Goal: Task Accomplishment & Management: Manage account settings

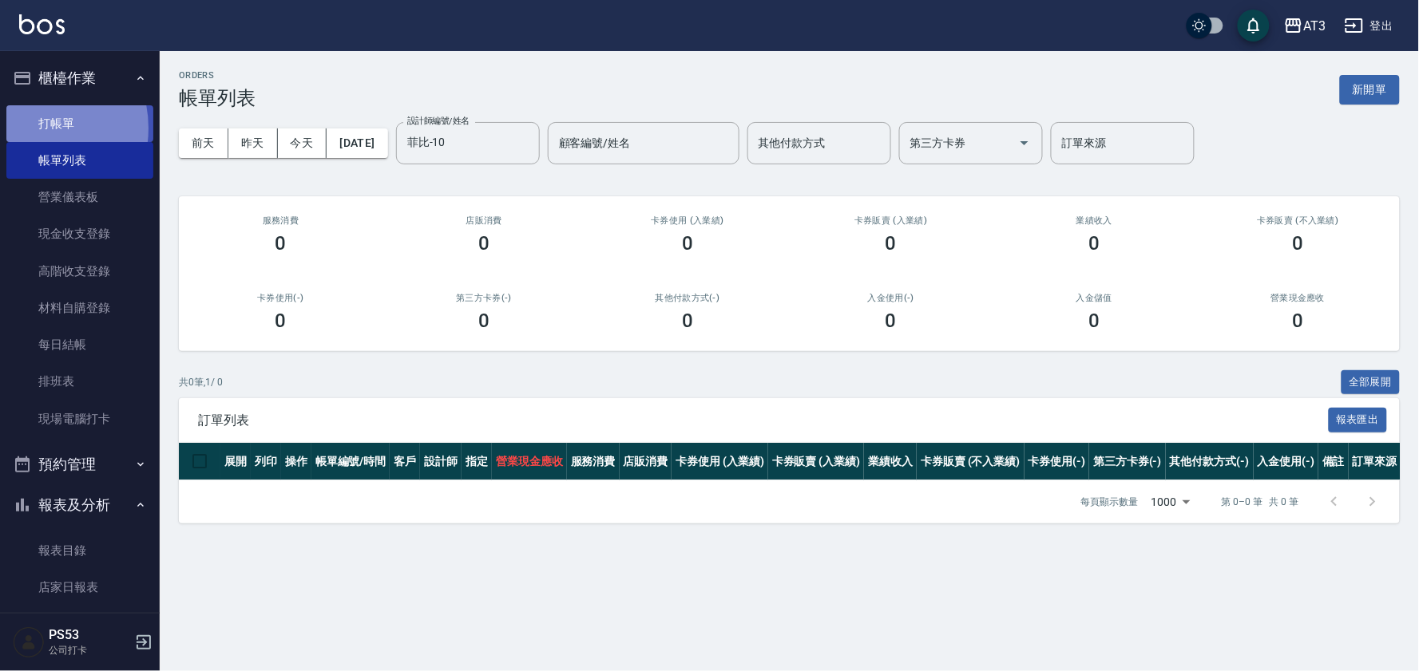
click at [30, 128] on link "打帳單" at bounding box center [79, 123] width 147 height 37
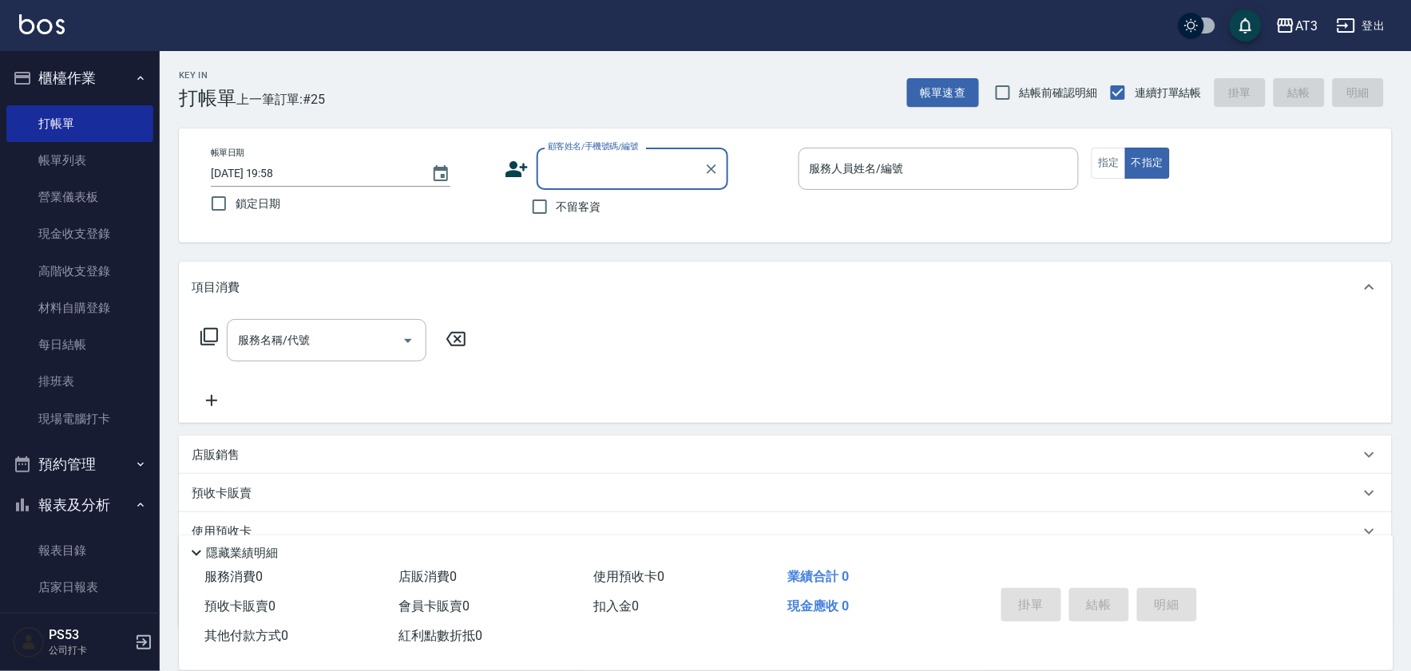
click at [514, 169] on icon at bounding box center [517, 169] width 24 height 24
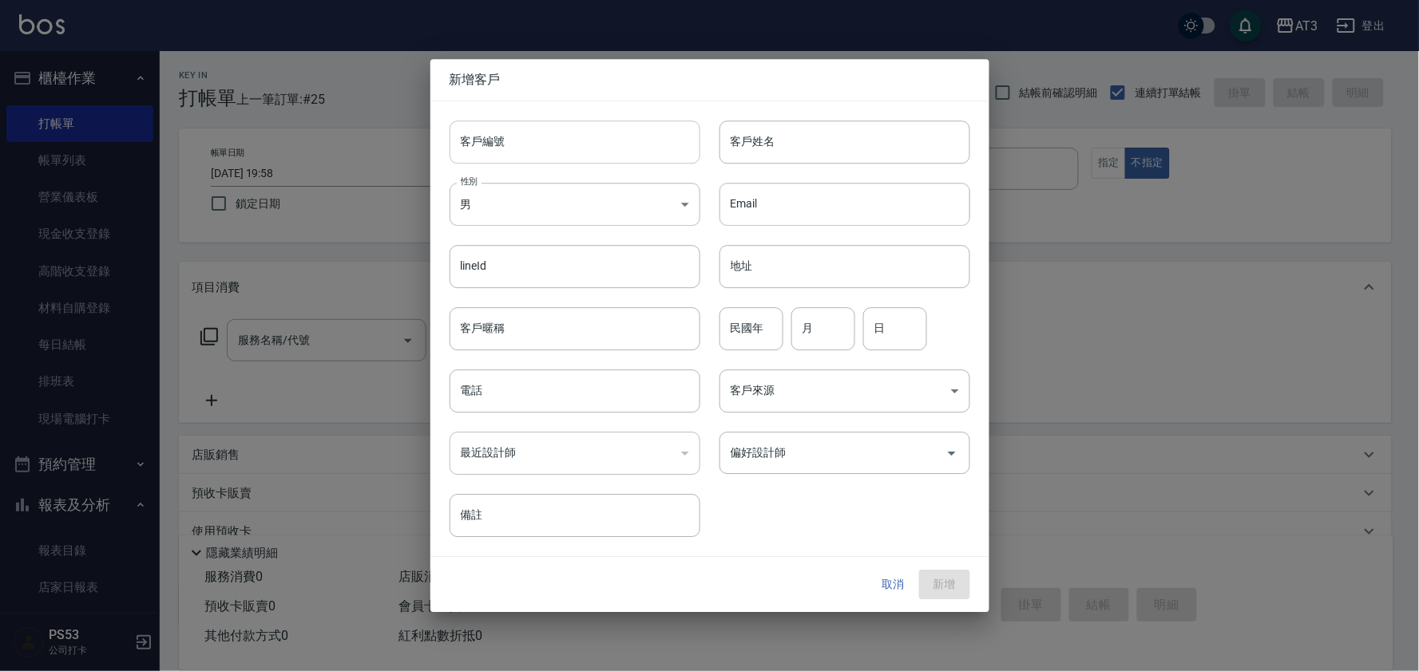
click at [511, 130] on input "客戶編號" at bounding box center [574, 142] width 251 height 43
type input "900425"
type input "t"
type input "[PERSON_NAME]"
type input "90"
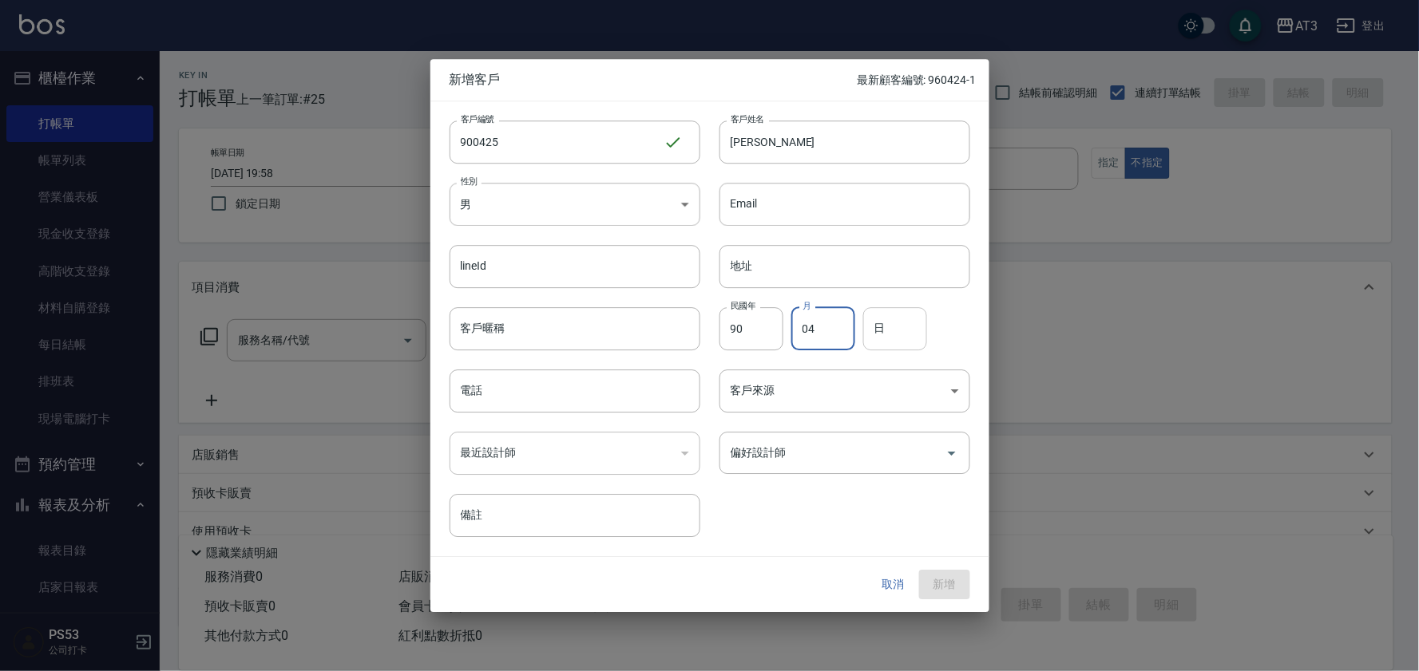
type input "04"
type input "25"
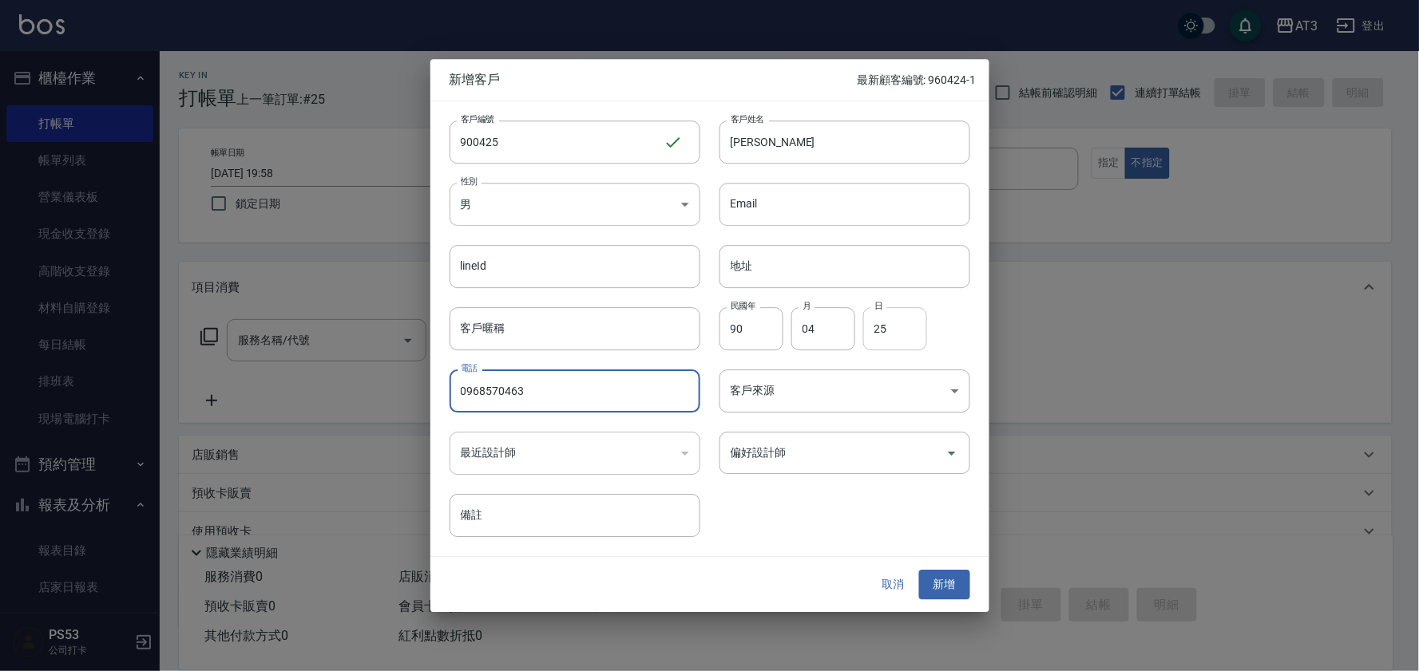
type input "0968570463"
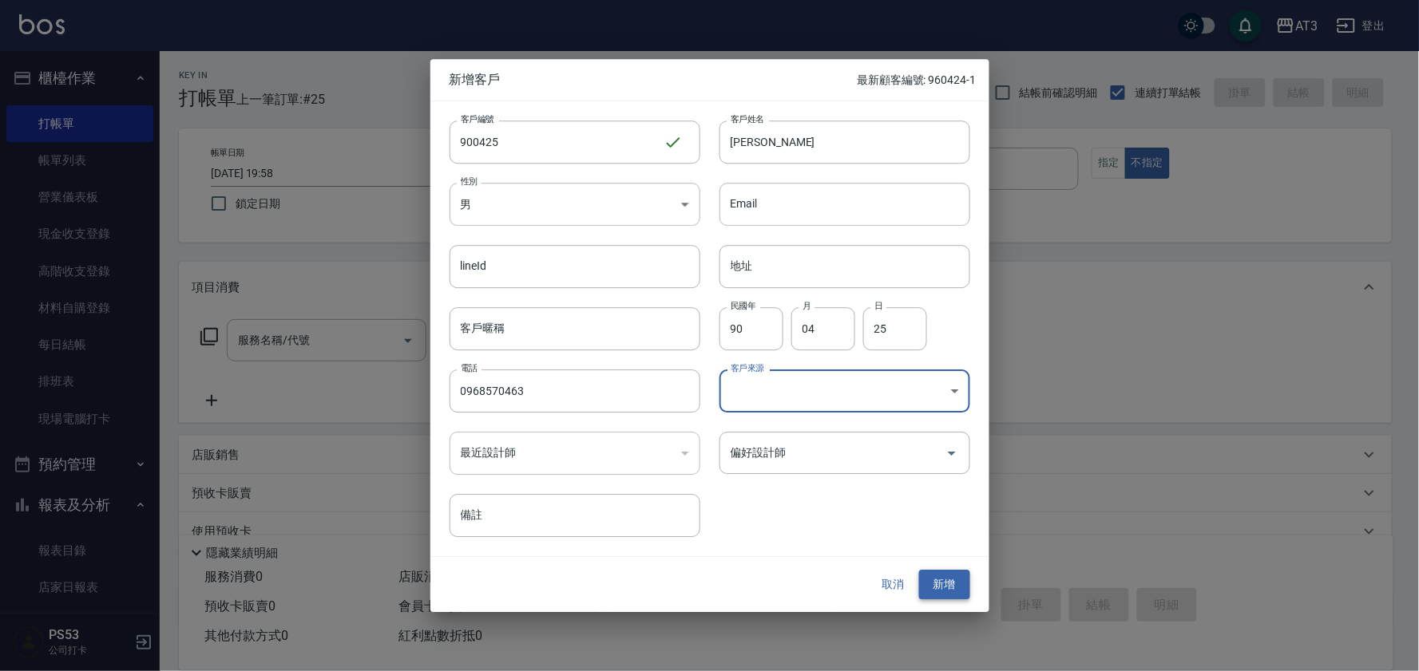
click at [932, 585] on button "新增" at bounding box center [944, 586] width 51 height 30
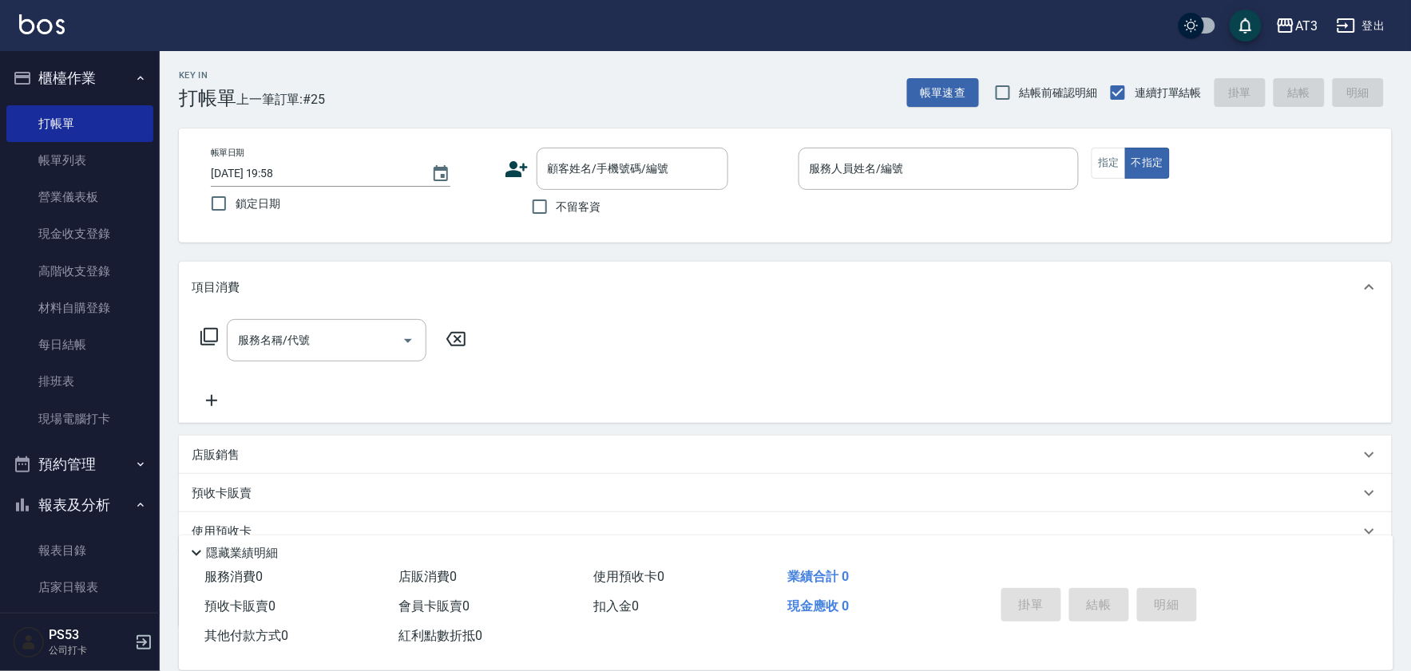
click at [521, 164] on icon at bounding box center [517, 169] width 24 height 24
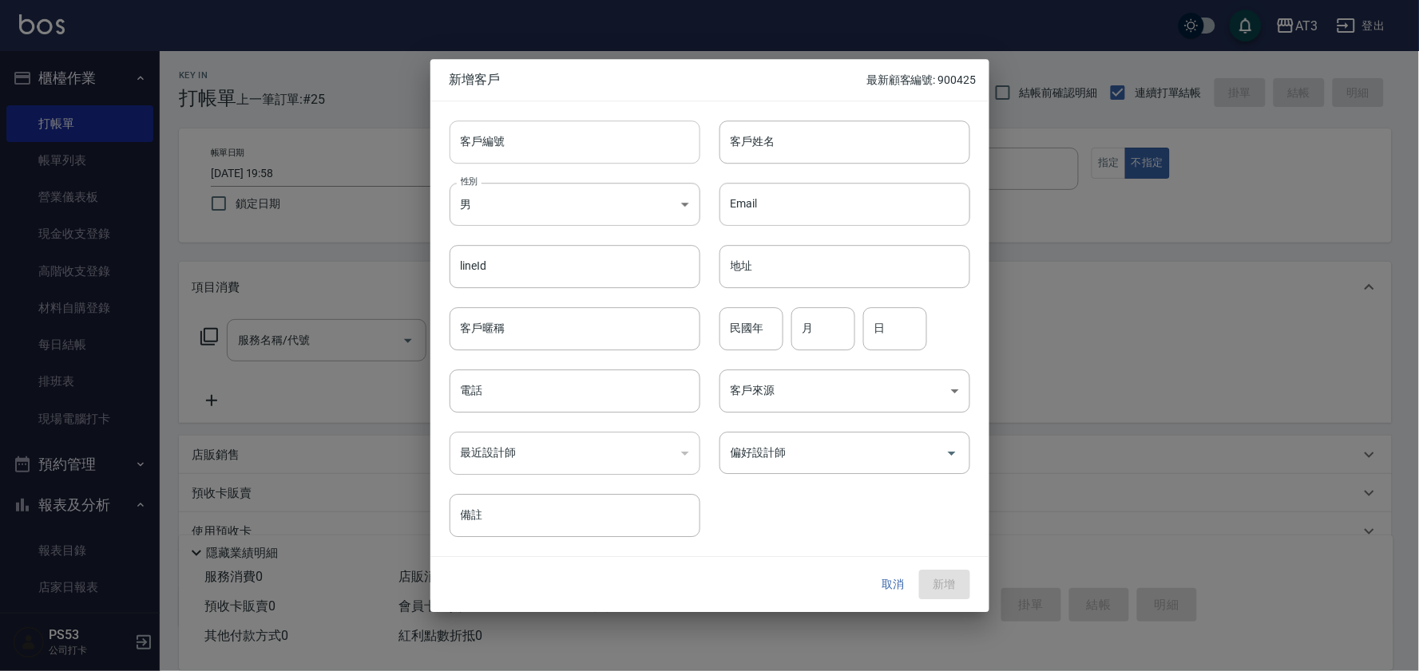
click at [513, 142] on input "客戶編號" at bounding box center [574, 142] width 251 height 43
type input "950728"
type input "吳帥豪"
type input "95"
type input "07"
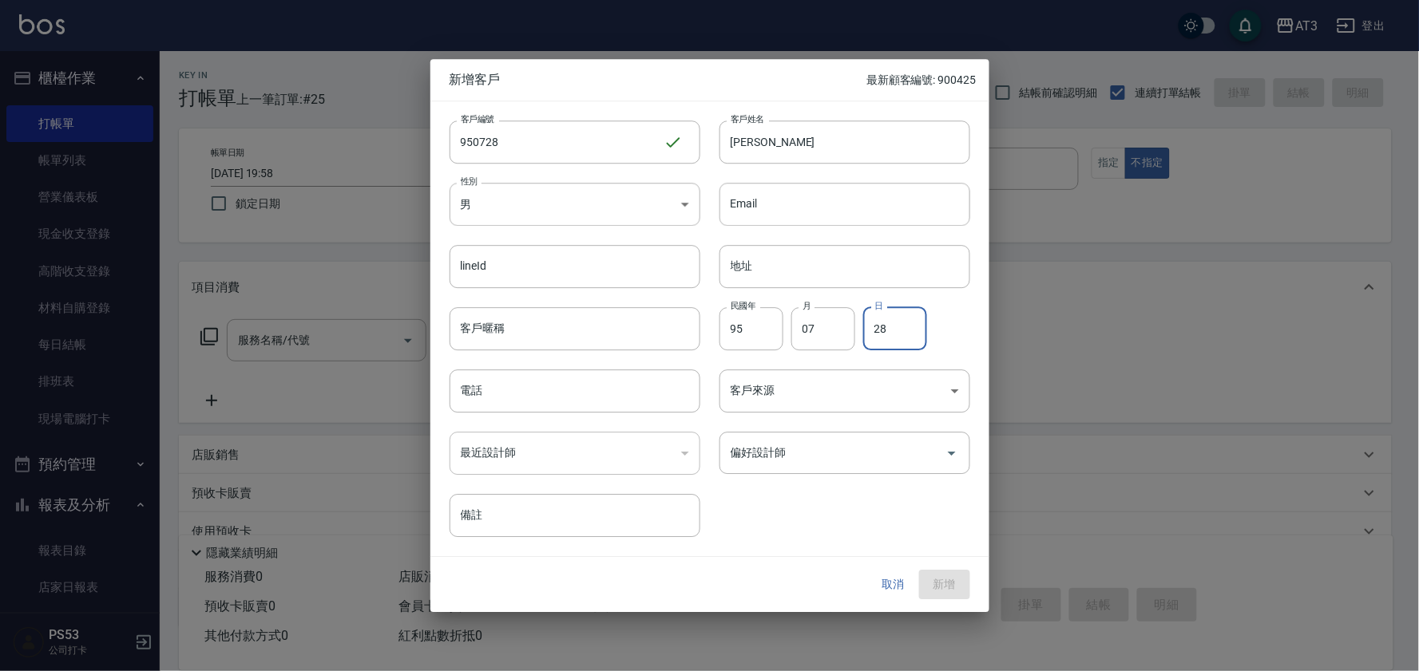
type input "28"
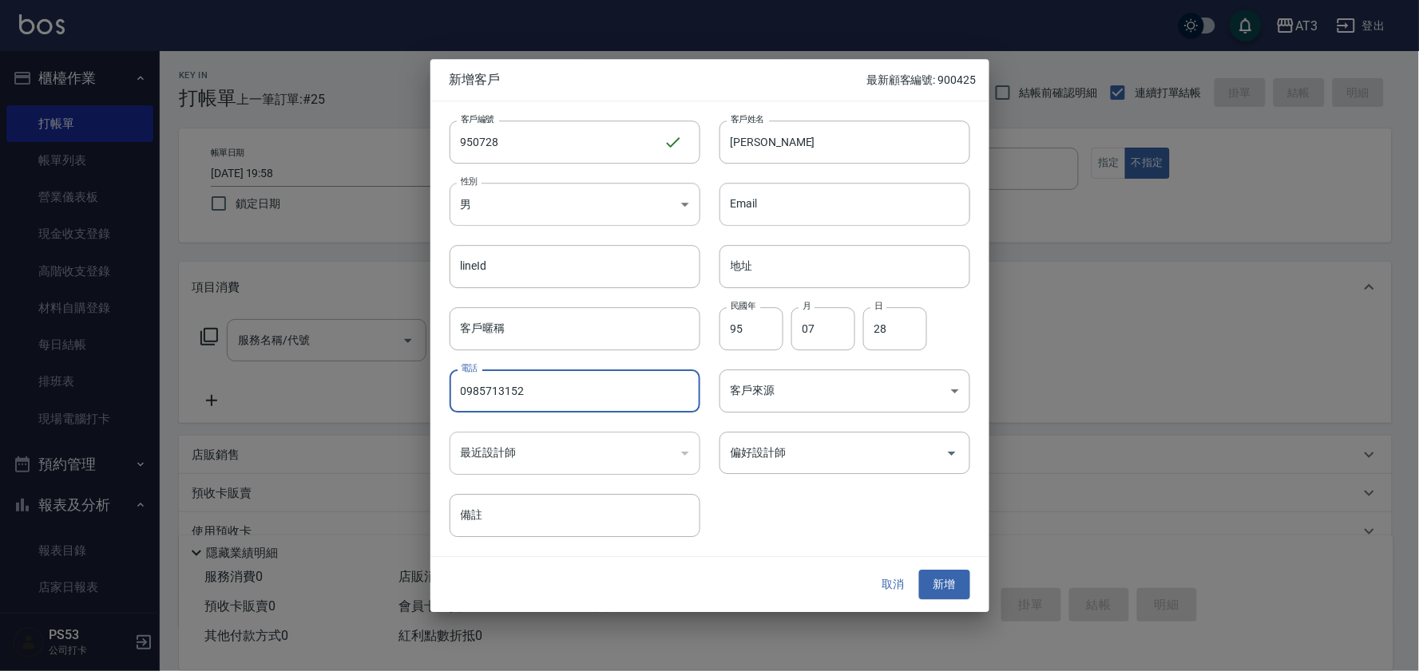
type input "0985713152"
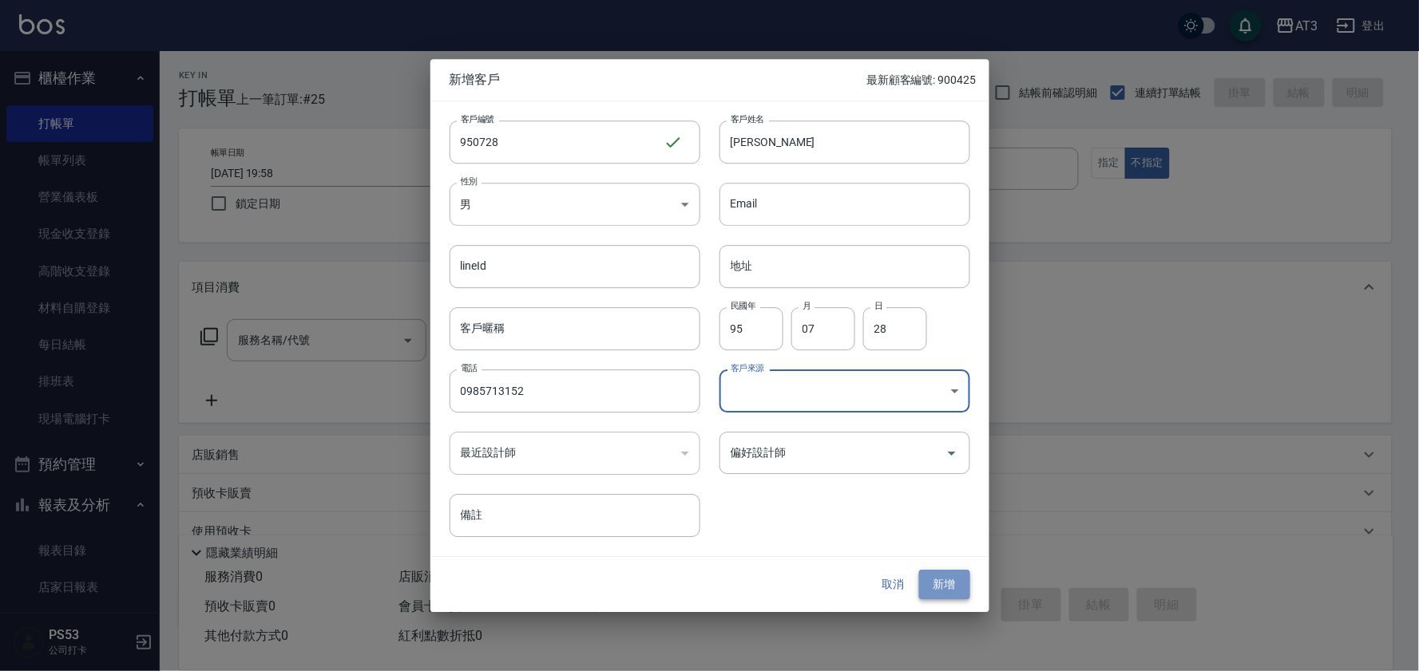
click at [936, 599] on button "新增" at bounding box center [944, 586] width 51 height 30
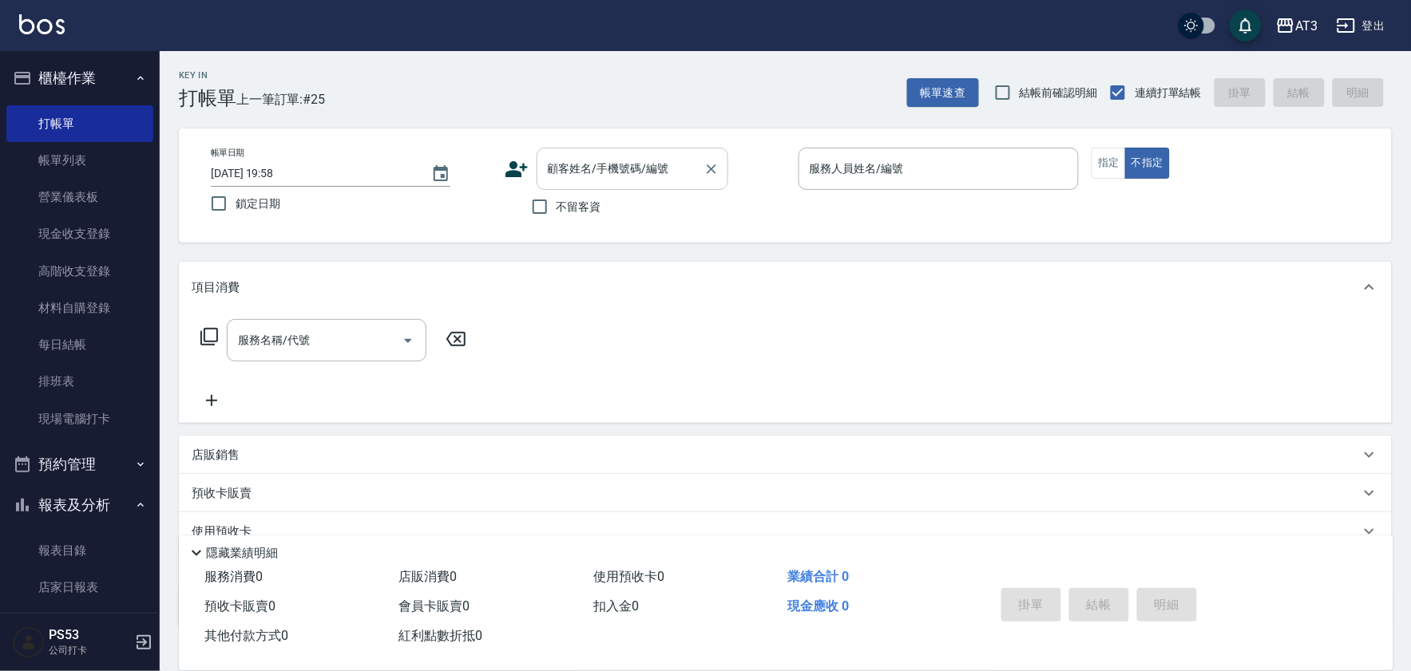
click at [576, 160] on div "顧客姓名/手機號碼/編號 顧客姓名/手機號碼/編號" at bounding box center [632, 169] width 192 height 42
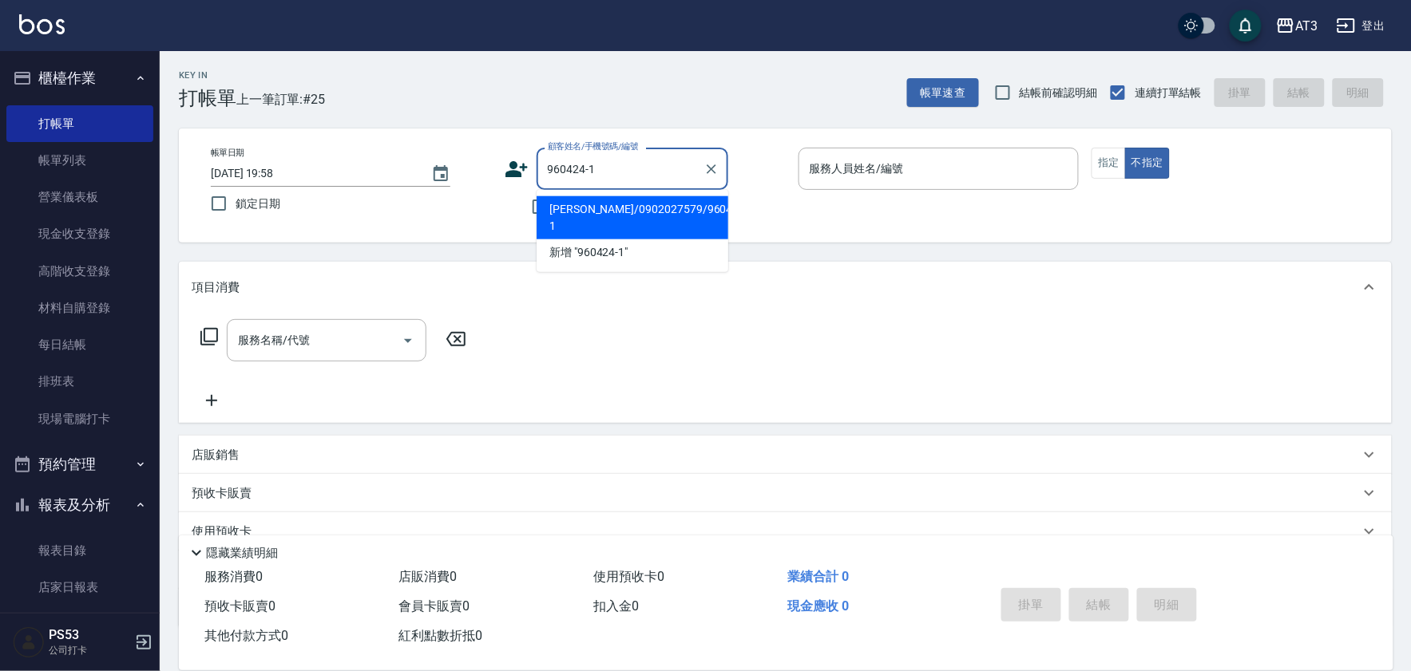
type input "黃柏睿/0902027579/960424-1"
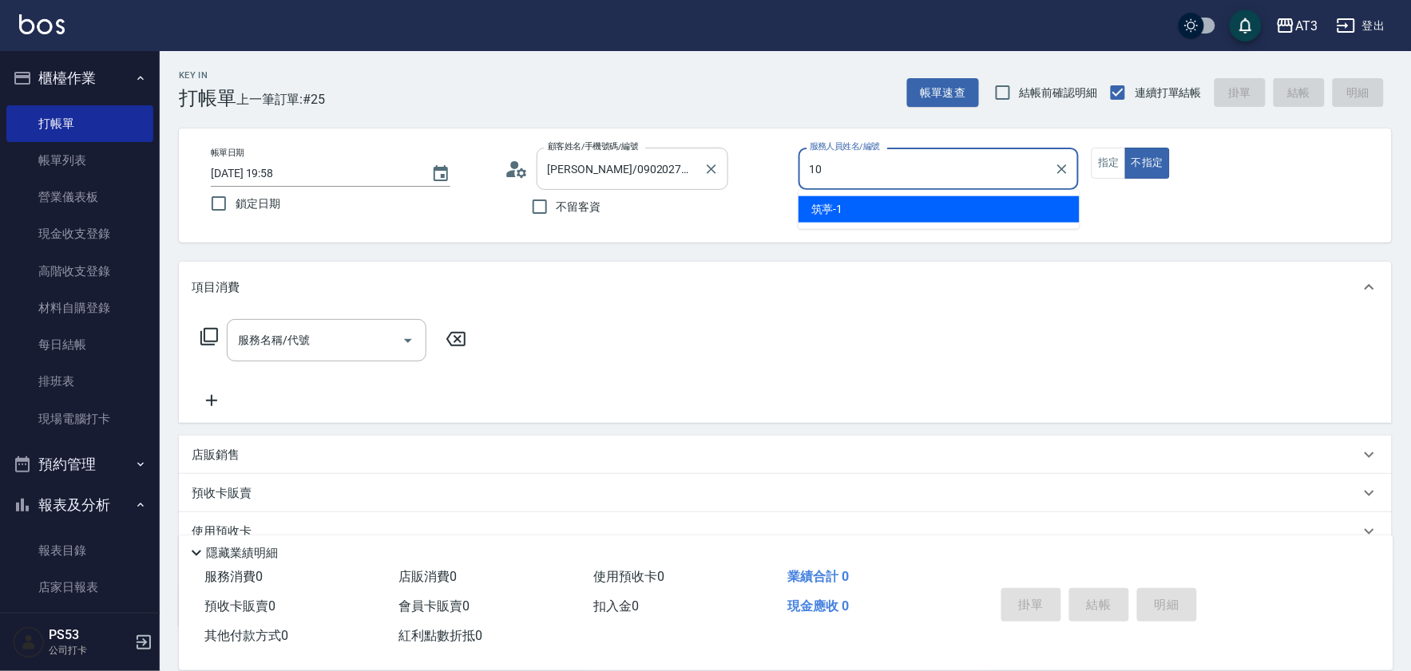
type input "10"
type button "false"
type input "菲比-10"
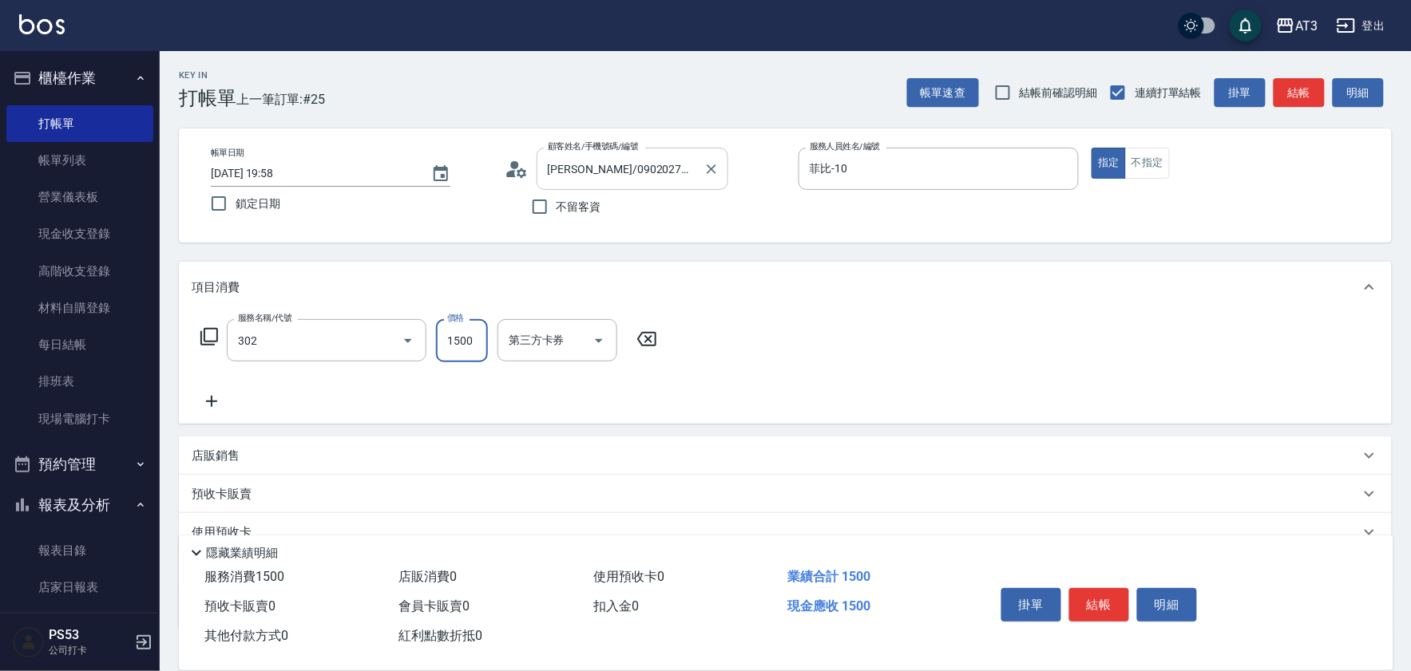
type input "設計燙髮(302)"
type input "800"
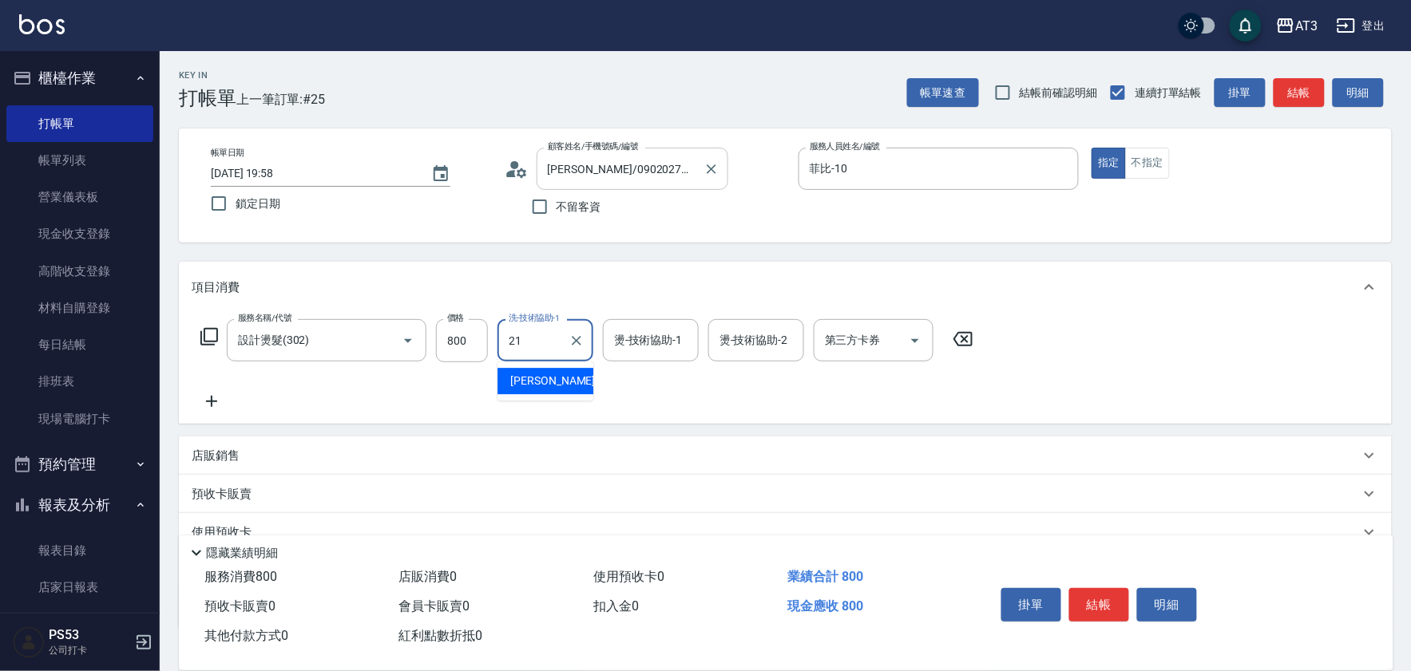
type input "珺珺-21"
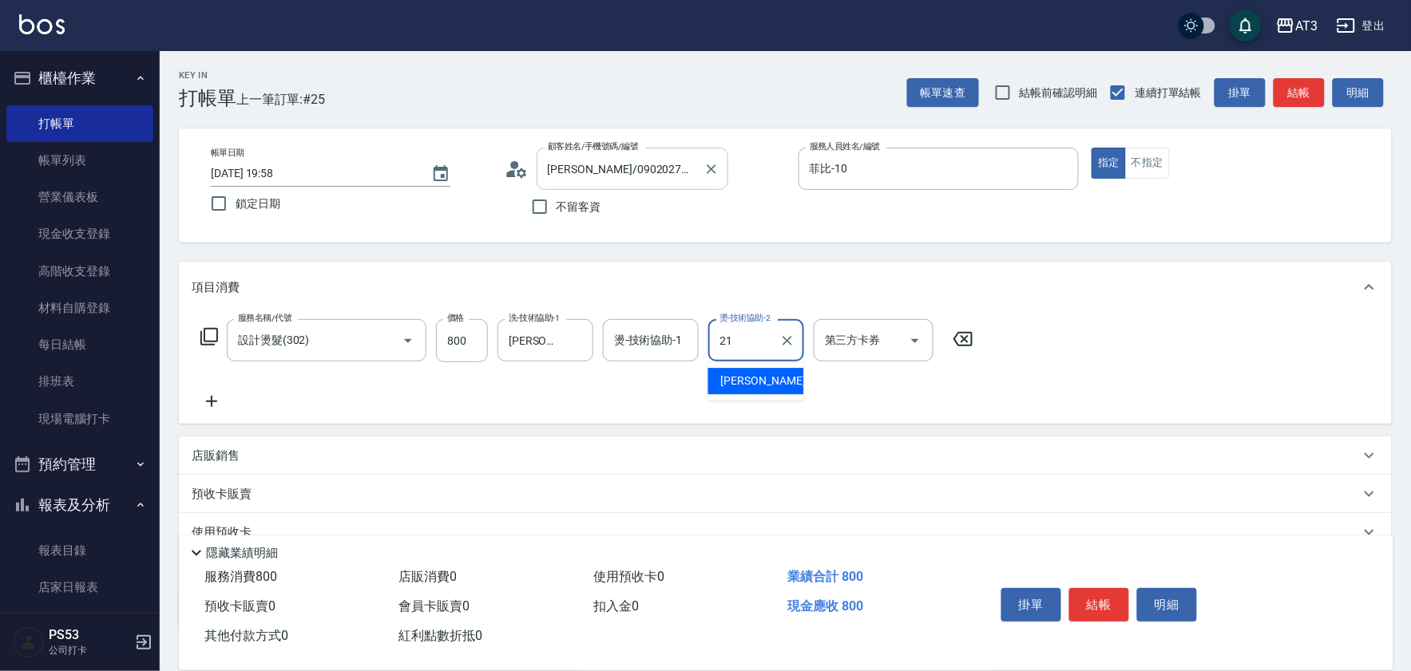
type input "珺珺-21"
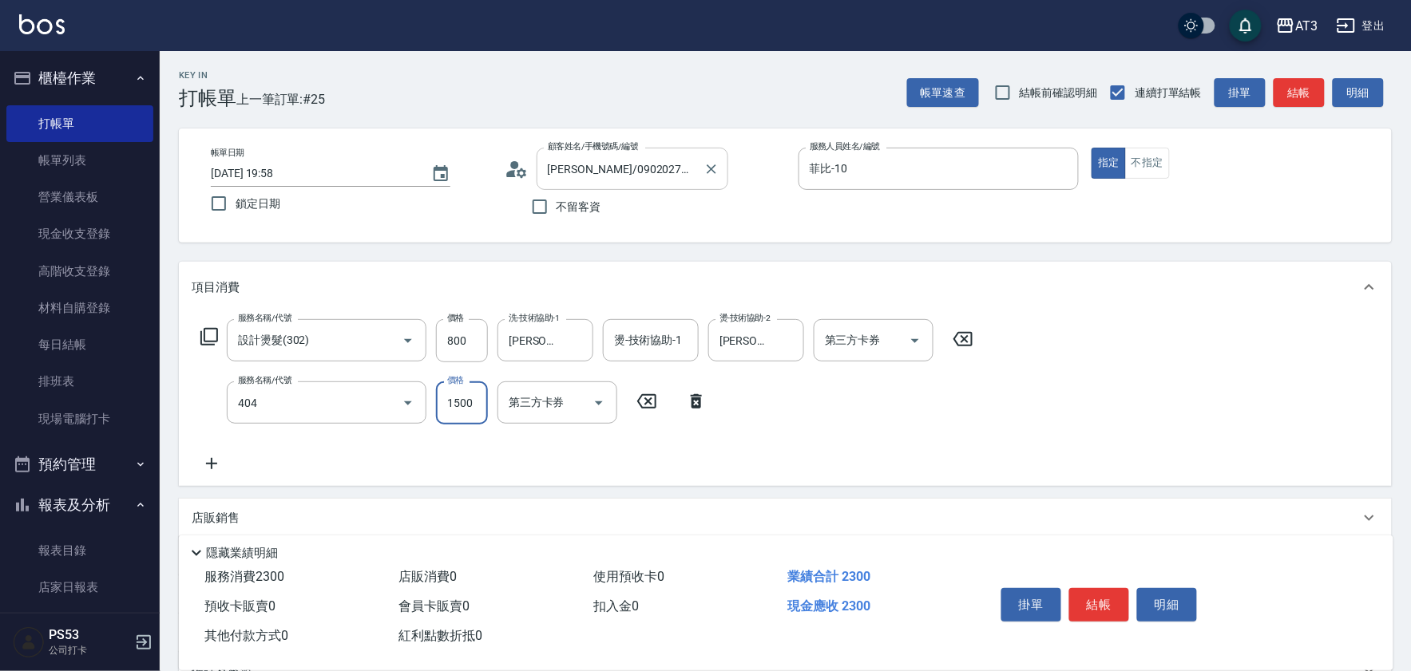
type input "設計染髮(404)"
type input "799"
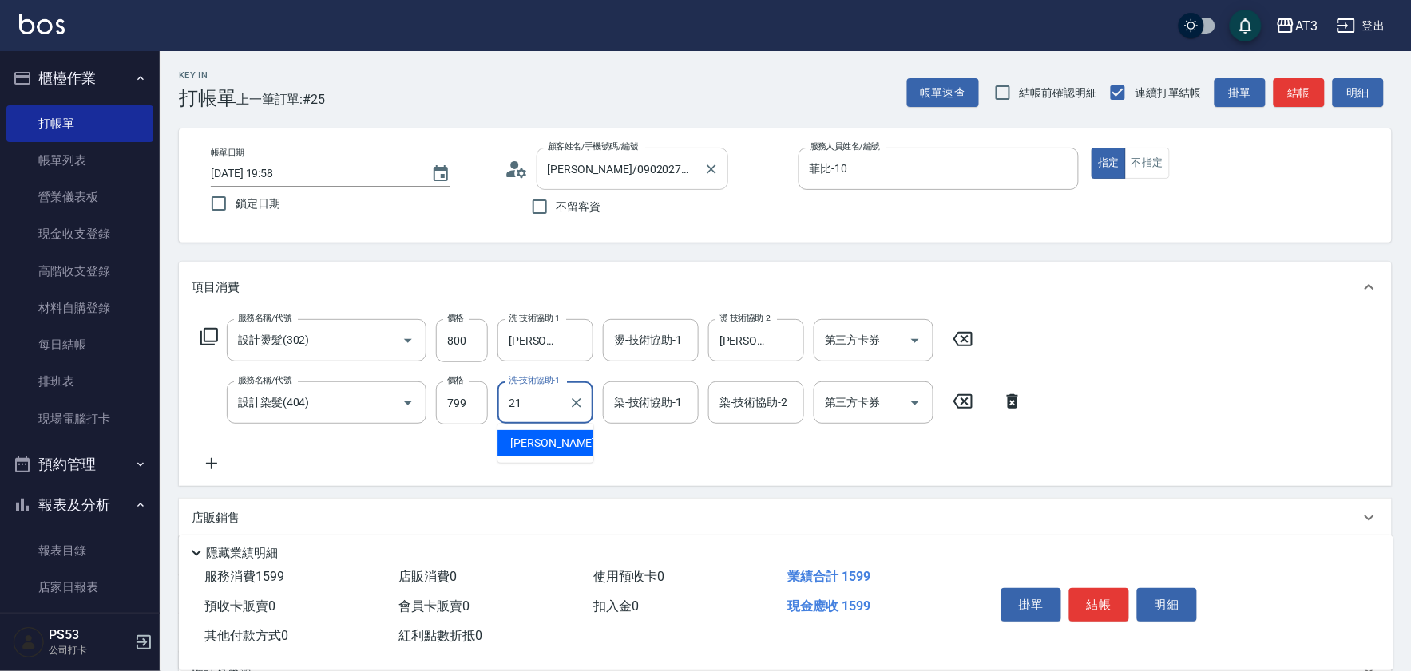
type input "珺珺-21"
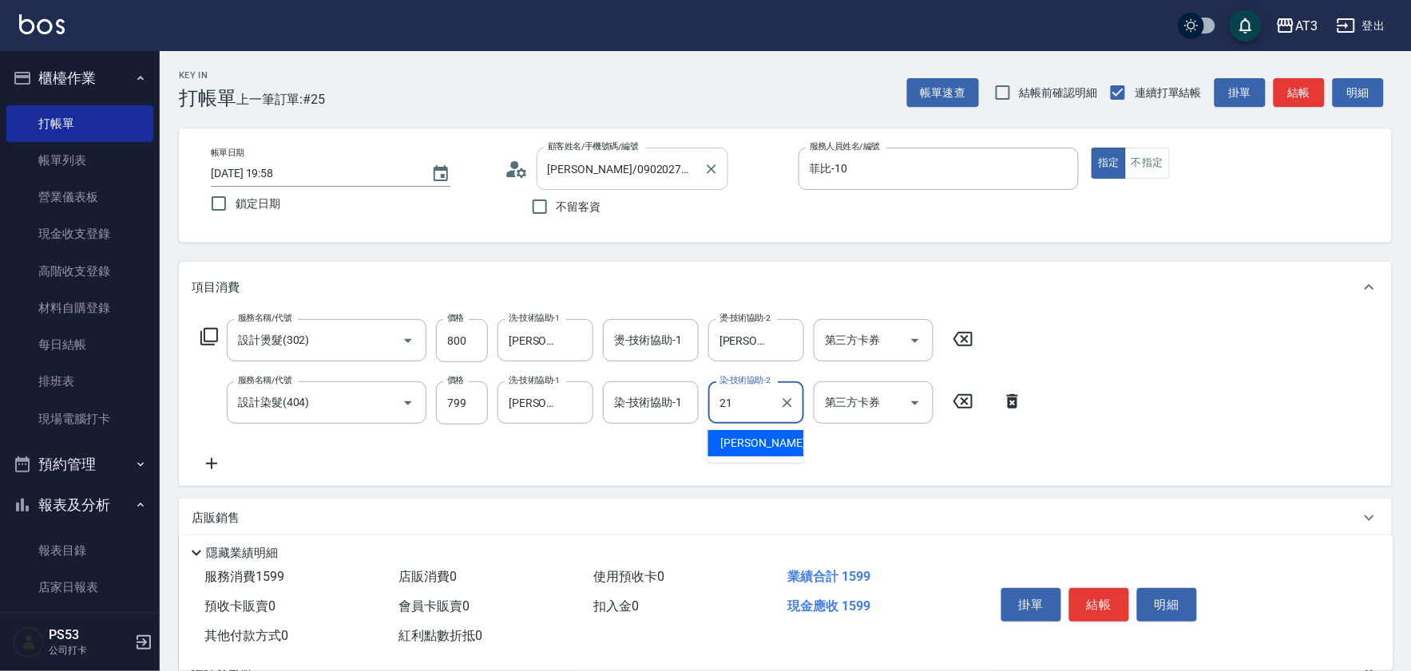
type input "珺珺-21"
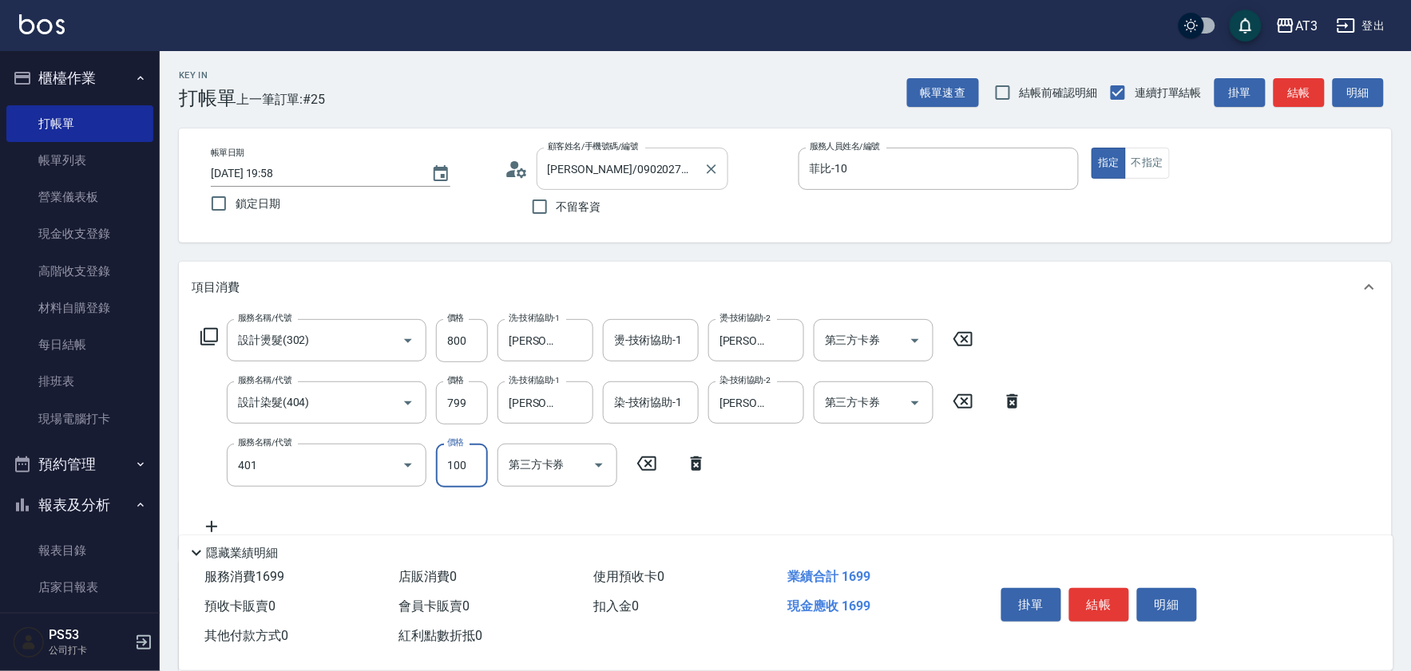
type input "補染(401)"
type input "120"
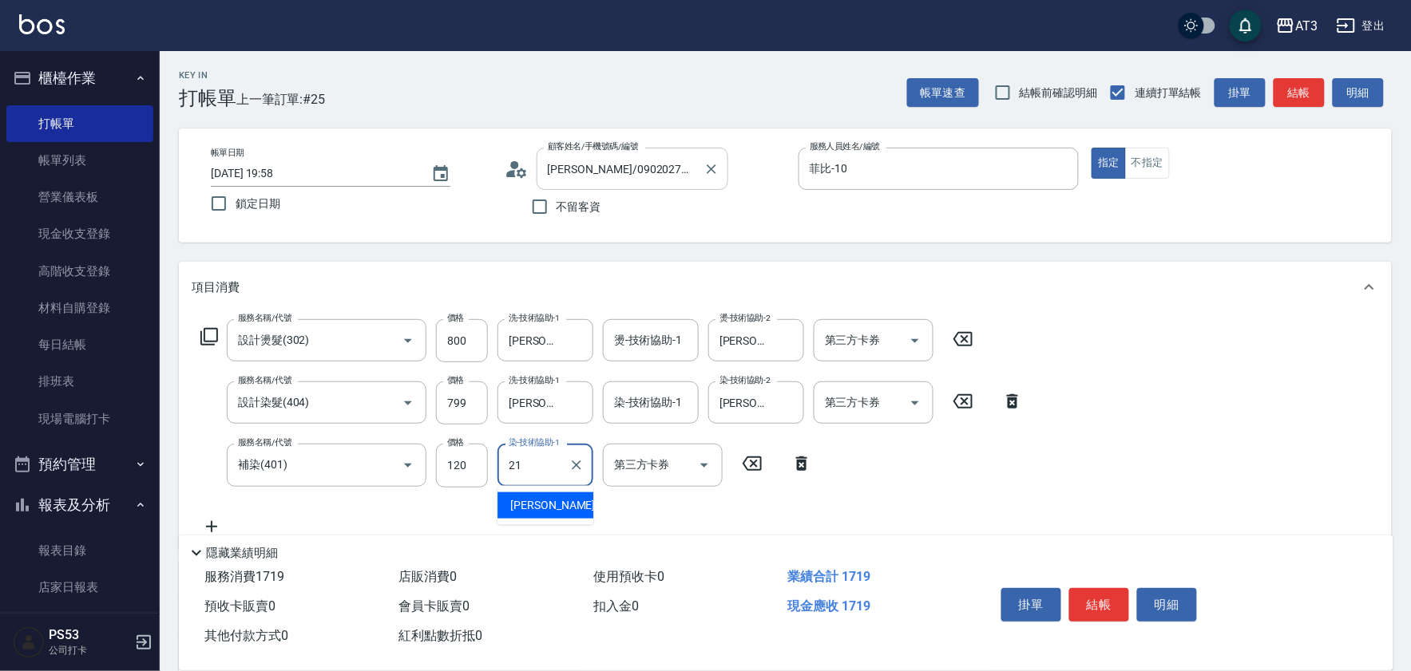
type input "珺珺-21"
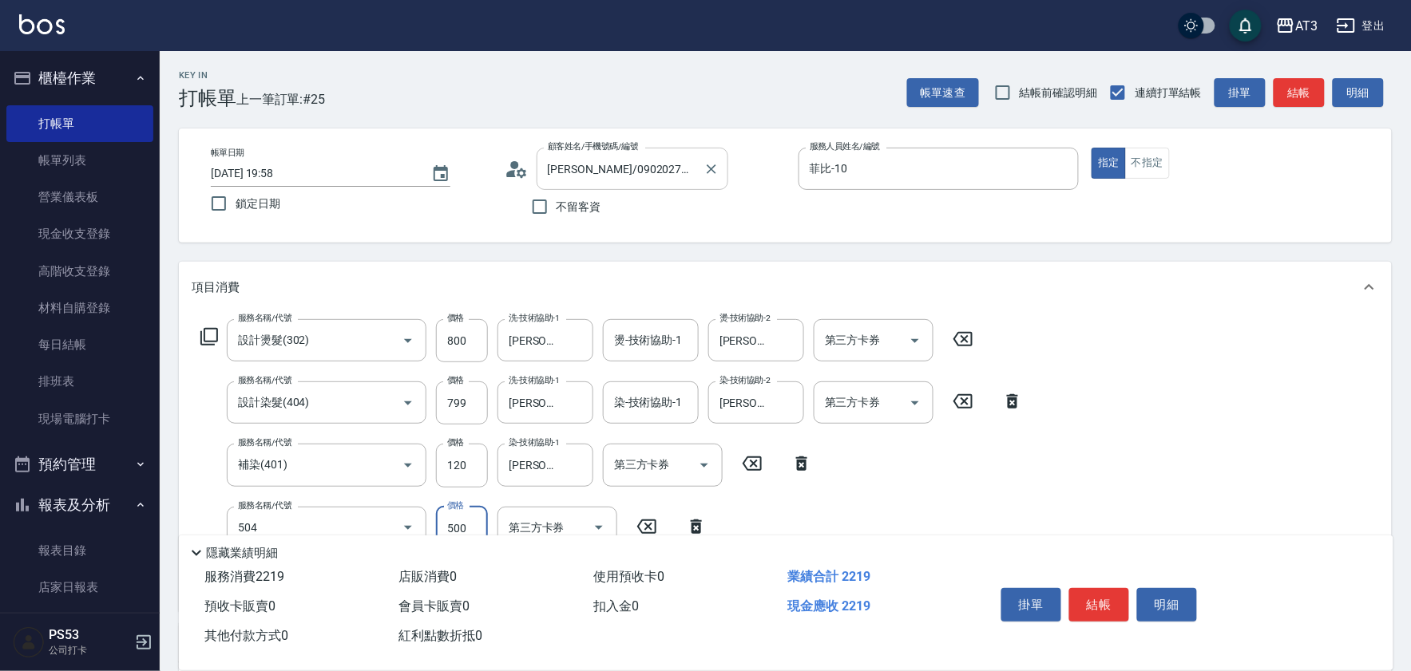
type input "順子護髮(504)"
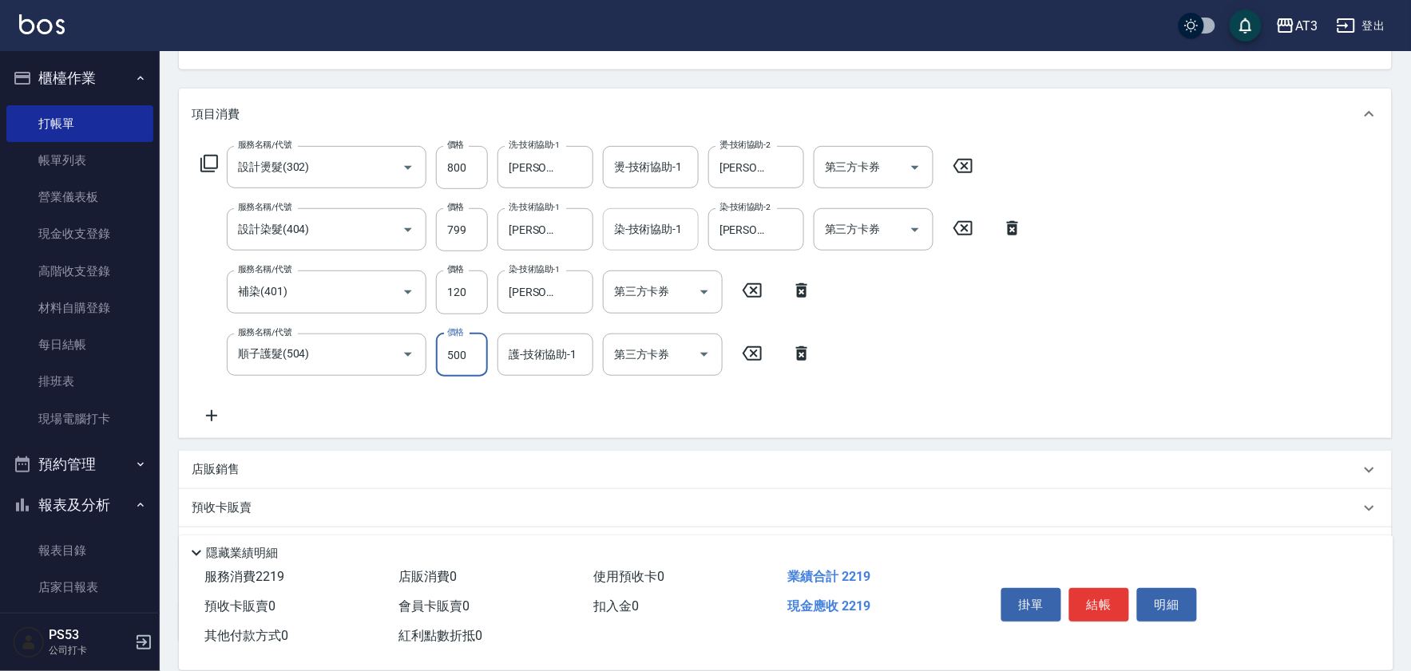
scroll to position [177, 0]
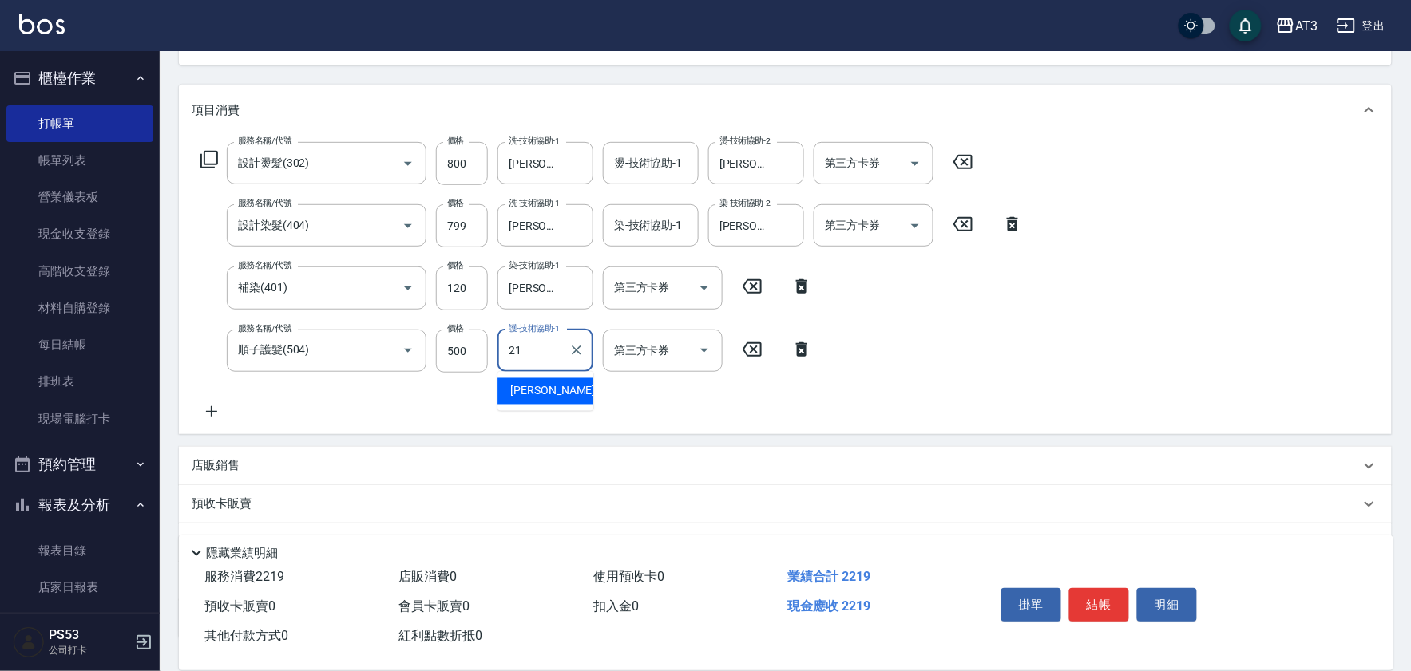
type input "珺珺-21"
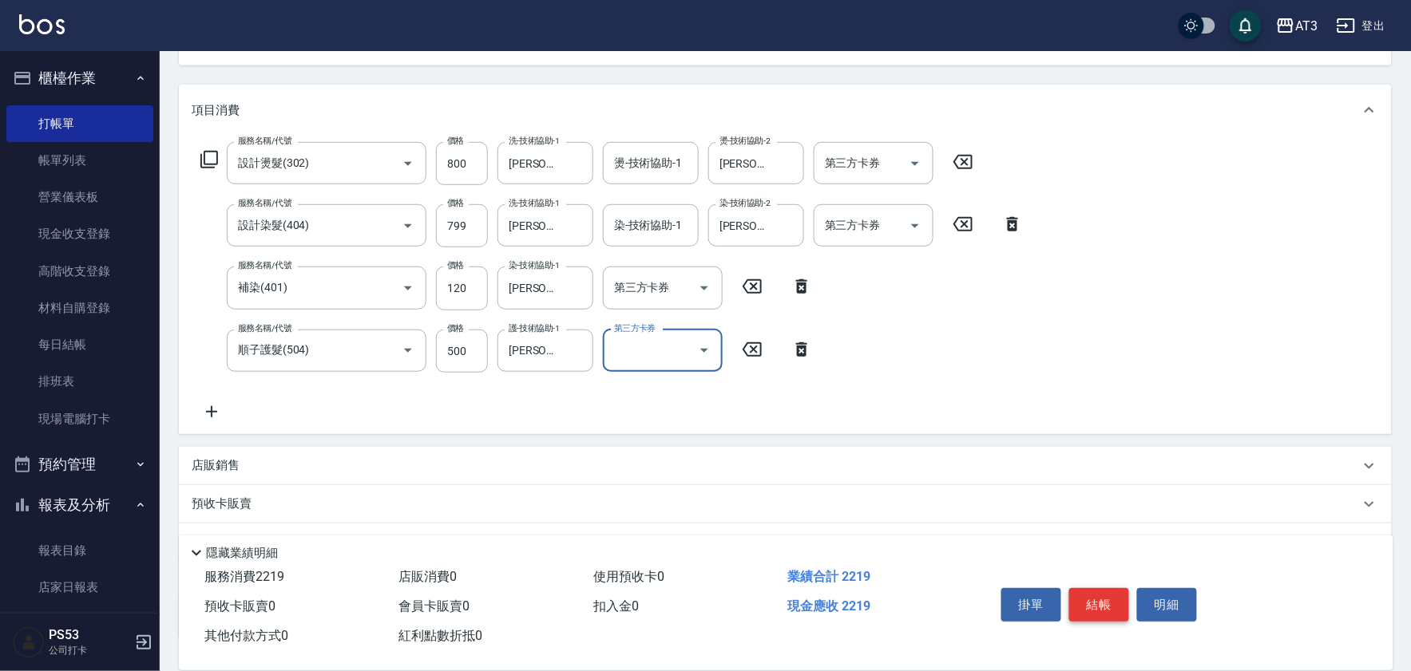
click at [1099, 592] on button "結帳" at bounding box center [1099, 605] width 60 height 34
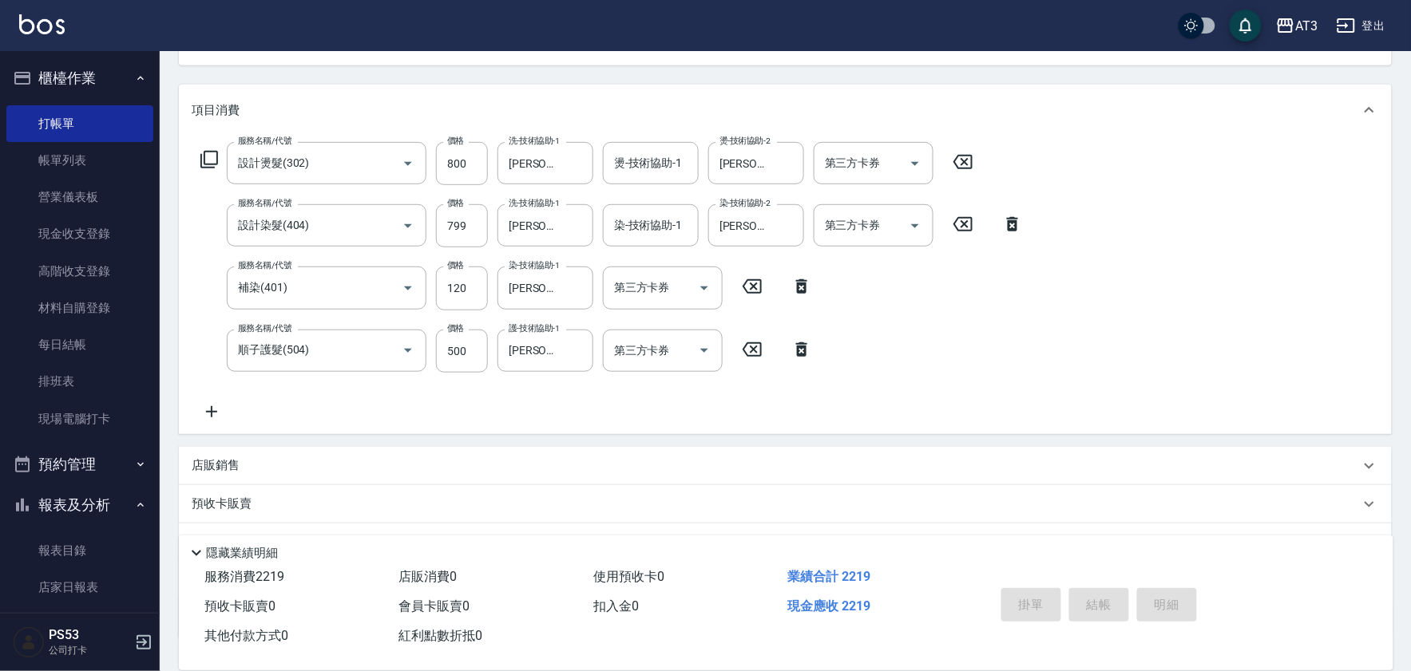
type input "2025/08/16 20:02"
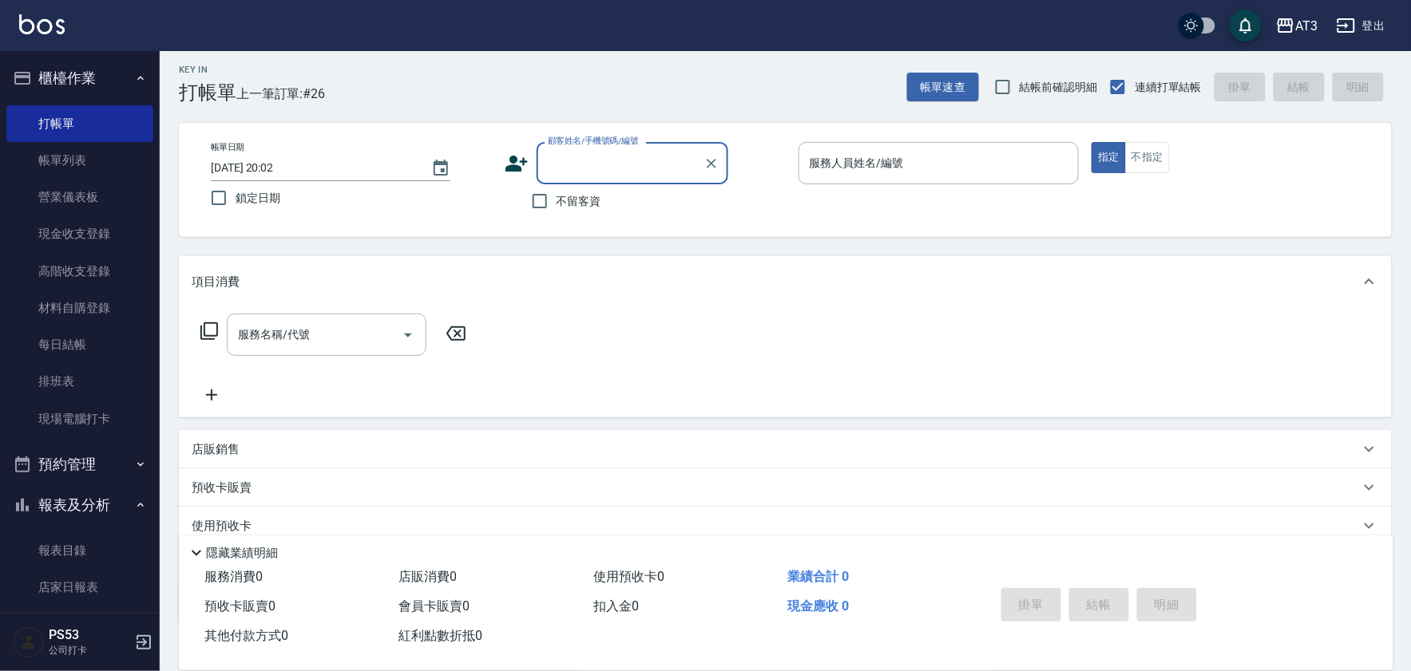
scroll to position [0, 0]
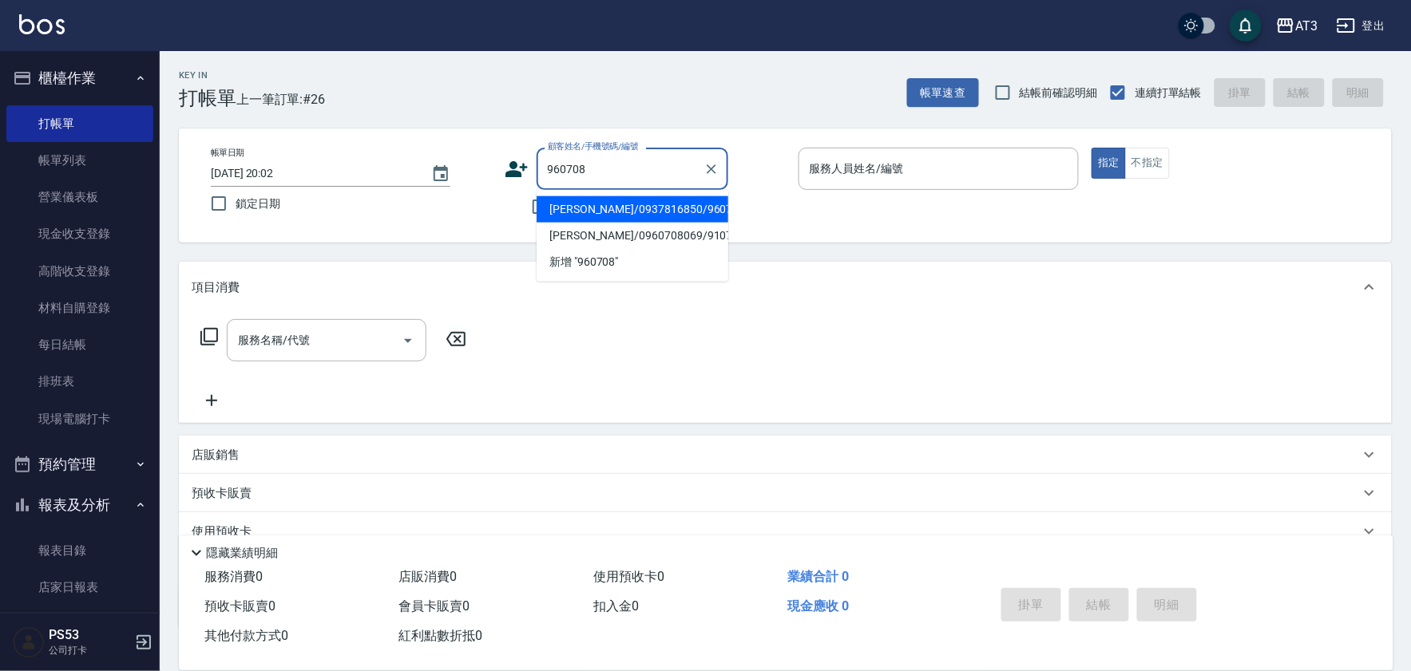
type input "楊善崴/0937816850/960708"
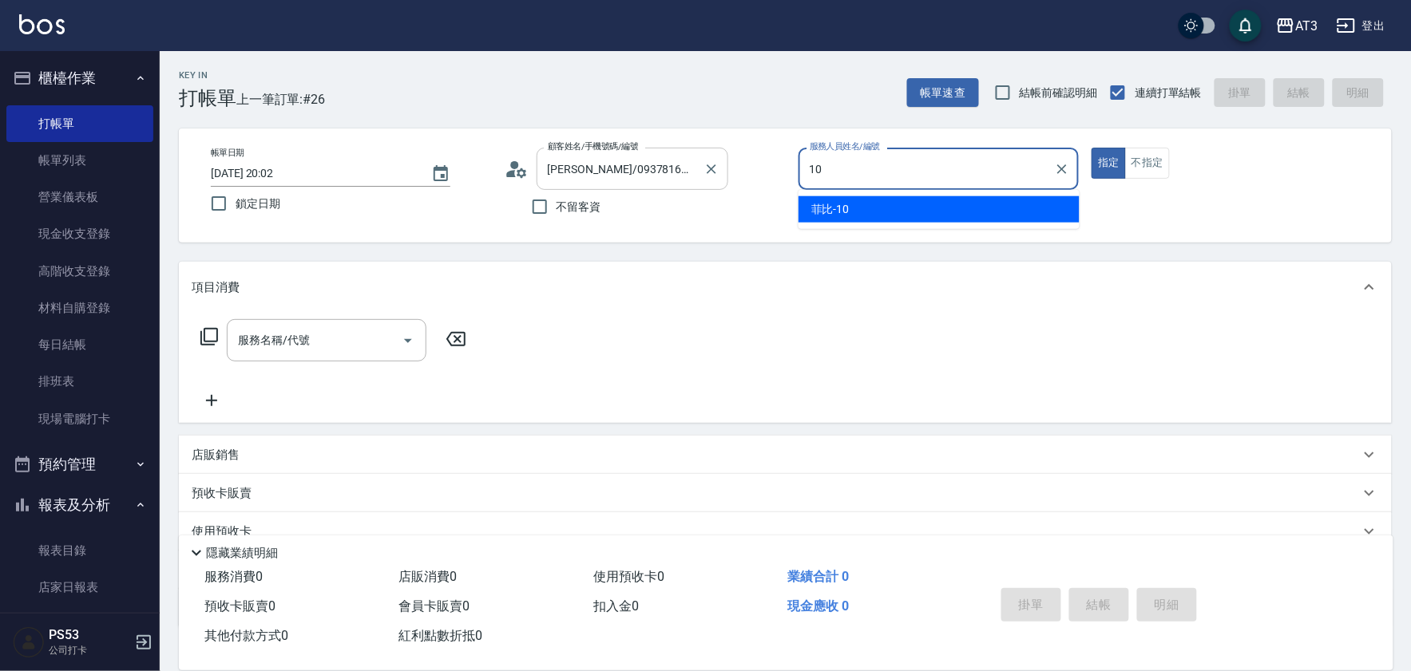
type input "菲比-10"
type button "true"
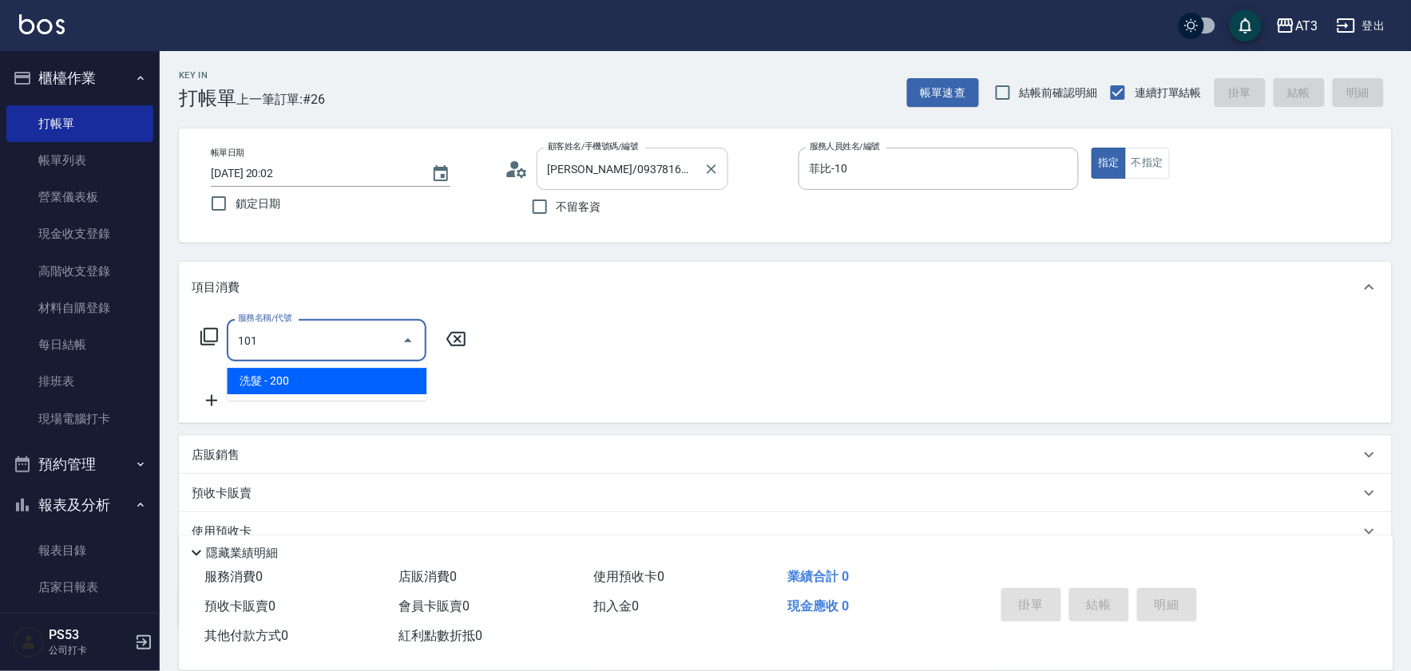
type input "洗髮(101)"
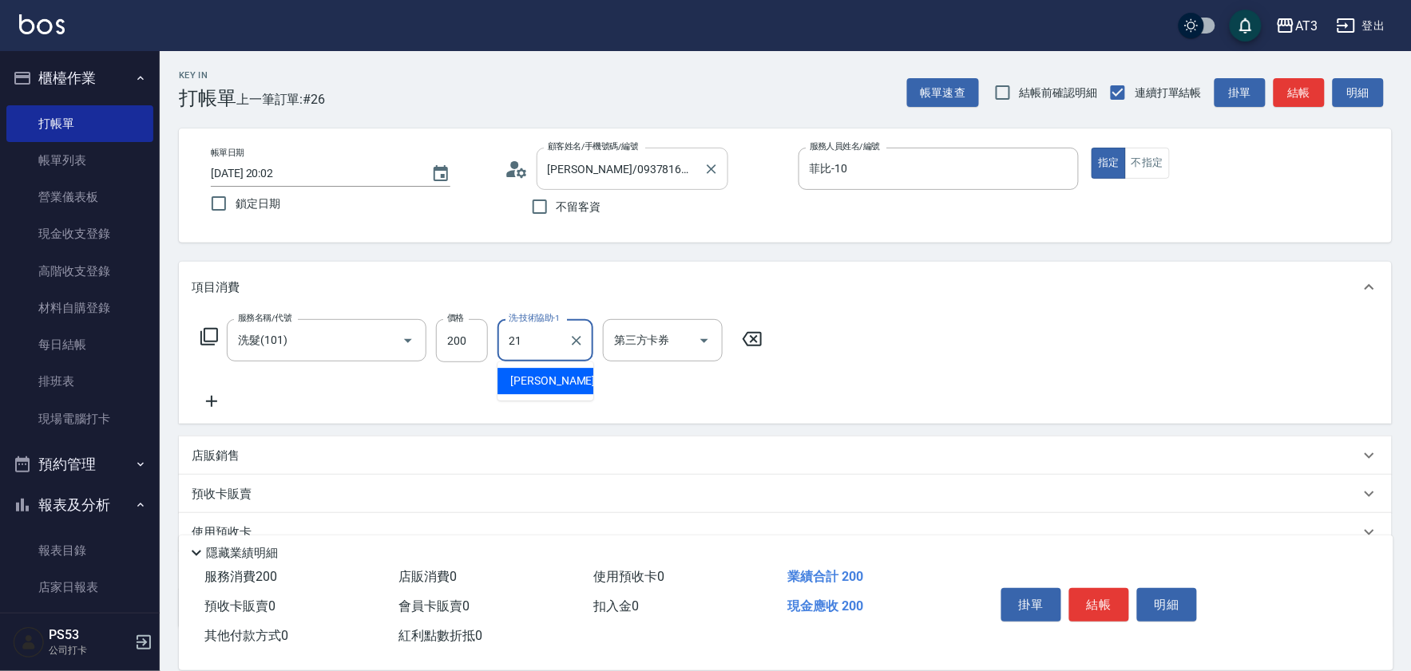
type input "珺珺-21"
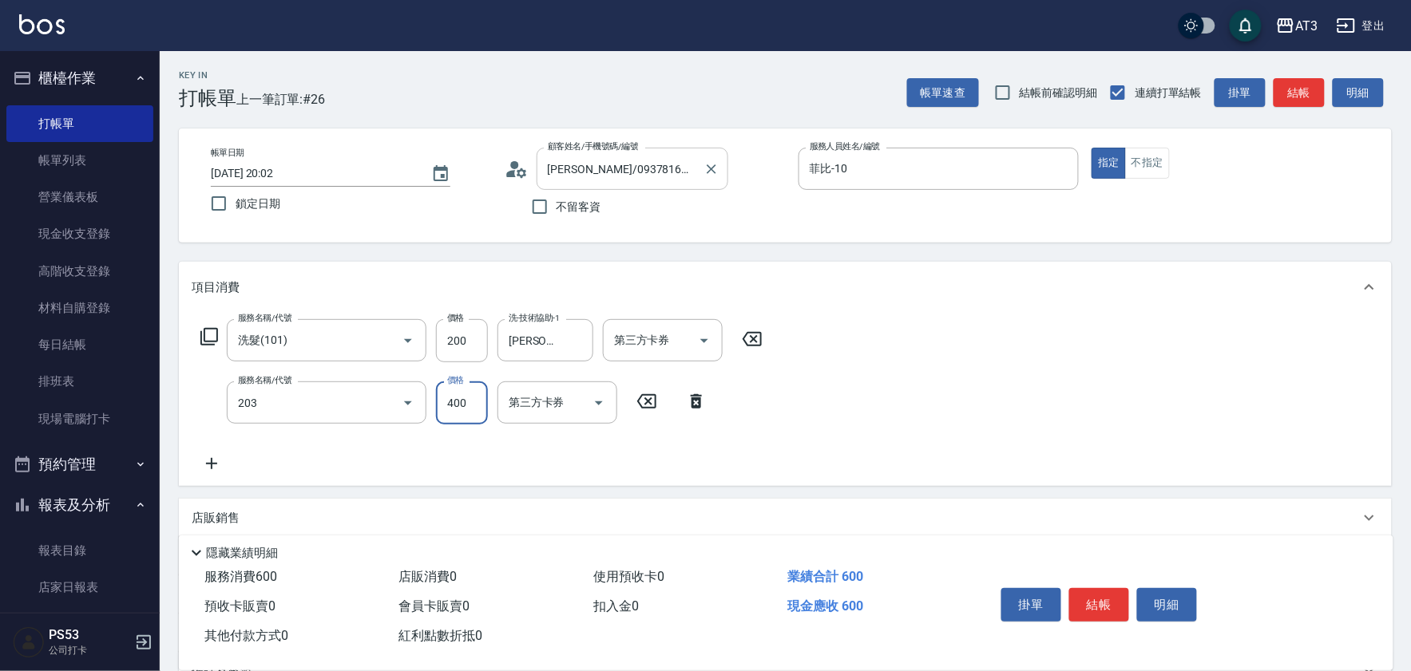
type input "指定單剪(203)"
type input "250"
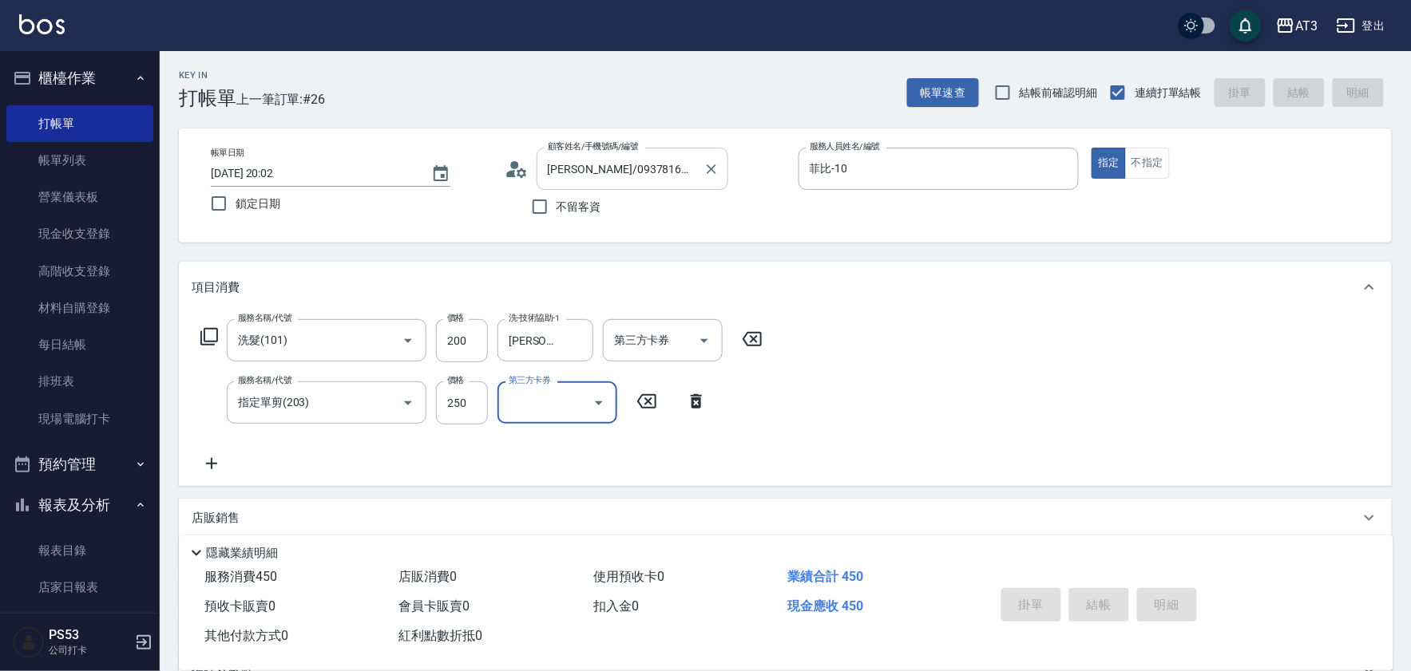
type input "2025/08/16 20:03"
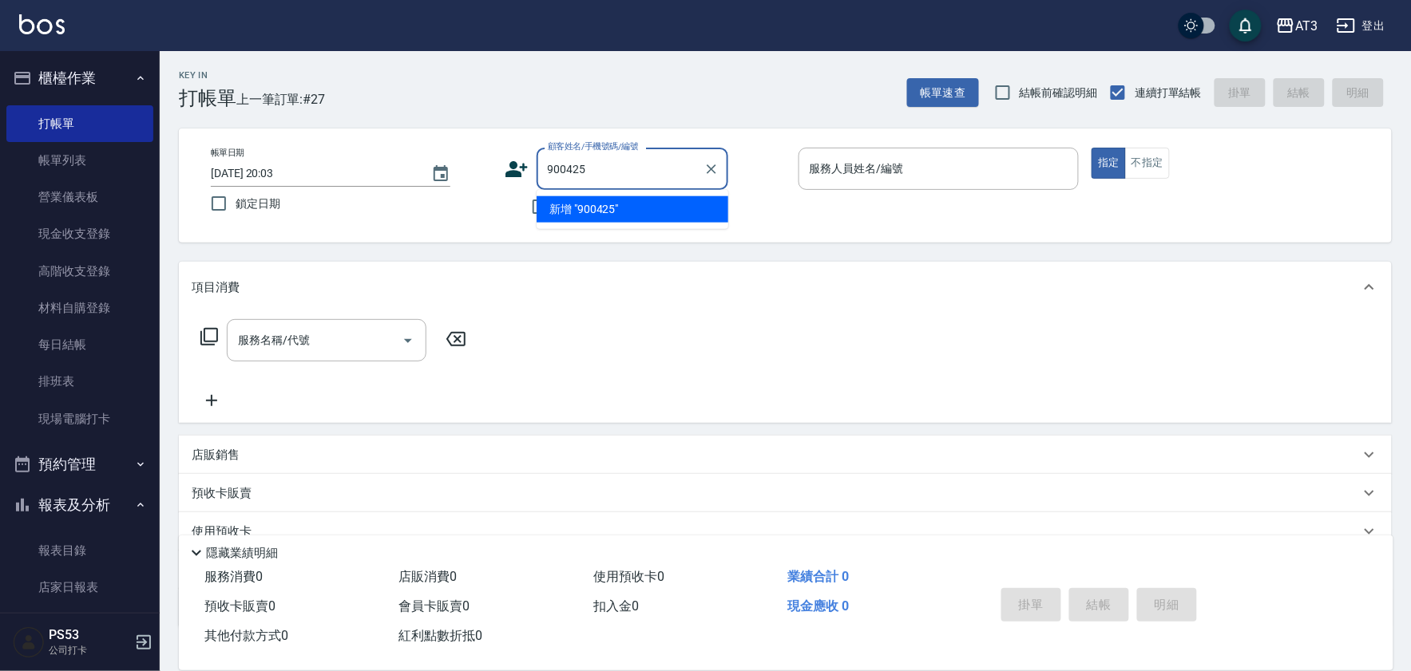
type input "900425"
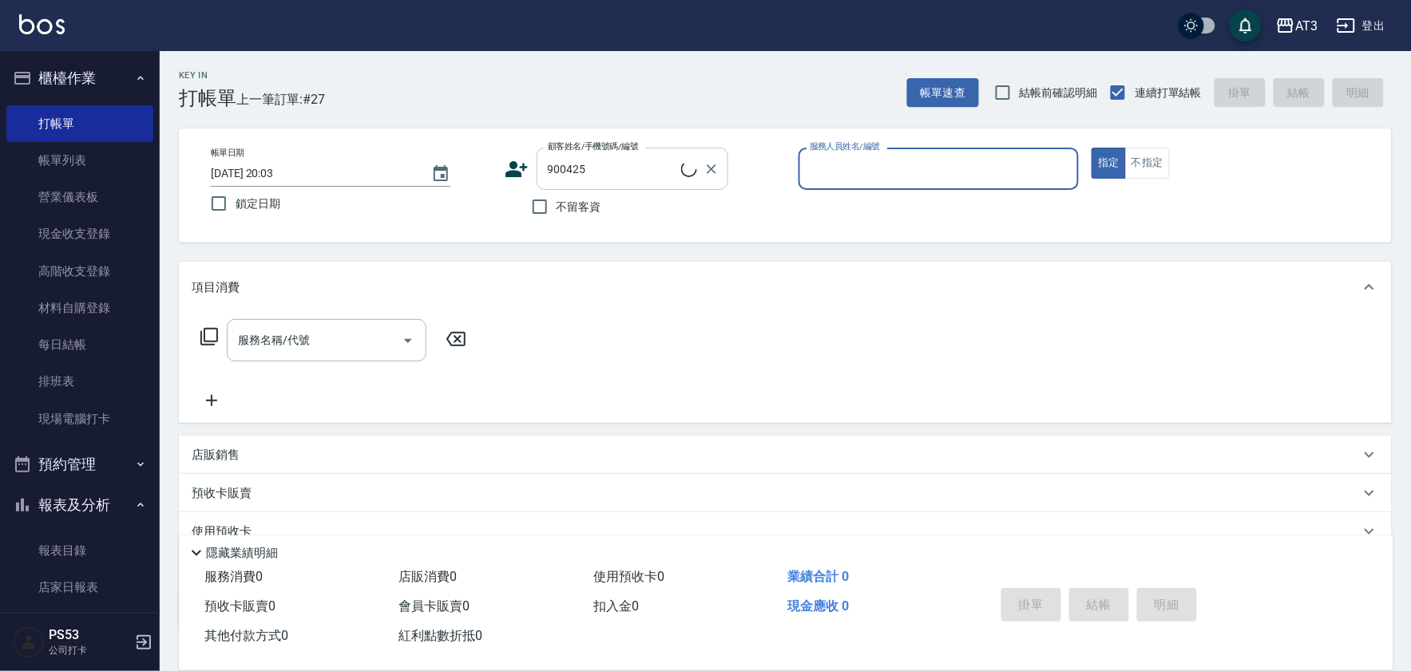
type input "1"
type input "陳克宣/0968570463/900425"
type input "菲比-10"
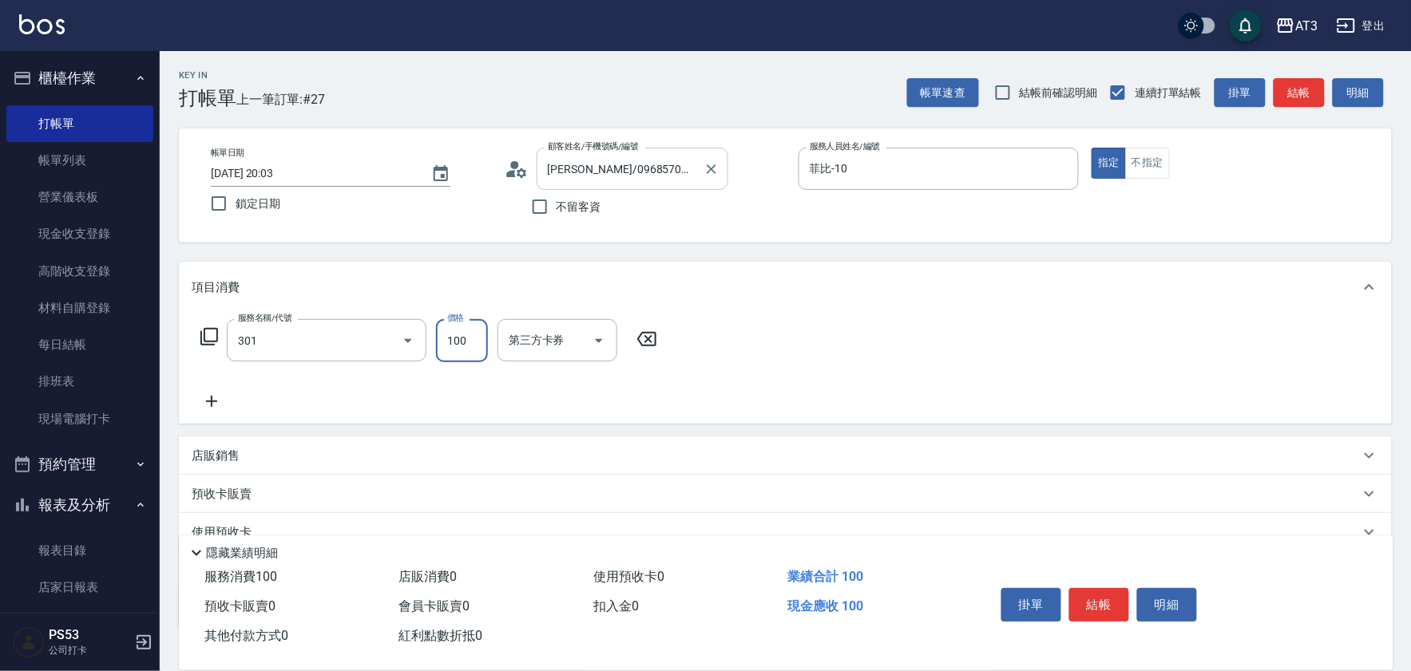
type input "補燙(301)"
type input "8"
click at [343, 342] on input "補燙(301)" at bounding box center [304, 341] width 141 height 28
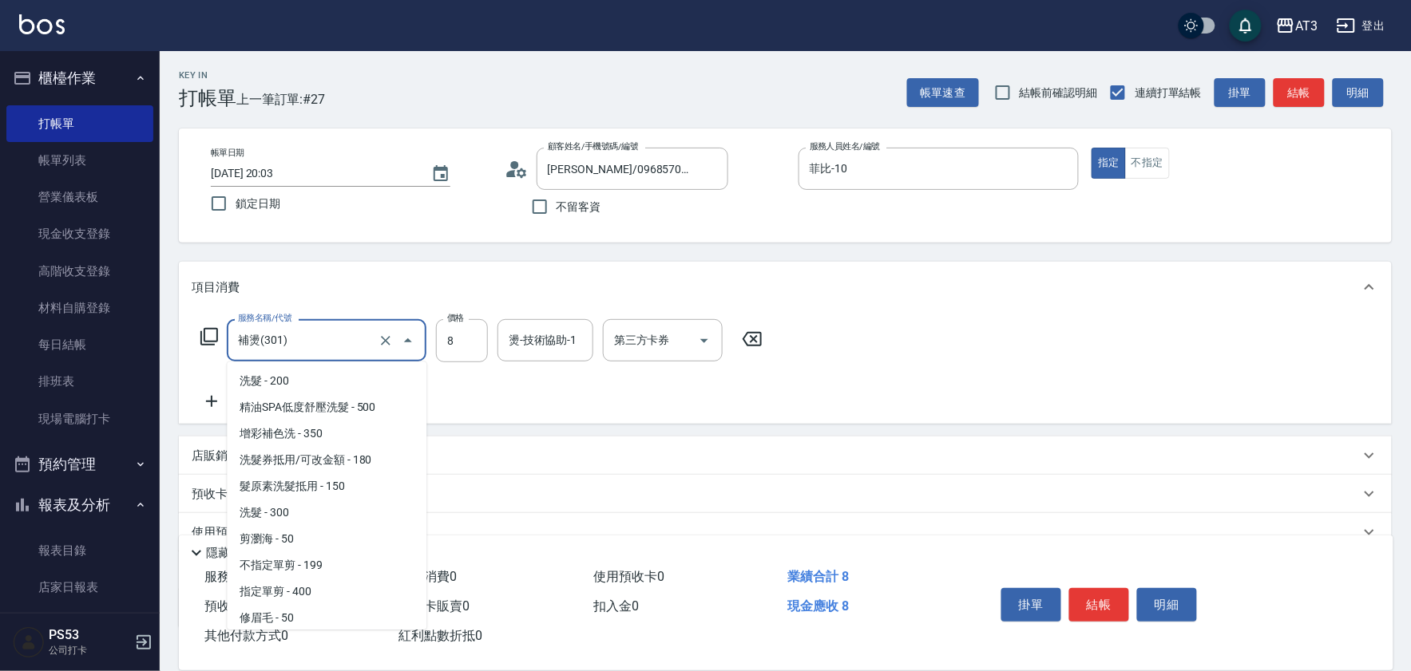
scroll to position [27, 0]
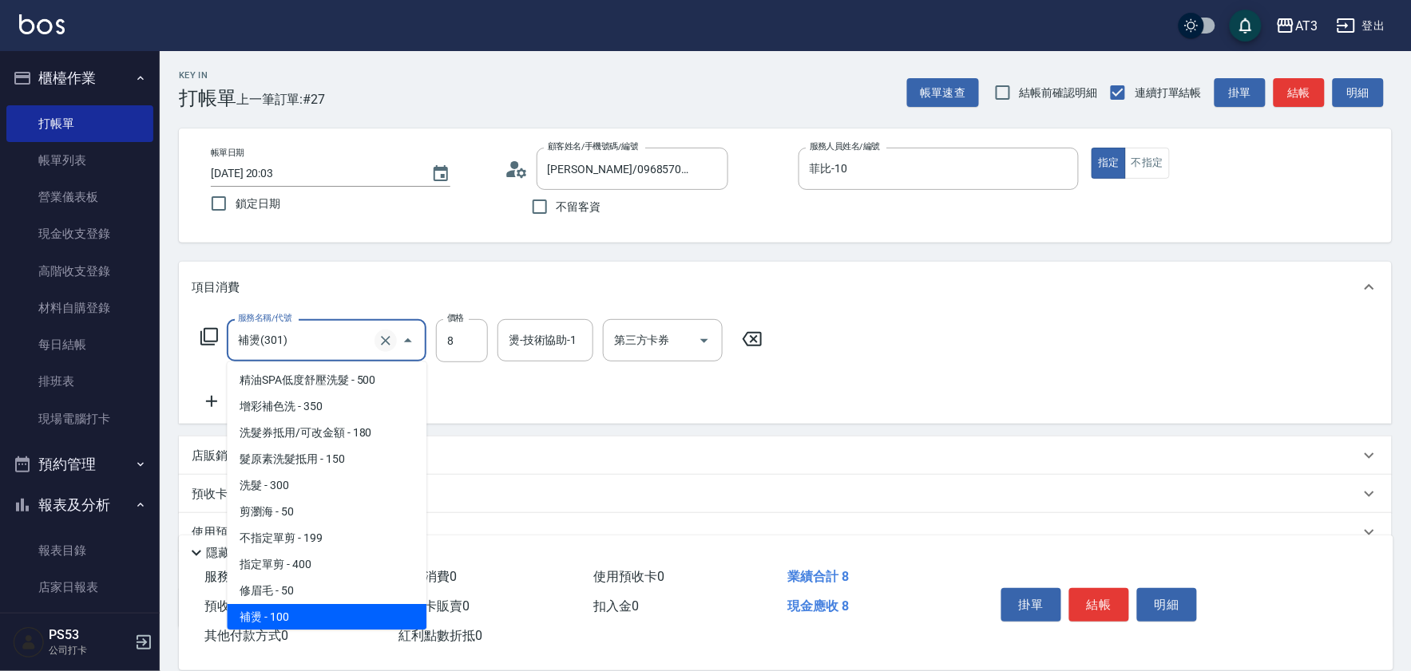
click at [387, 338] on icon "Clear" at bounding box center [386, 341] width 10 height 10
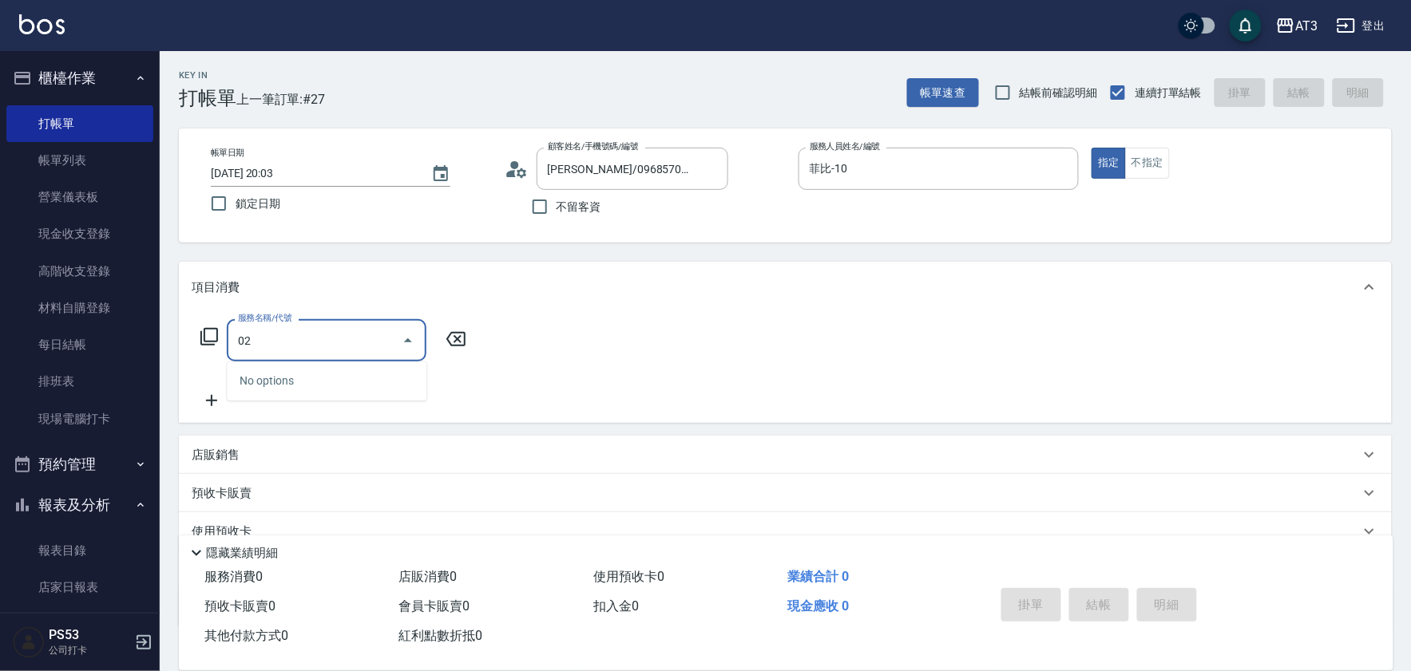
type input "0"
type input "設計燙髮(302)"
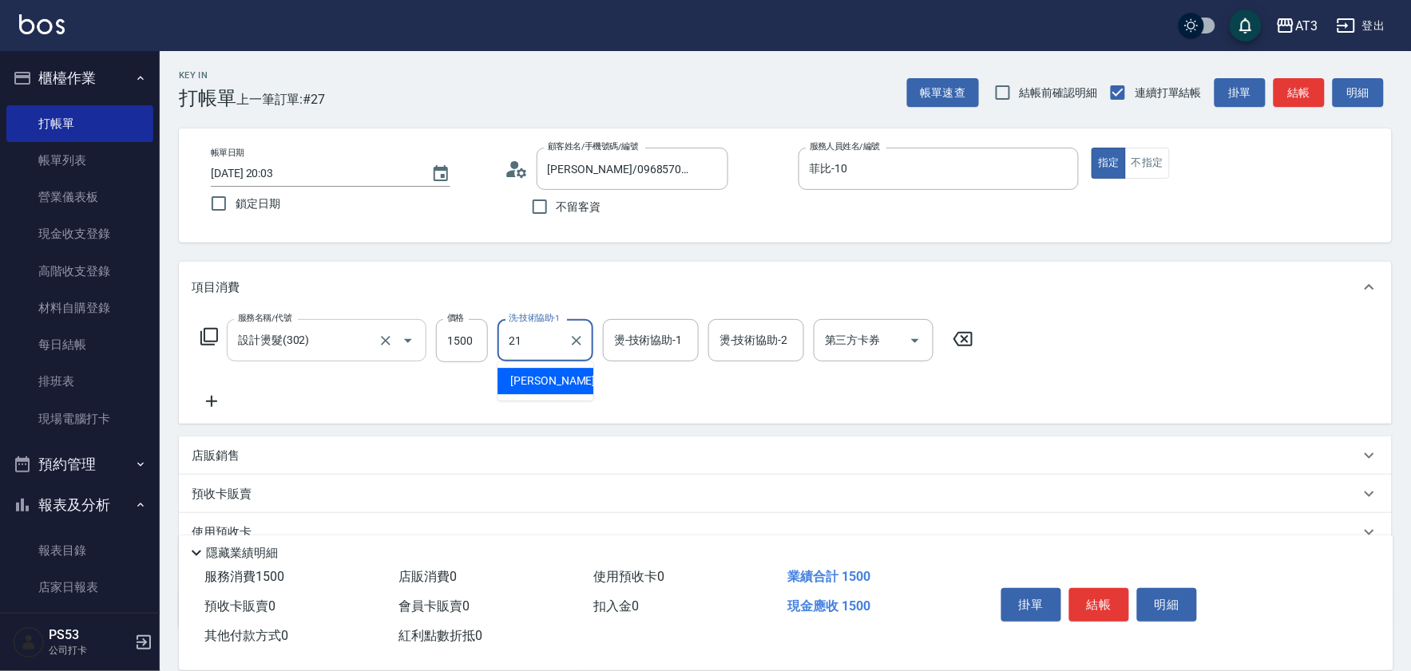
type input "珺珺-21"
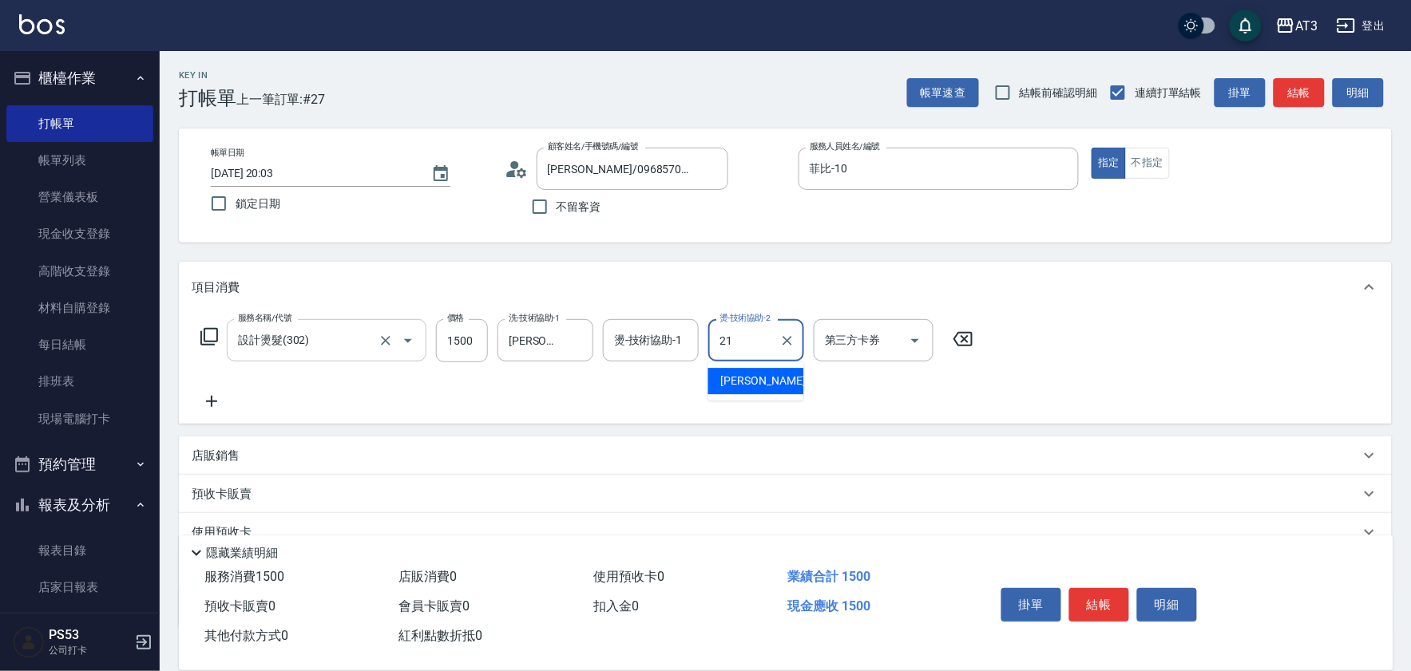
type input "珺珺-21"
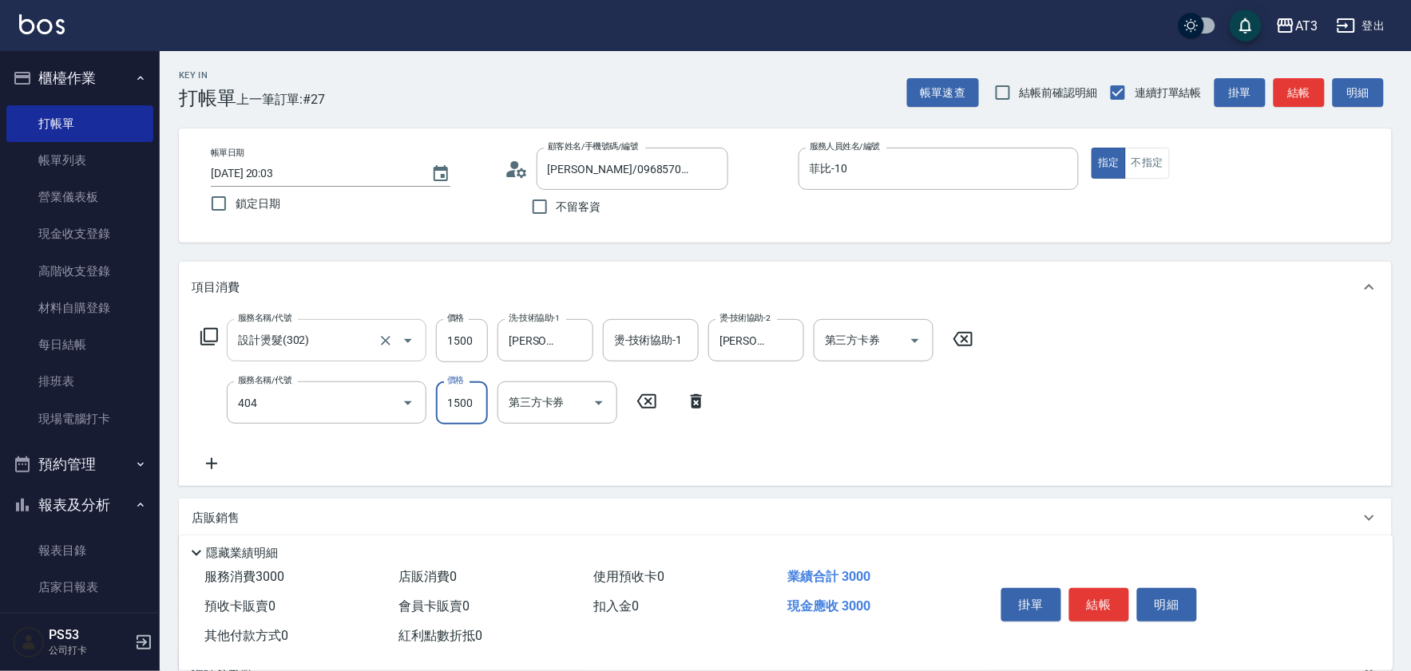
type input "設計染髮(404)"
type input "799"
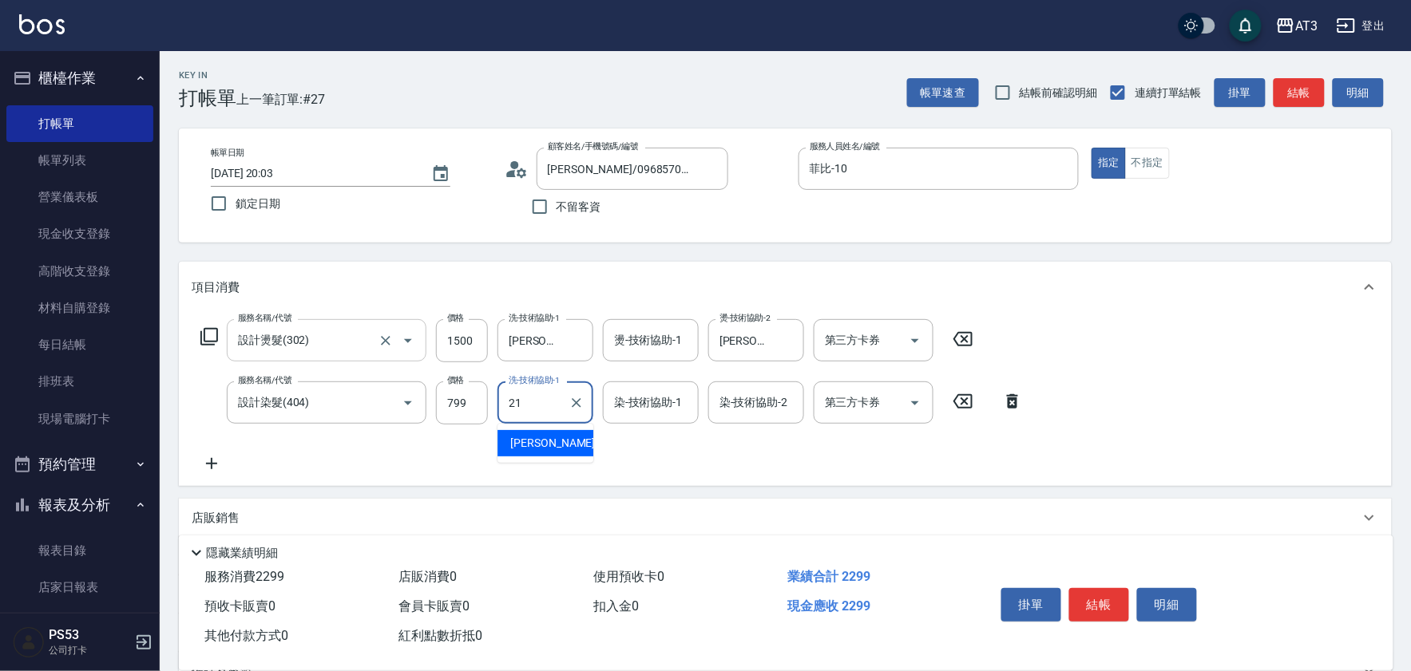
type input "珺珺-21"
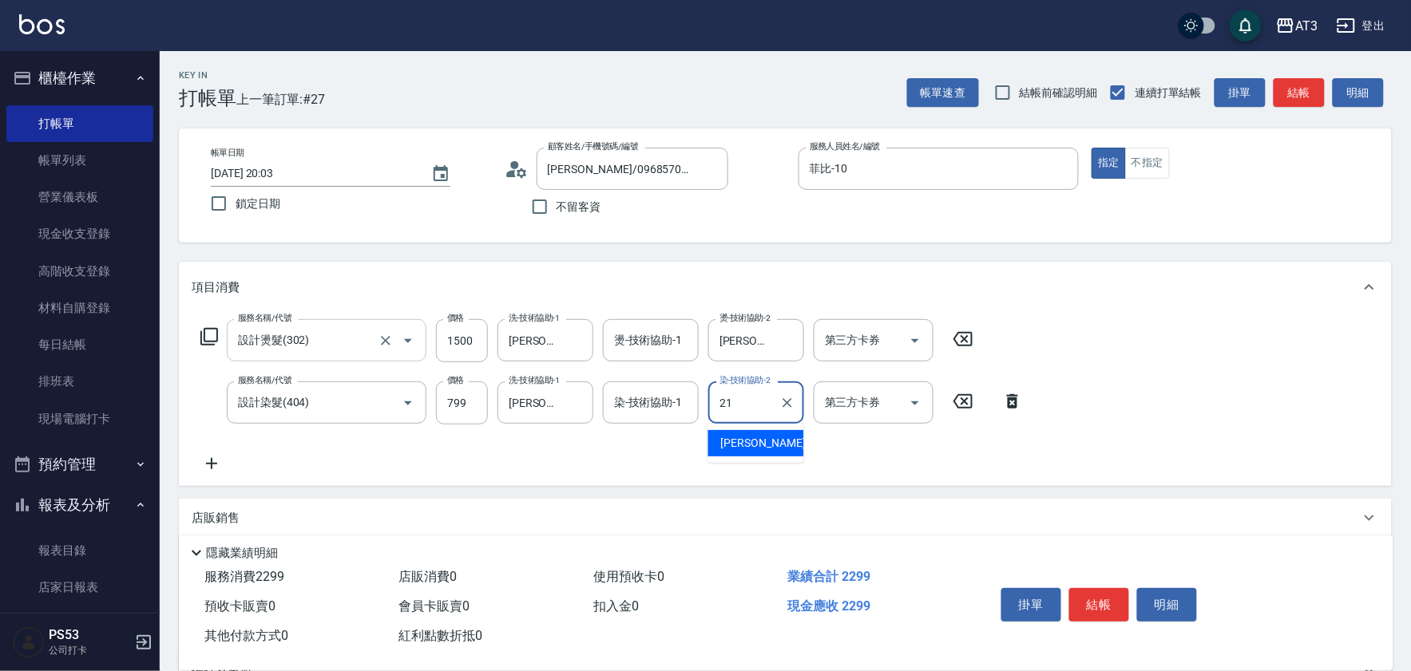
type input "珺珺-21"
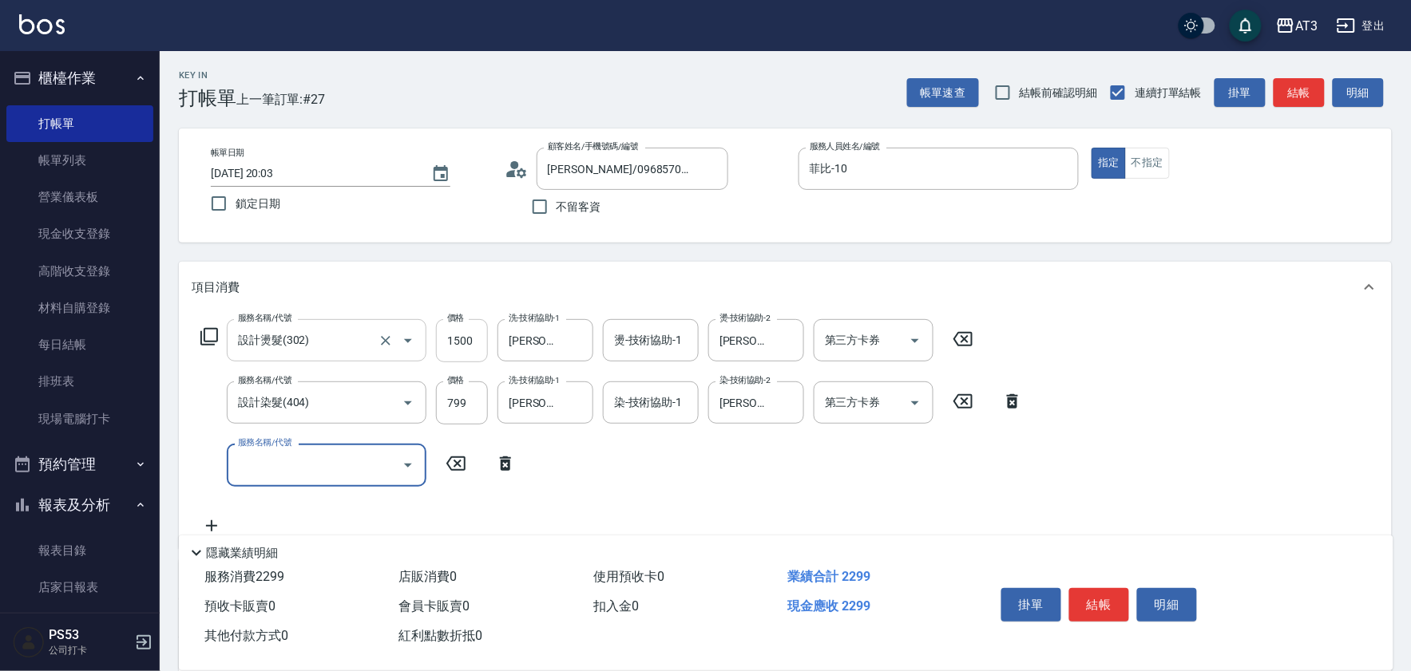
click at [449, 351] on input "1500" at bounding box center [462, 340] width 52 height 43
type input "800"
click at [1112, 610] on button "結帳" at bounding box center [1099, 605] width 60 height 34
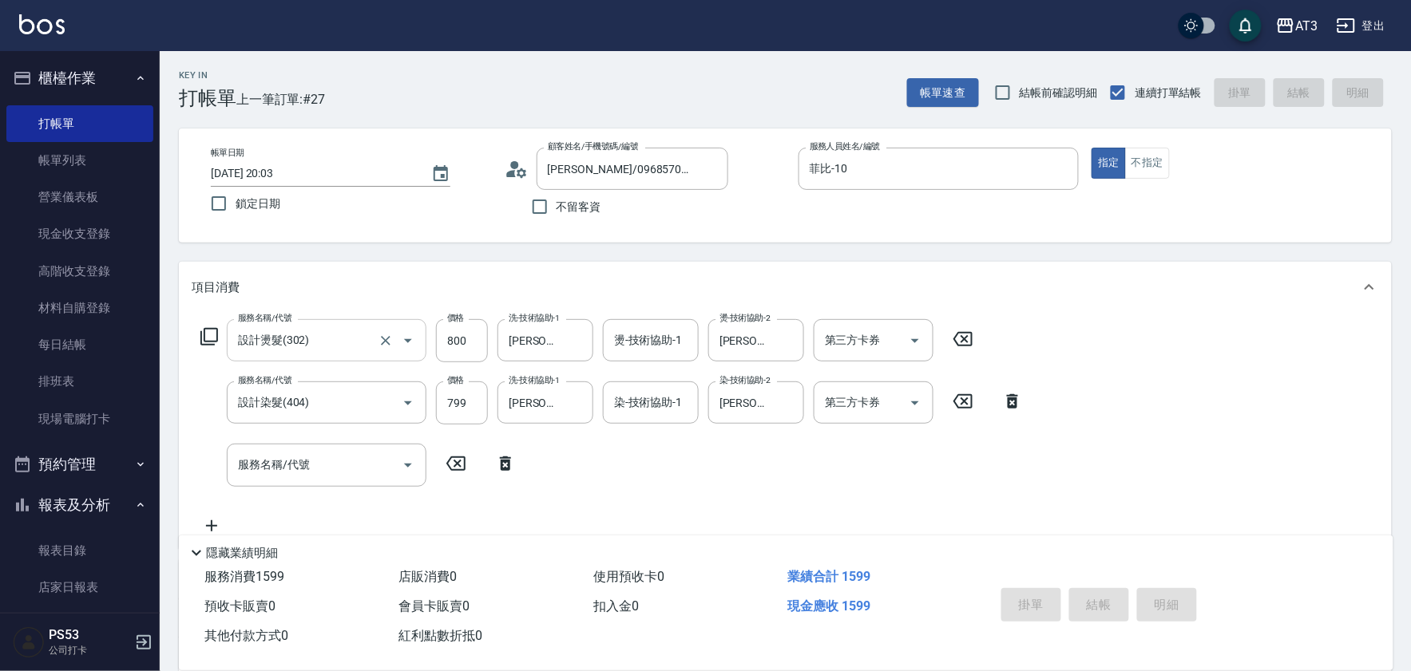
type input "2025/08/16 20:04"
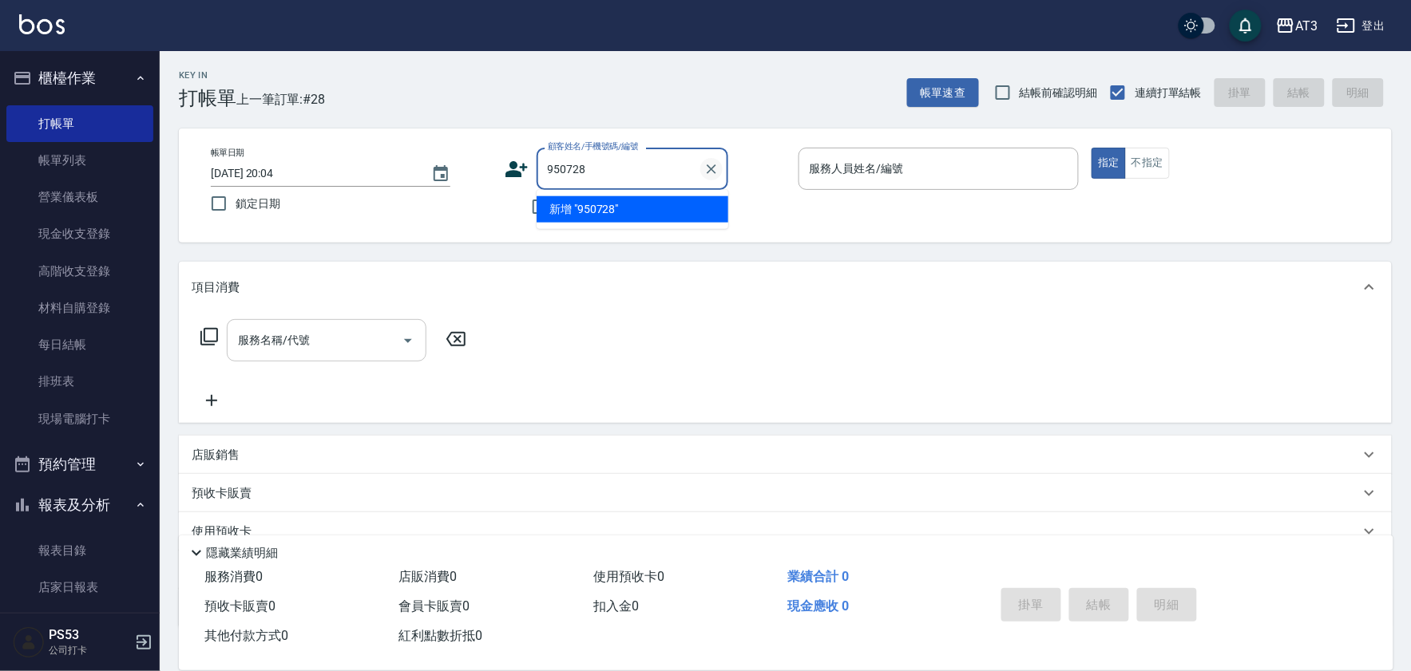
type input "950728"
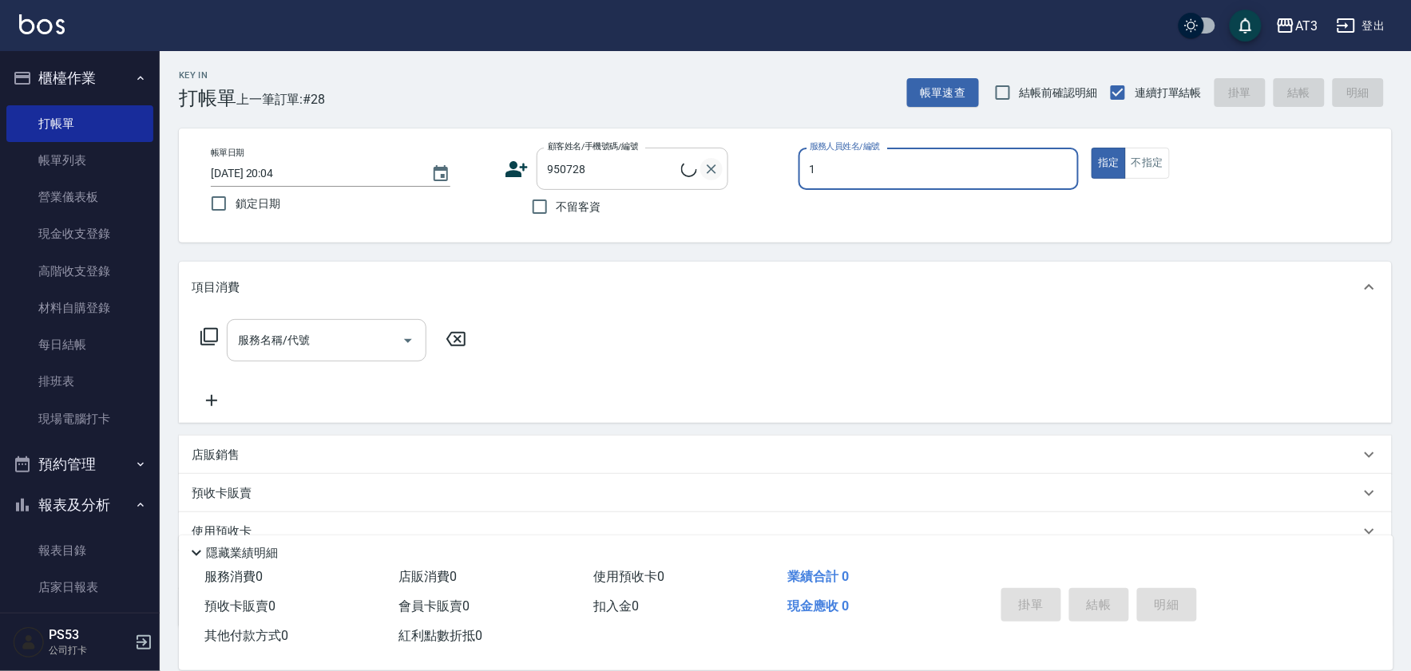
type input "10"
type input "吳帥豪/0985713152/950728"
type input "菲比-10"
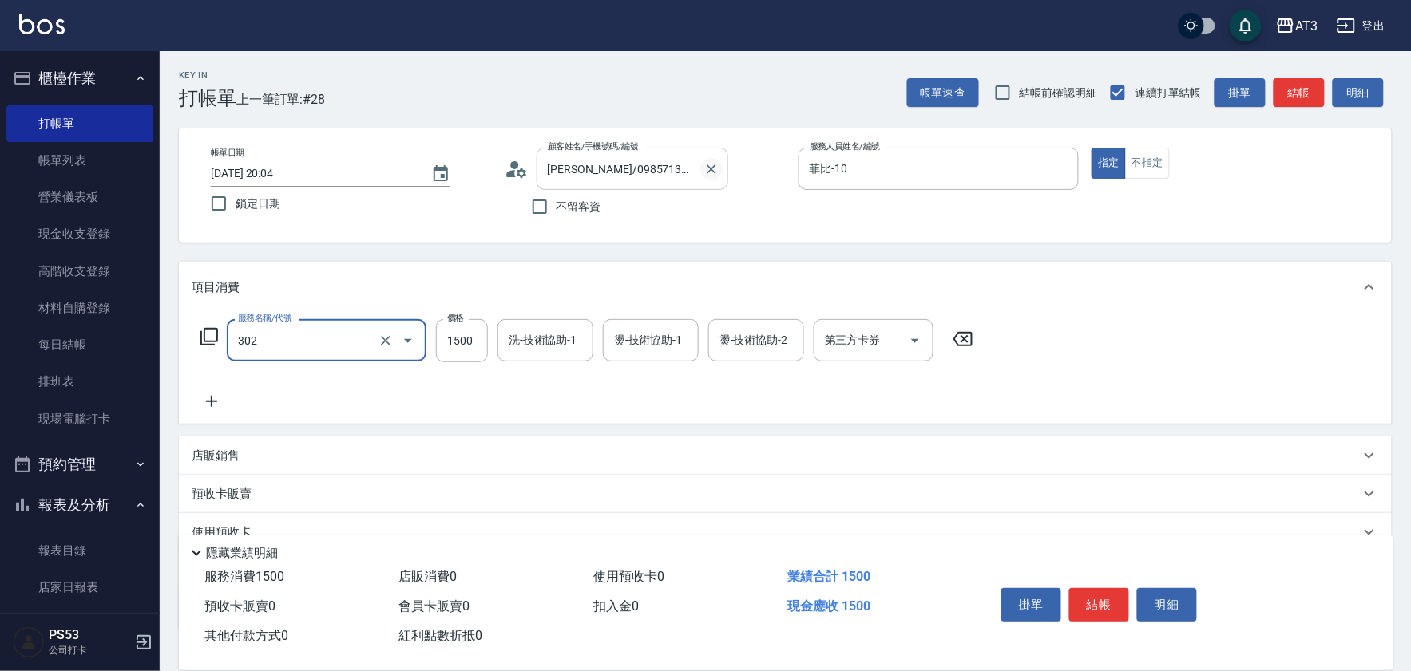
type input "設計燙髮(302)"
type input "800"
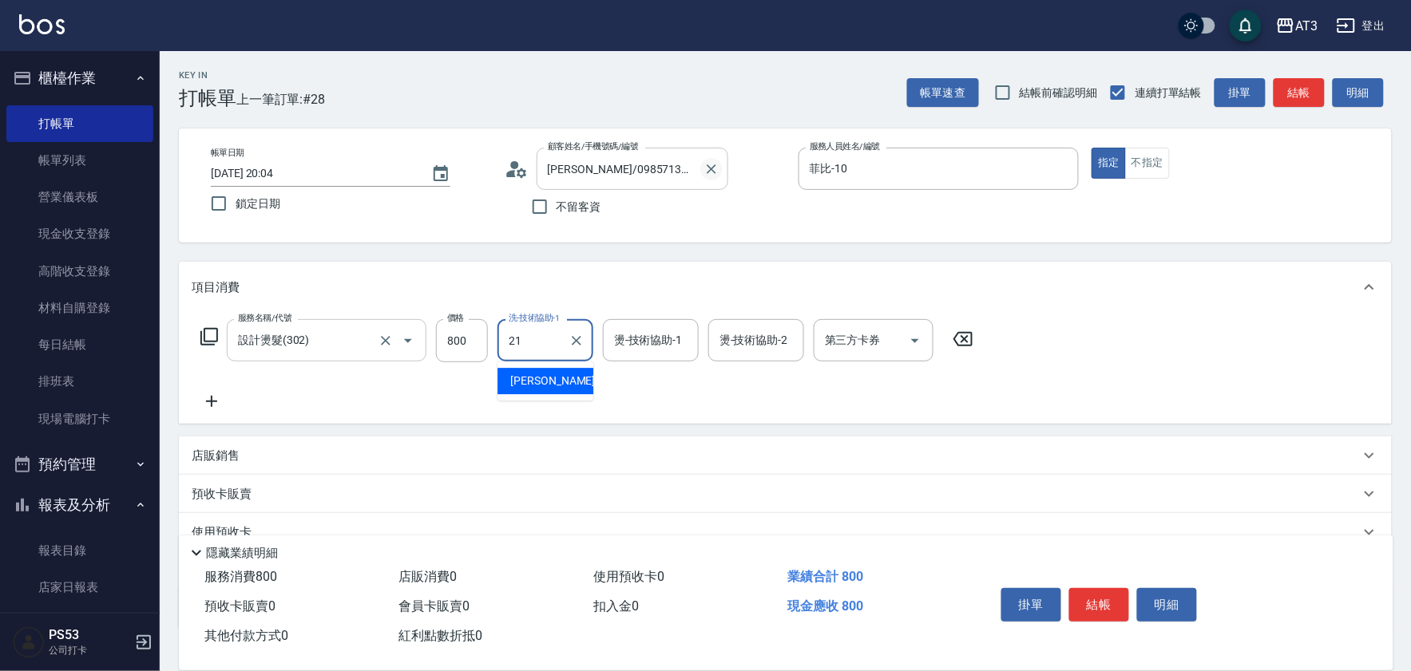
type input "珺珺-21"
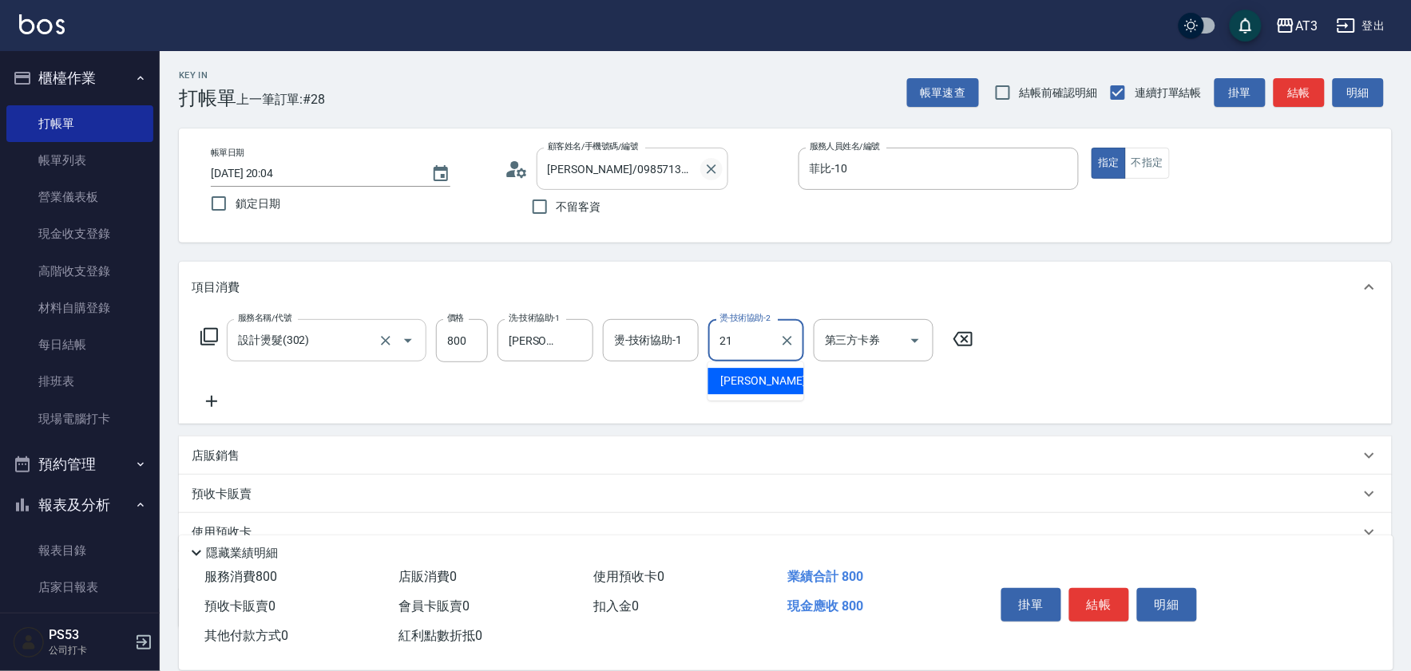
type input "珺珺-21"
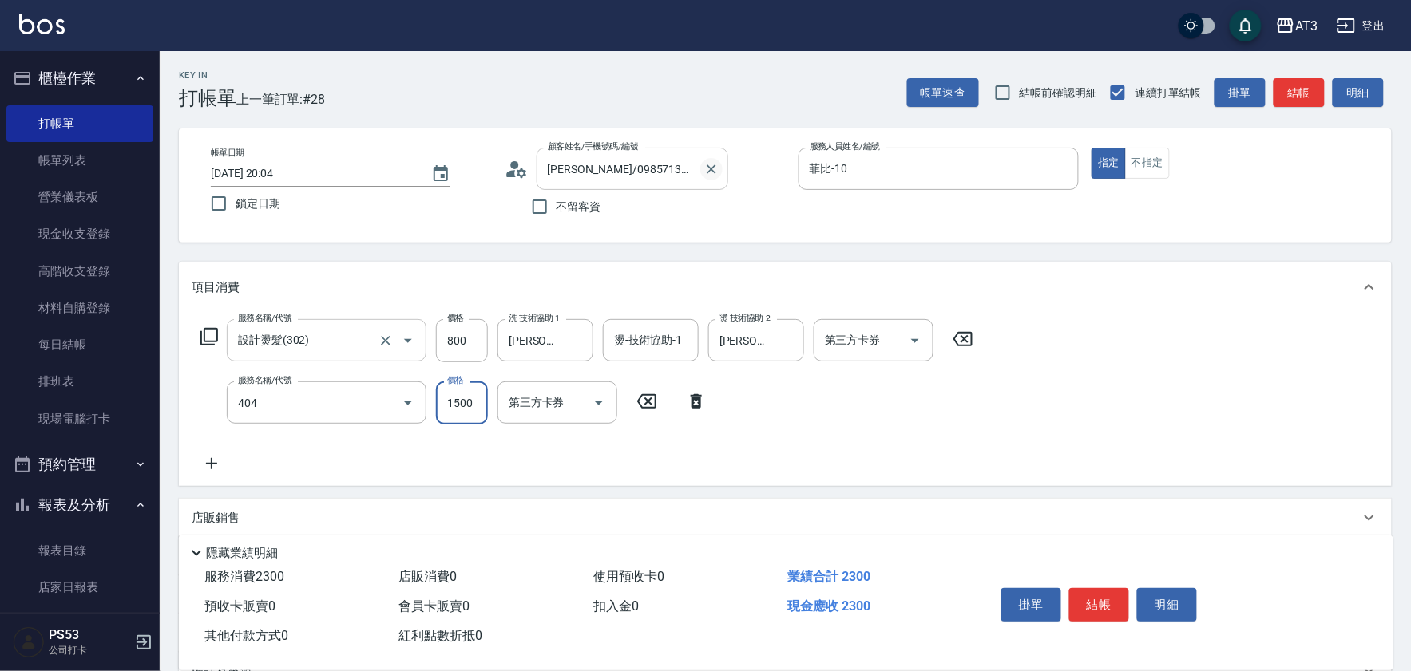
type input "設計染髮(404)"
type input "799"
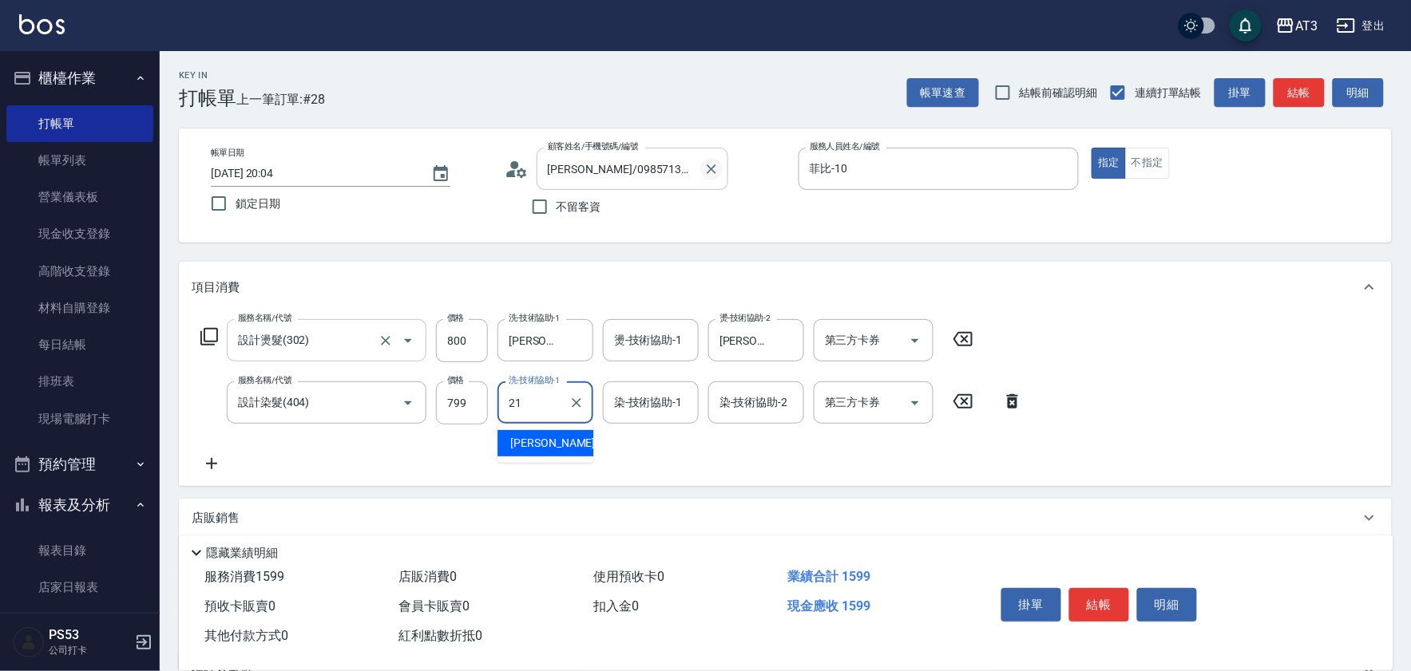
type input "珺珺-21"
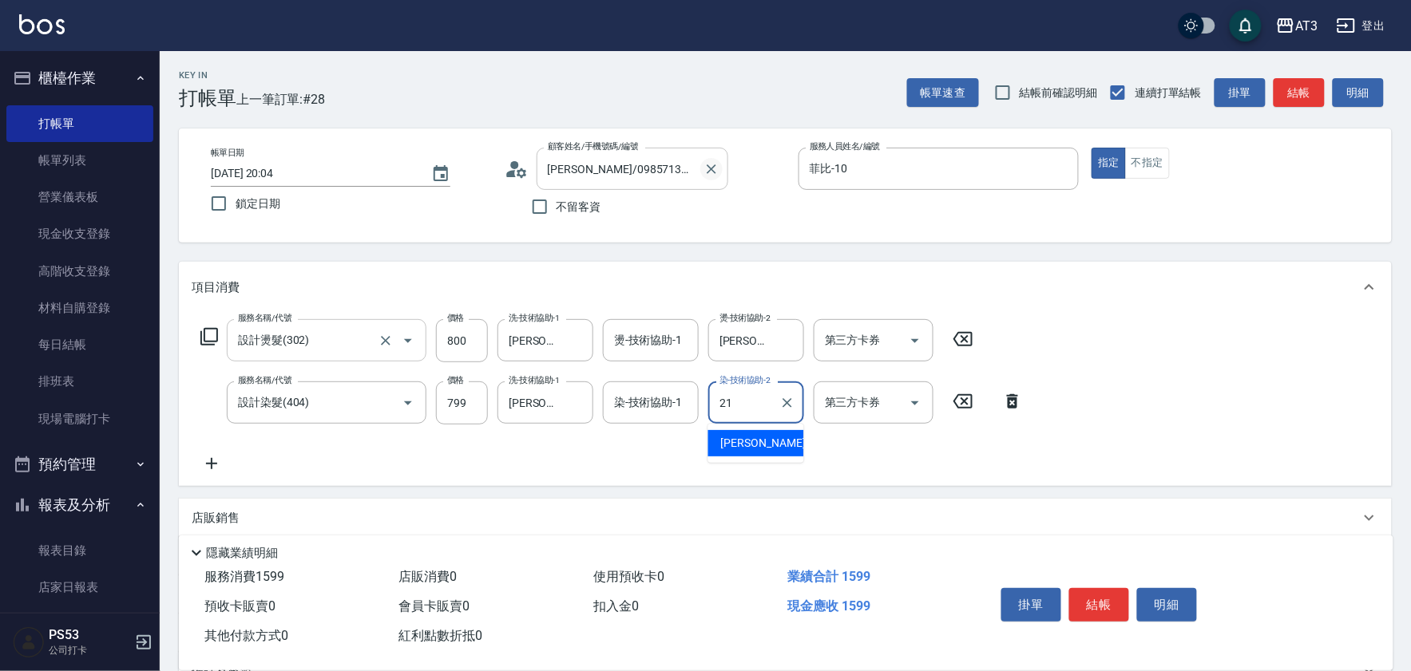
type input "珺珺-21"
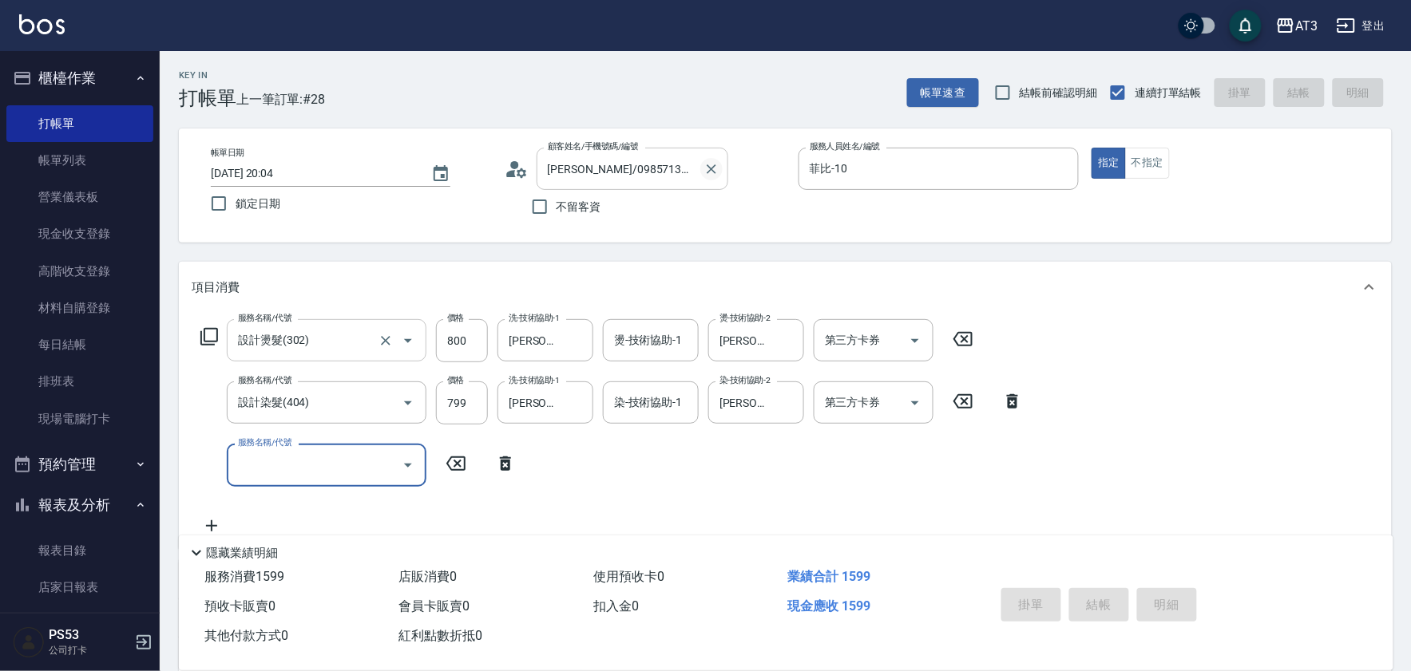
type input "2025/08/16 20:05"
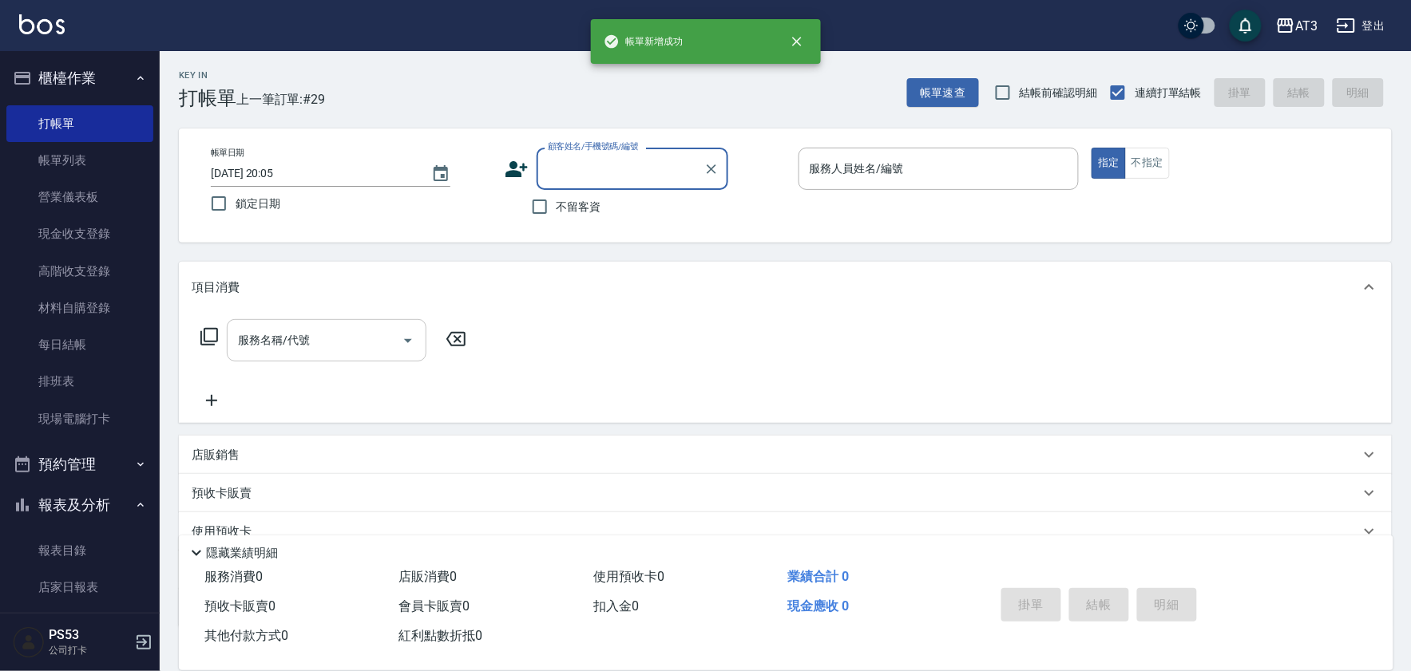
click at [509, 168] on icon at bounding box center [517, 169] width 24 height 24
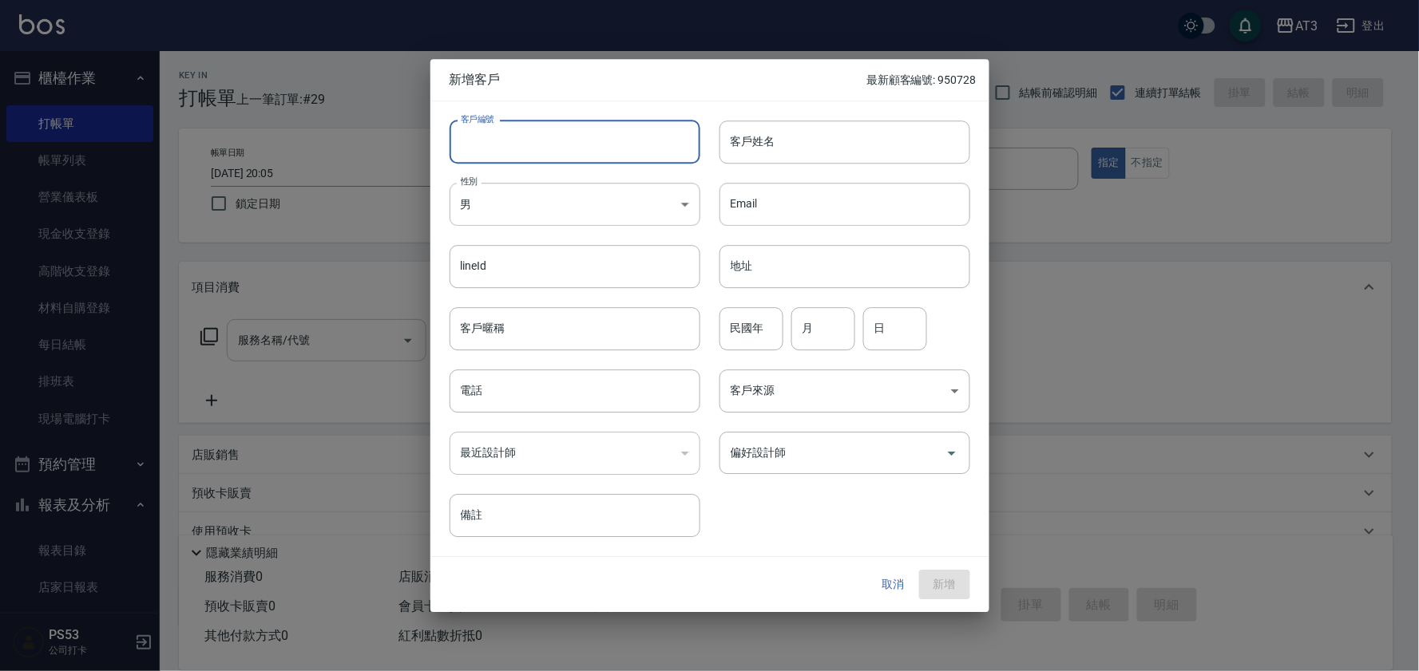
click at [647, 133] on input "客戶編號" at bounding box center [574, 142] width 251 height 43
type input "88"
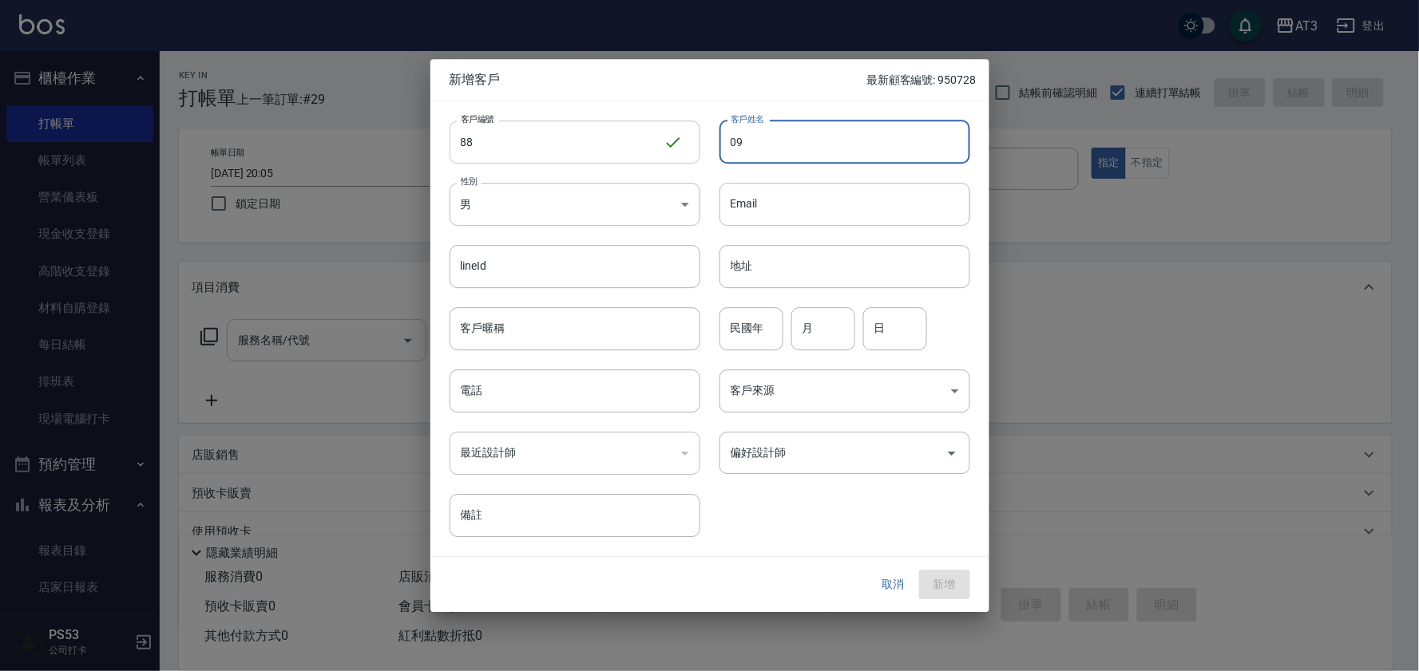
type input "09"
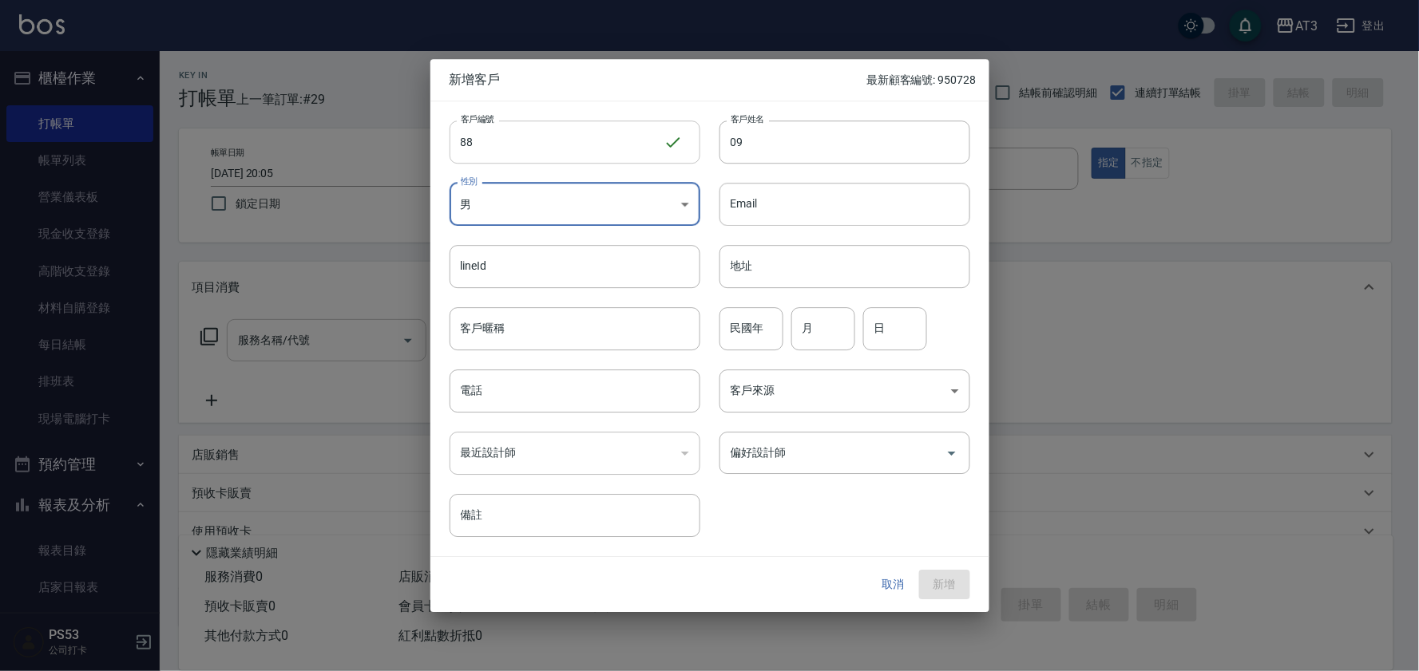
click at [647, 141] on input "88" at bounding box center [556, 142] width 214 height 43
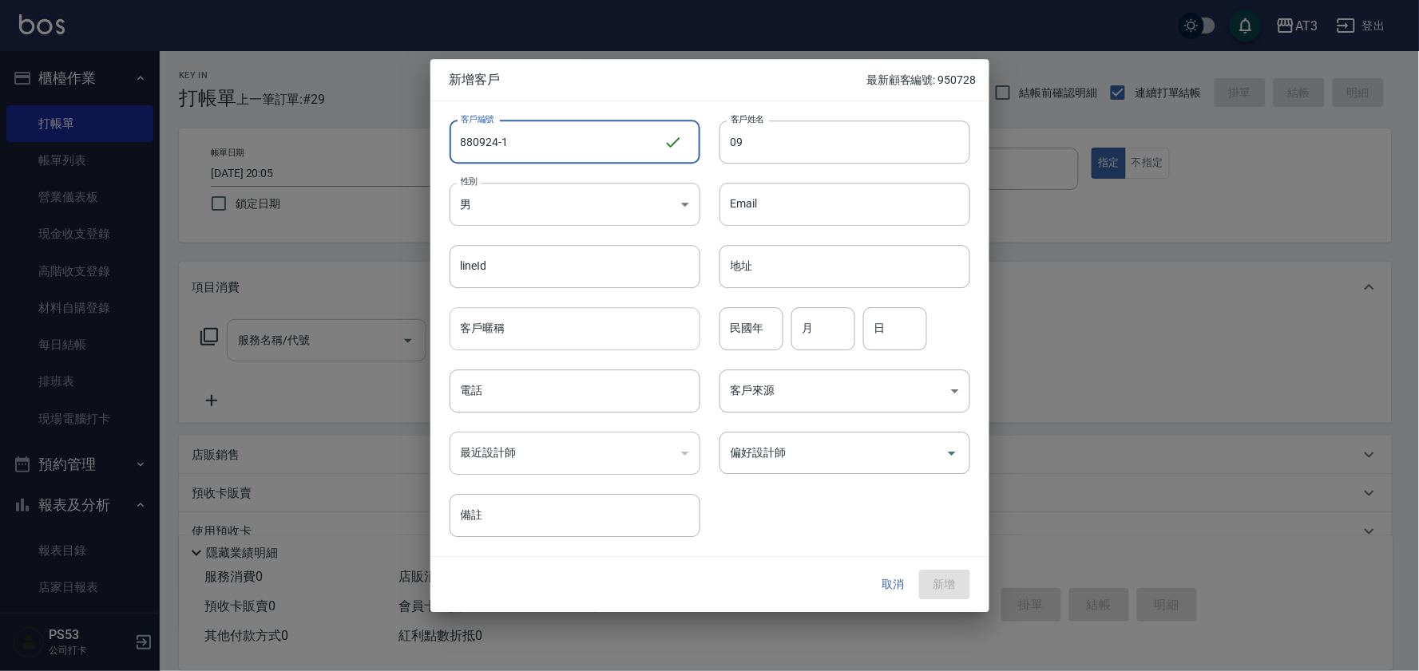
type input "880924-1"
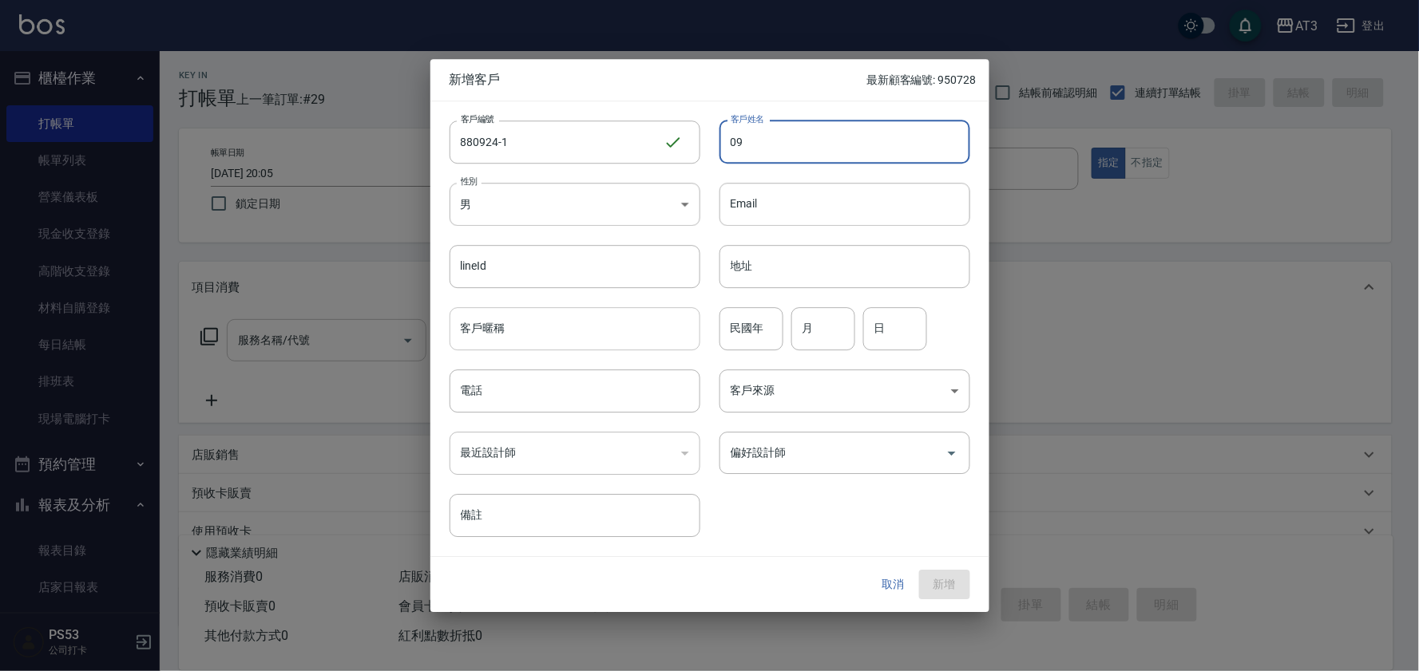
type input "0"
type input "黃秋生"
type input "88"
type input "09"
type input "24"
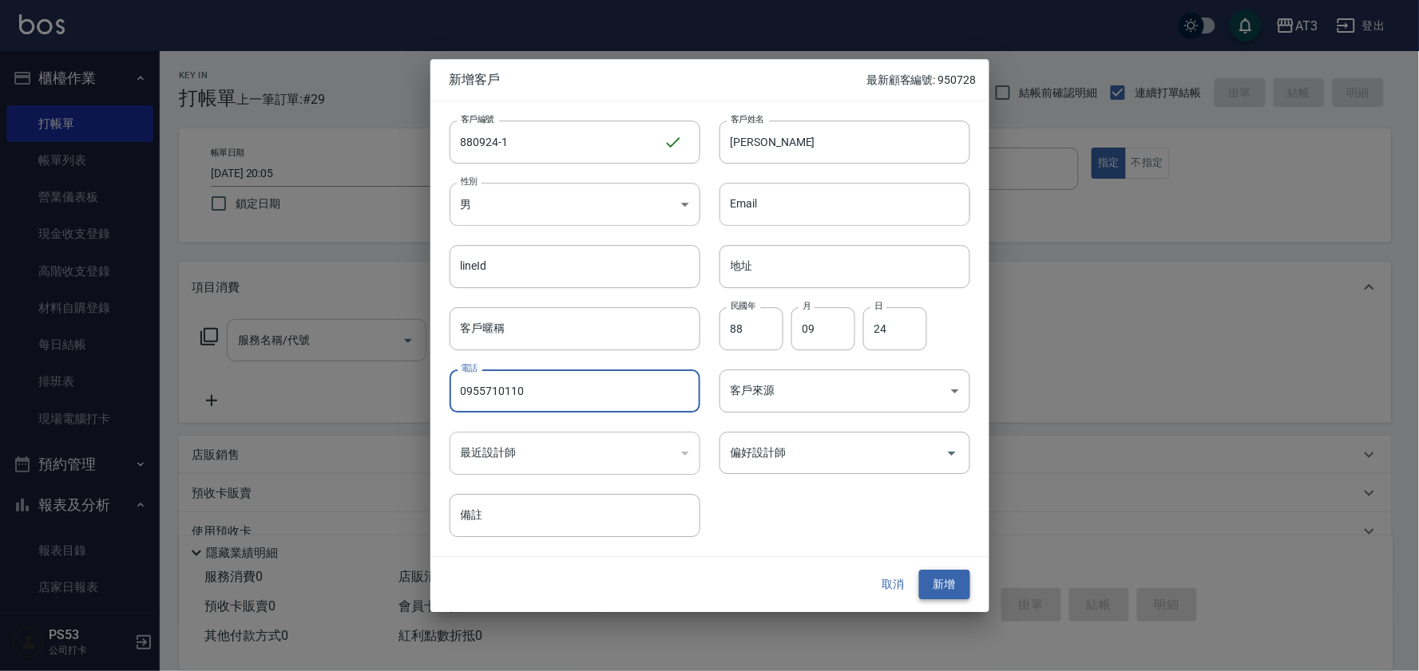
type input "0955710110"
click at [950, 586] on button "新增" at bounding box center [944, 586] width 51 height 30
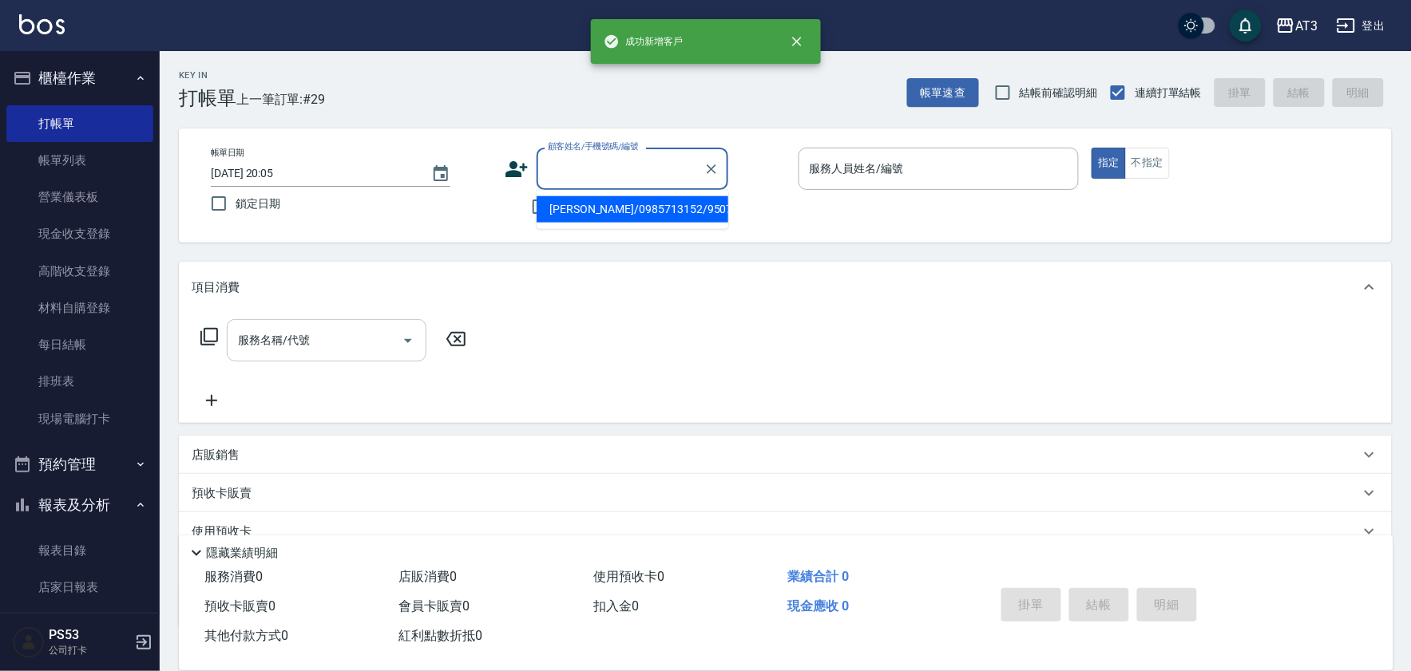
click at [548, 171] on input "顧客姓名/手機號碼/編號" at bounding box center [620, 169] width 153 height 28
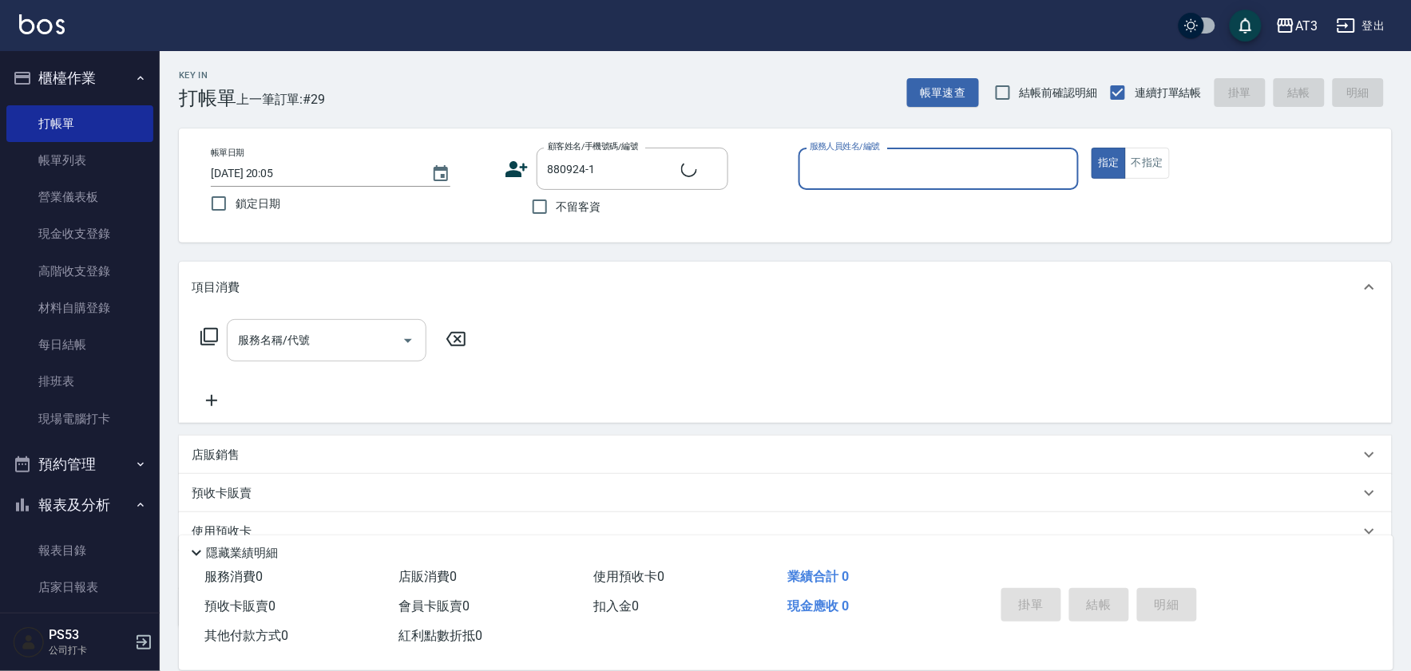
type input "黃秋生/0955710110/880924-1"
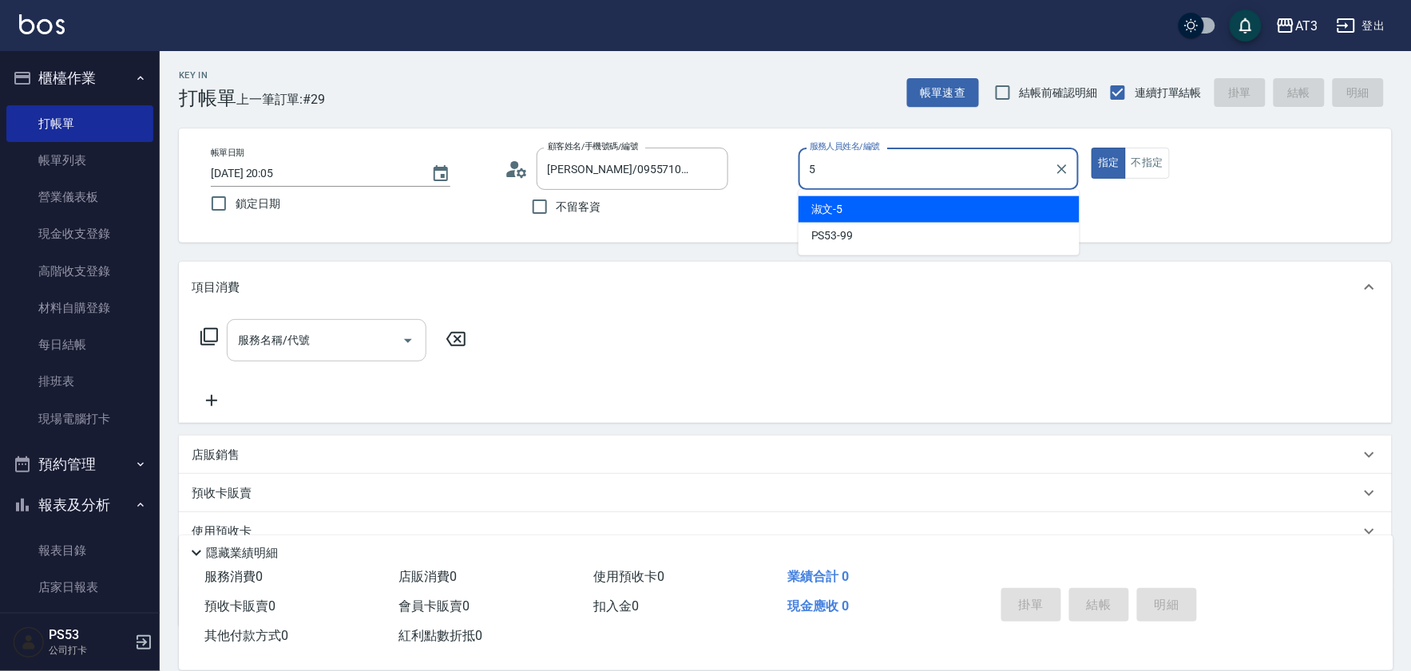
type input "淑文-5"
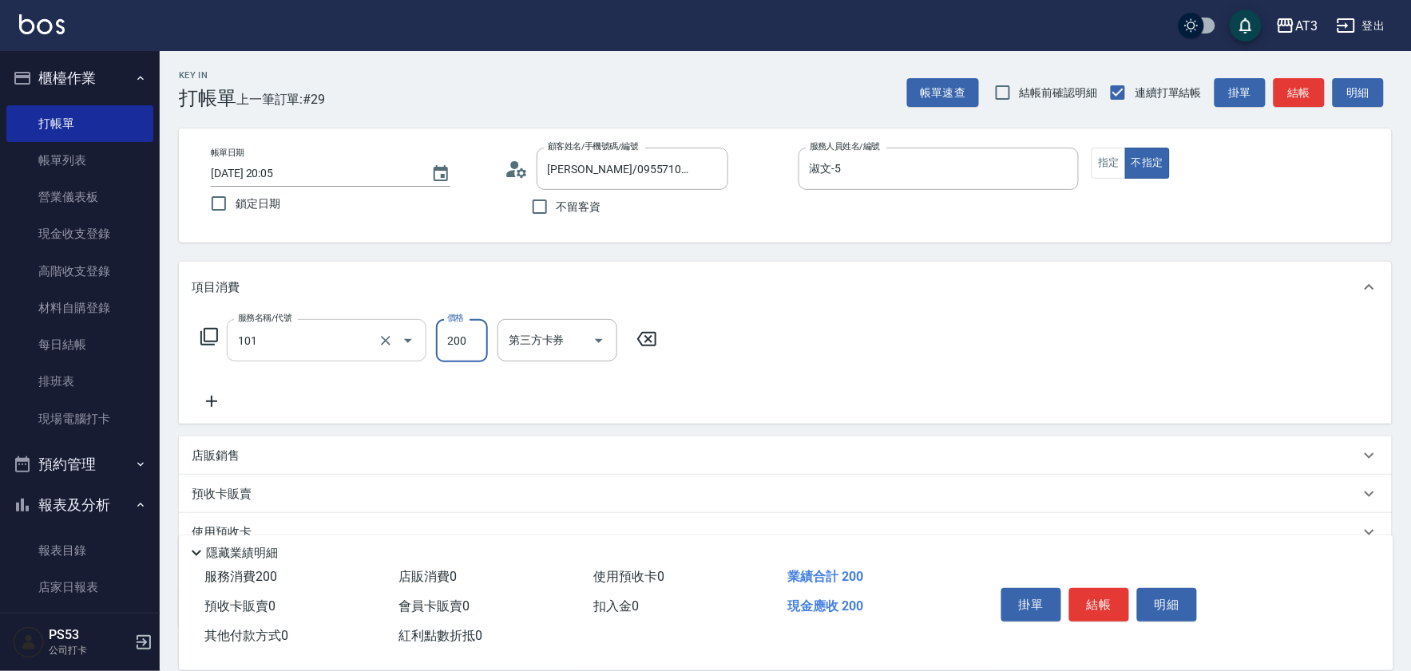
type input "洗髮(101)"
type input "詩雅-6"
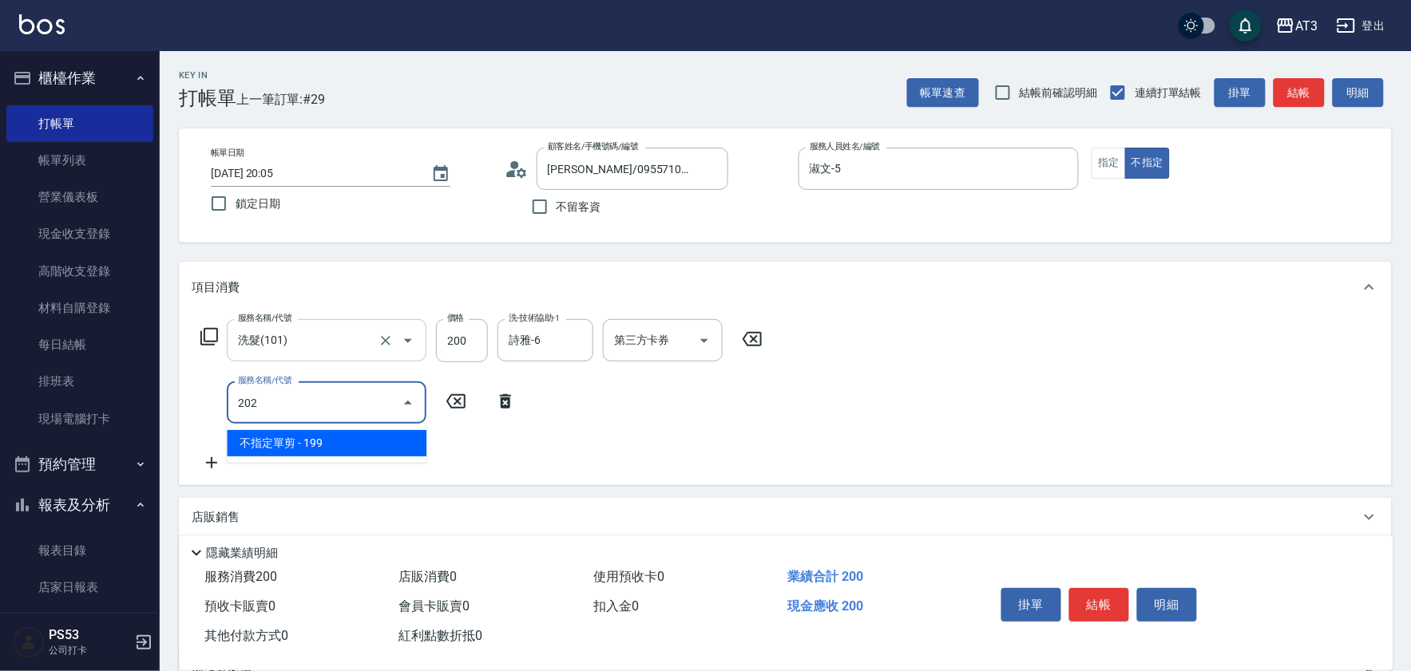
type input "不指定單剪(202)"
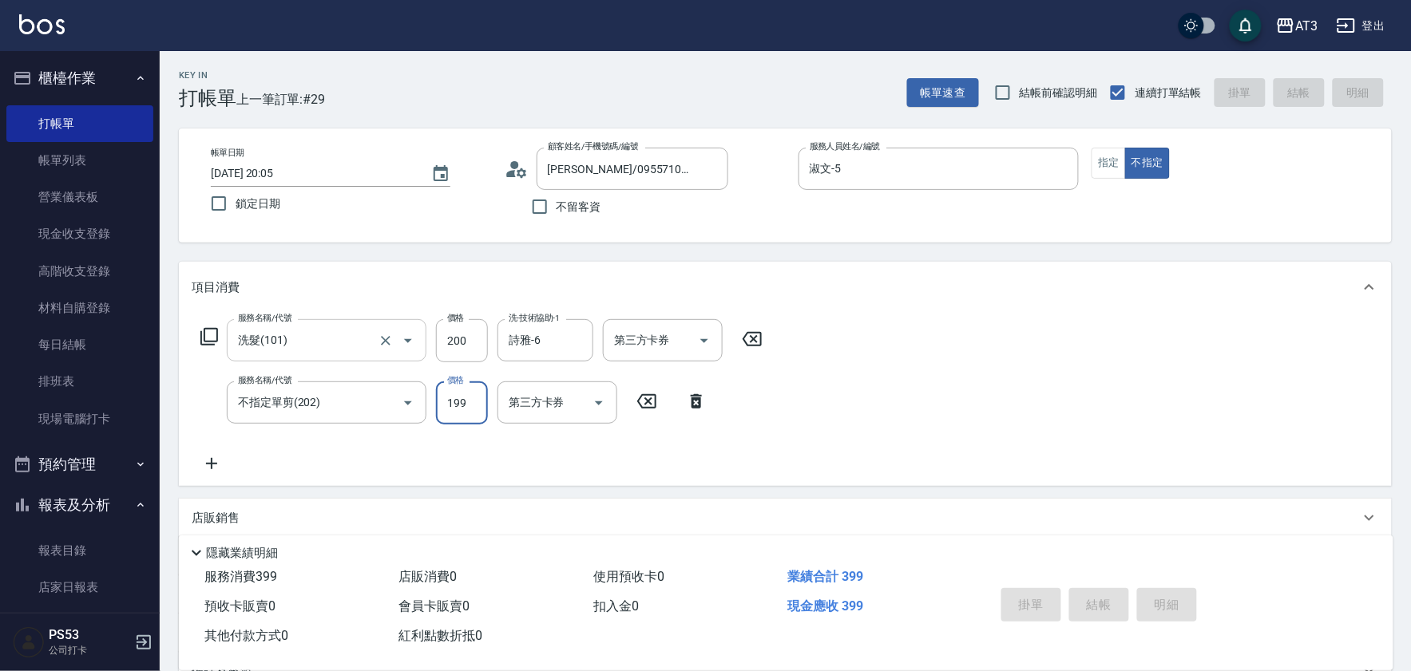
type input "2025/08/16 20:07"
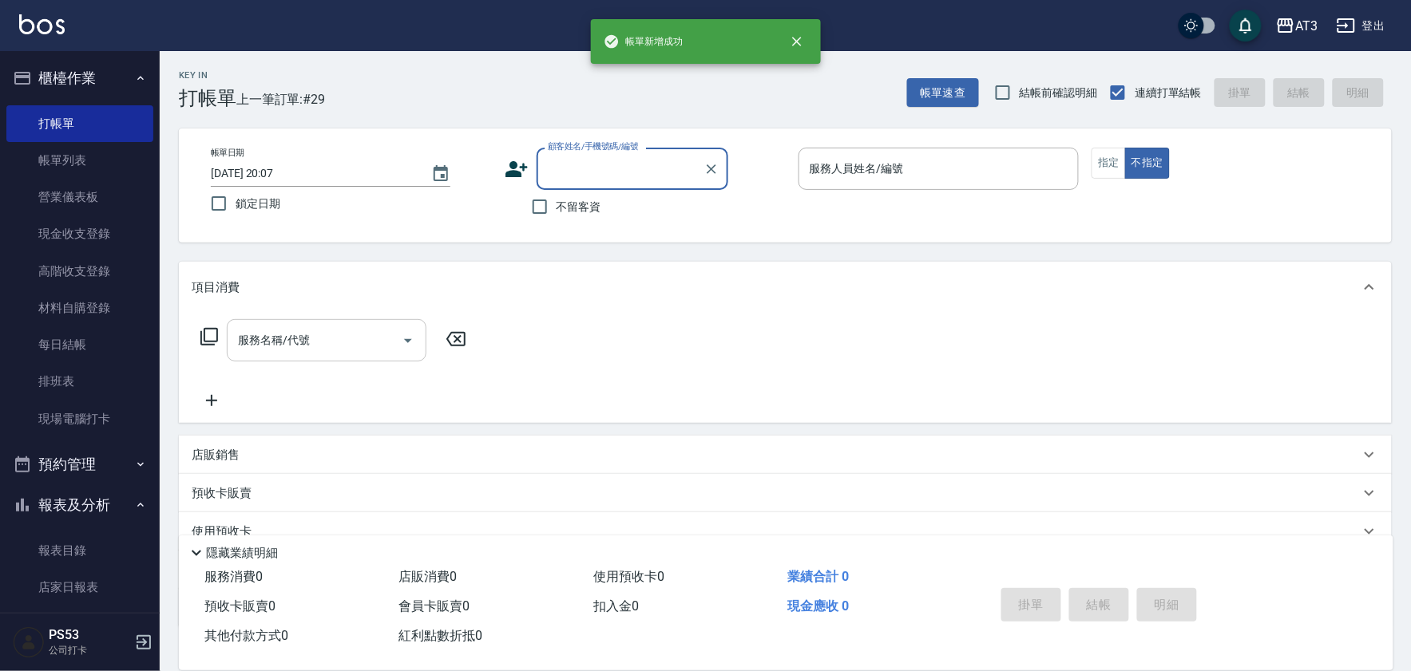
scroll to position [0, 0]
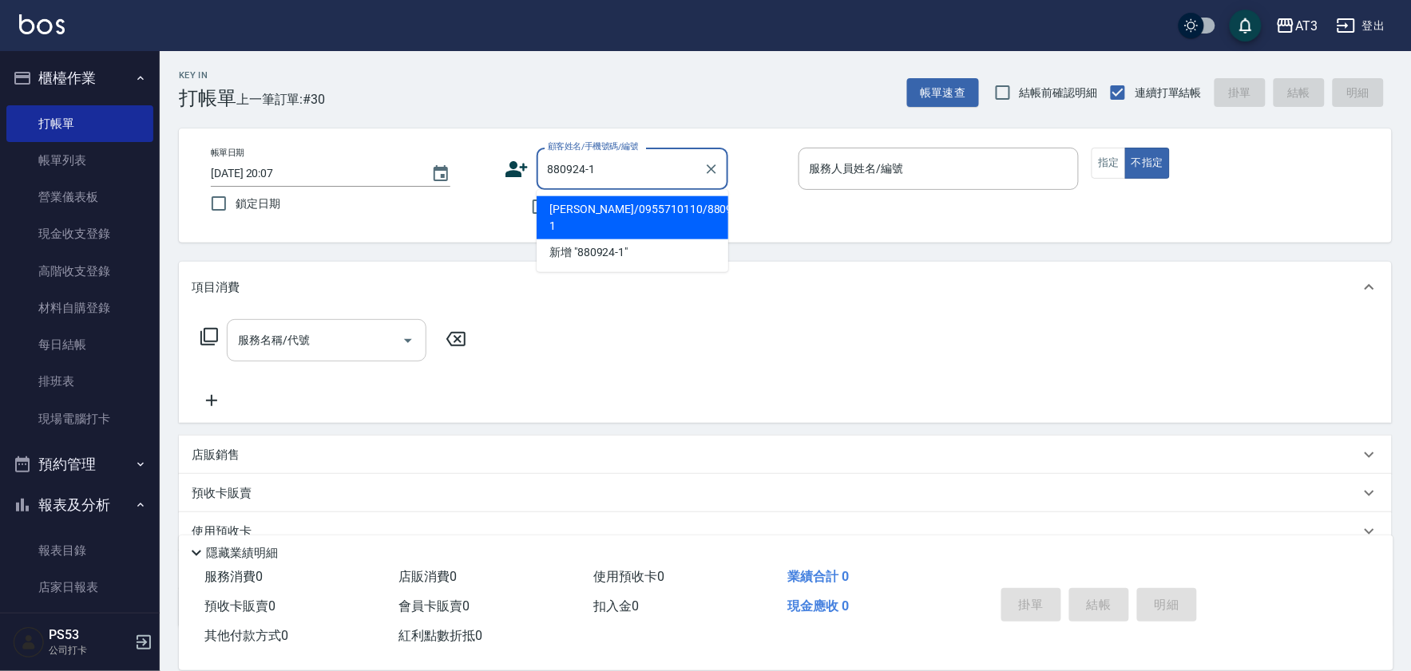
type input "黃秋生/0955710110/880924-1"
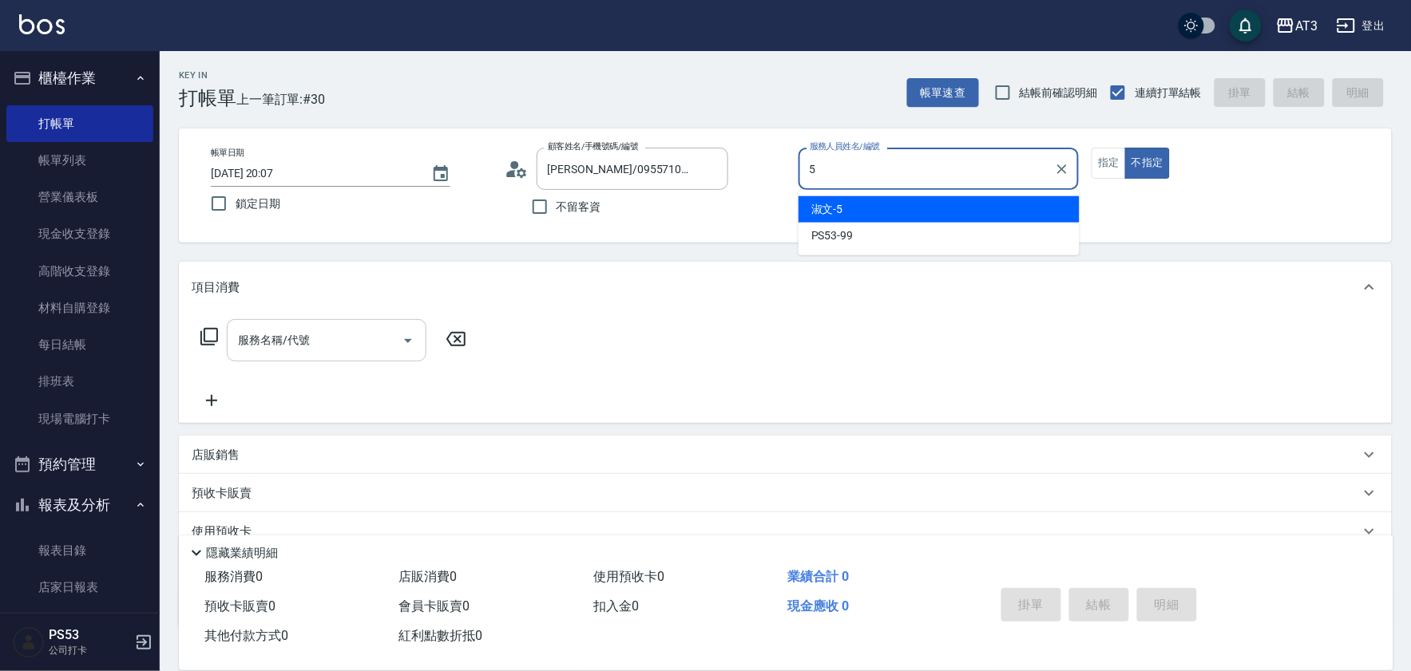
type input "淑文-5"
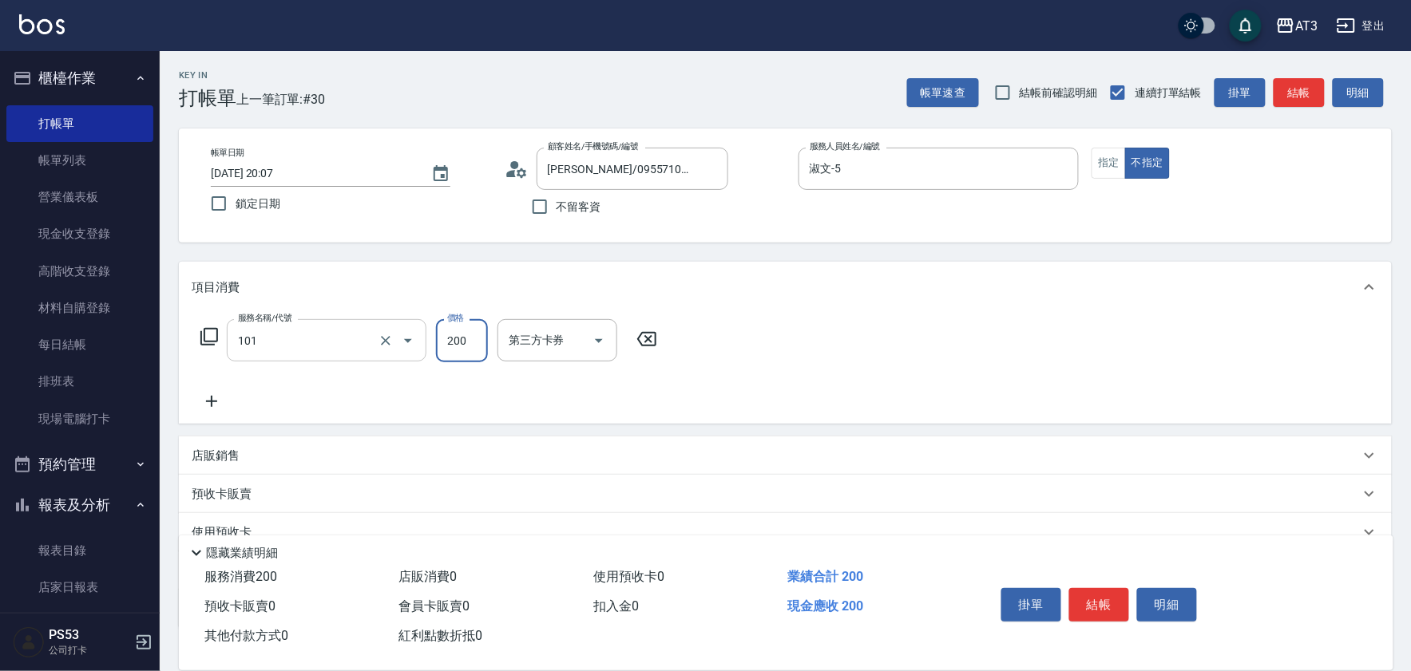
type input "洗髮(101)"
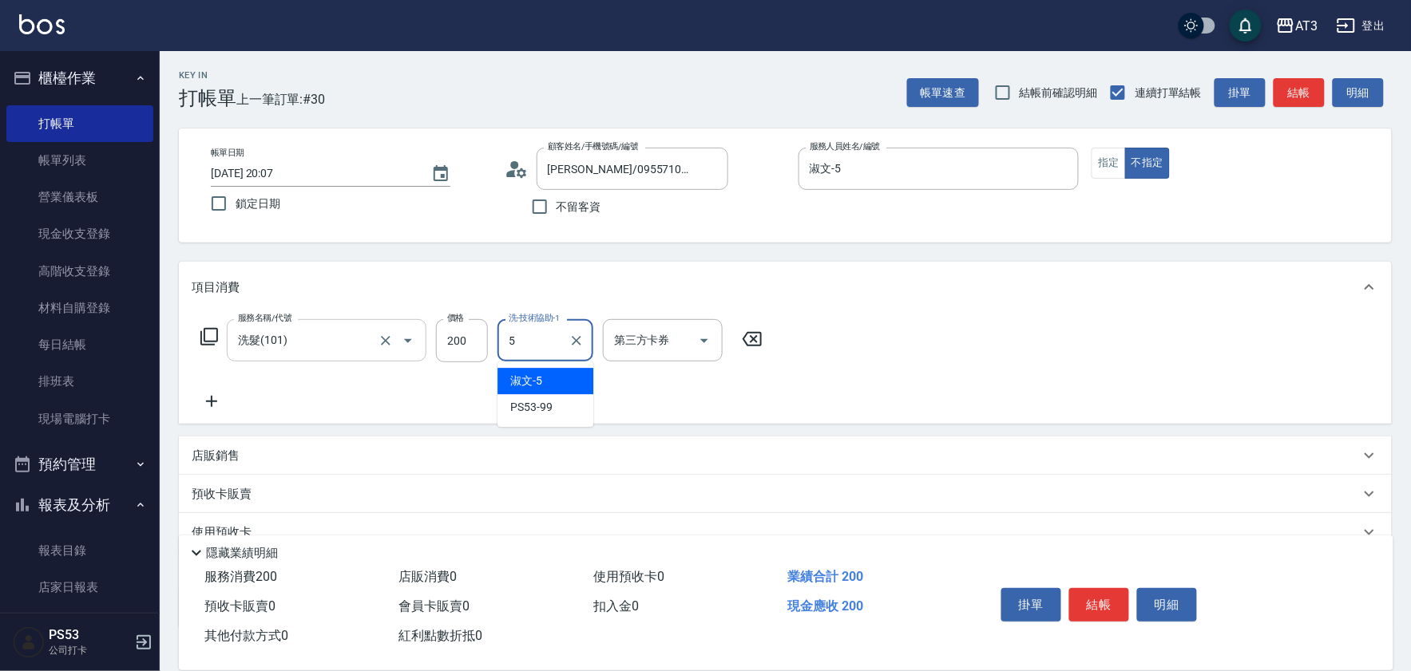
type input "淑文-5"
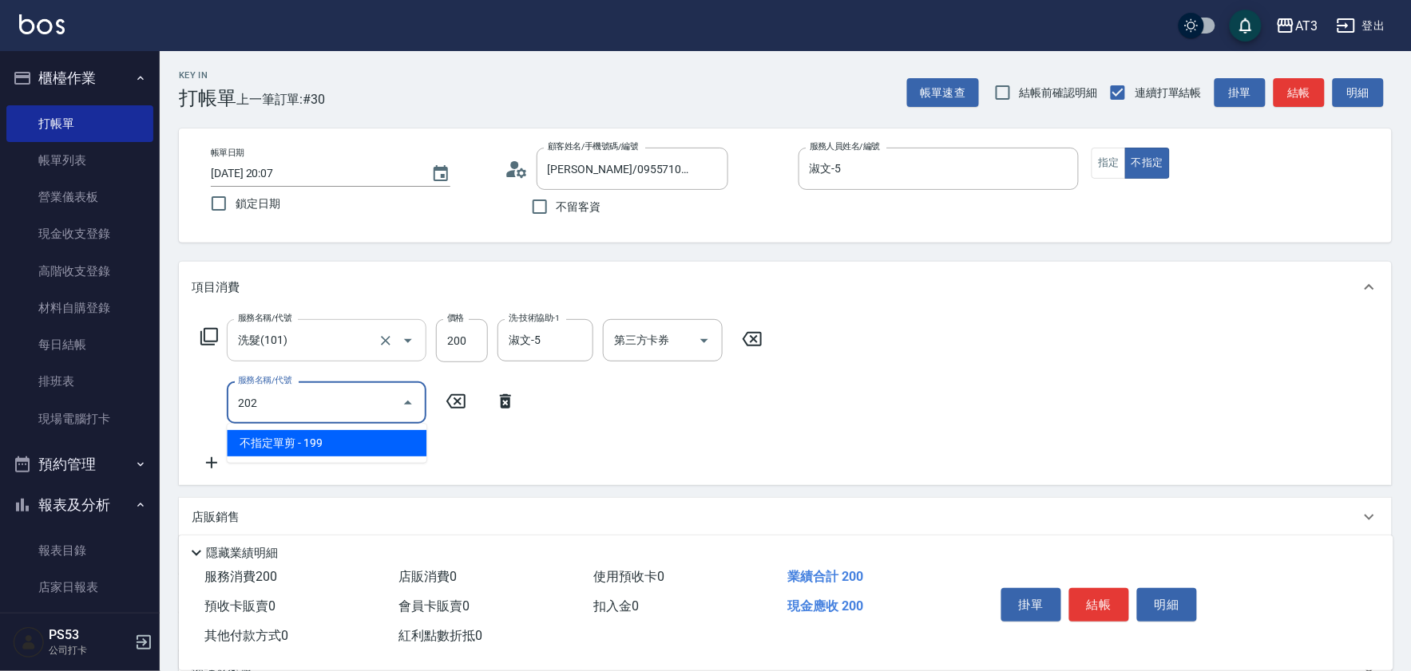
type input "不指定單剪(202)"
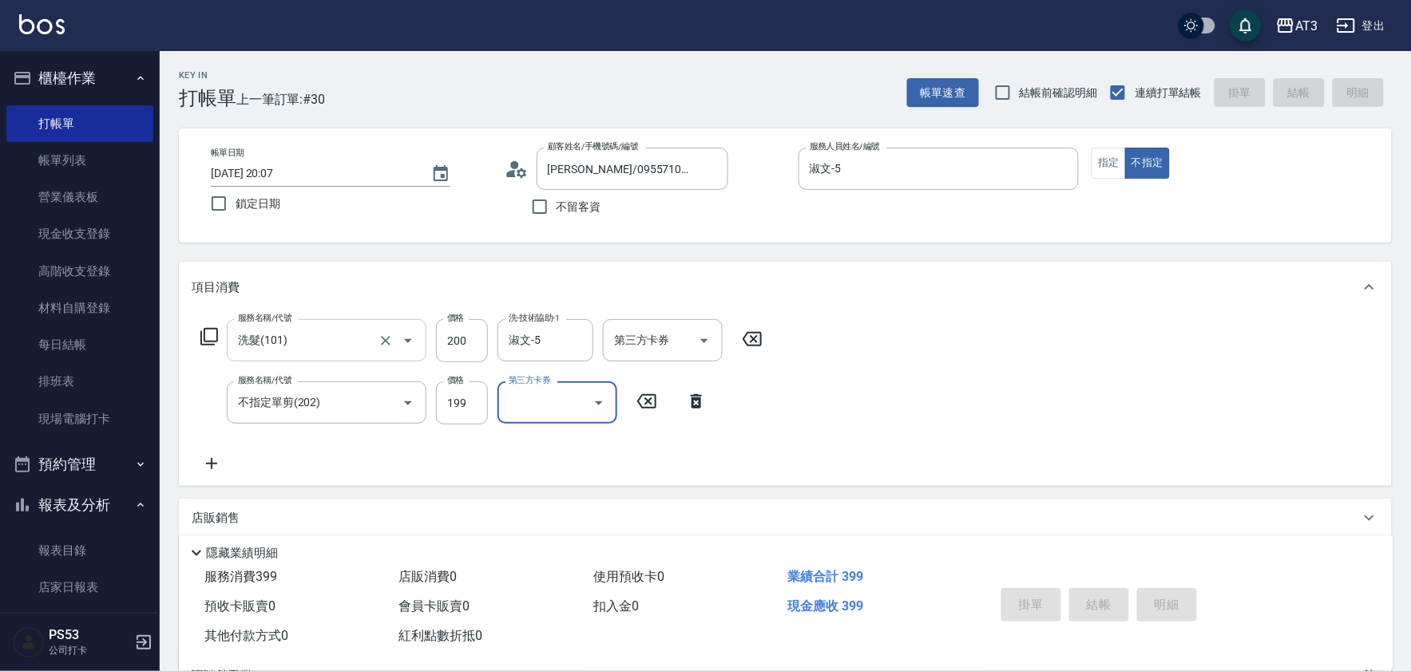
type input "2025/08/16 20:08"
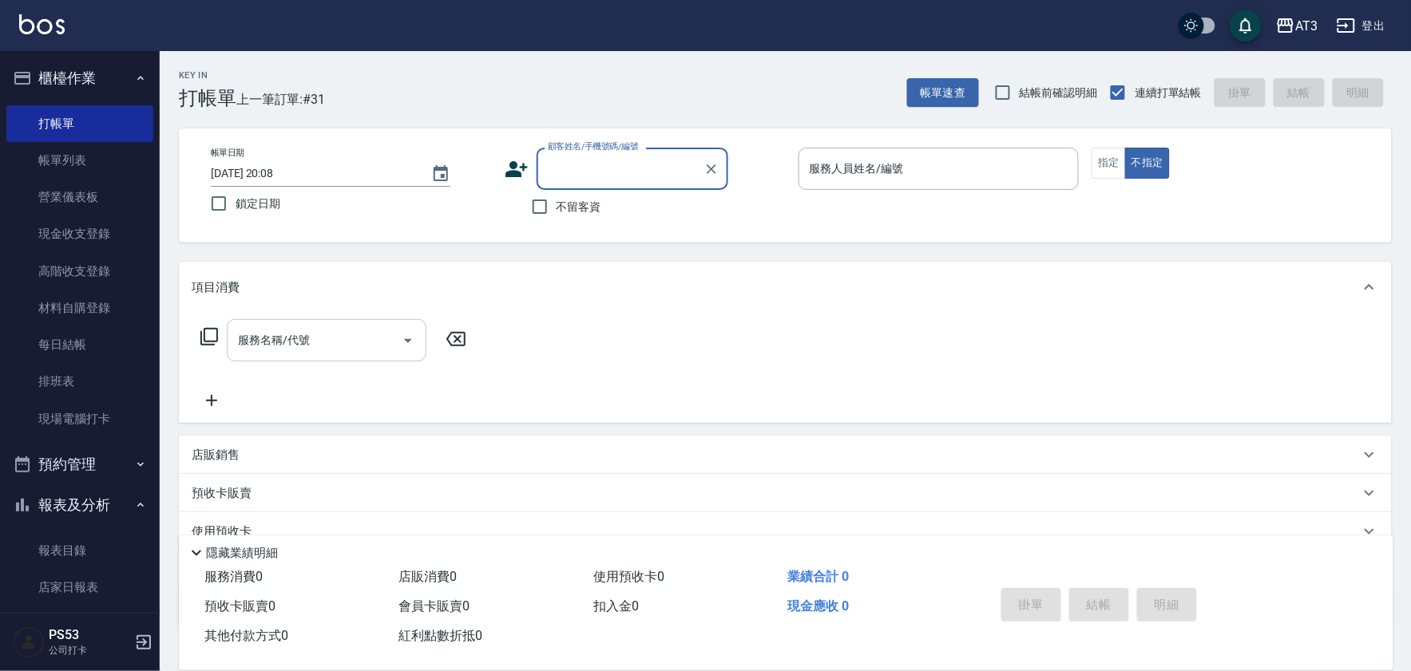
click at [497, 168] on div "帳單日期 2025/08/16 20:08 鎖定日期 顧客姓名/手機號碼/編號 顧客姓名/手機號碼/編號 不留客資 服務人員姓名/編號 服務人員姓名/編號 指…" at bounding box center [785, 186] width 1174 height 76
click at [517, 165] on icon at bounding box center [516, 169] width 22 height 16
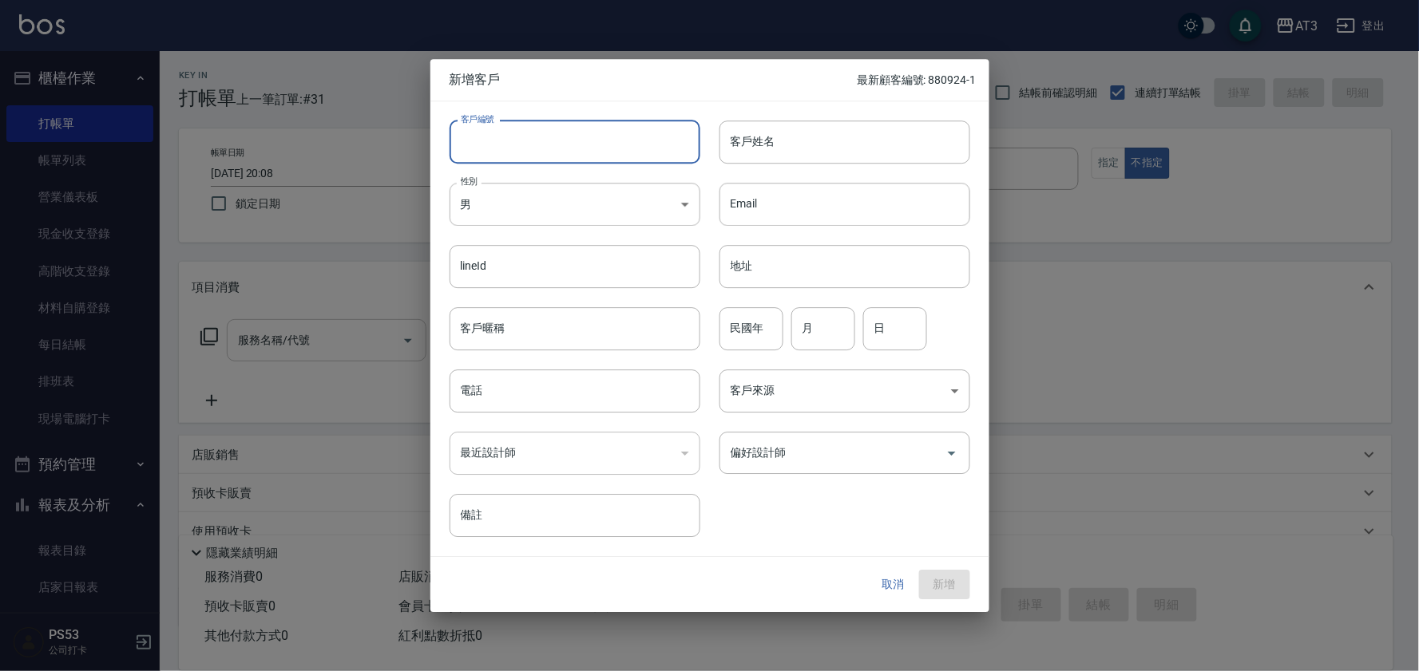
click at [523, 144] on input "客戶編號" at bounding box center [574, 142] width 251 height 43
type input "920524"
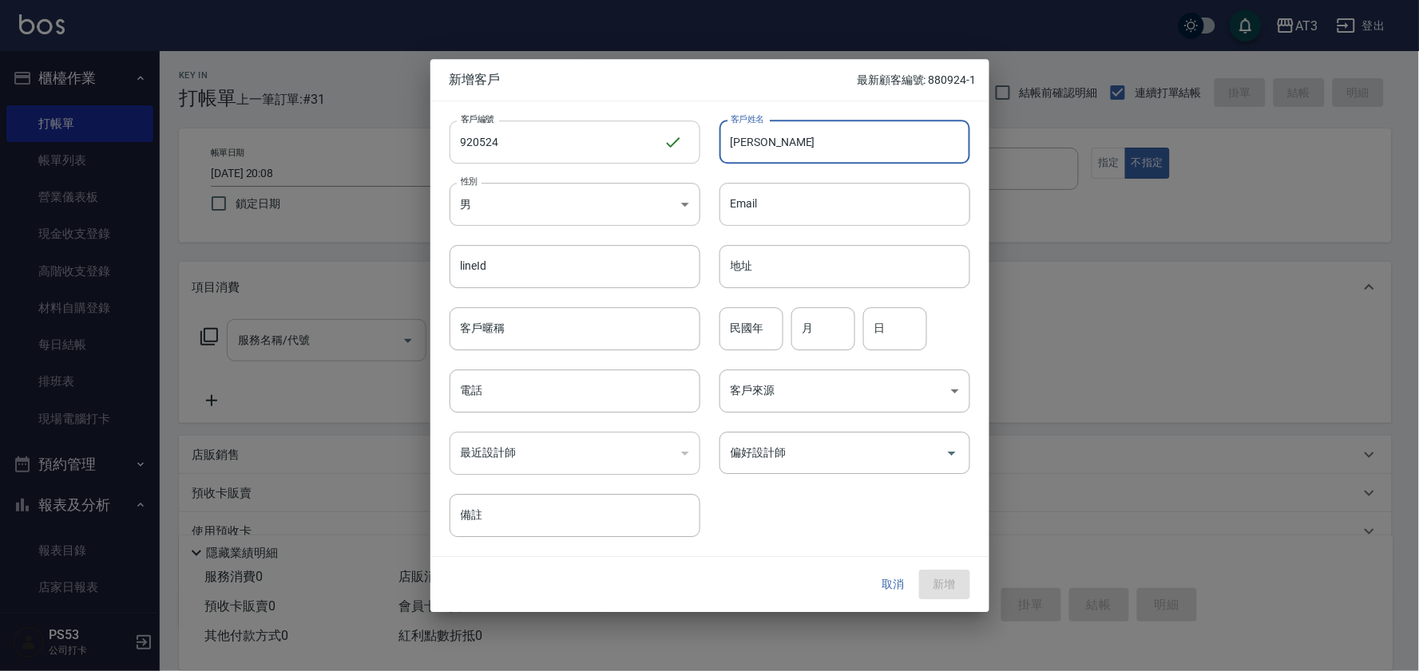
type input "周芳毅"
type input "92"
type input "05"
type input "24"
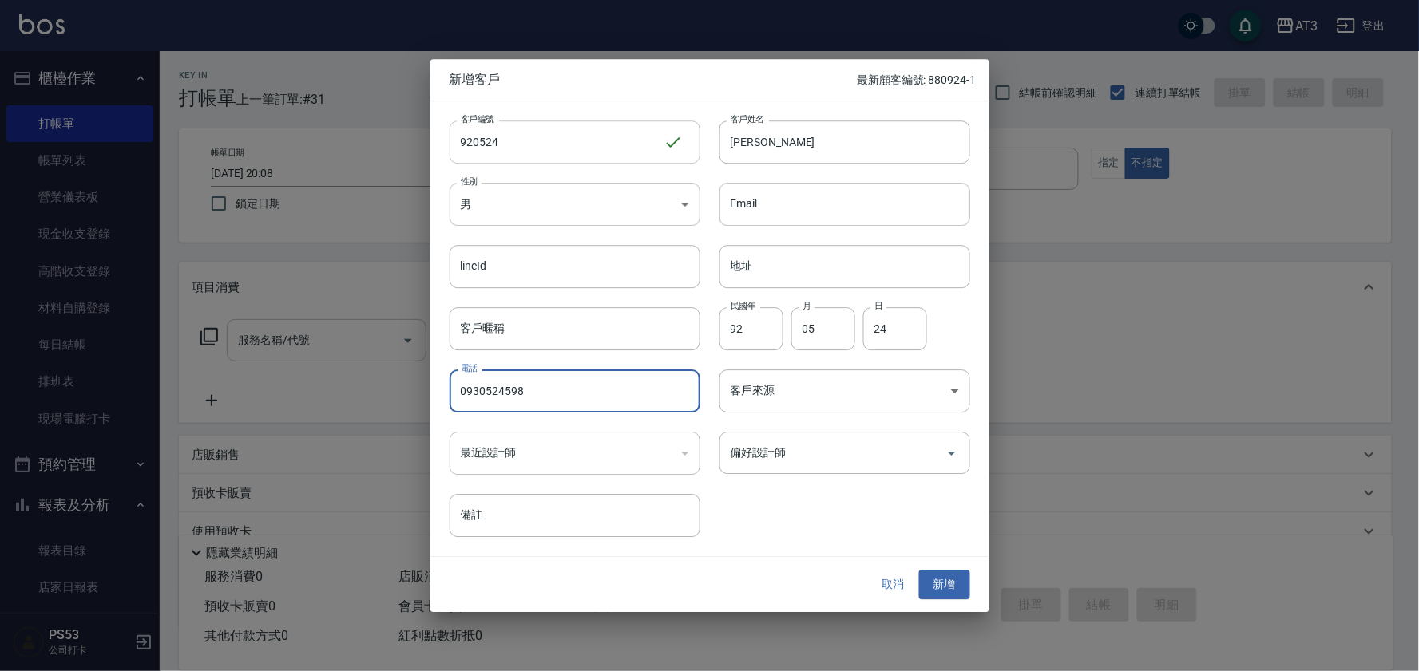
type input "0930524598"
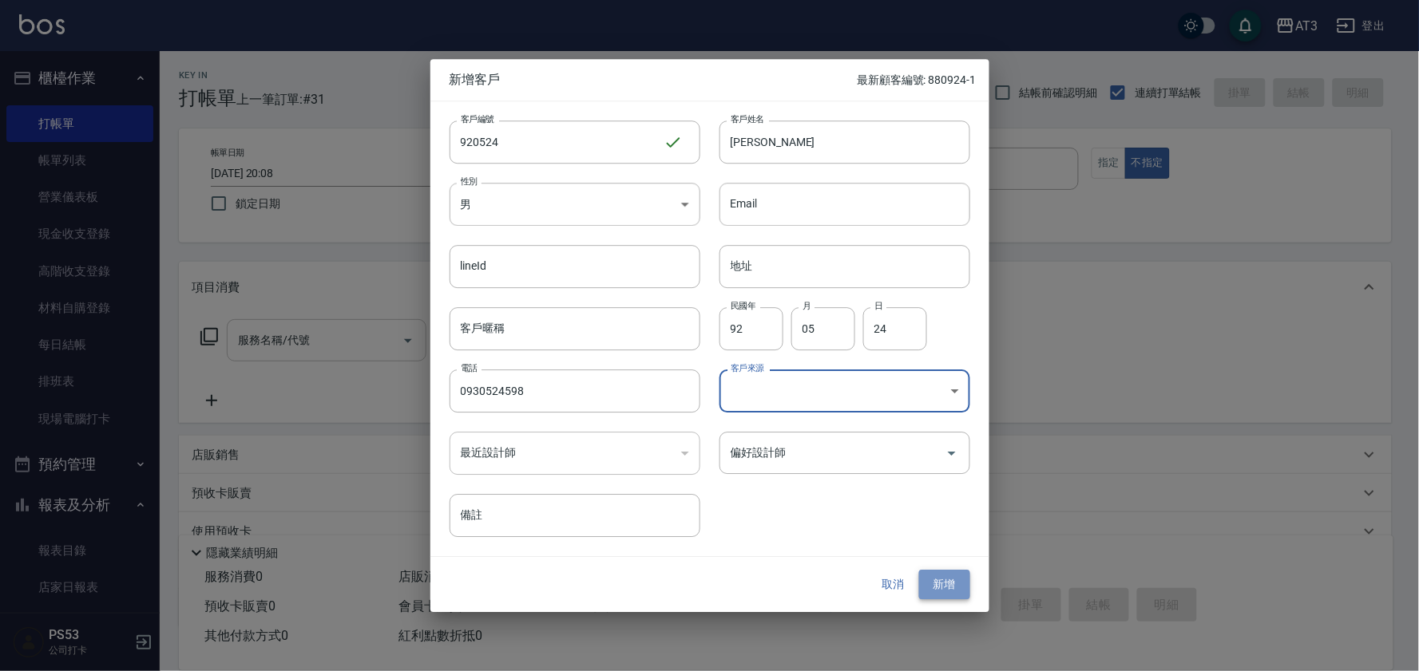
click at [928, 587] on button "新增" at bounding box center [944, 586] width 51 height 30
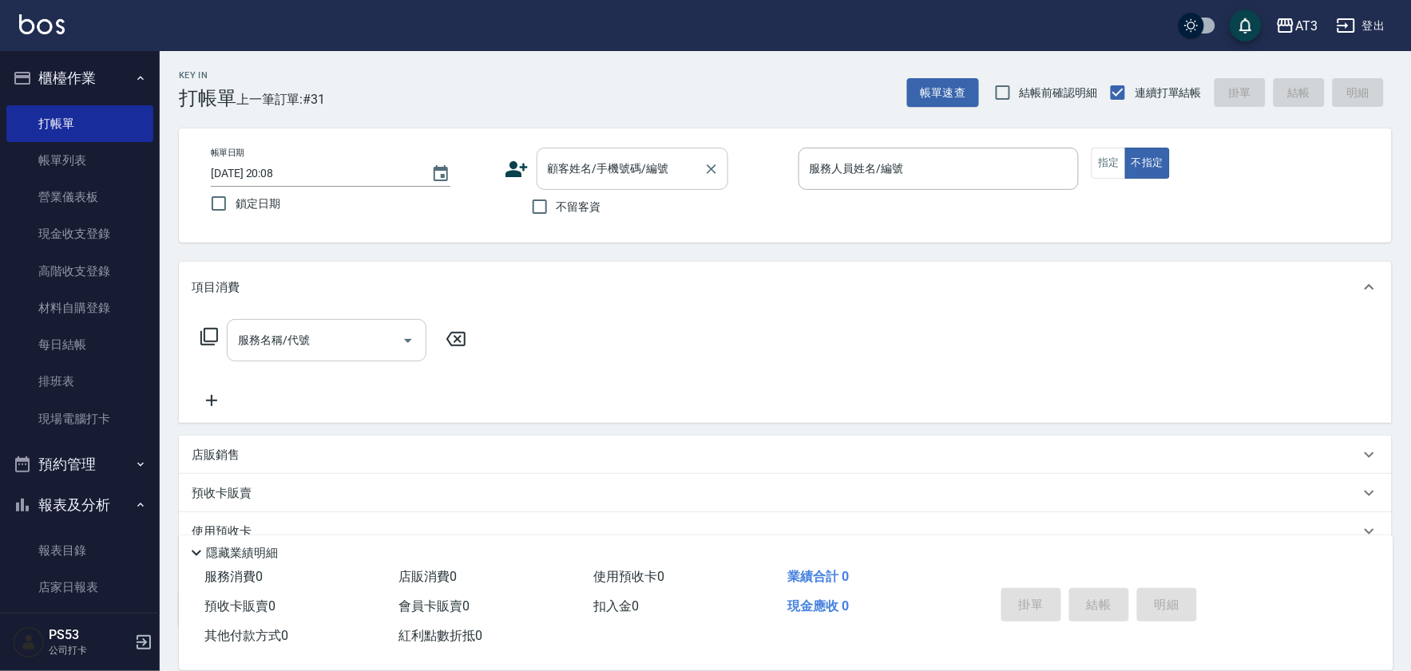
click at [578, 152] on div "顧客姓名/手機號碼/編號" at bounding box center [632, 169] width 192 height 42
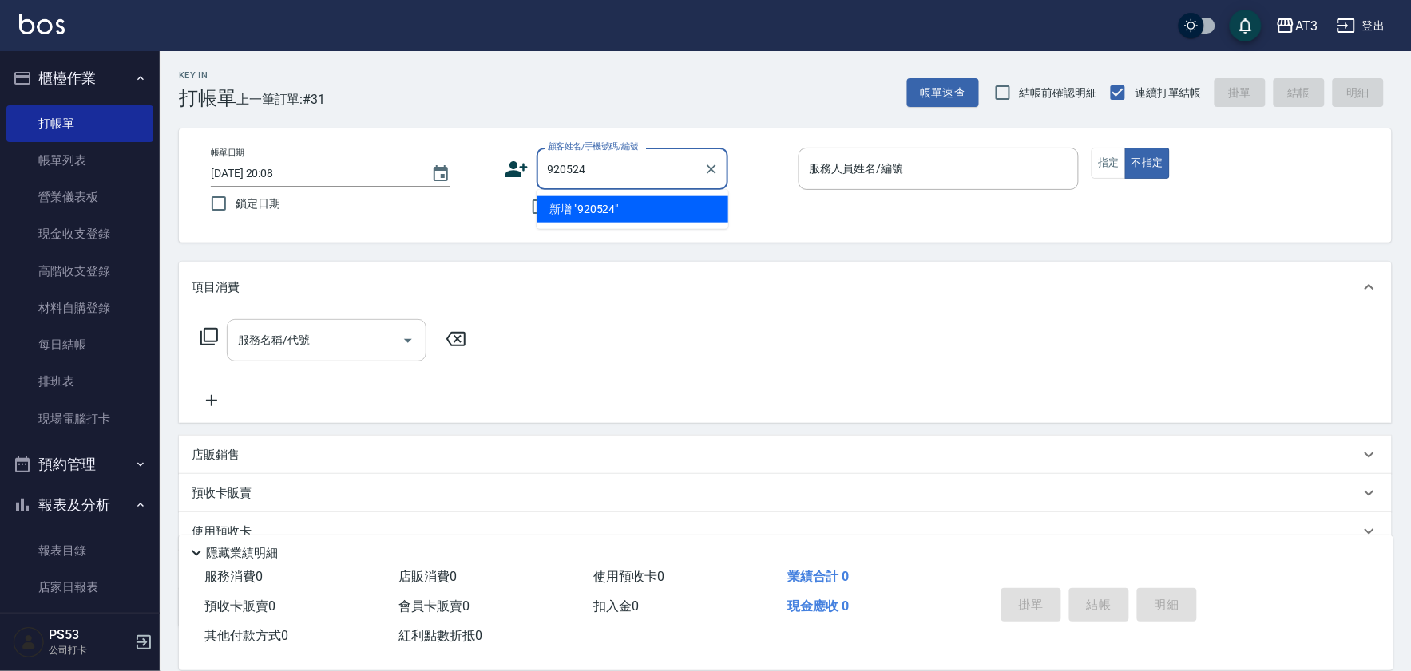
type input "920524"
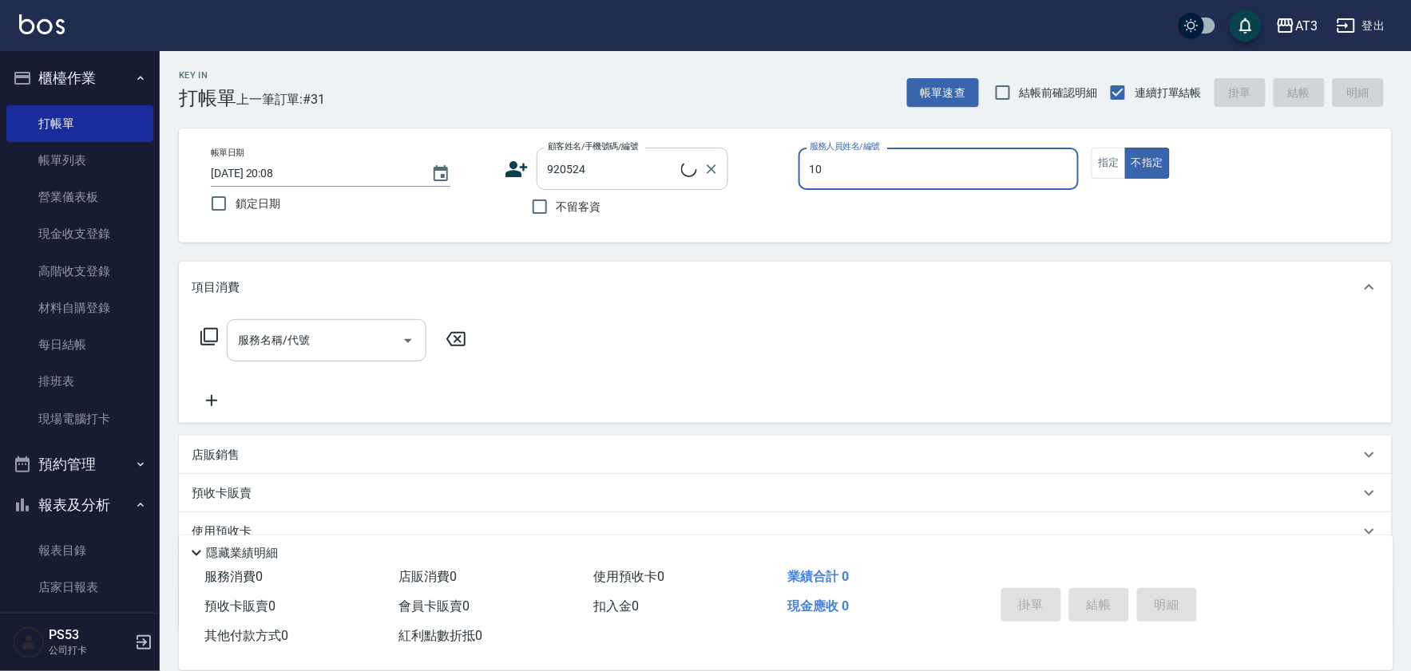
type input "10"
type input "周芳毅/0930524598/920524"
type input "菲比-10"
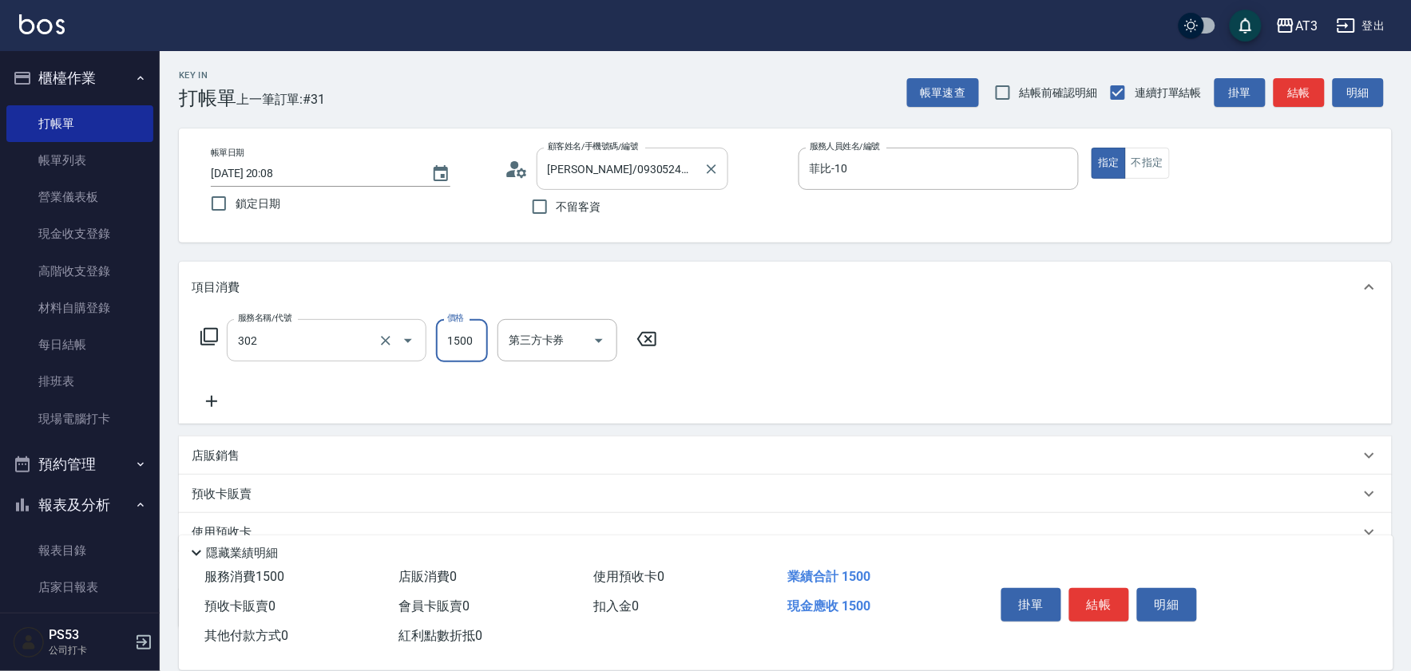
type input "設計燙髮(302)"
type input "800"
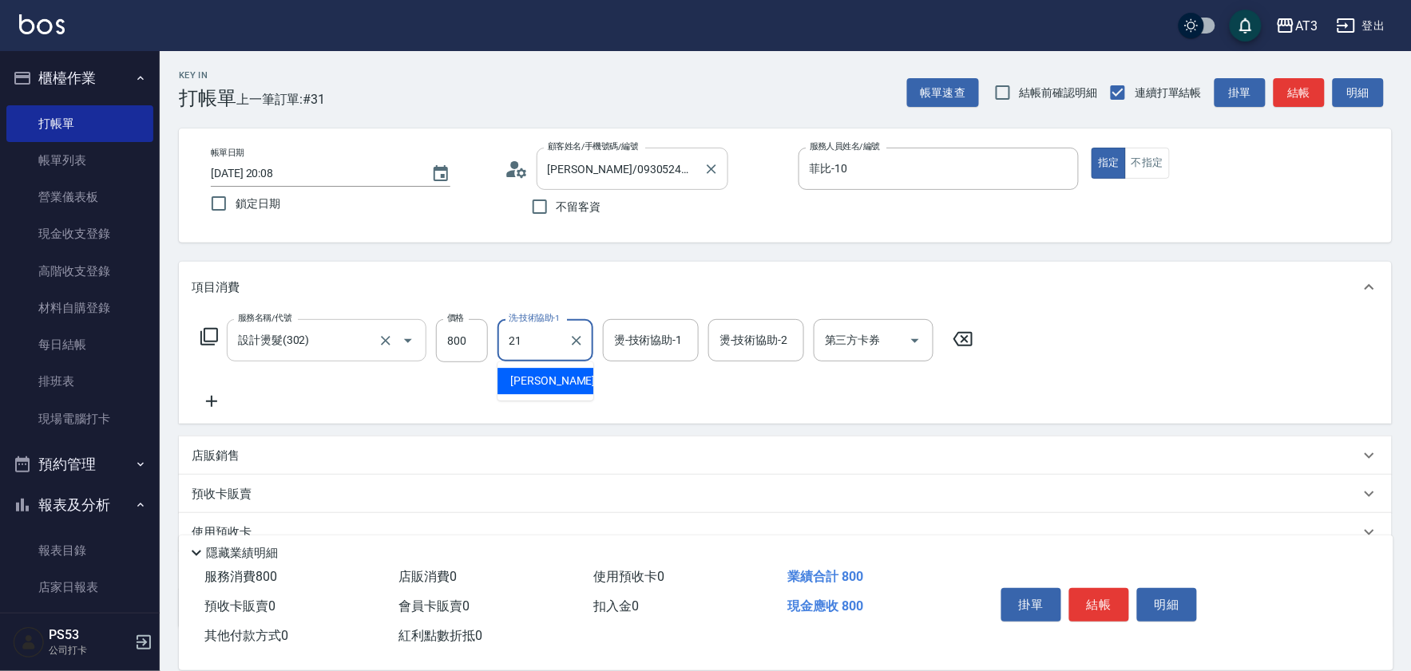
type input "珺珺-21"
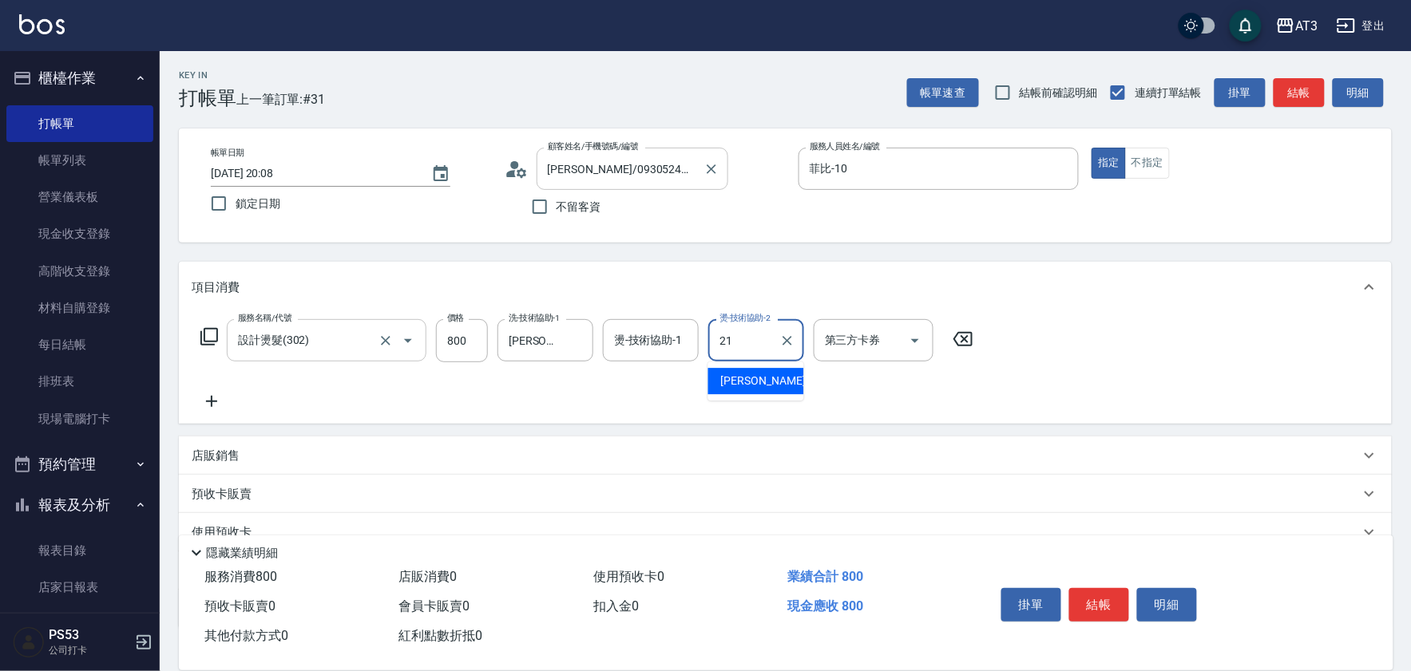
type input "珺珺-21"
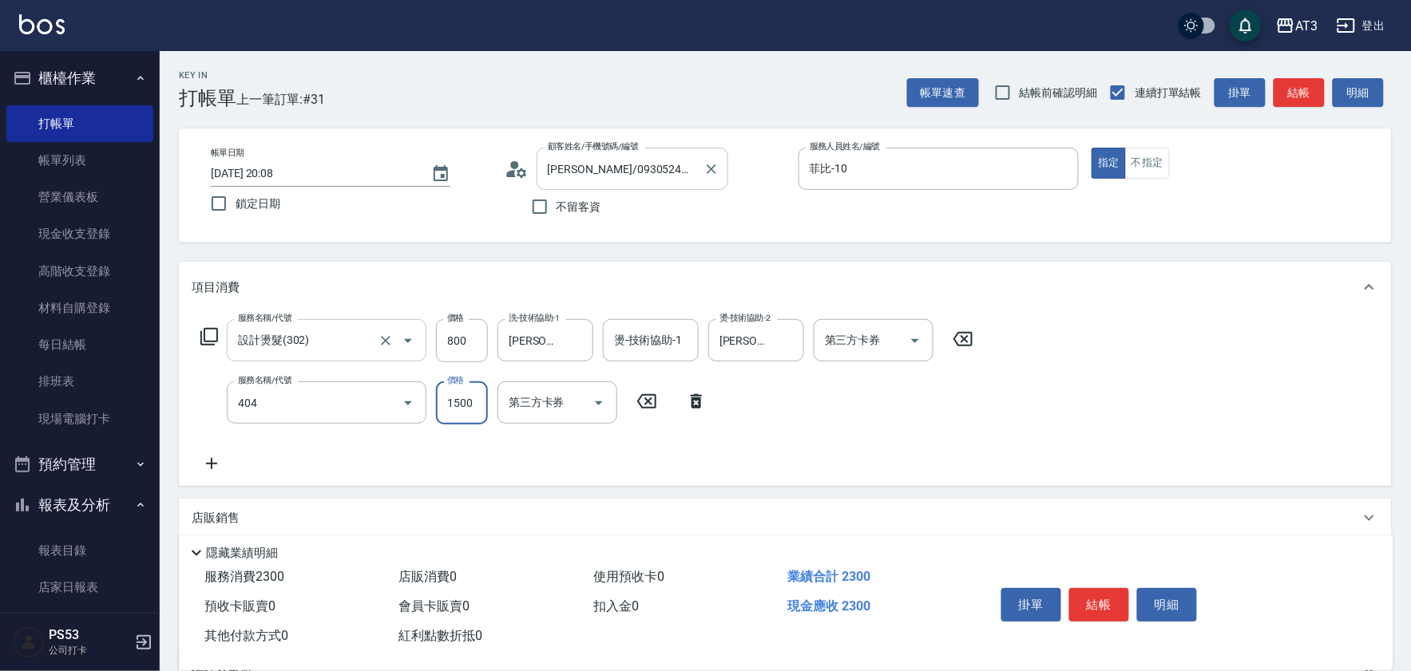
type input "設計染髮(404)"
type input "799"
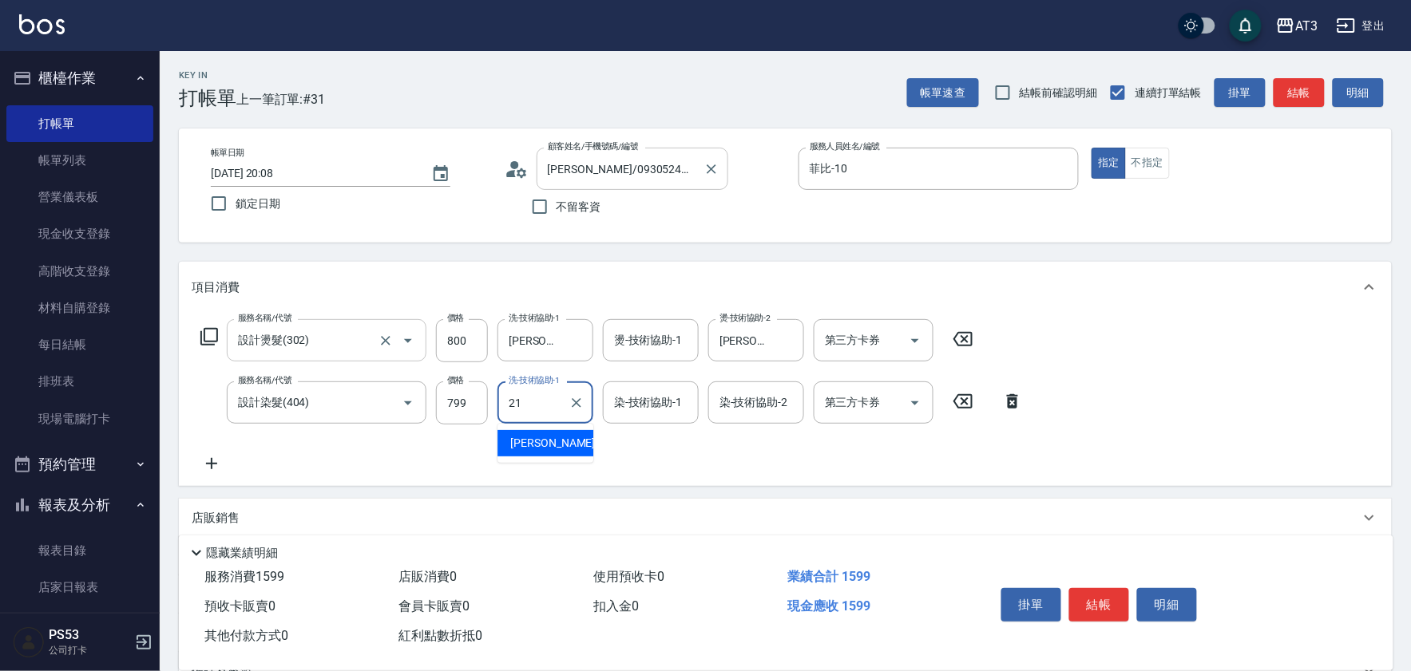
type input "珺珺-21"
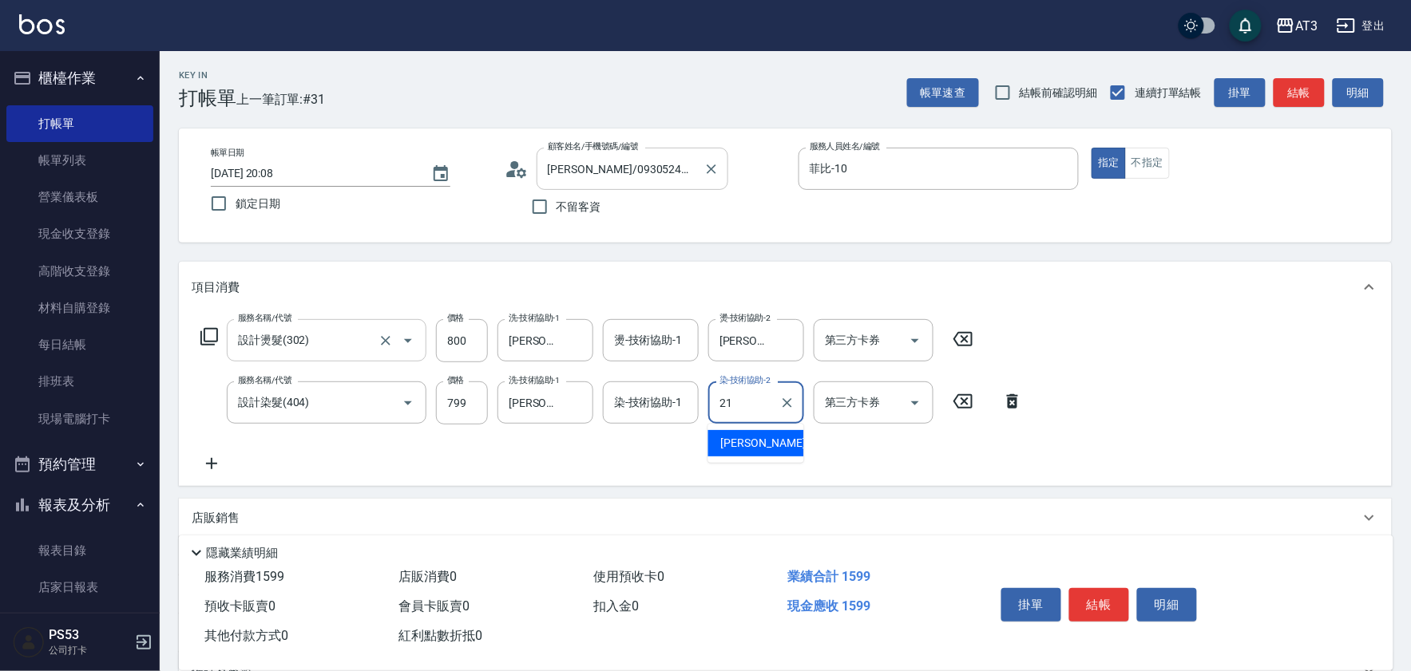
type input "珺珺-21"
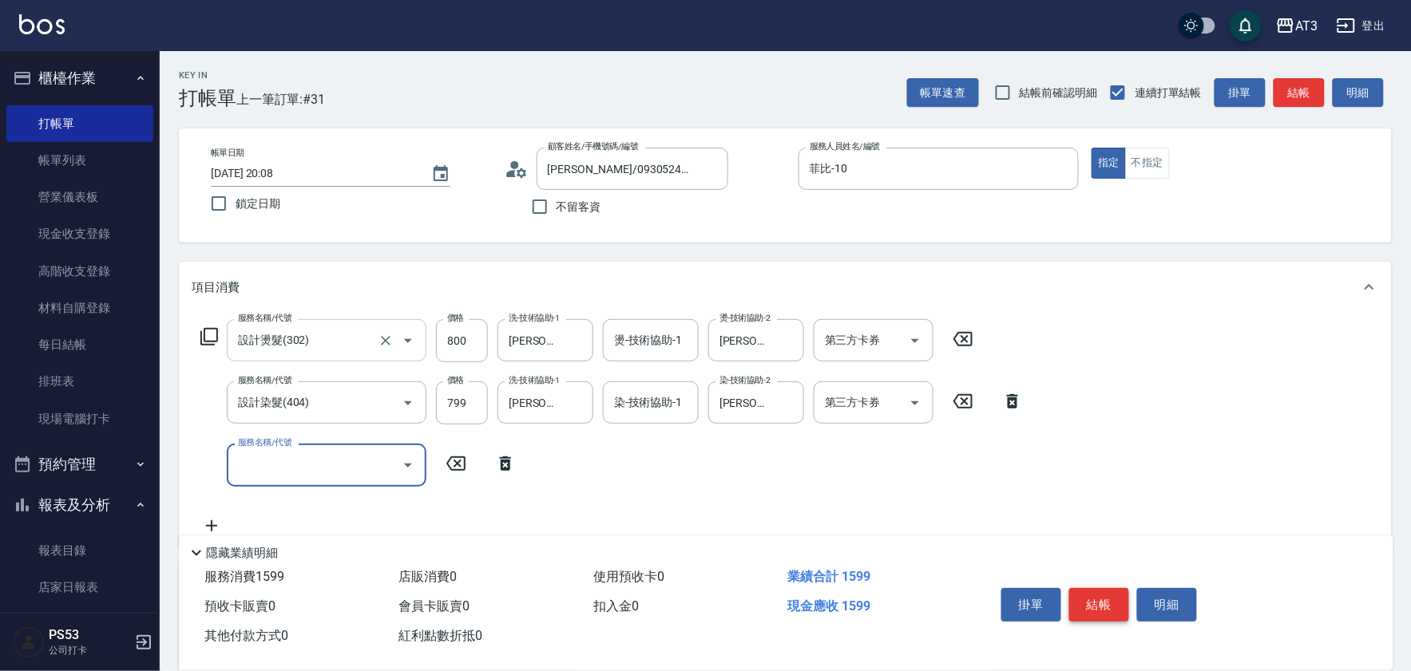
click at [1103, 604] on button "結帳" at bounding box center [1099, 605] width 60 height 34
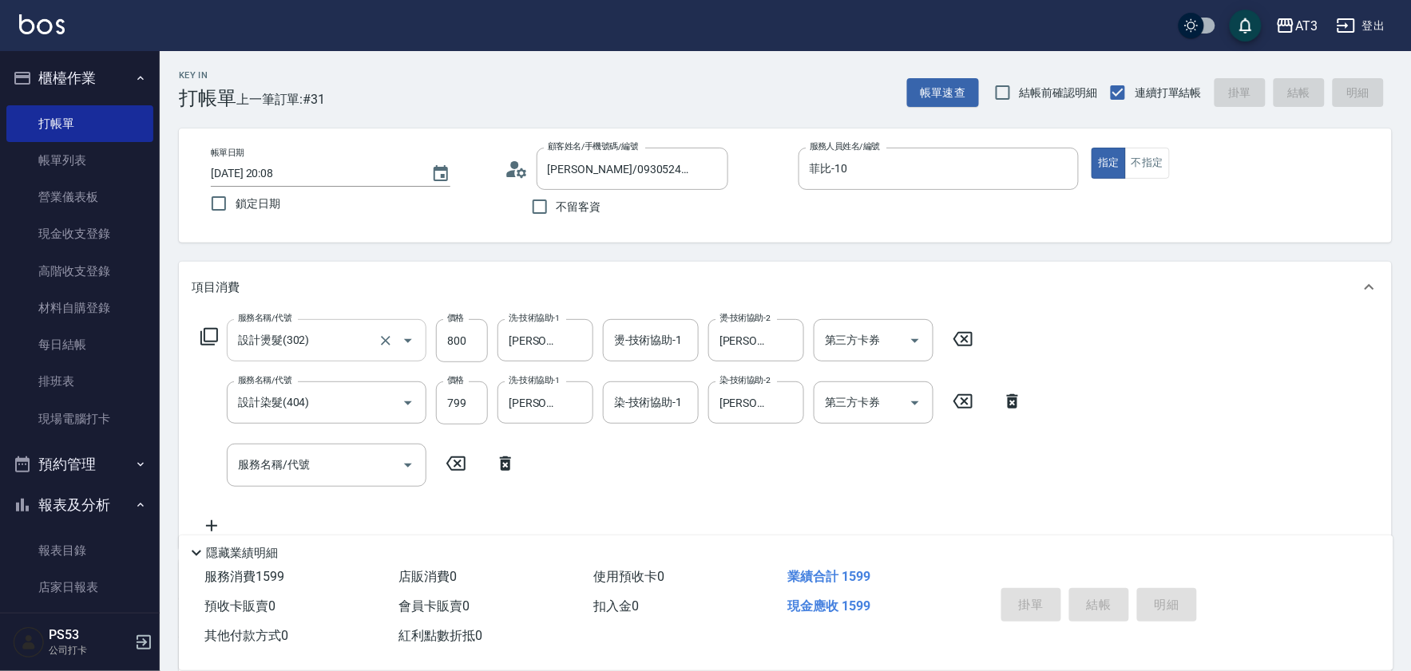
type input "2025/08/16 20:11"
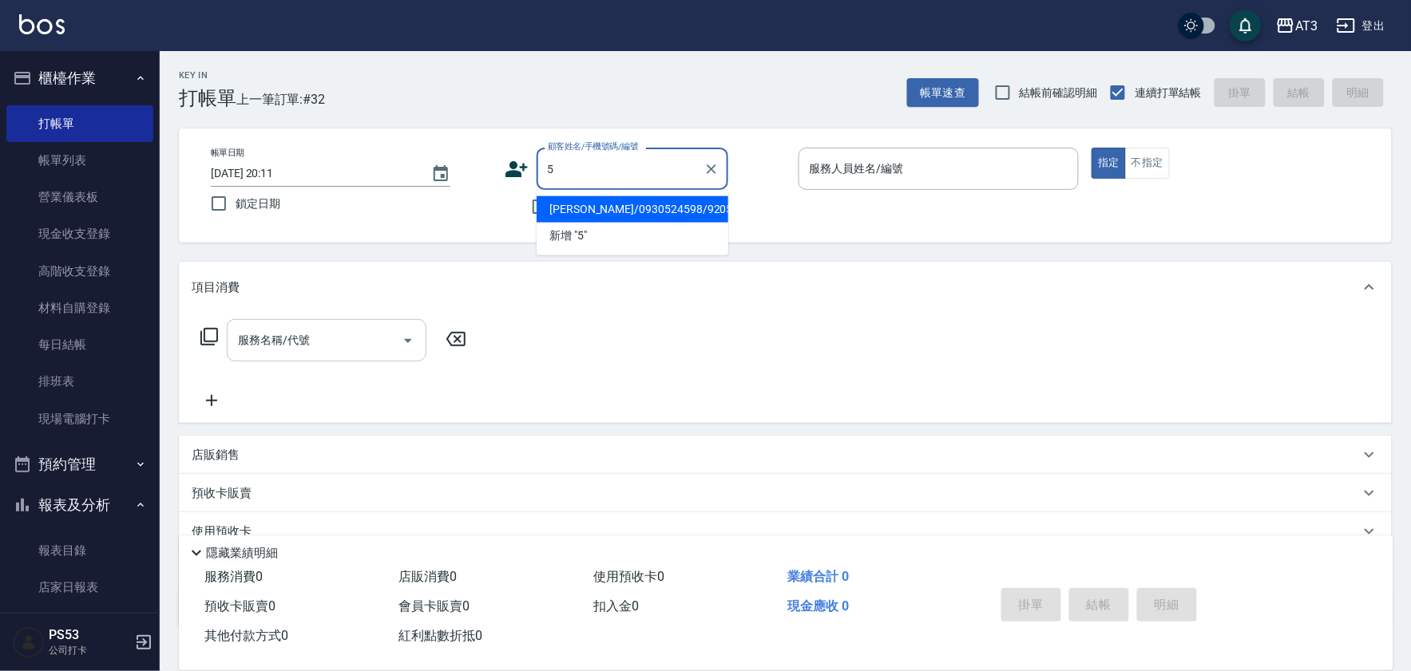
type input "5"
type input "周芳毅/0930524598/920524"
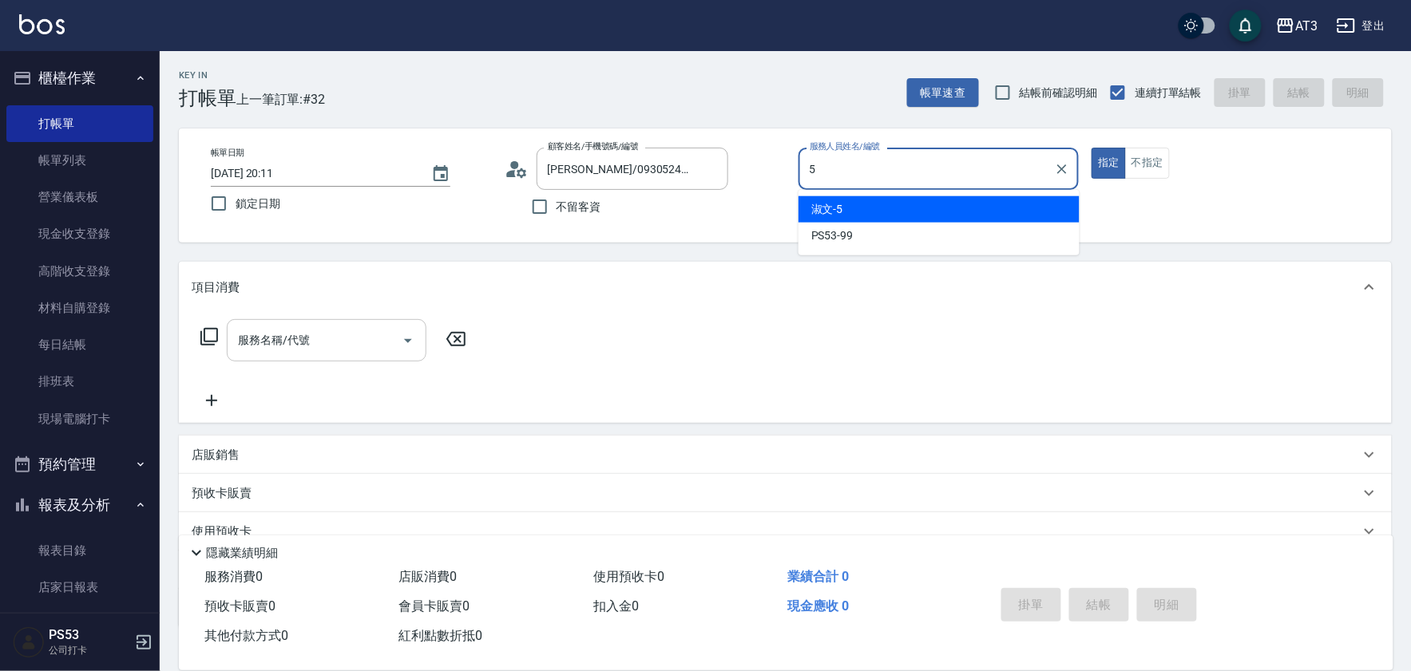
type input "淑文-5"
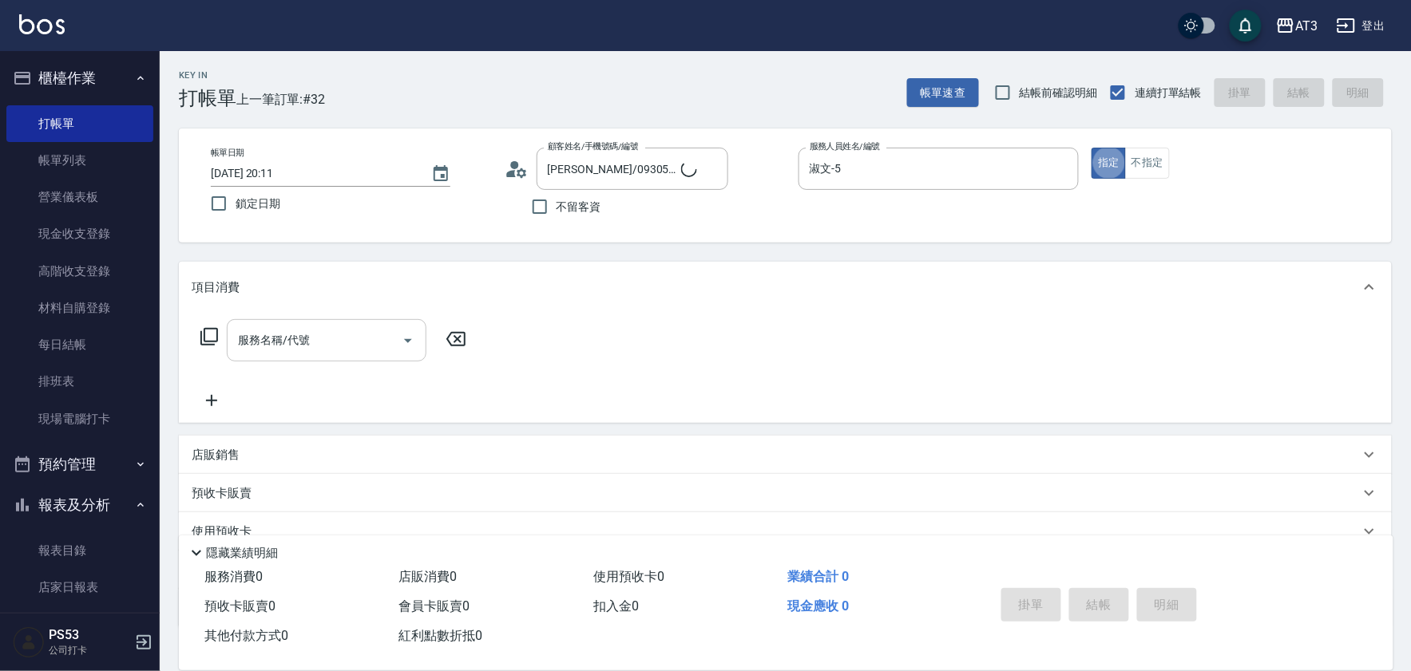
type input "5/0902352118/5"
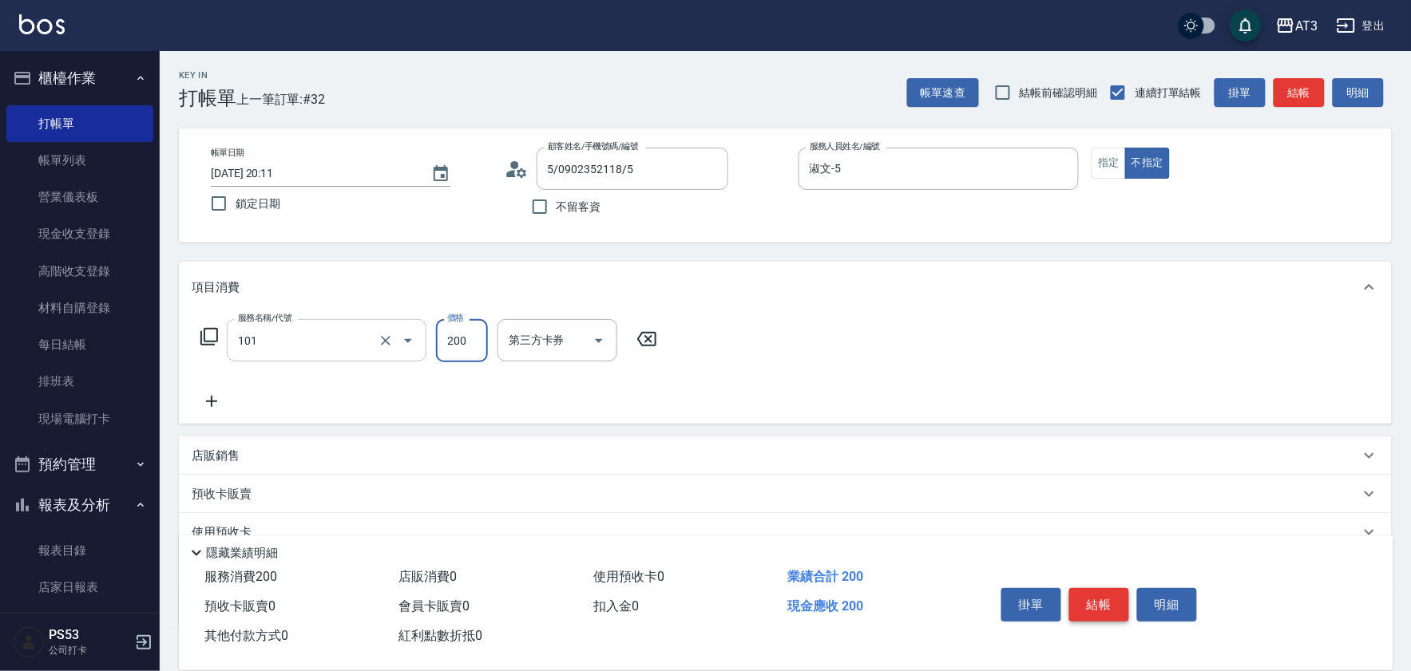
type input "洗髮(101)"
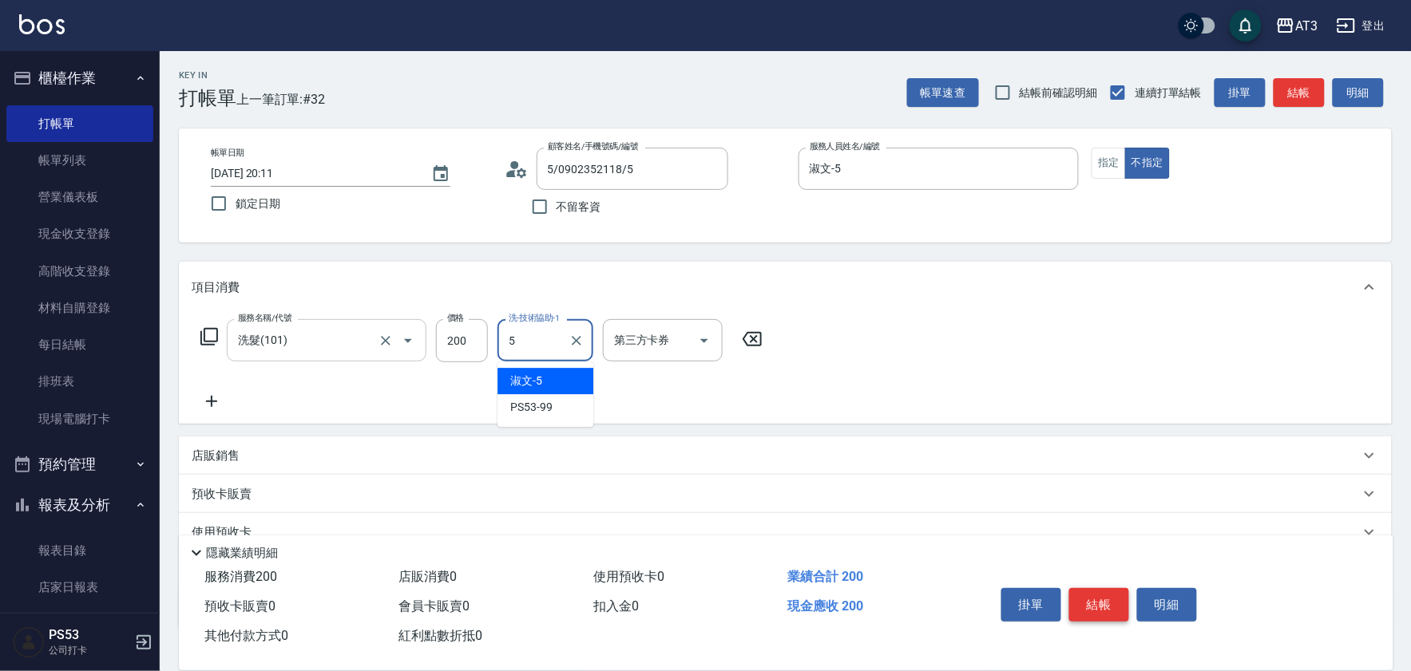
type input "淑文-5"
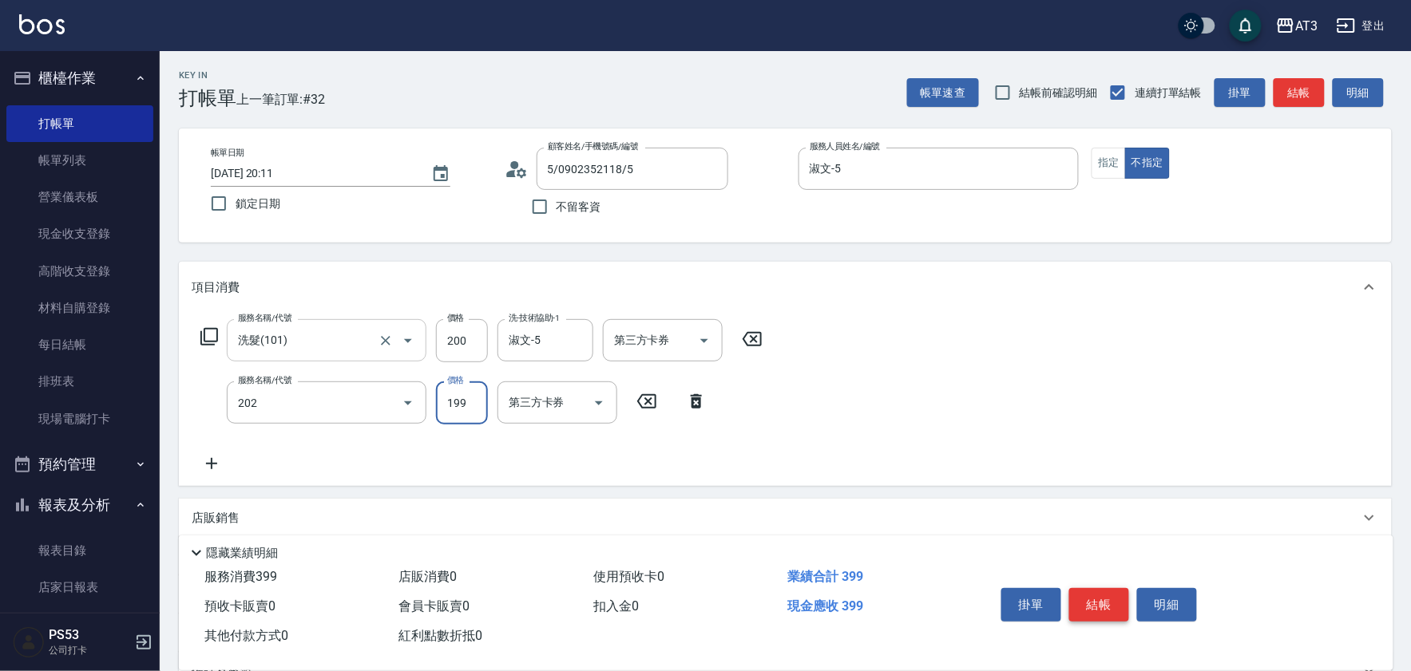
type input "不指定單剪(202)"
click at [1098, 593] on button "結帳" at bounding box center [1099, 605] width 60 height 34
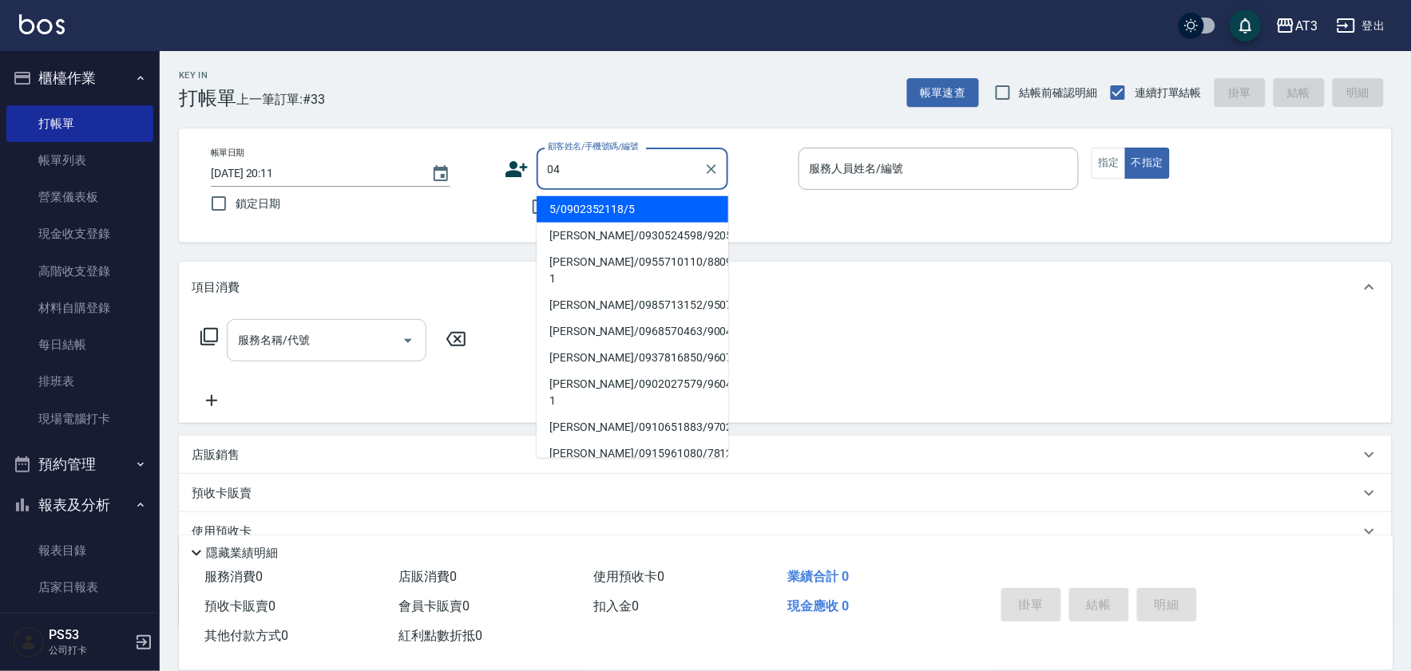
type input "04"
type input "0"
type input "陳克宣/0968570463/900425"
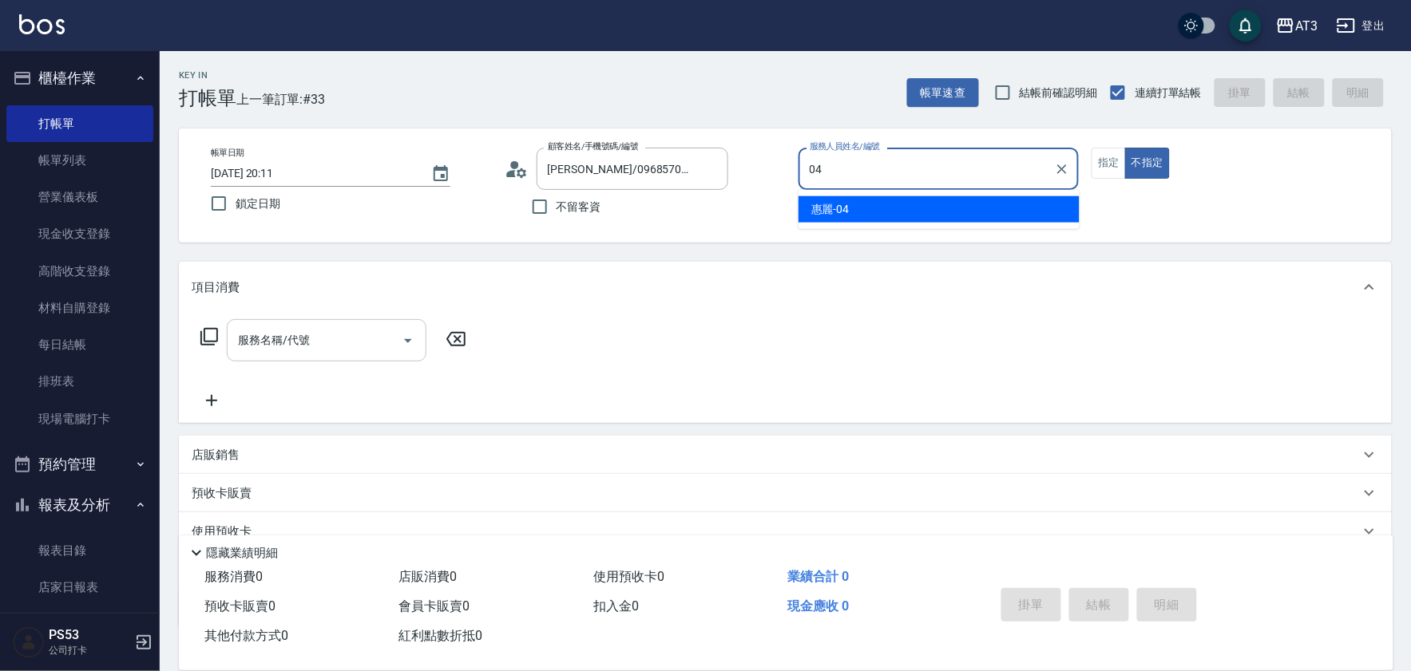
type input "惠麗-04"
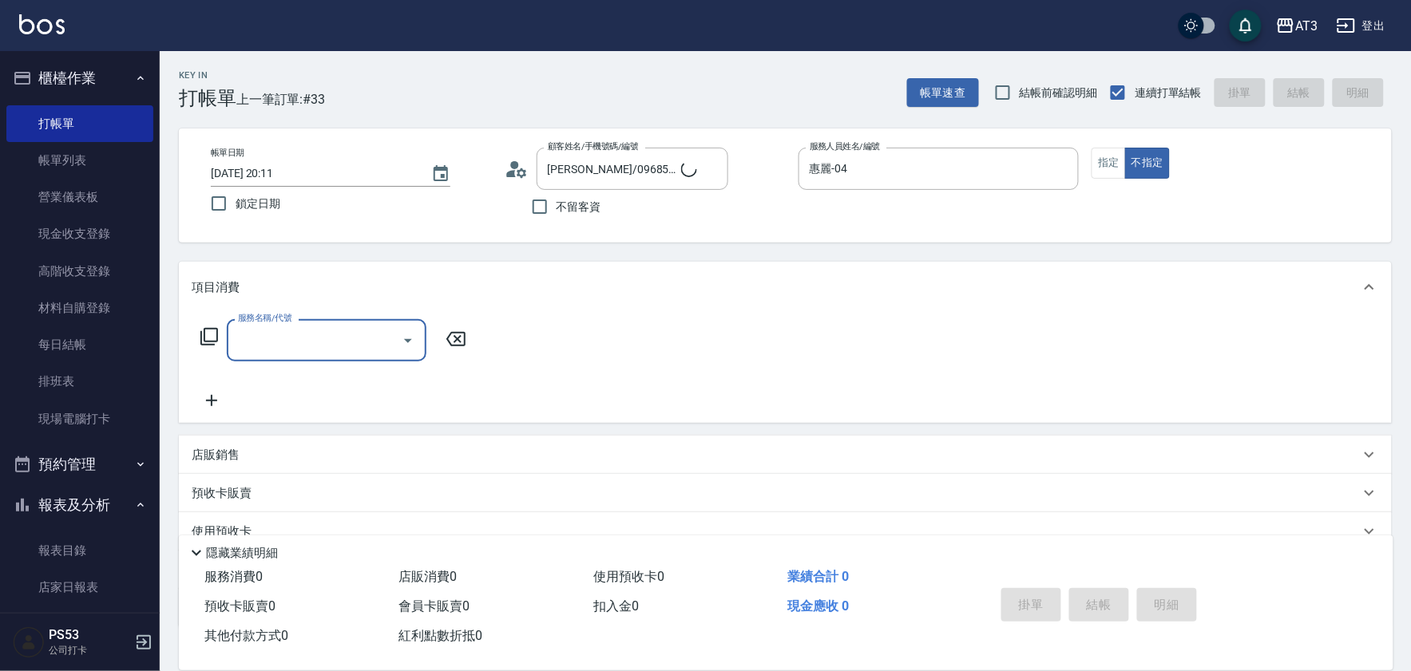
type input "阿蕾/04_阿蕾/04"
click at [1102, 169] on button "指定" at bounding box center [1108, 163] width 34 height 31
click at [269, 356] on div "服務名稱/代號" at bounding box center [327, 340] width 200 height 42
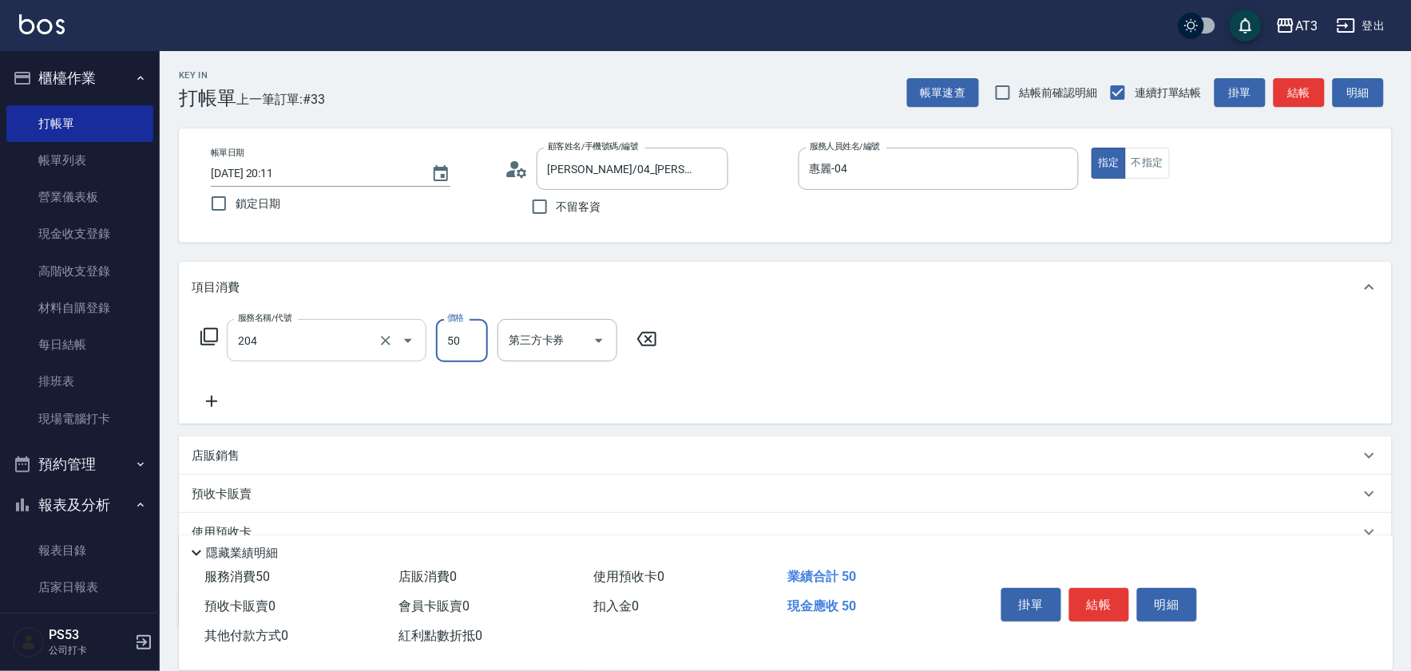
type input "修眉毛(204)"
type input "600"
click at [1106, 601] on button "結帳" at bounding box center [1099, 605] width 60 height 34
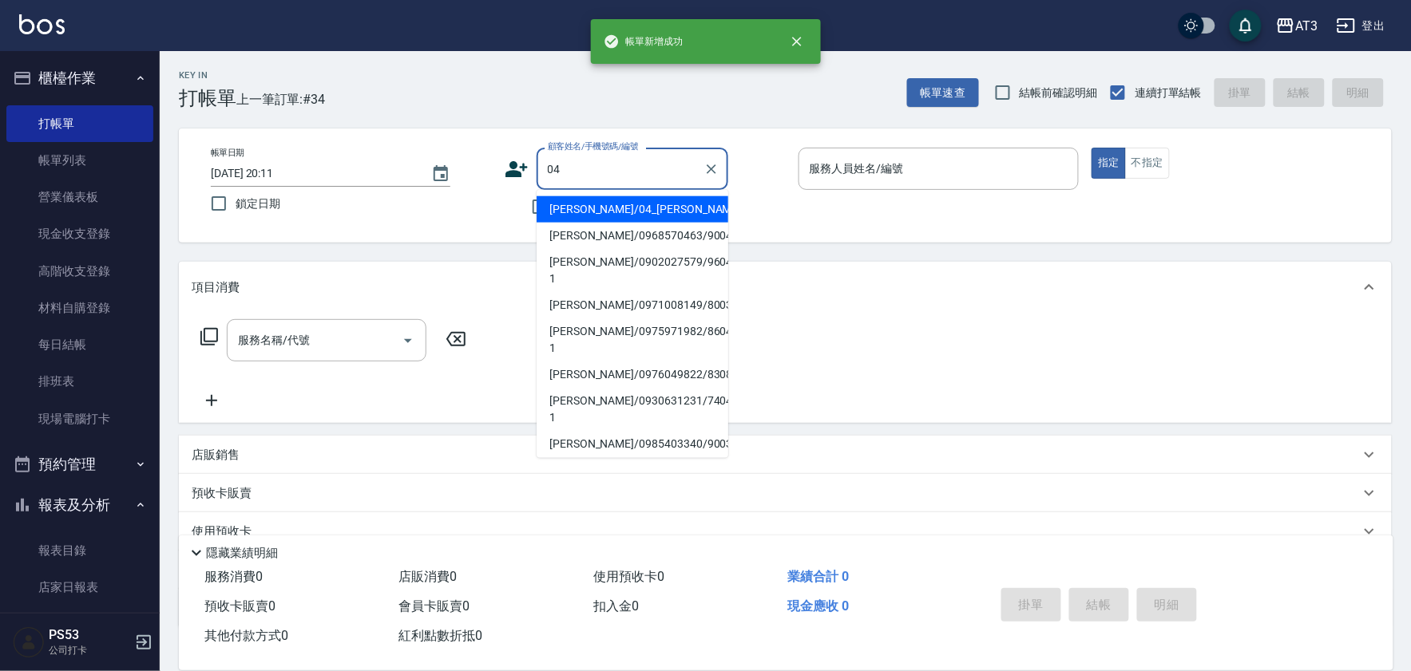
type input "04"
type input "0"
type input "阿蕾/04_阿蕾/04"
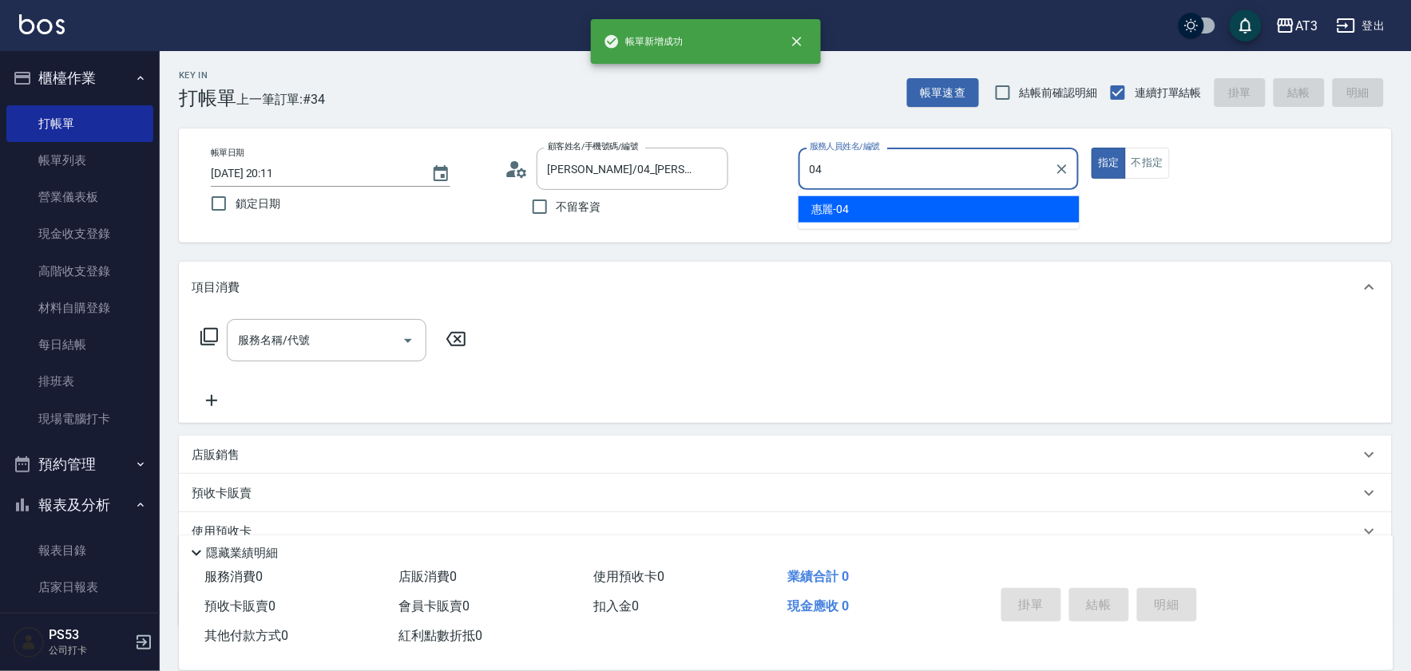
type input "惠麗-04"
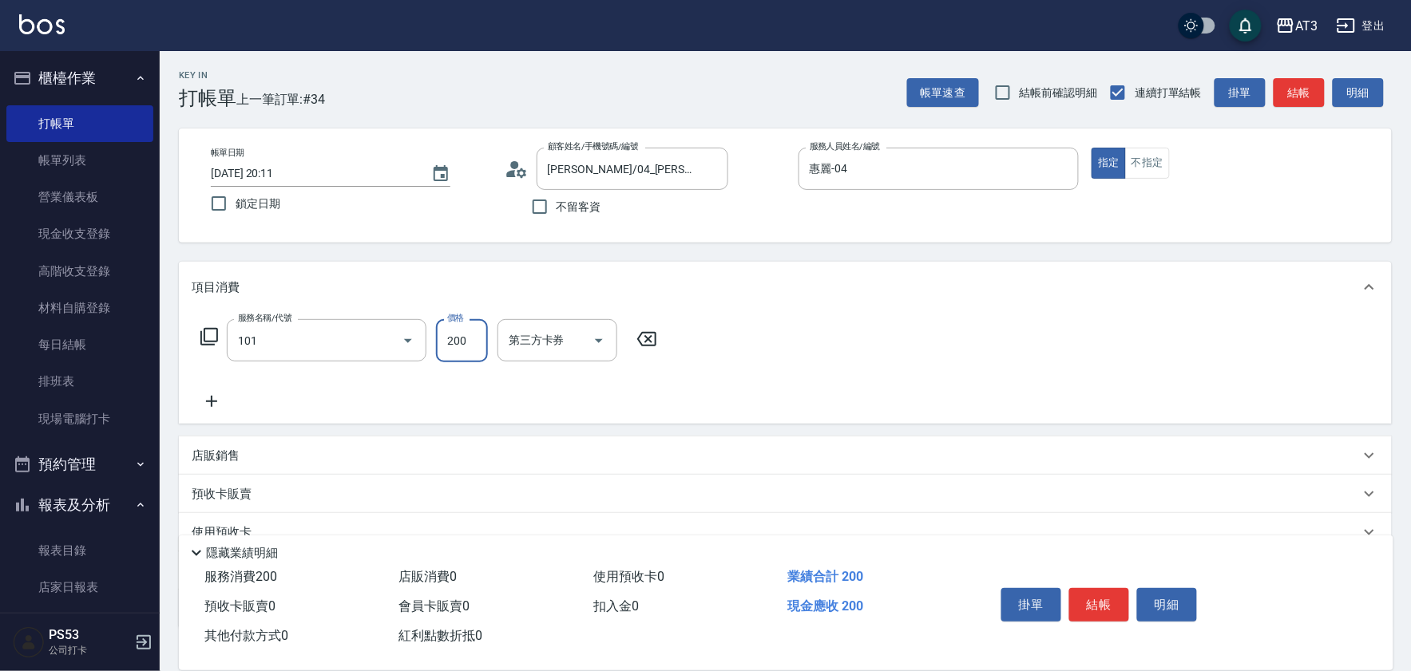
type input "洗髮(101)"
type input "惠麗-04"
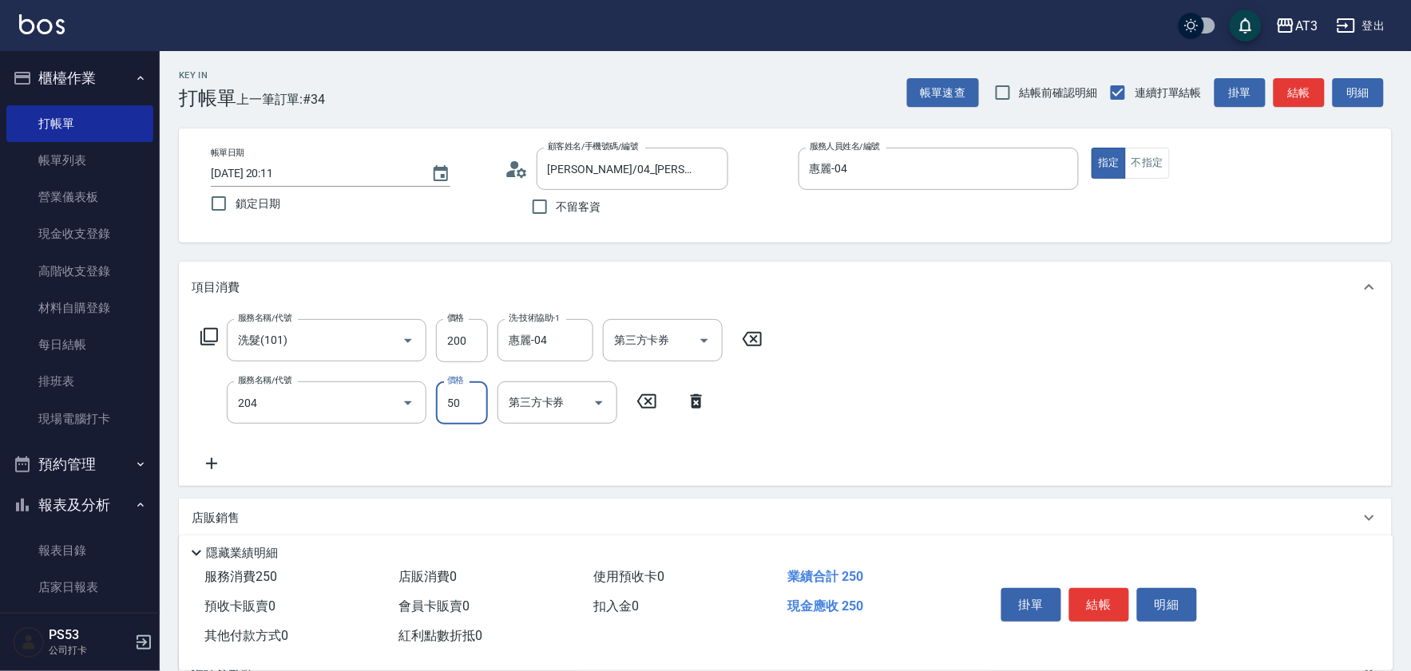
type input "修眉毛(204)"
type input "100"
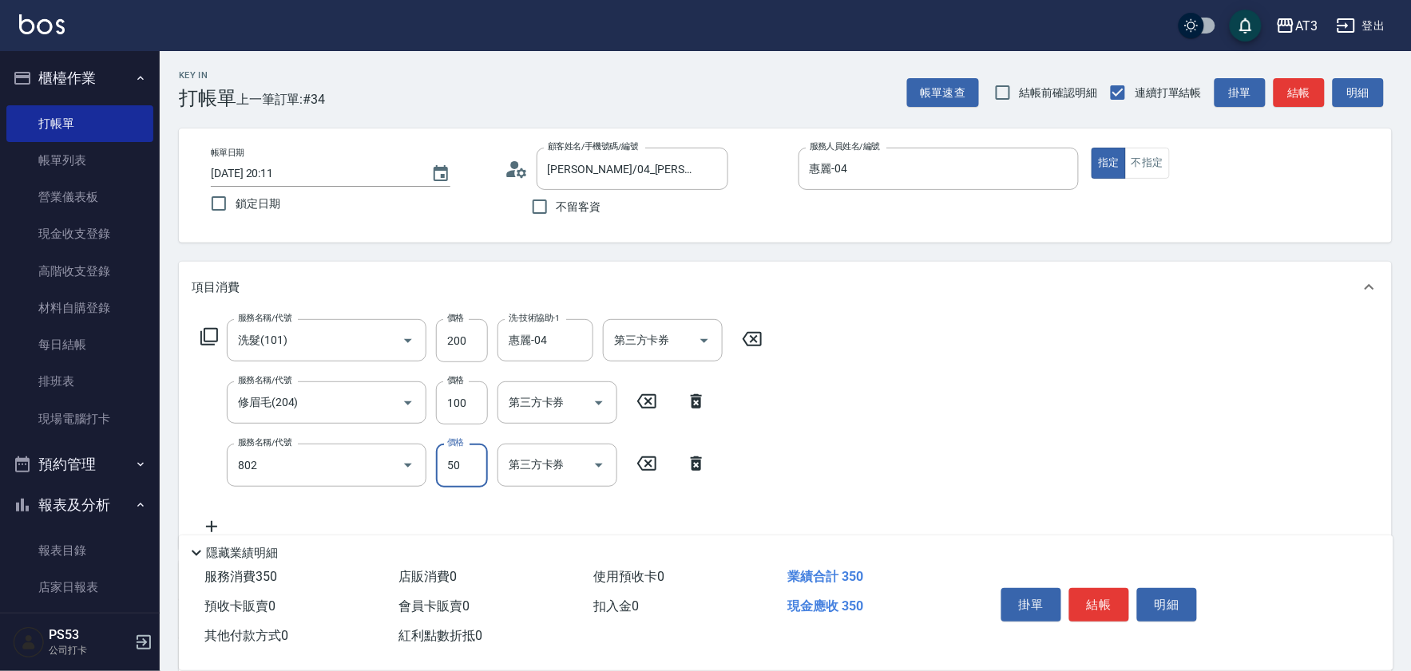
type input "潤絲/加精油(802)"
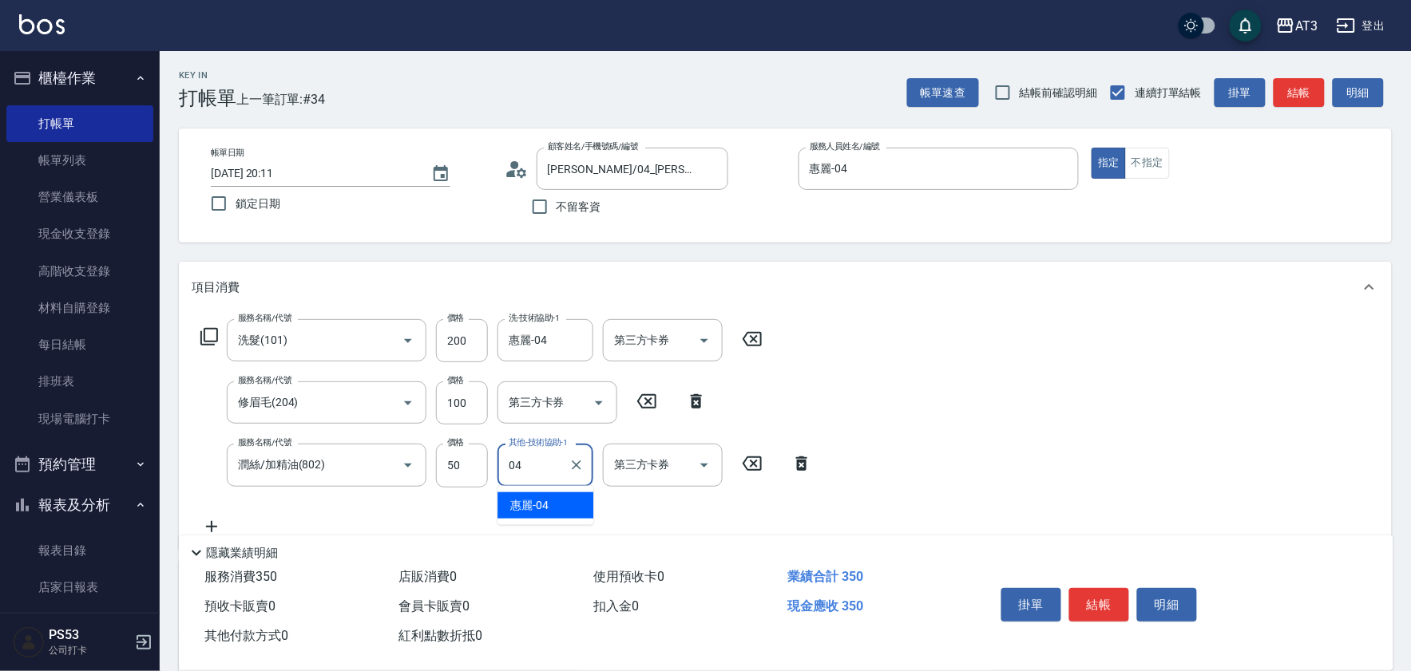
type input "惠麗-04"
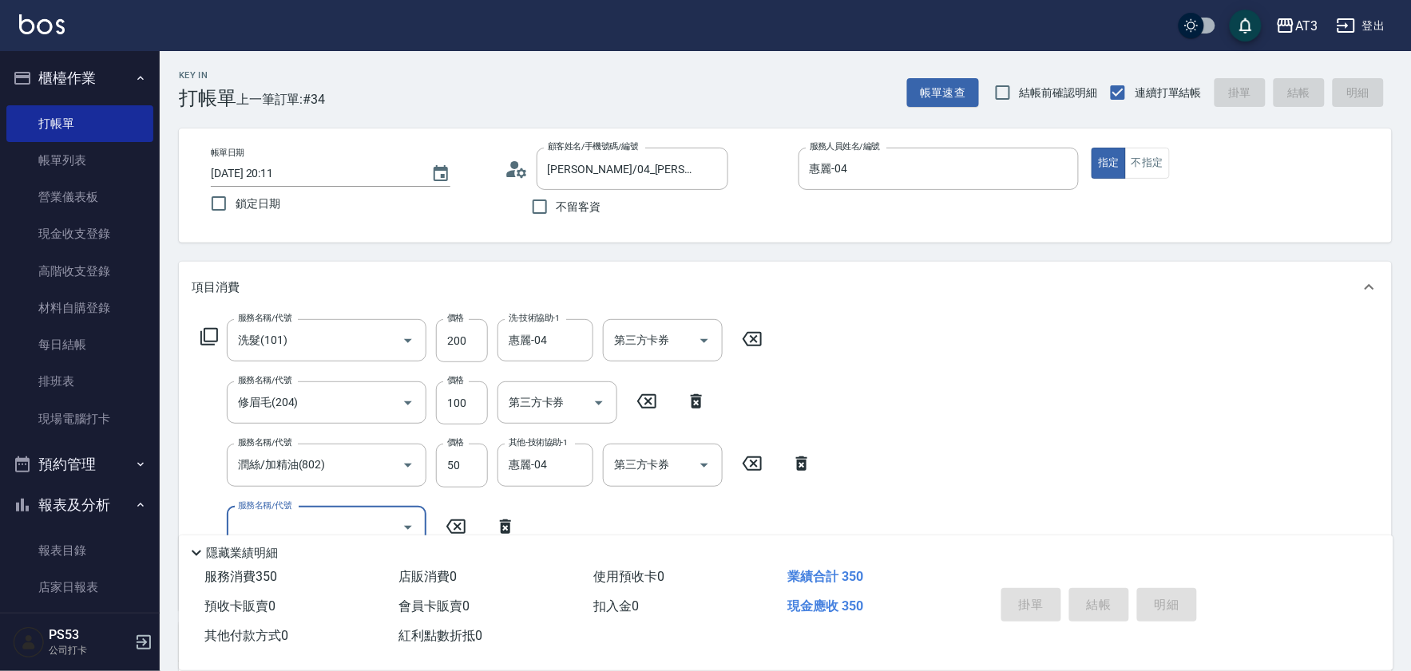
type input "2025/08/16 20:12"
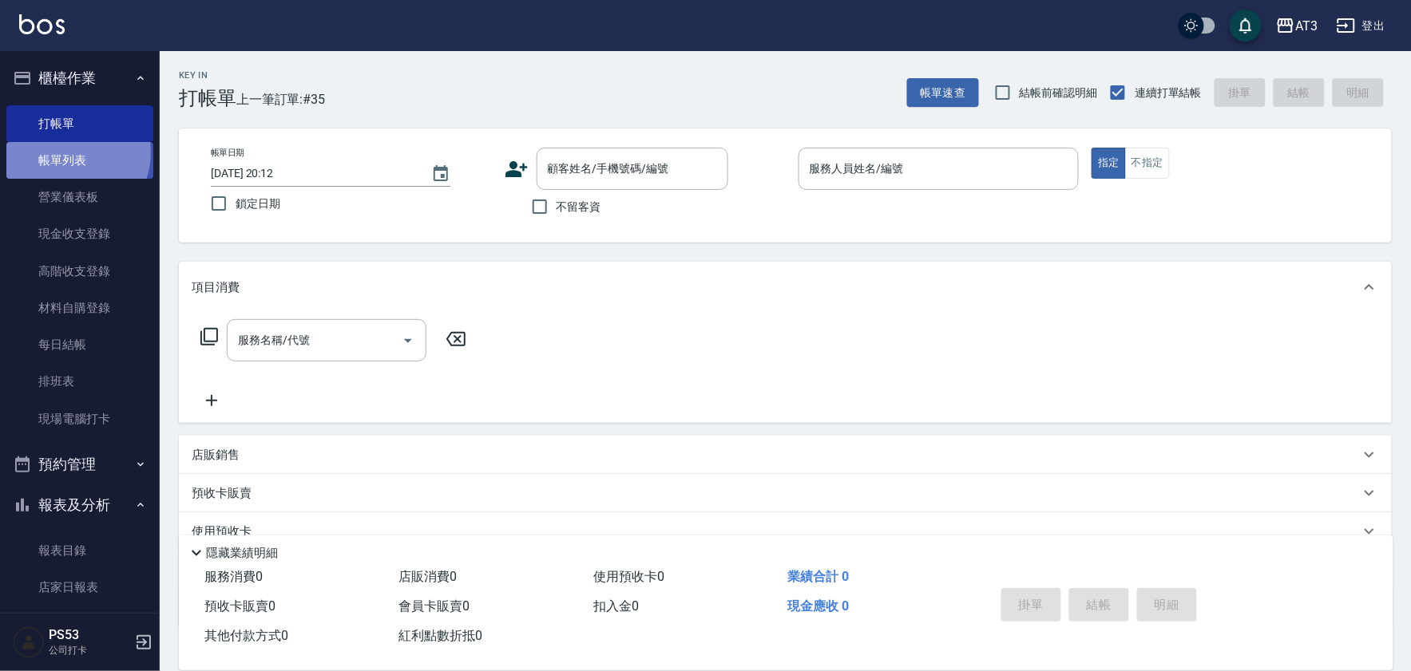
click at [65, 152] on link "帳單列表" at bounding box center [79, 160] width 147 height 37
click at [65, 172] on link "帳單列表" at bounding box center [79, 160] width 147 height 37
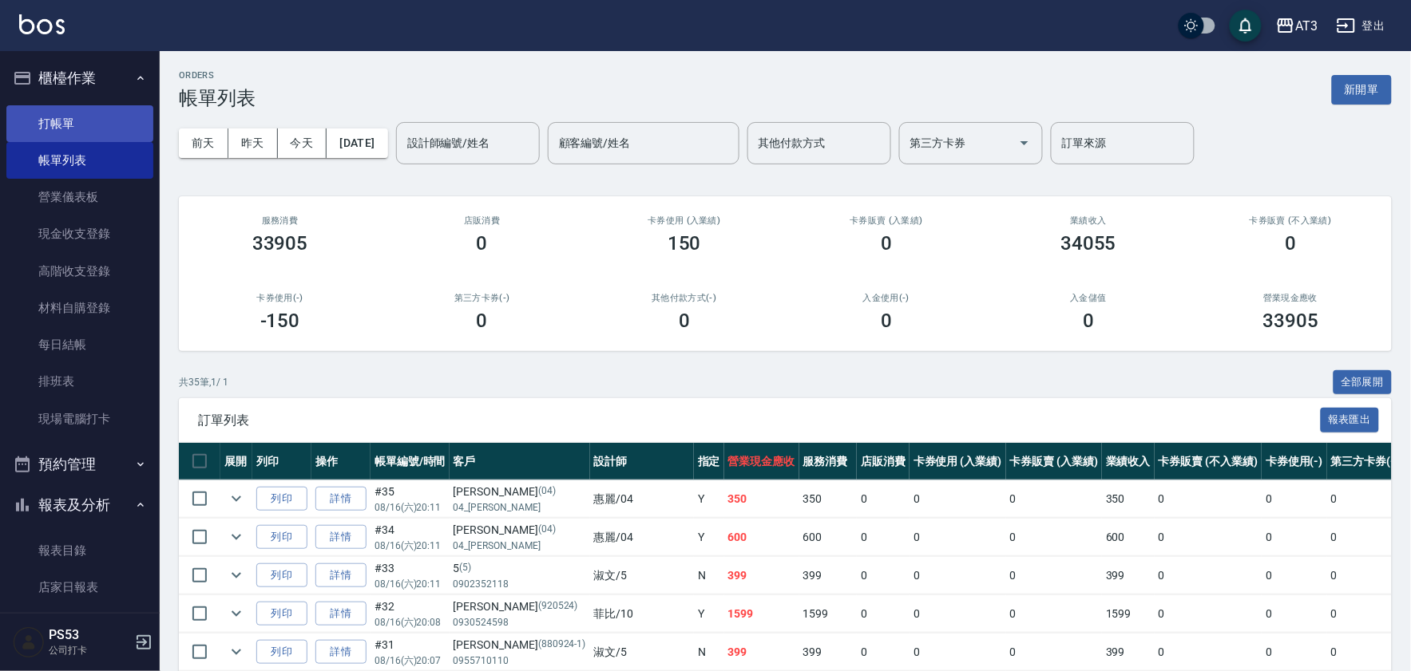
click at [67, 125] on link "打帳單" at bounding box center [79, 123] width 147 height 37
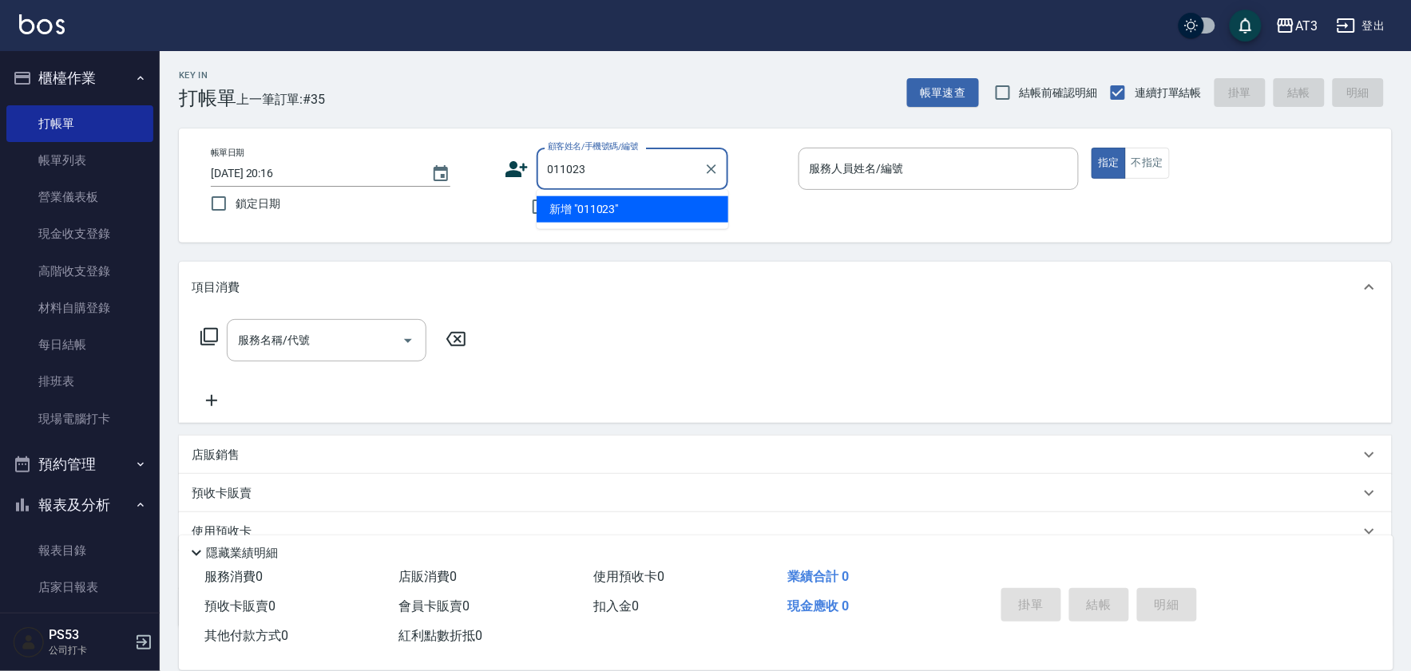
type input "011023"
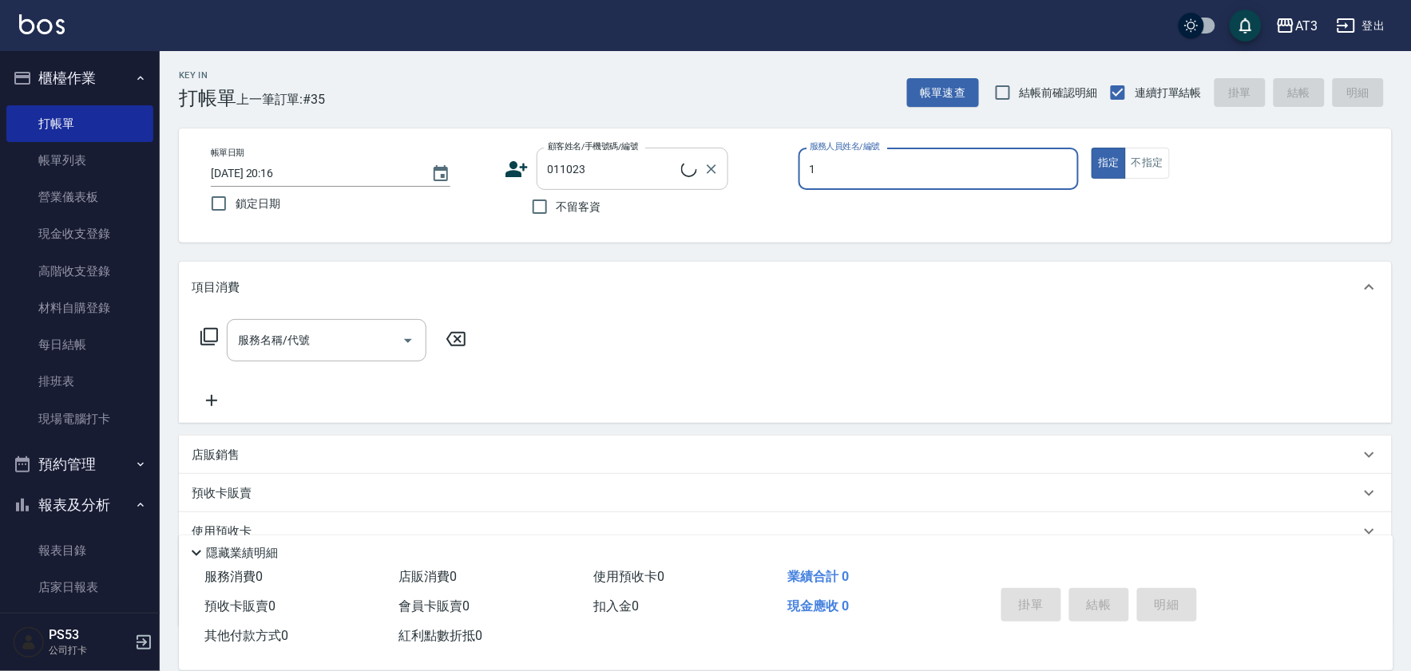
type input "1"
type input "黃苡安/0909650205/011023"
type input "筑葶-1"
type button "true"
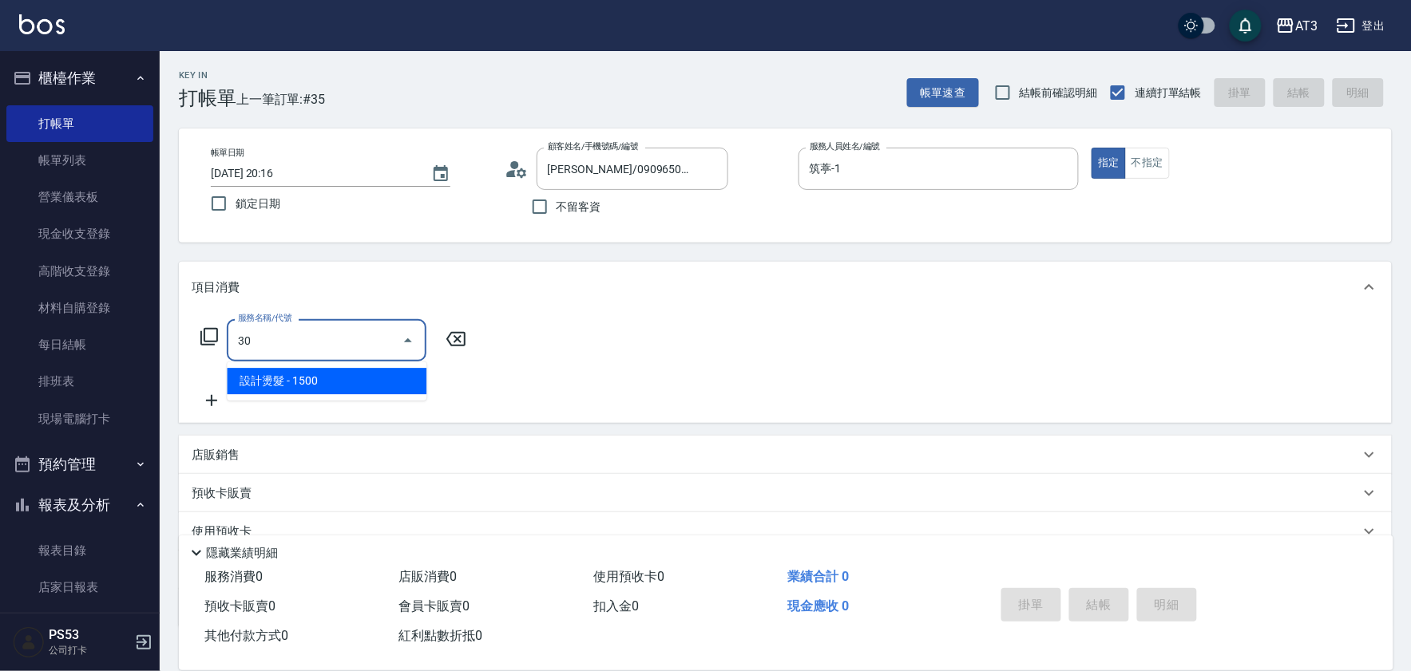
type input "3"
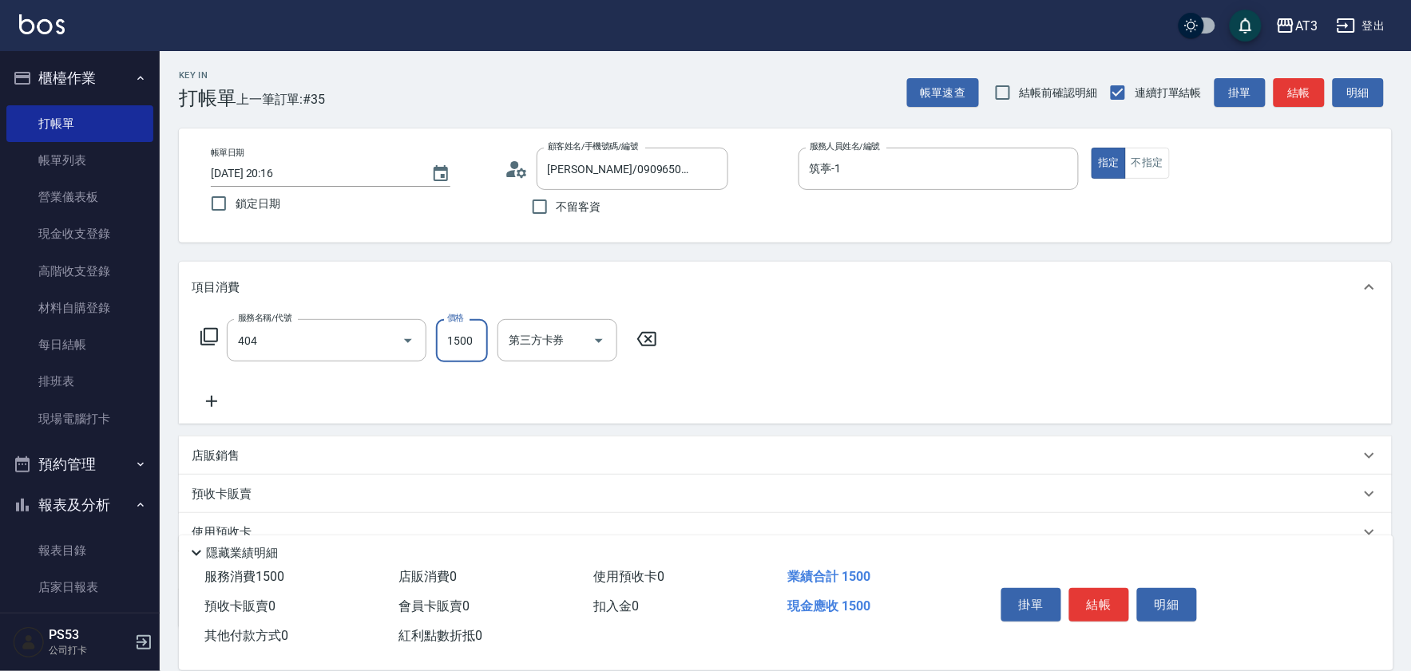
type input "設計染髮(404)"
type input "筑葶-1"
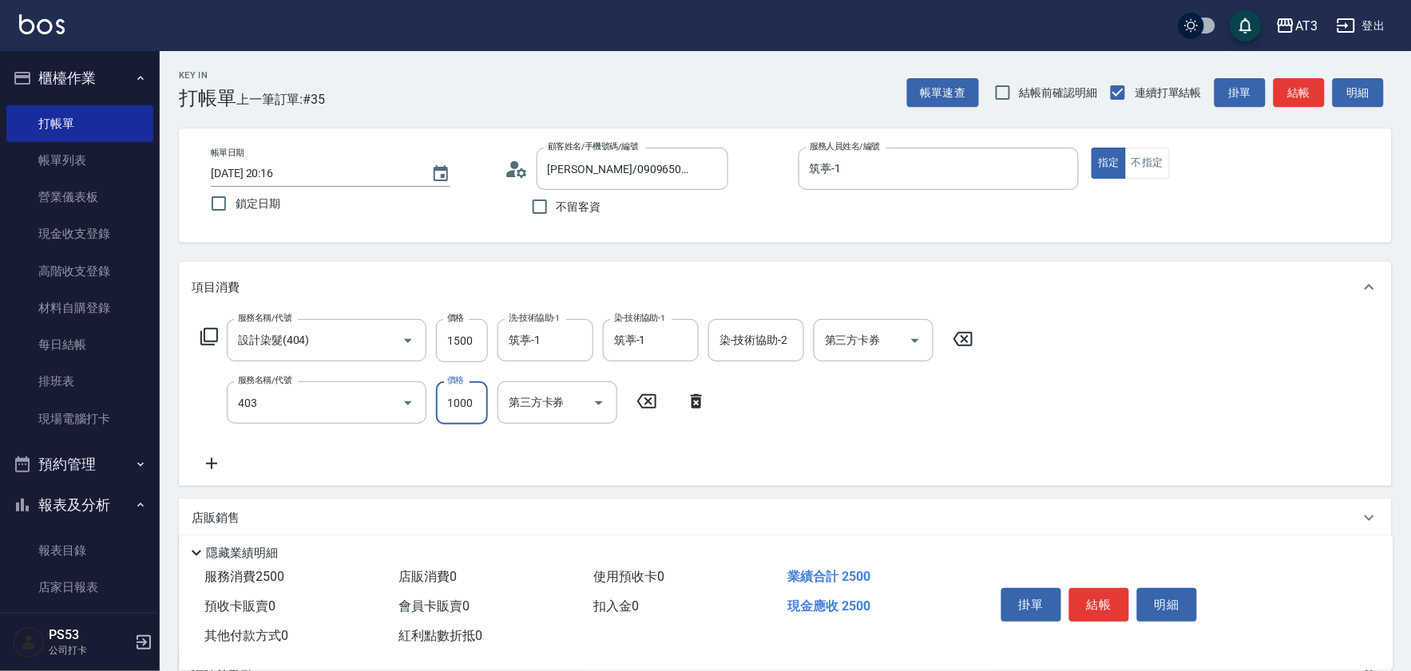
type input "全頭挑染(403)"
type input "1500"
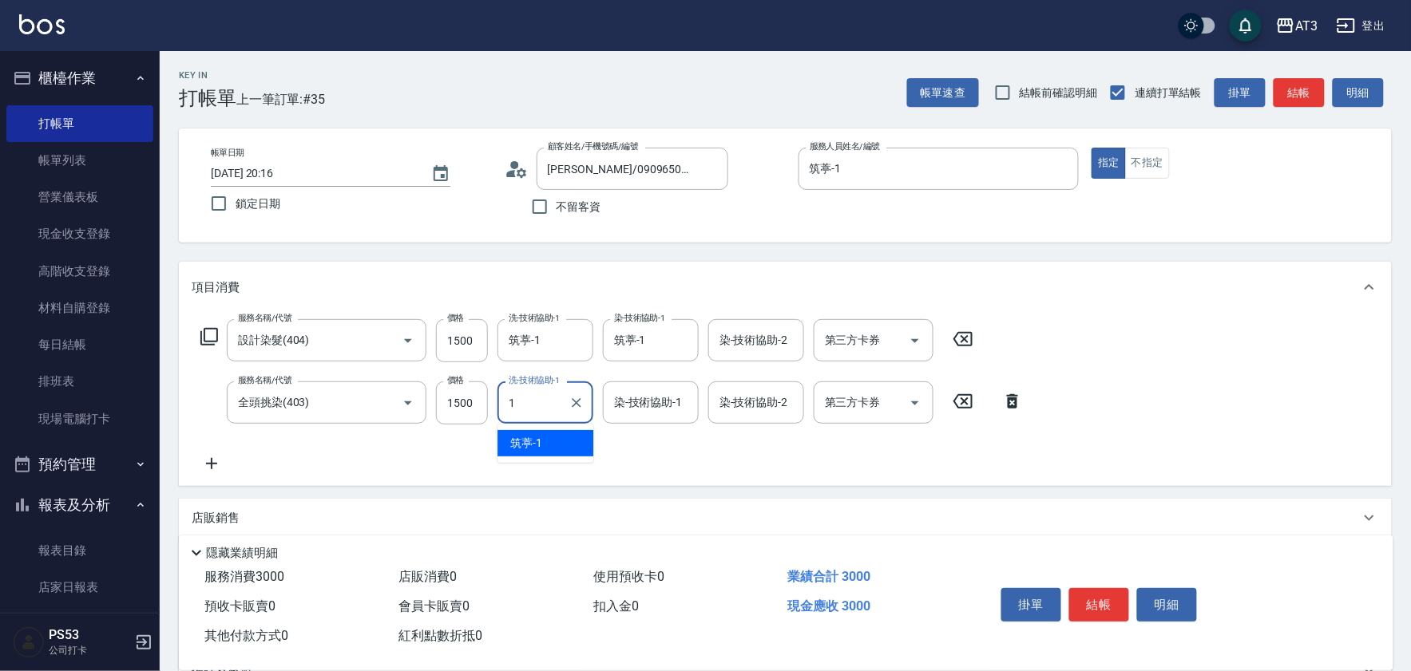
type input "筑葶-1"
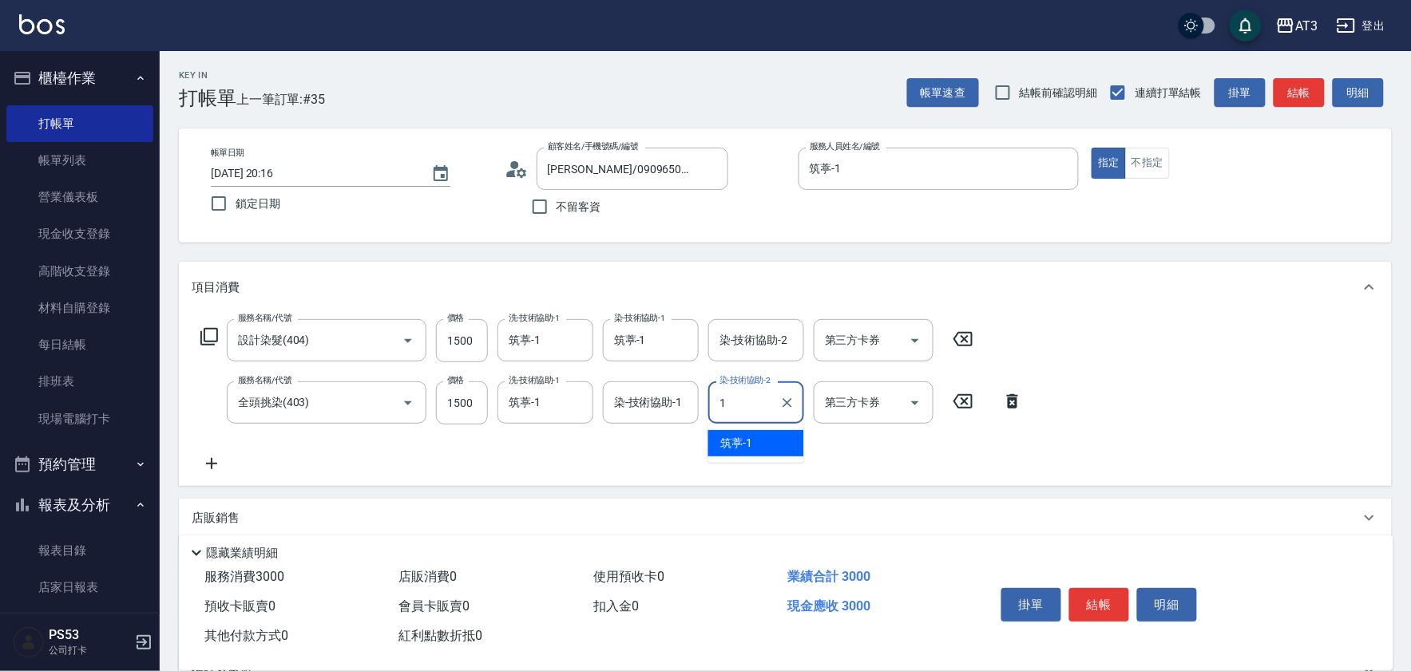
type input "筑葶-1"
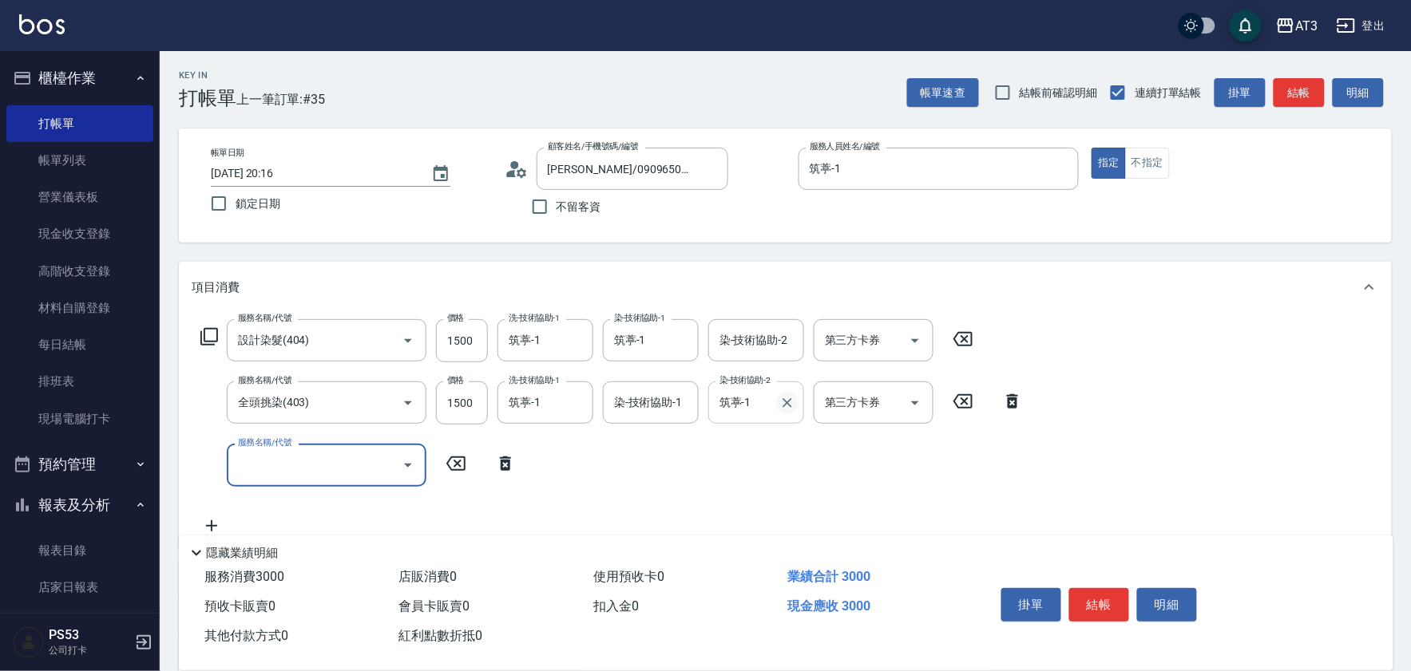
click at [785, 402] on icon "Clear" at bounding box center [787, 403] width 16 height 16
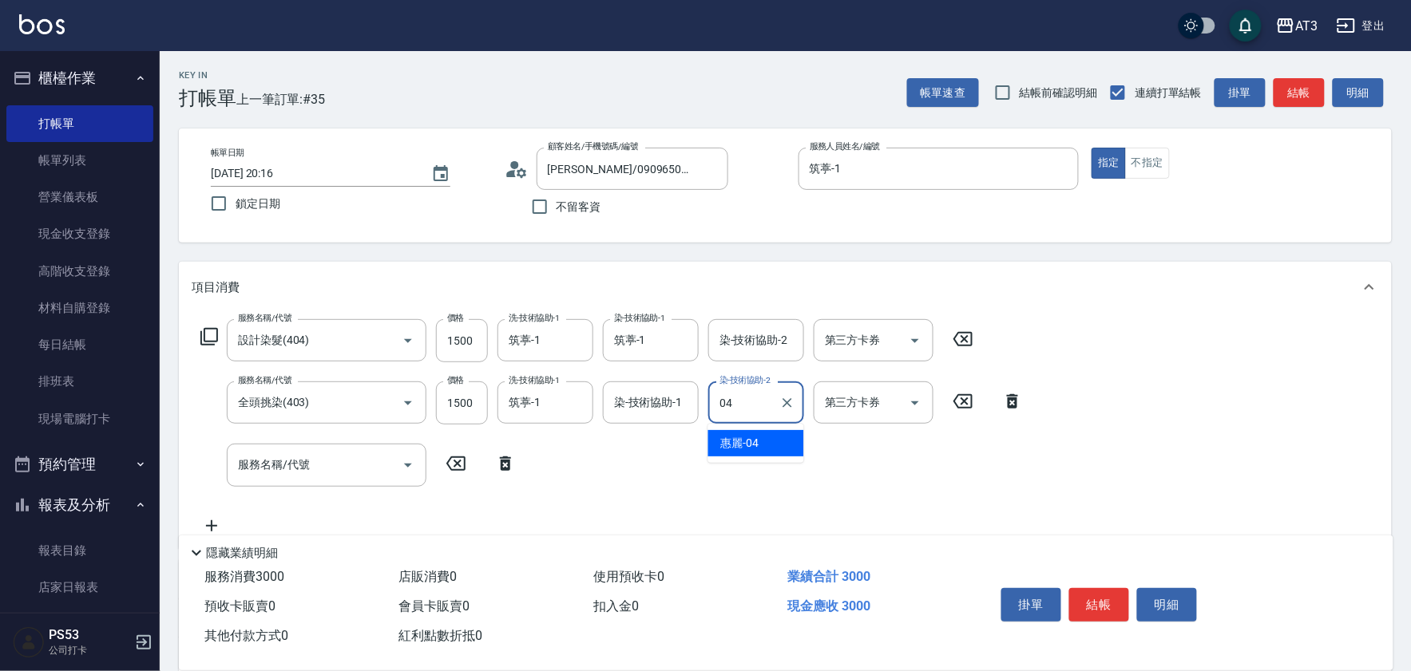
type input "惠麗-04"
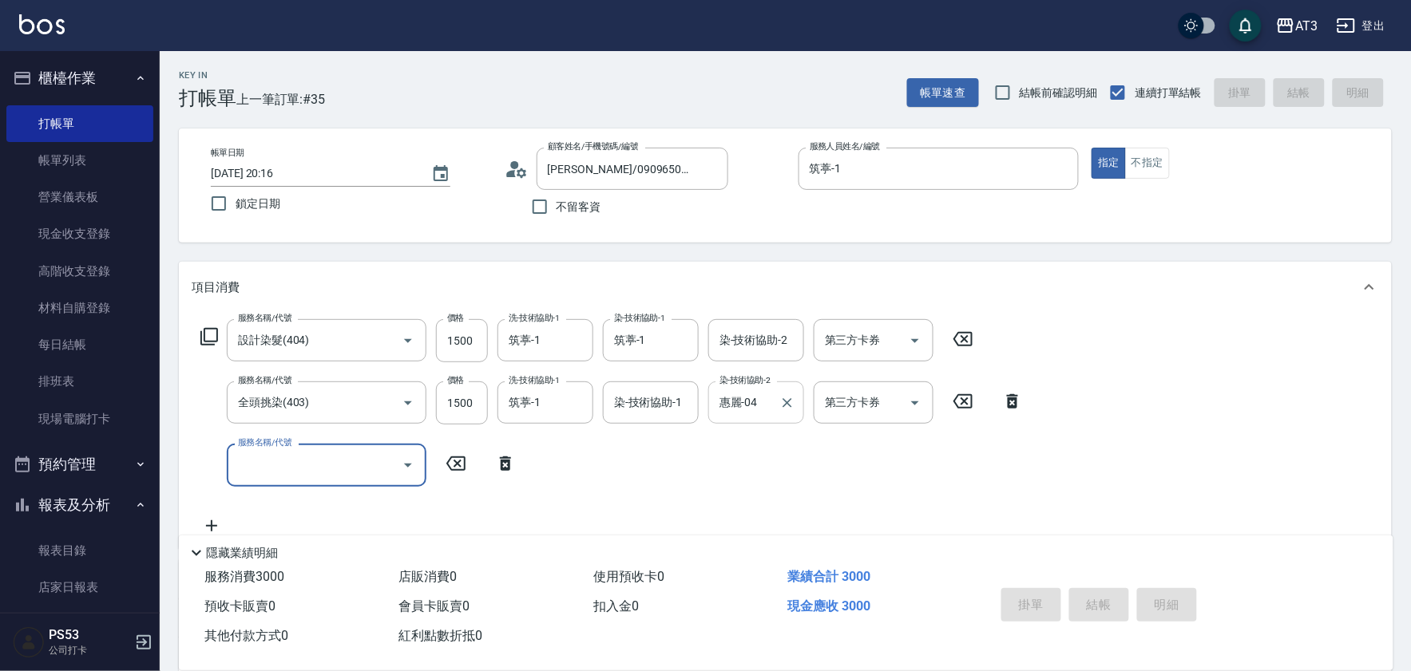
type input "2025/08/16 20:17"
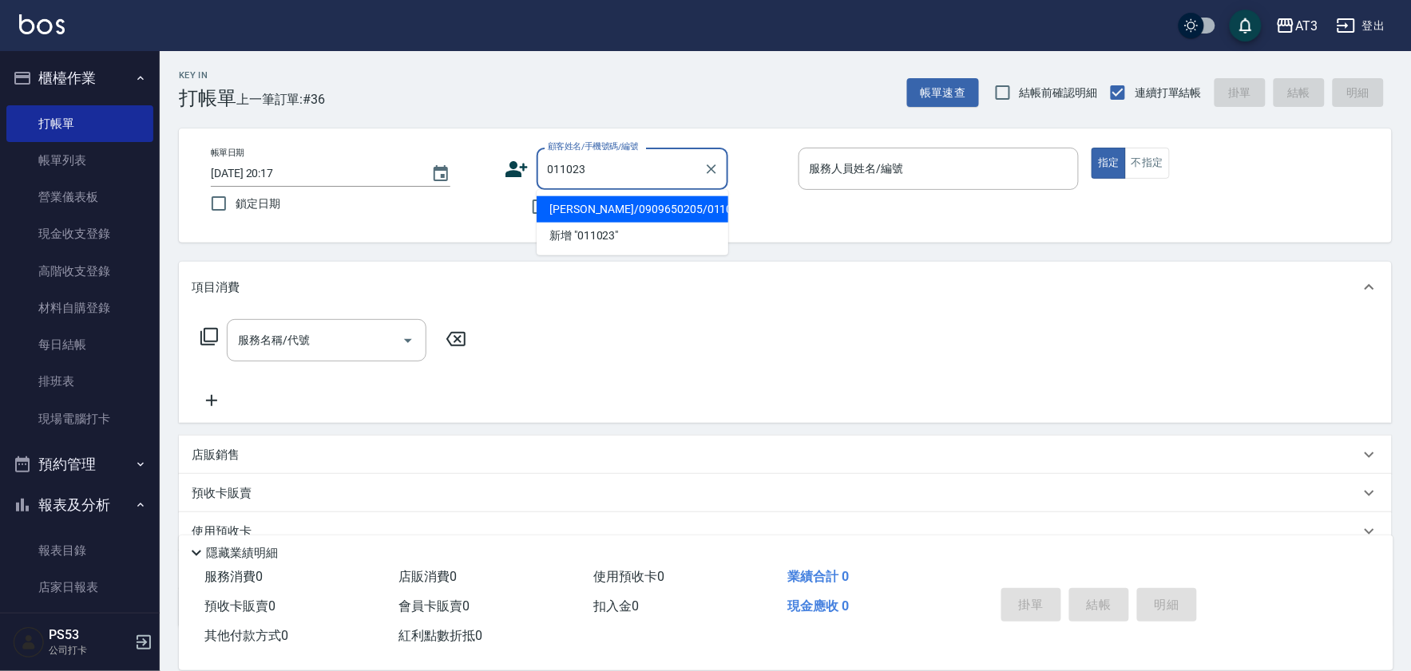
type input "黃苡安/0909650205/011023"
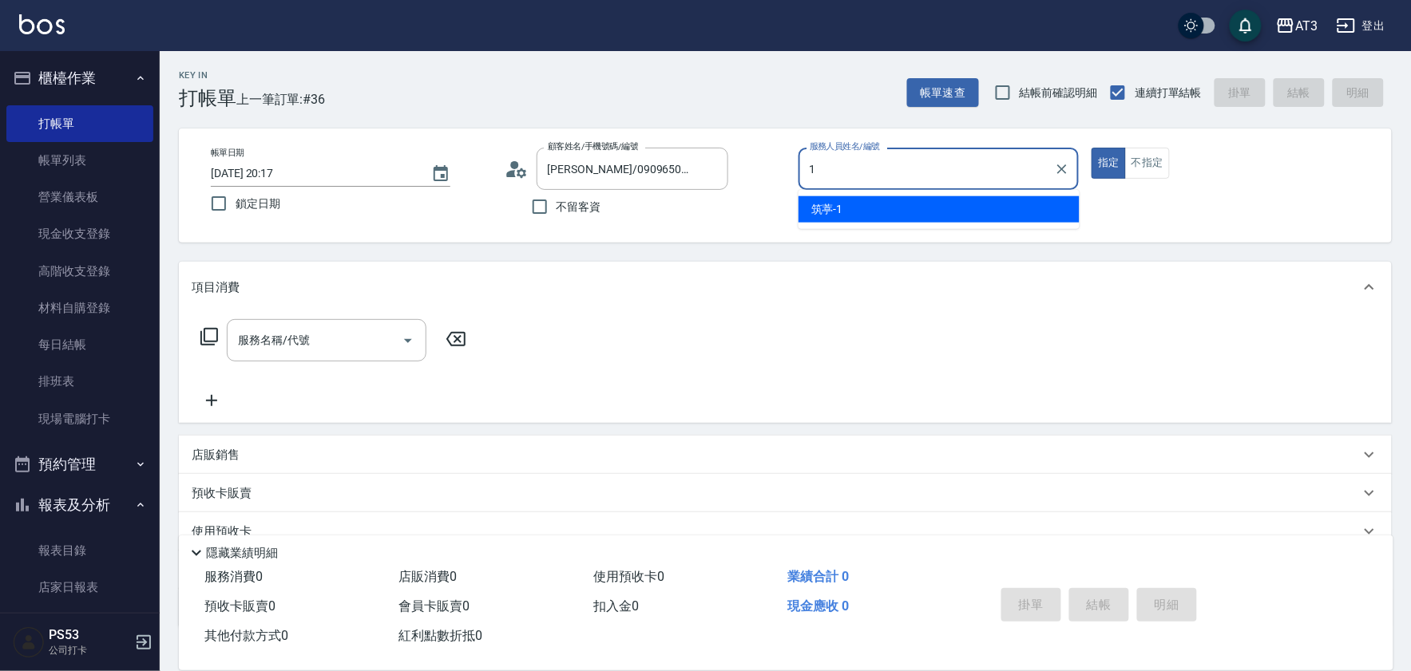
type input "筑葶-1"
type button "true"
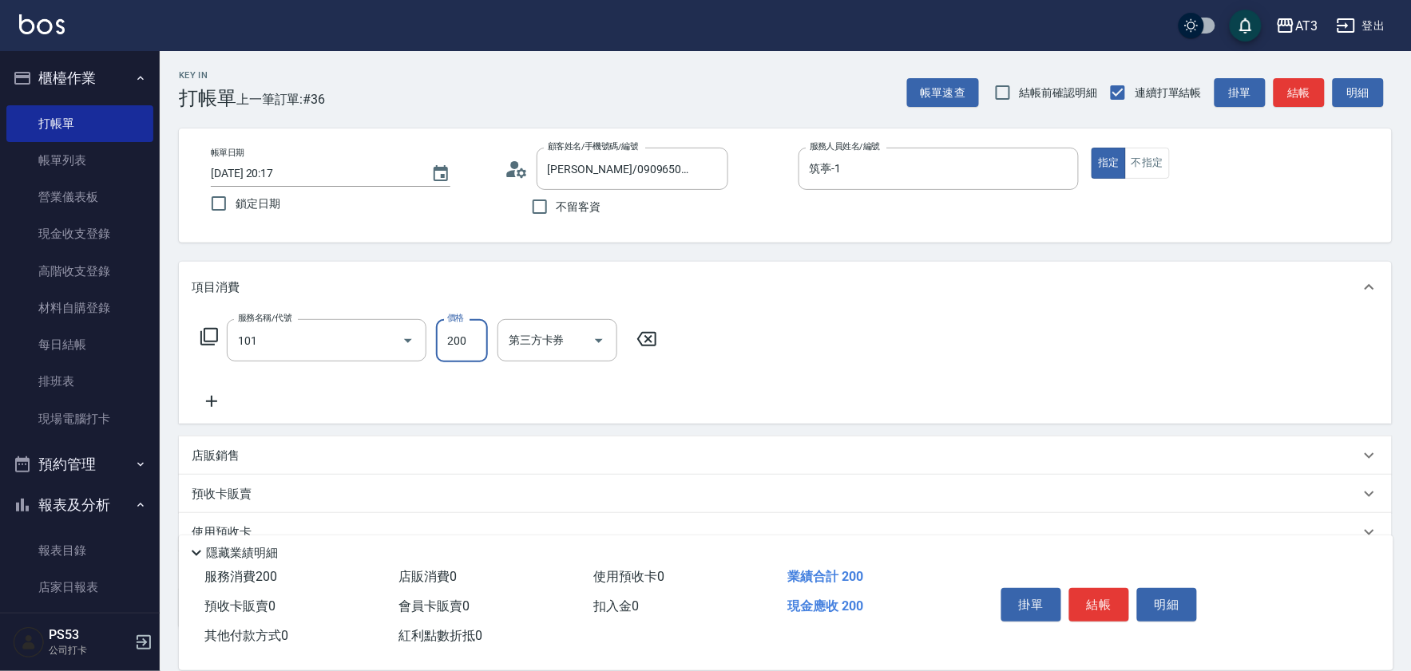
type input "洗髮(101)"
type input "筑葶-1"
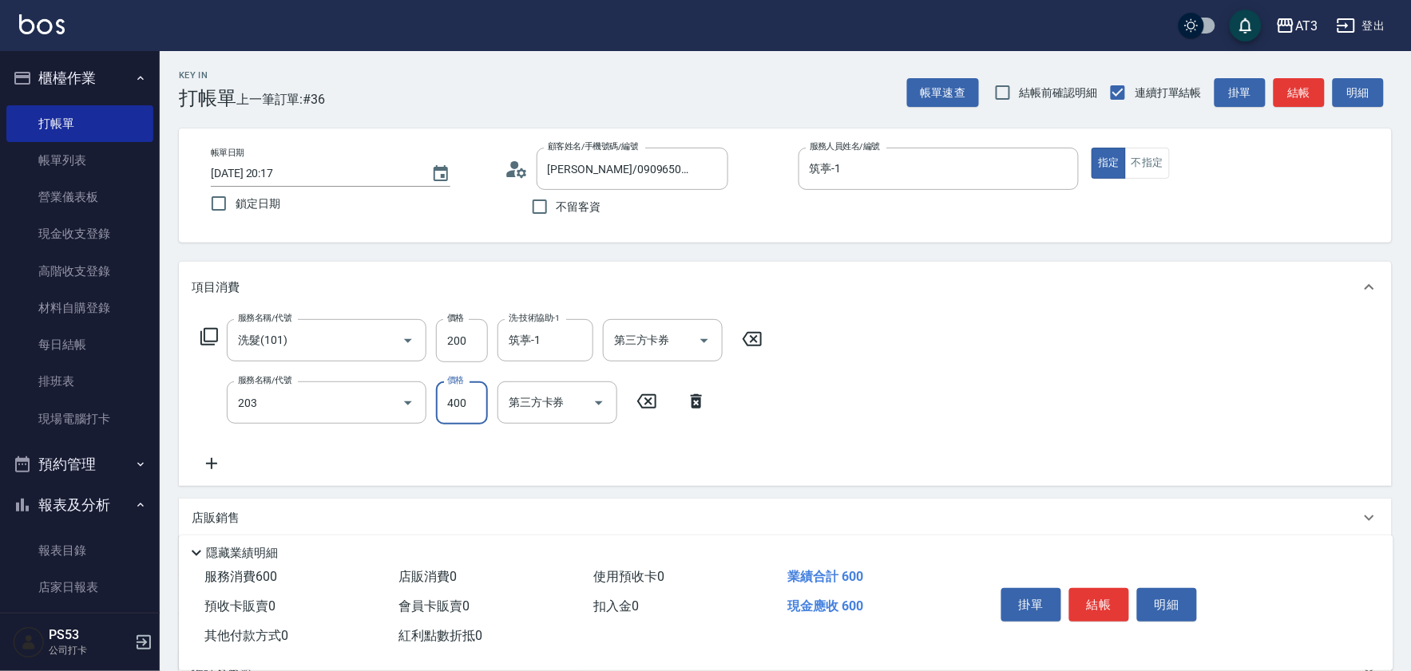
type input "指定單剪(203)"
type input "200"
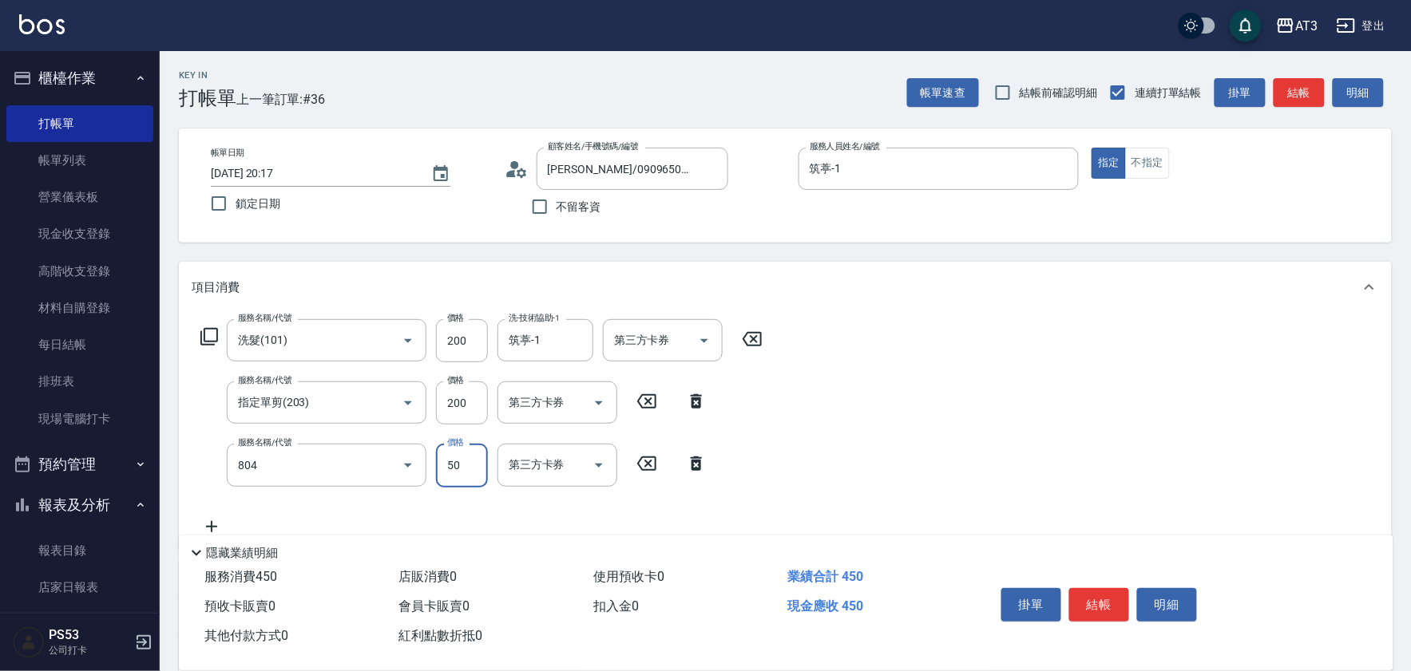
type input "吹捲/夾直/青捲/電棒/夾玉米鬚(804)"
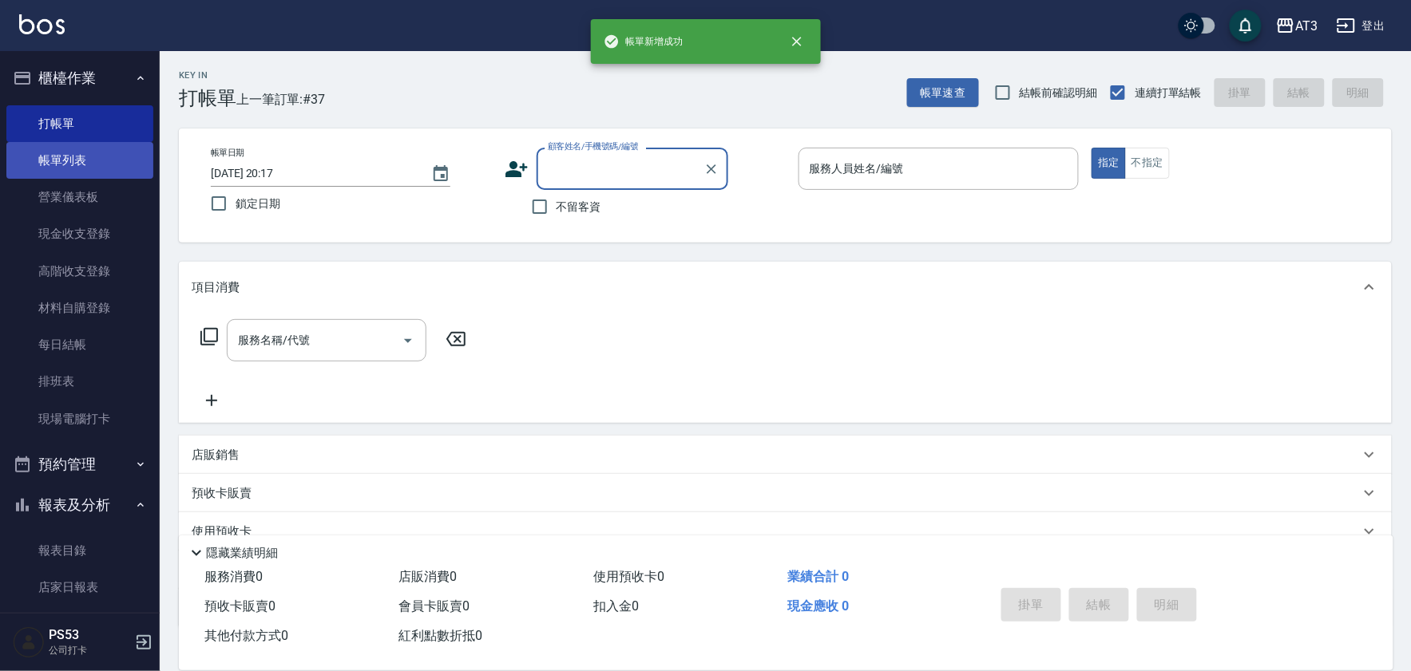
click at [48, 166] on link "帳單列表" at bounding box center [79, 160] width 147 height 37
click at [49, 164] on link "帳單列表" at bounding box center [79, 160] width 147 height 37
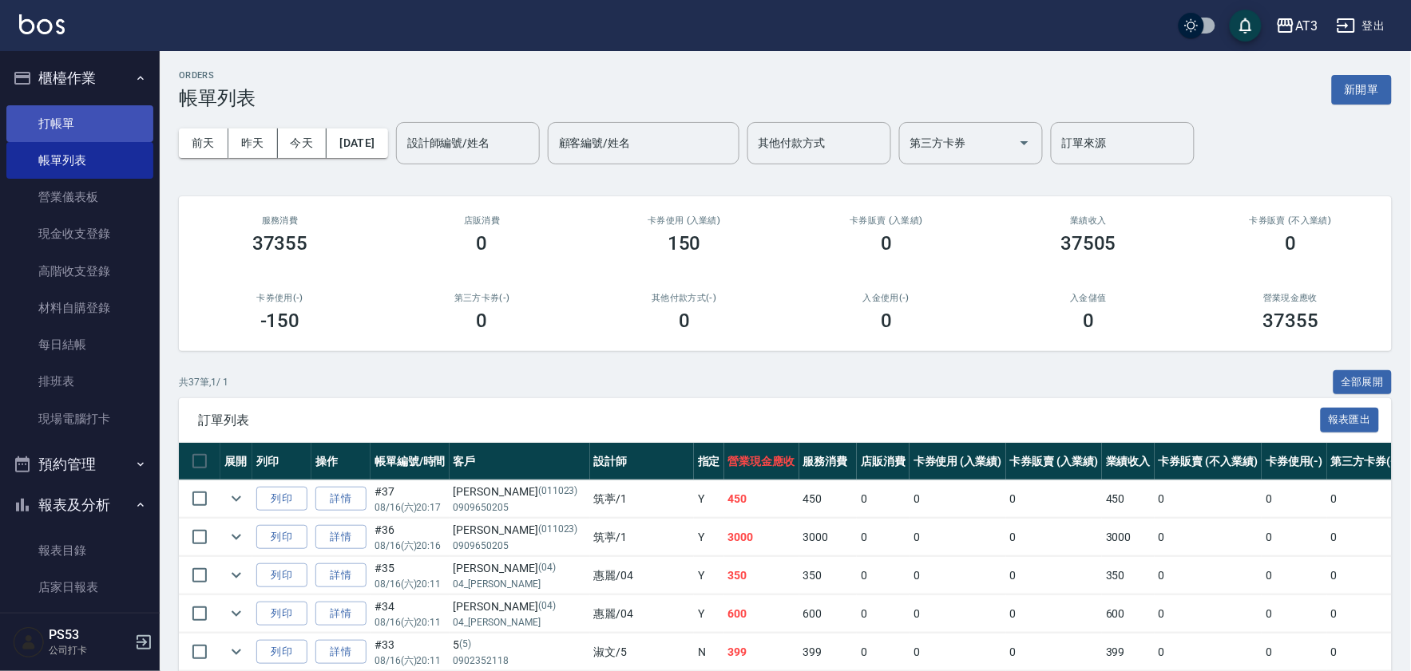
click at [8, 109] on link "打帳單" at bounding box center [79, 123] width 147 height 37
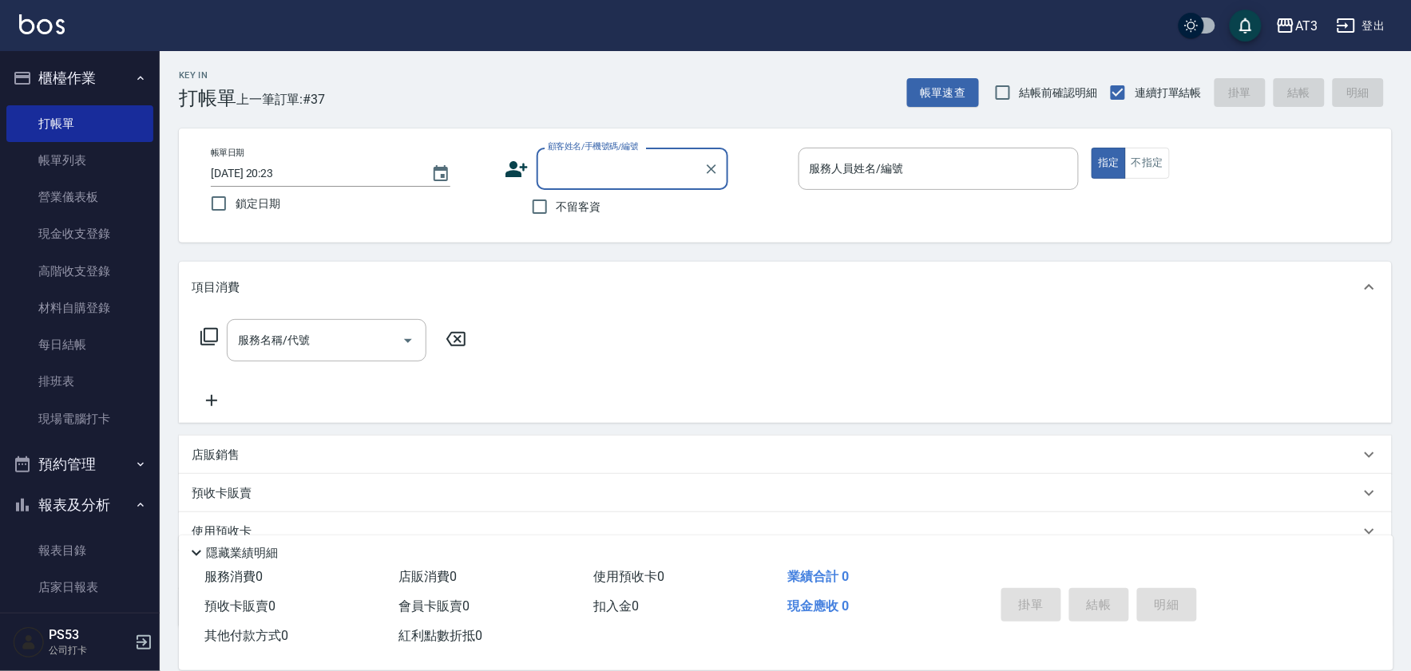
click at [513, 168] on icon at bounding box center [516, 169] width 22 height 16
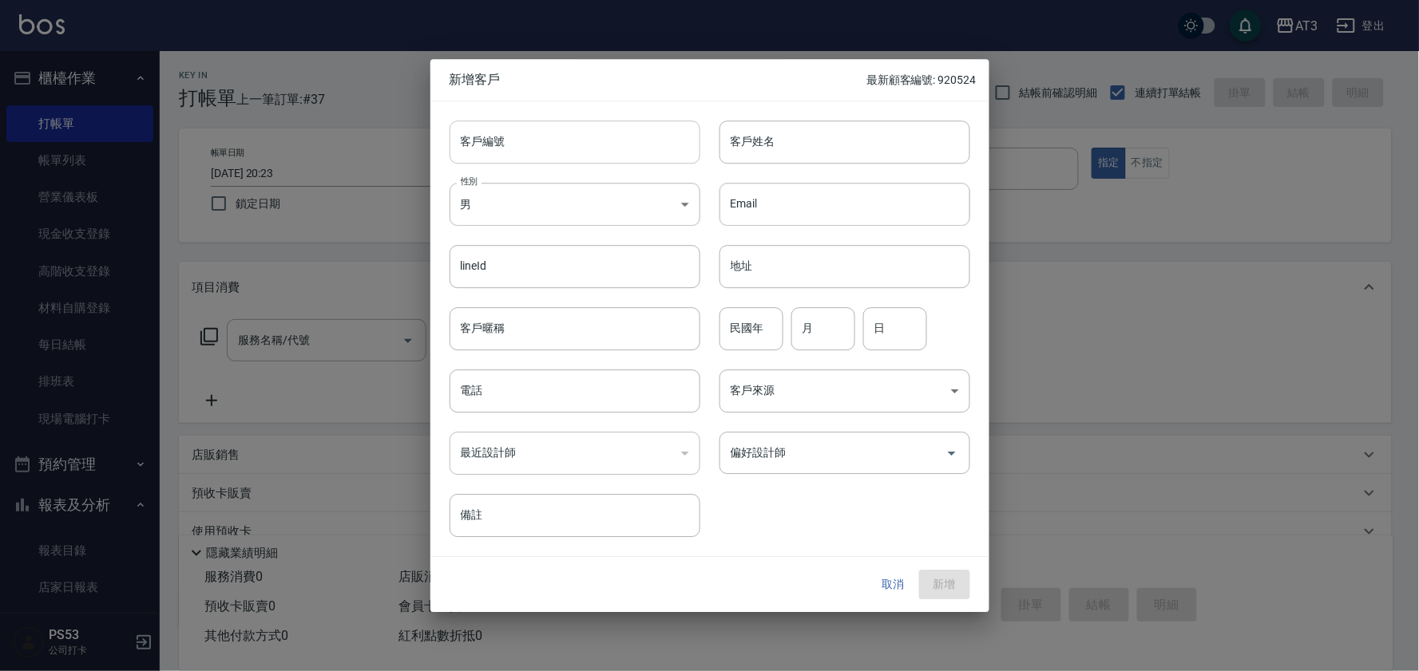
click at [569, 137] on input "客戶編號" at bounding box center [574, 142] width 251 height 43
type input "1000718"
type input "朱詠苓"
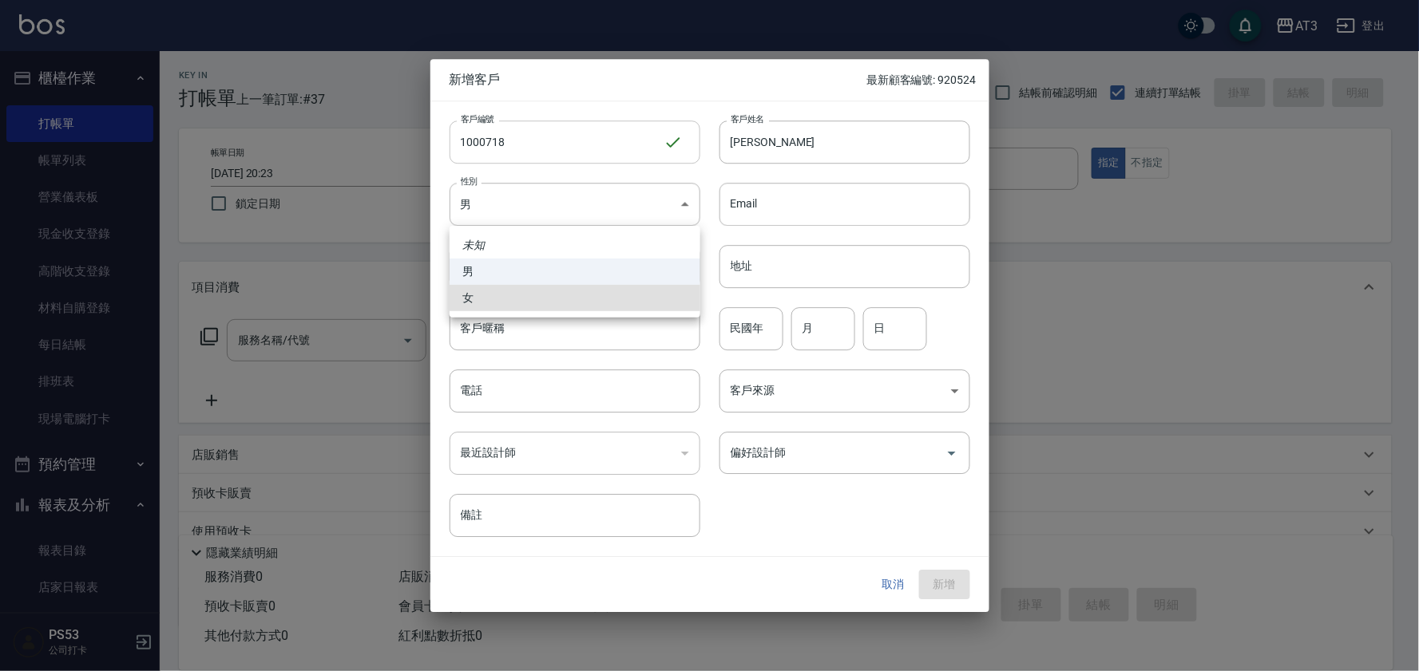
type input "FEMALE"
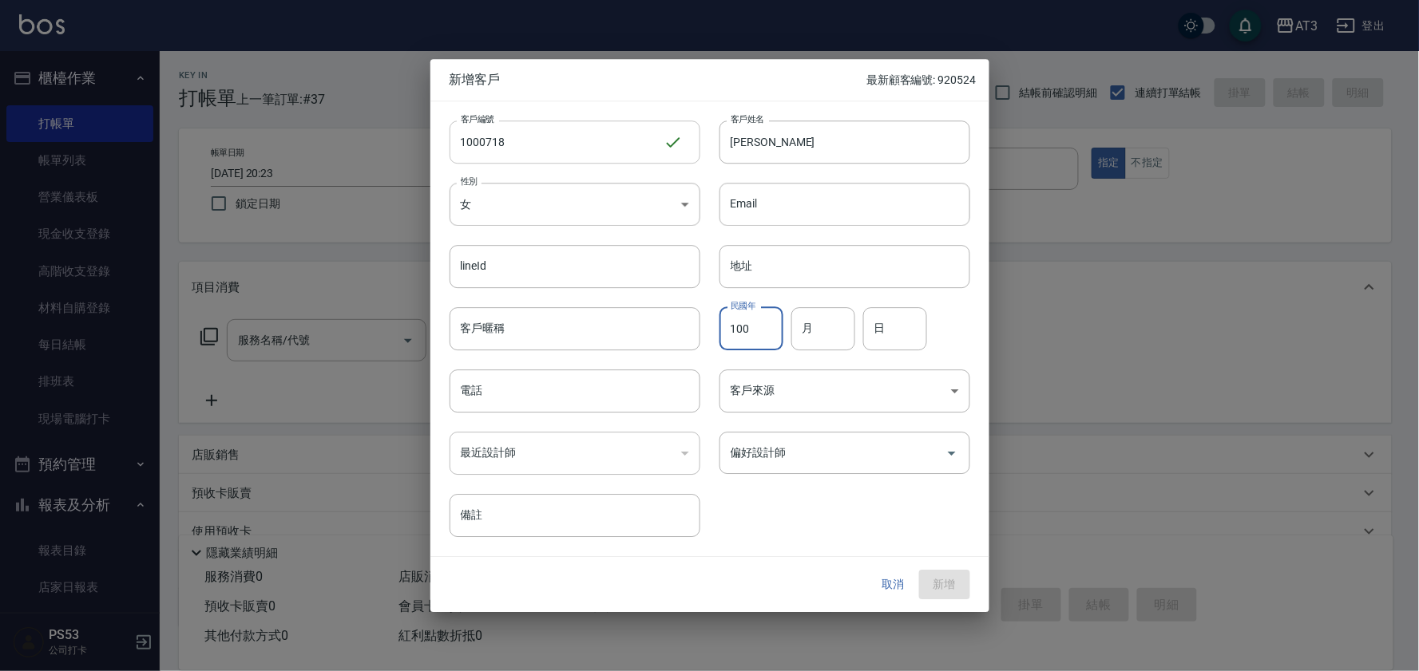
type input "100"
type input "07"
type input "18"
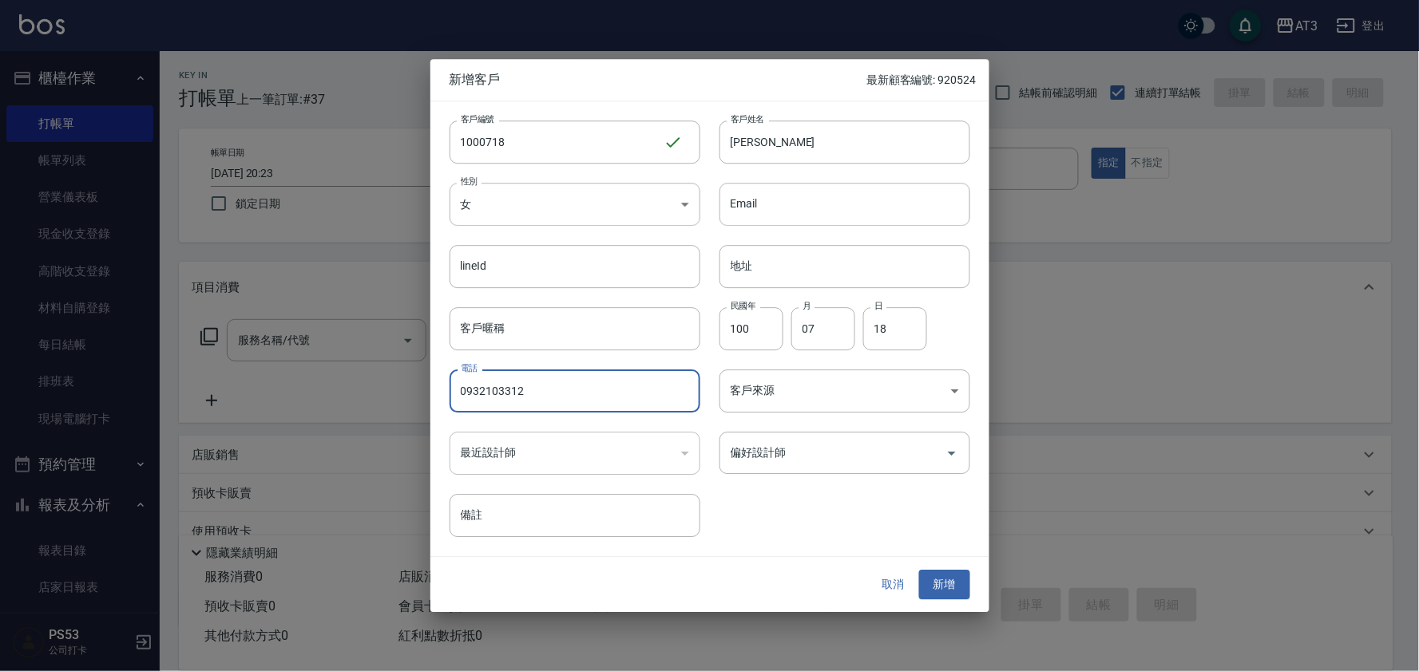
type input "0932103312"
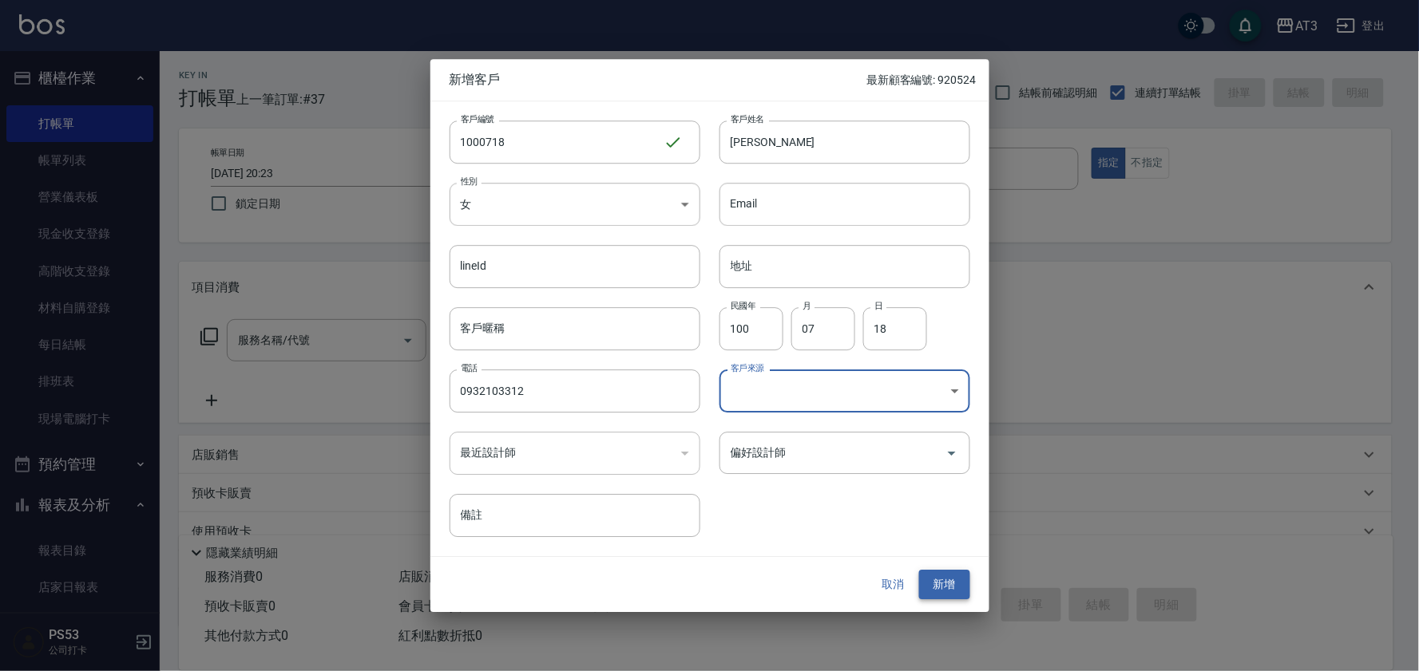
click at [950, 583] on button "新增" at bounding box center [944, 586] width 51 height 30
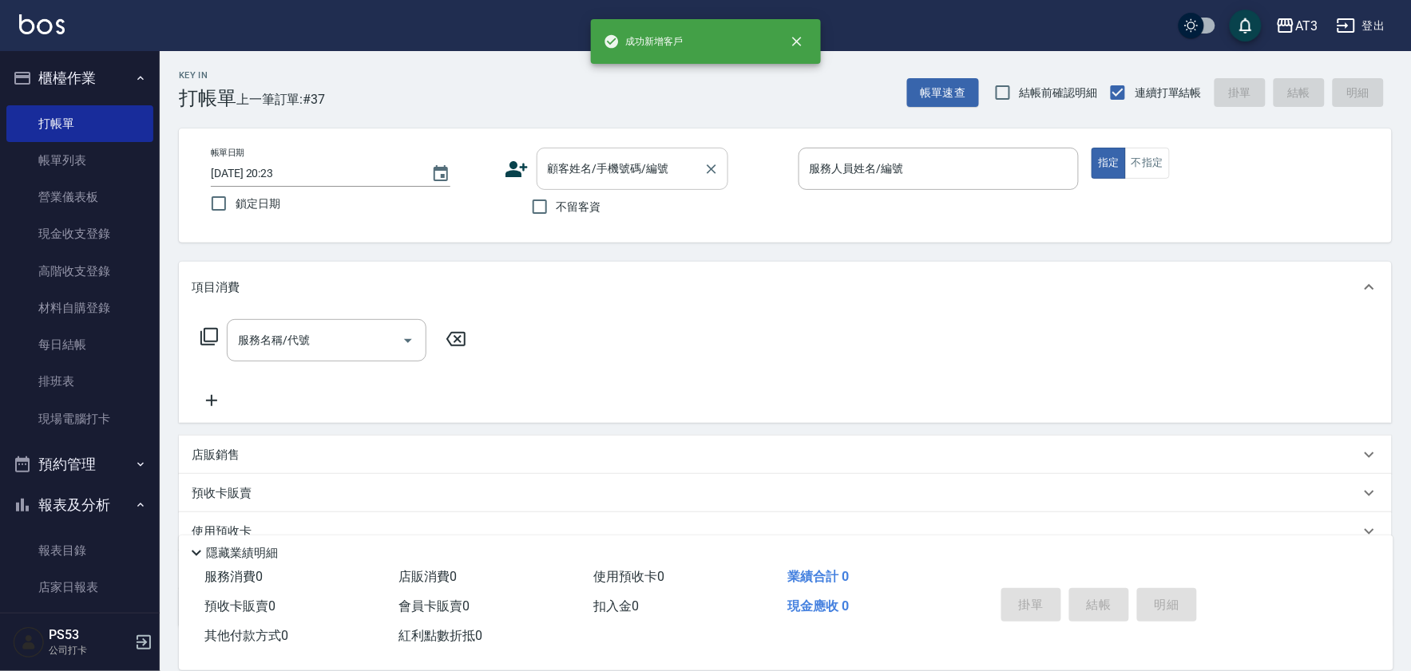
click at [645, 177] on input "顧客姓名/手機號碼/編號" at bounding box center [620, 169] width 153 height 28
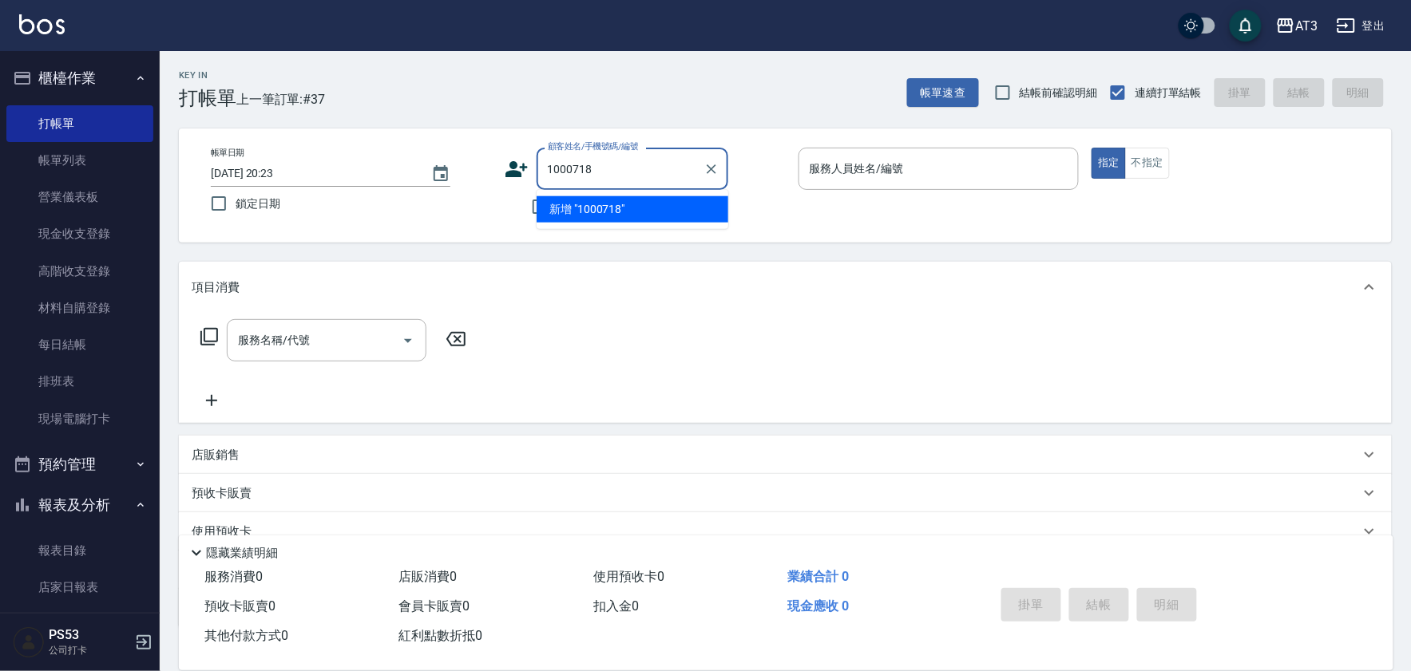
type input "1000718"
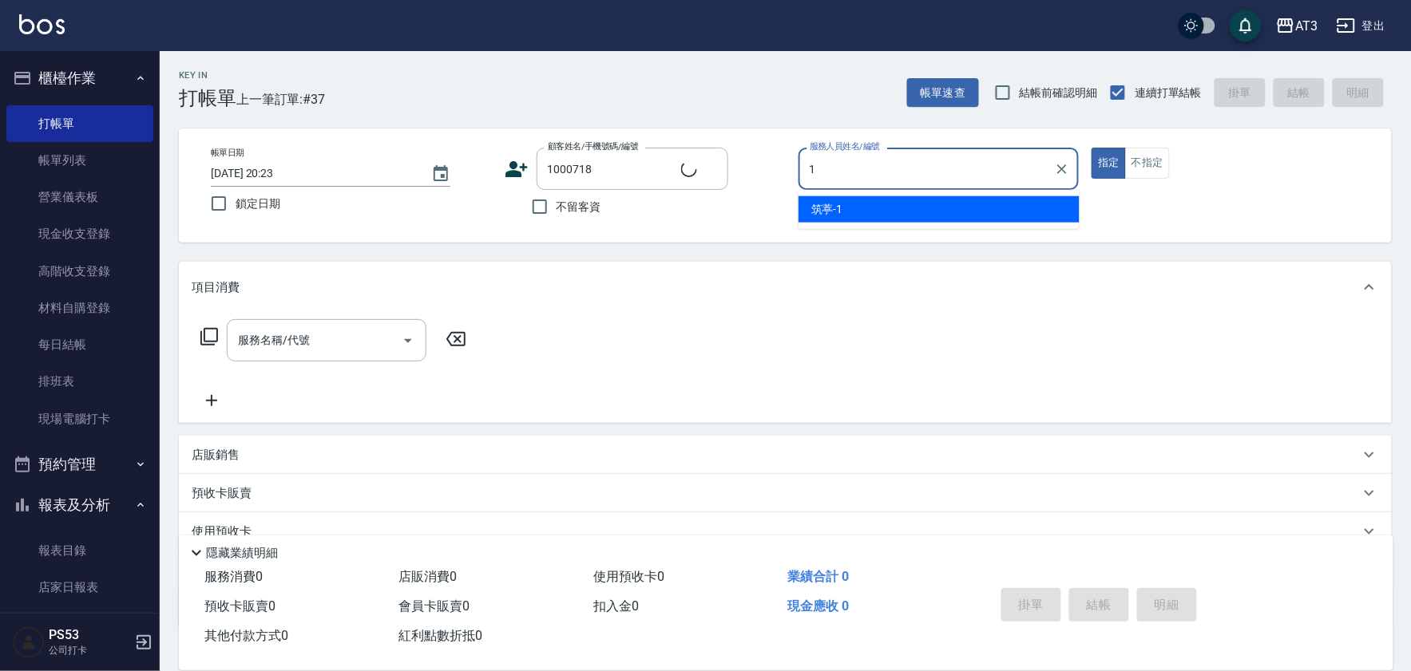
type input "10"
type input "朱詠苓/0932103312/1000718"
type input "菲比-10"
type button "true"
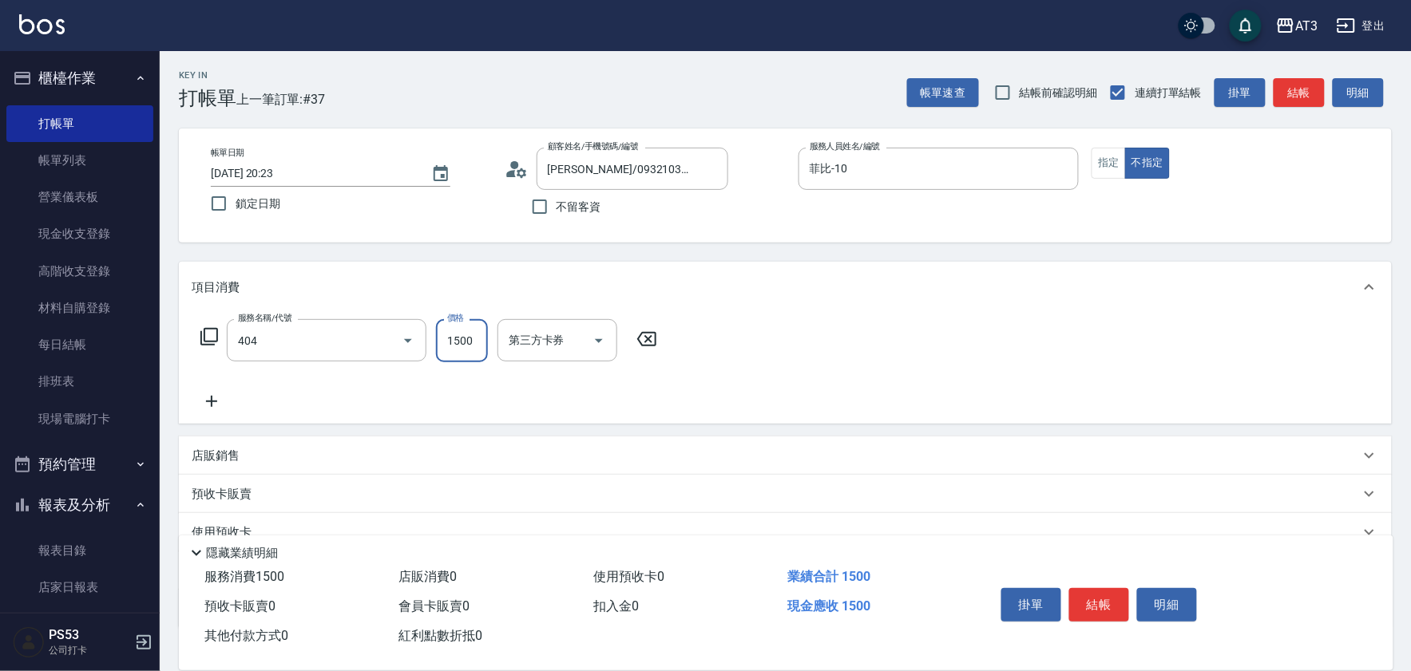
type input "設計染髮(404)"
type input "1800"
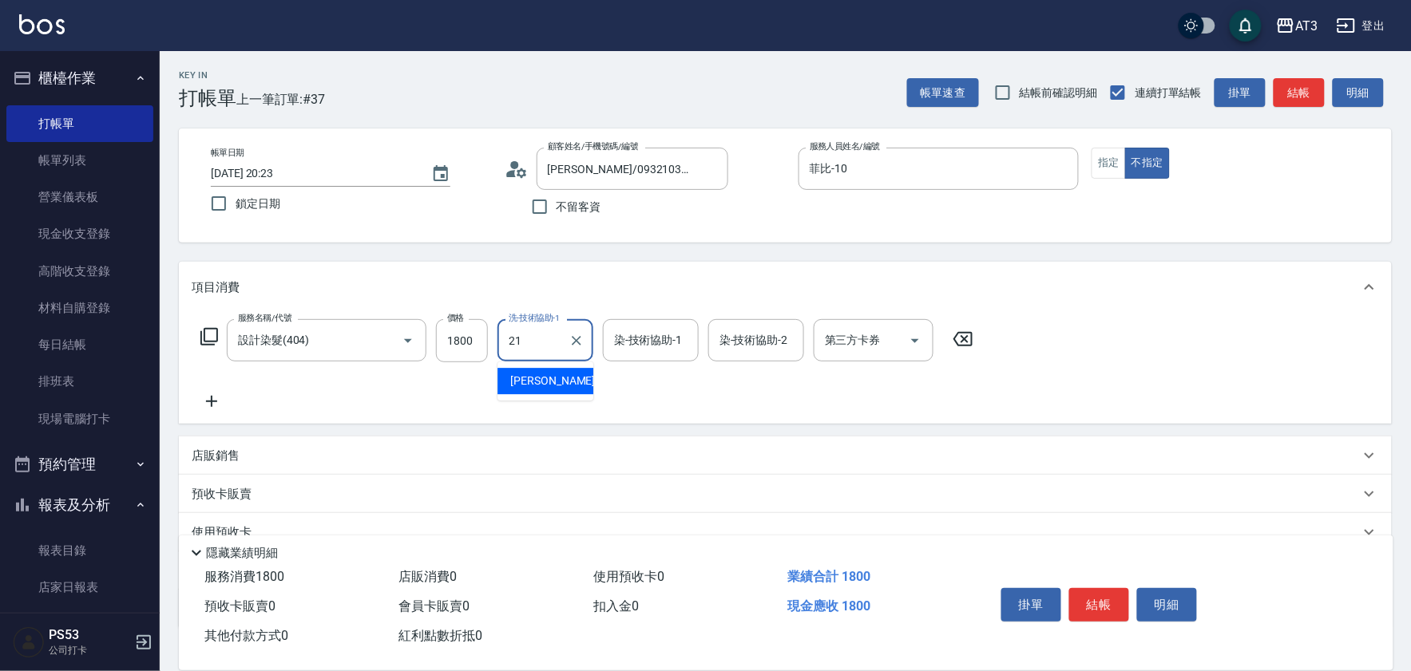
type input "珺珺-21"
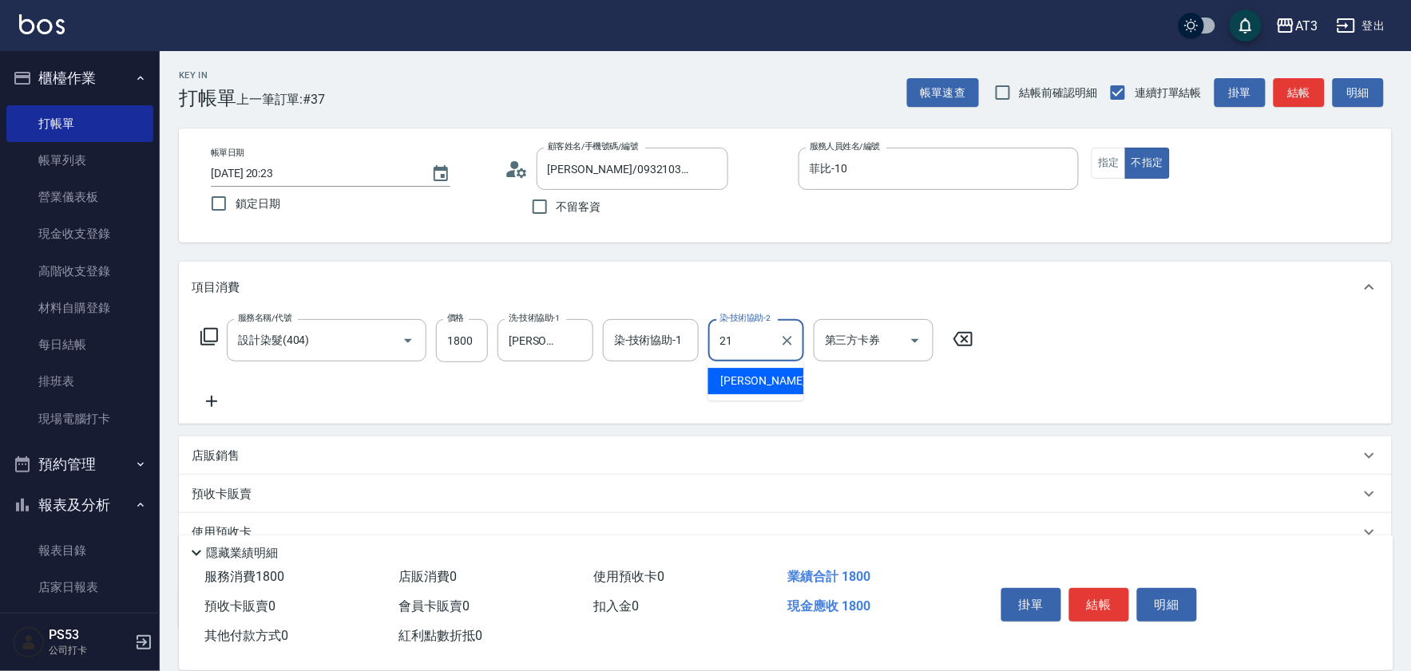
type input "珺珺-21"
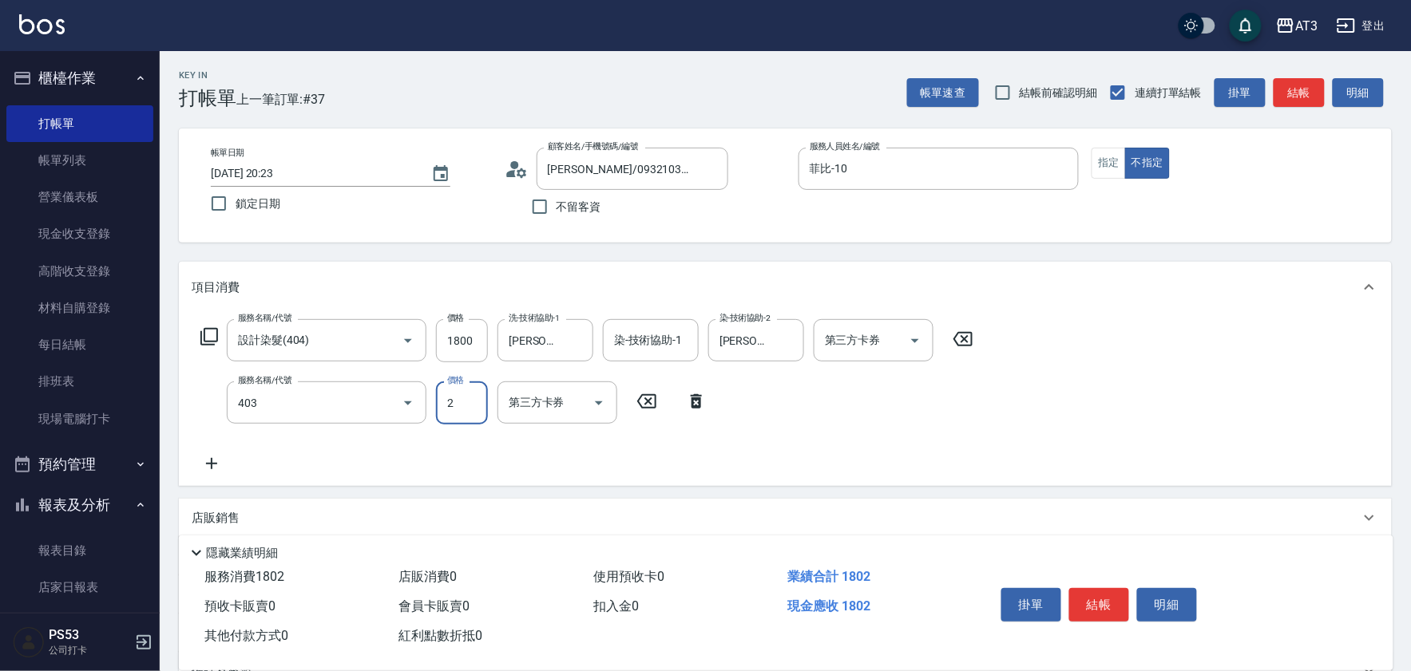
type input "全頭挑染(403)"
type input "2000"
type input "珺珺-21"
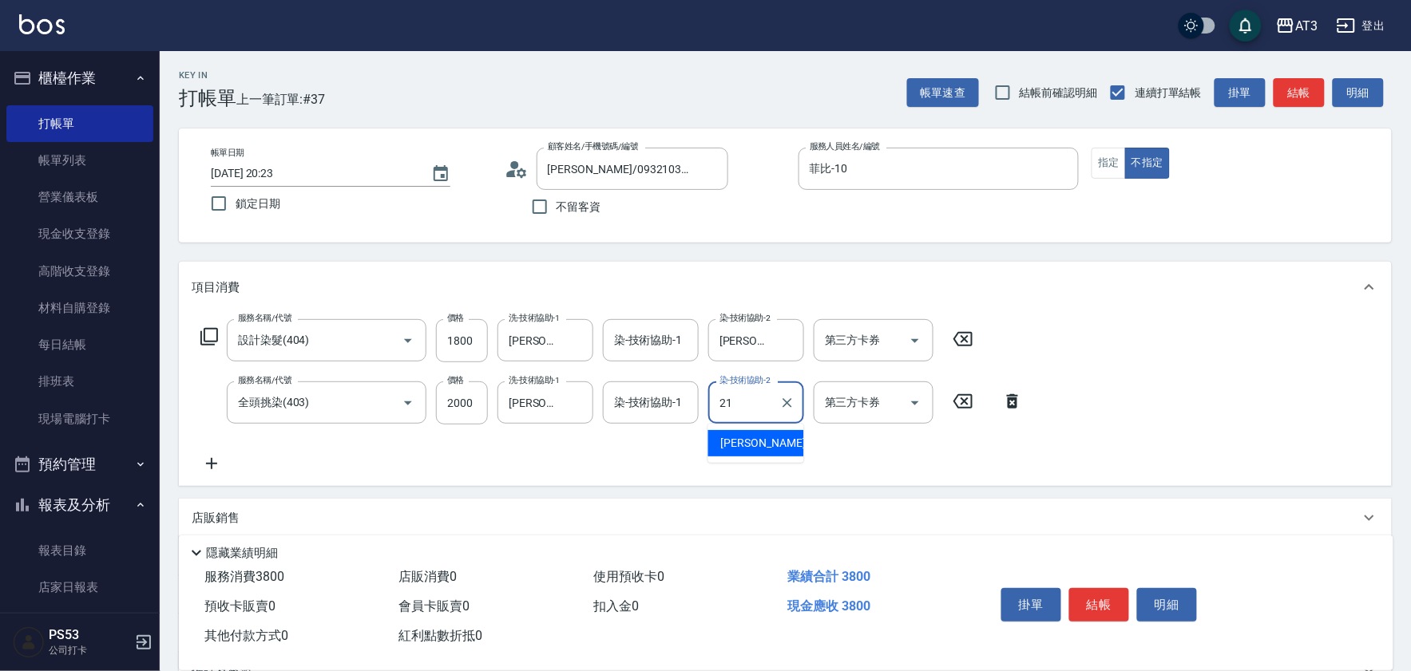
type input "珺珺-21"
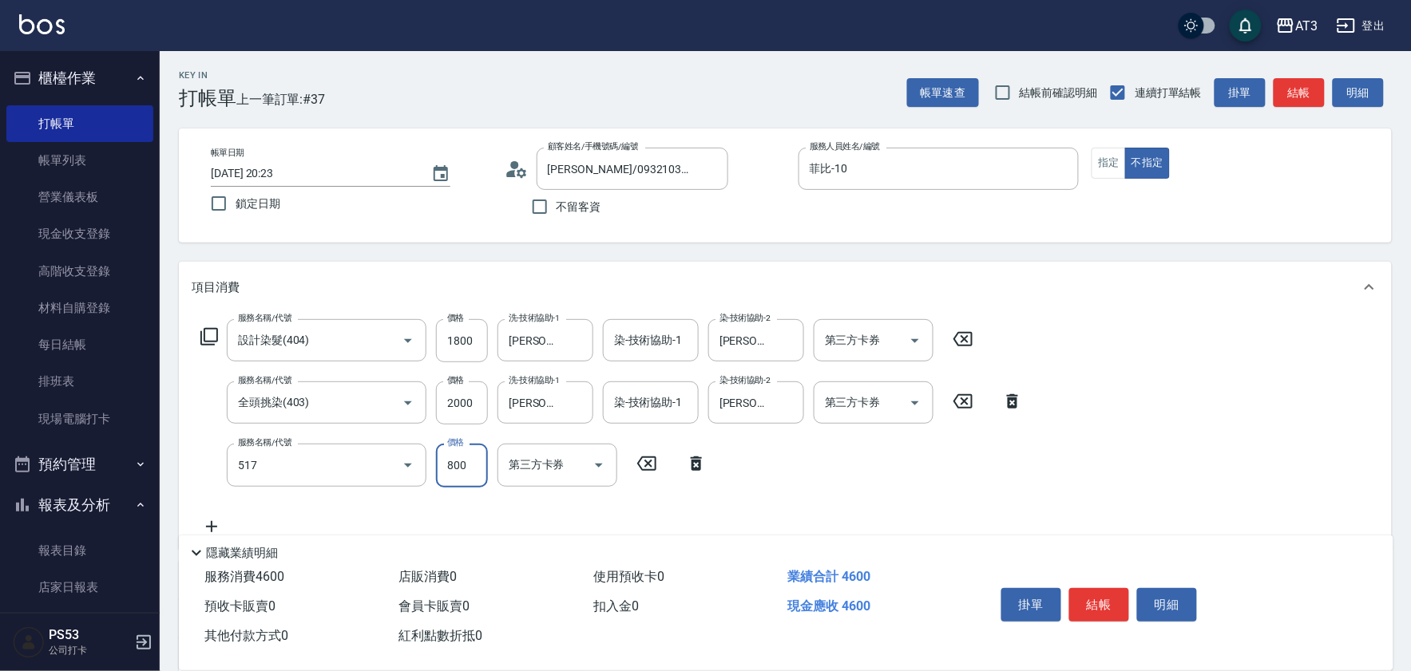
type input "C2花漾深層護髮/新(517)"
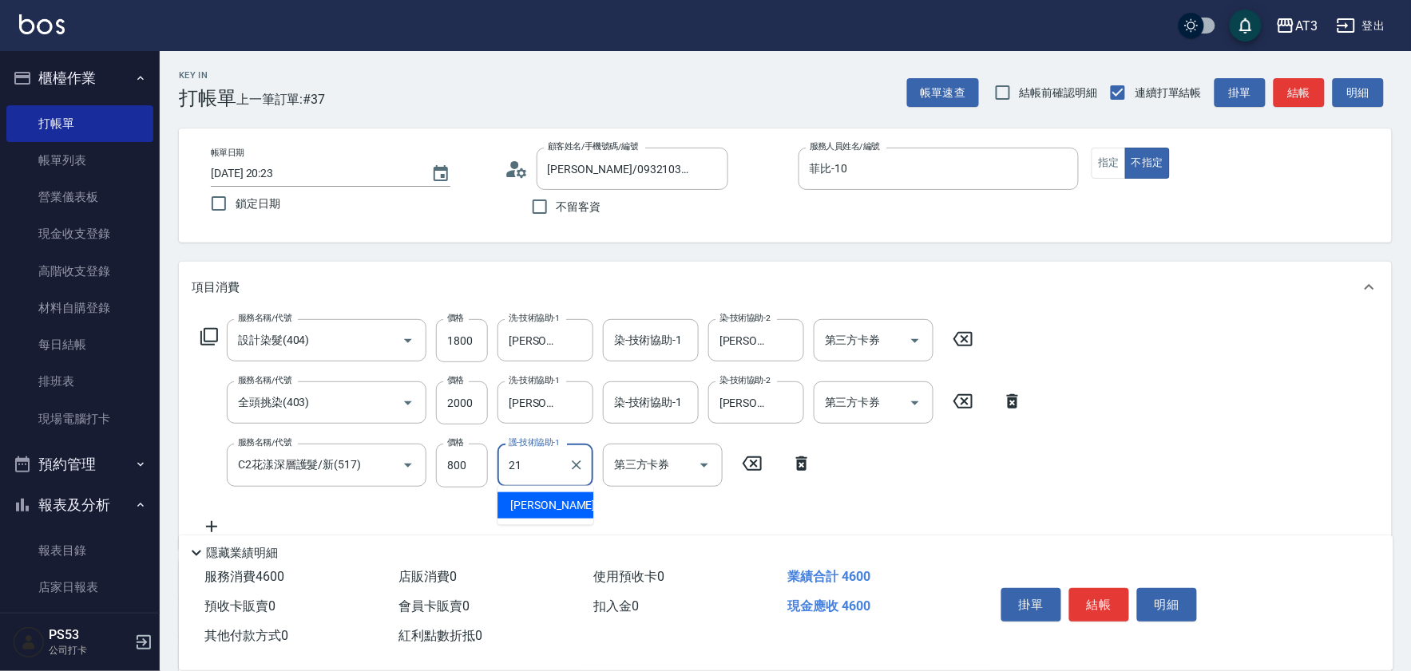
type input "珺珺-21"
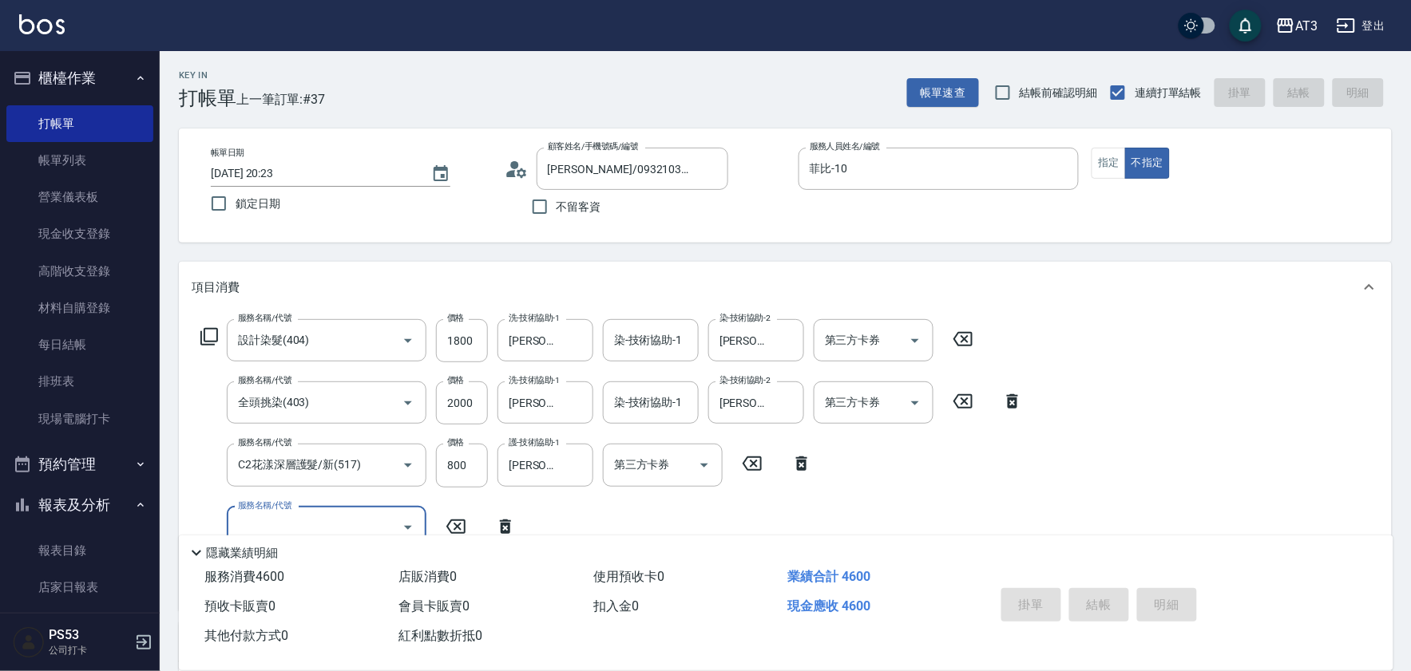
type input "2025/08/16 20:24"
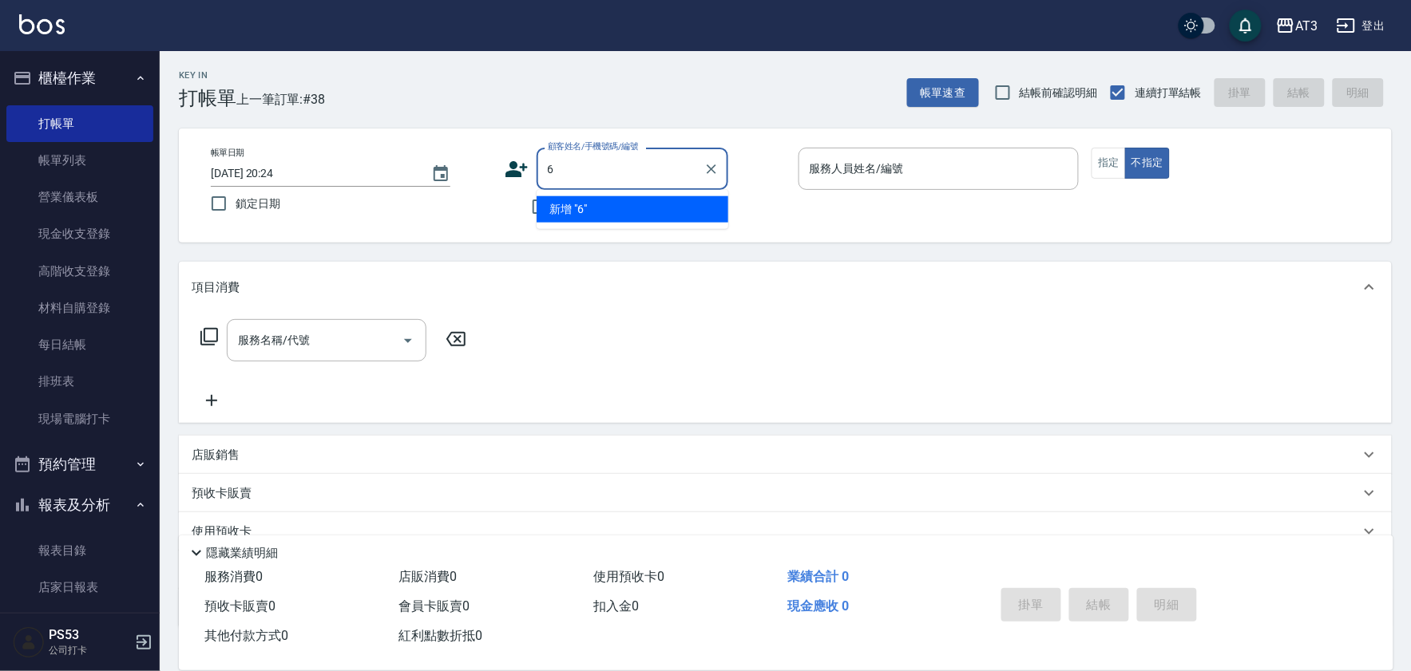
type input "6"
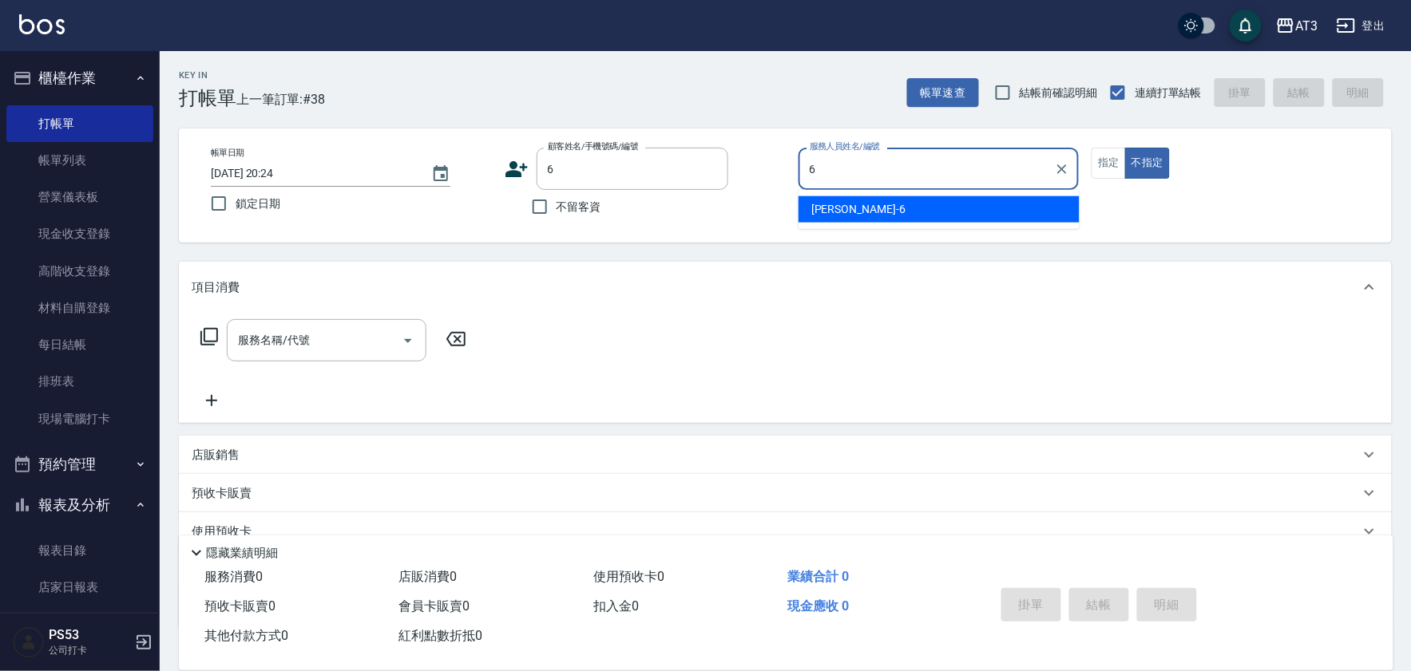
type input "詩雅-6"
type button "false"
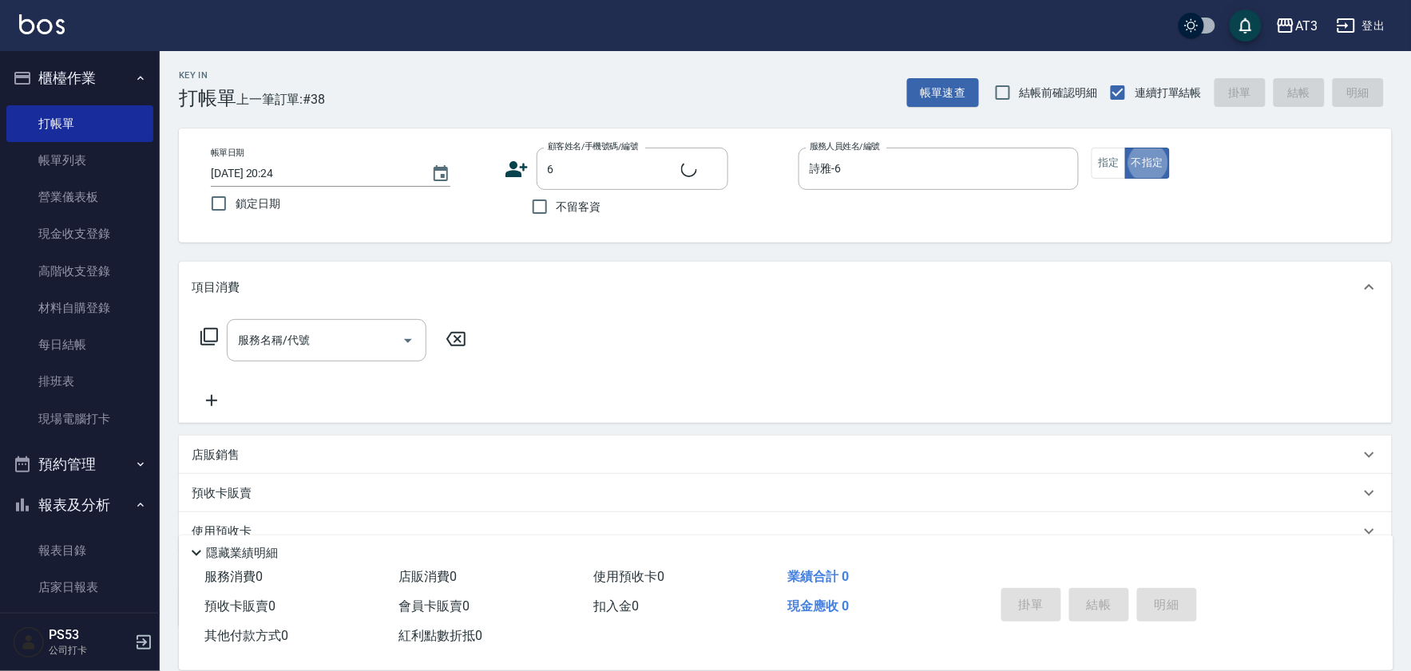
type input "6/30_辣椒/6"
click at [714, 168] on icon "Clear" at bounding box center [711, 169] width 16 height 16
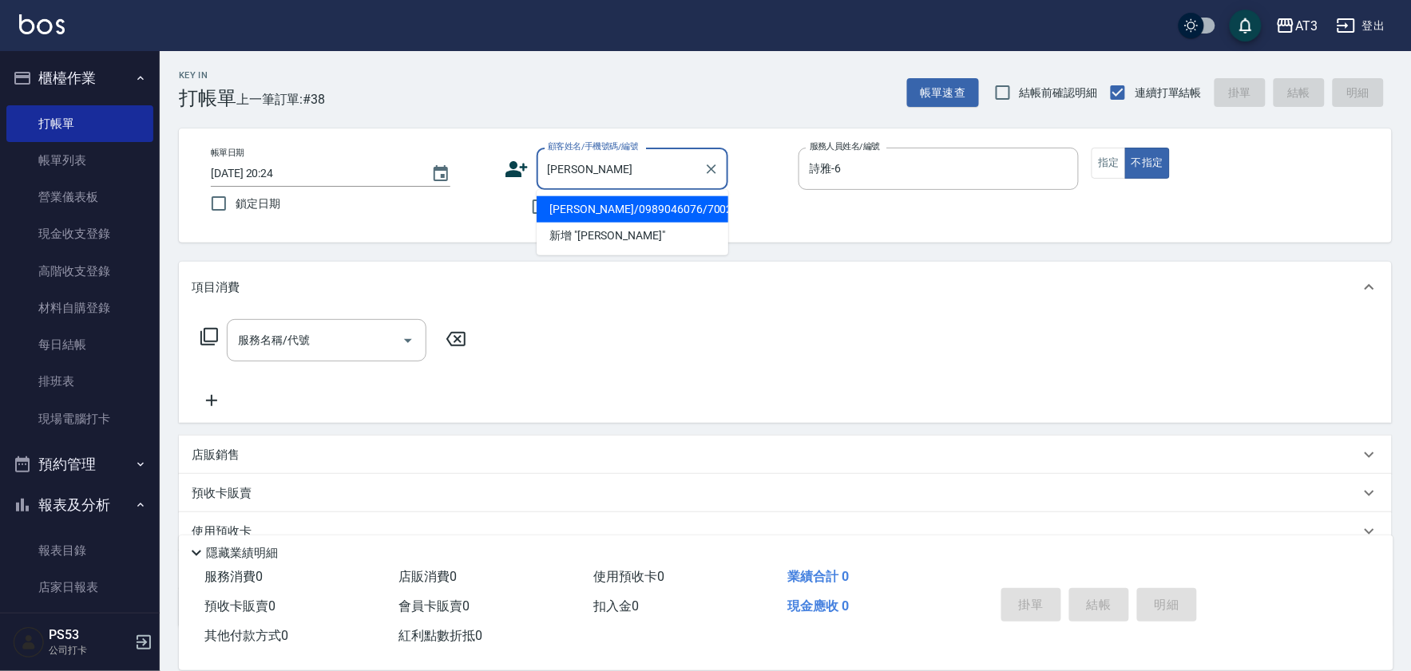
click at [618, 216] on li "胡金德/0989046076/700215" at bounding box center [632, 209] width 192 height 26
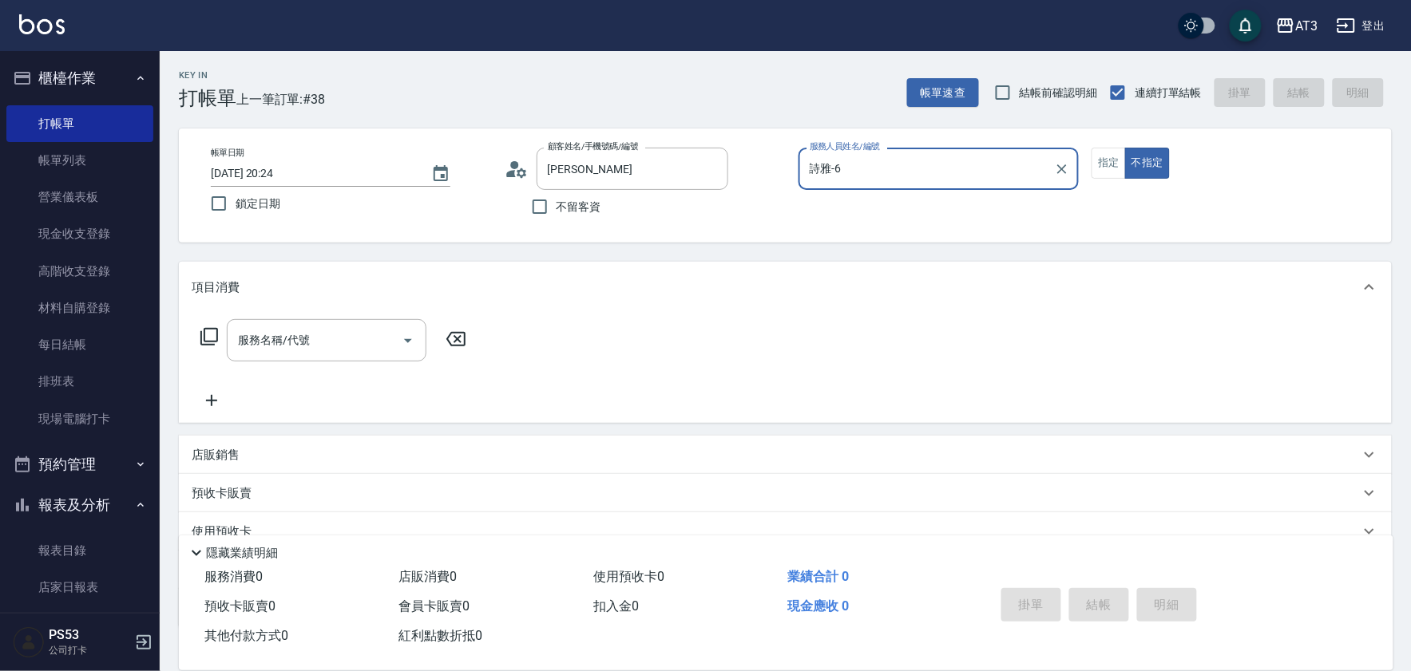
type input "胡金德/0989046076/700215"
click at [296, 335] on div "服務名稱/代號 服務名稱/代號" at bounding box center [327, 340] width 200 height 42
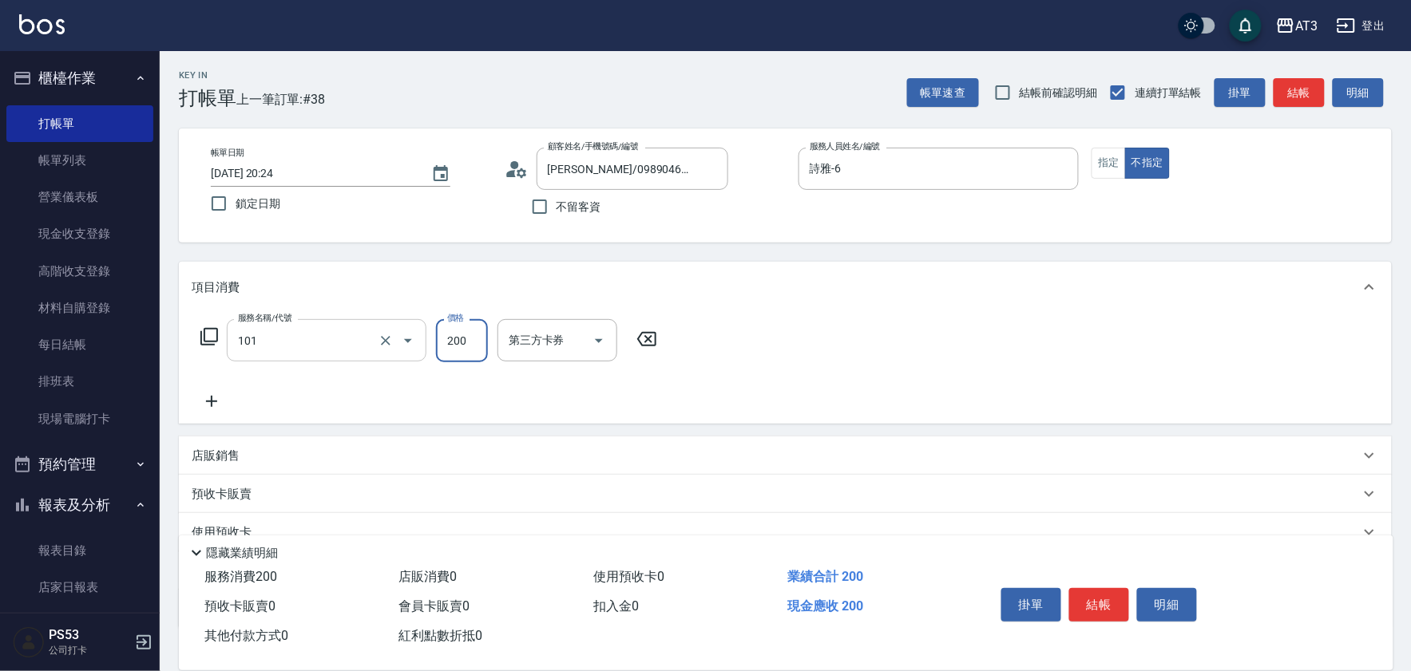
type input "洗髮(101)"
type input "詩雅-6"
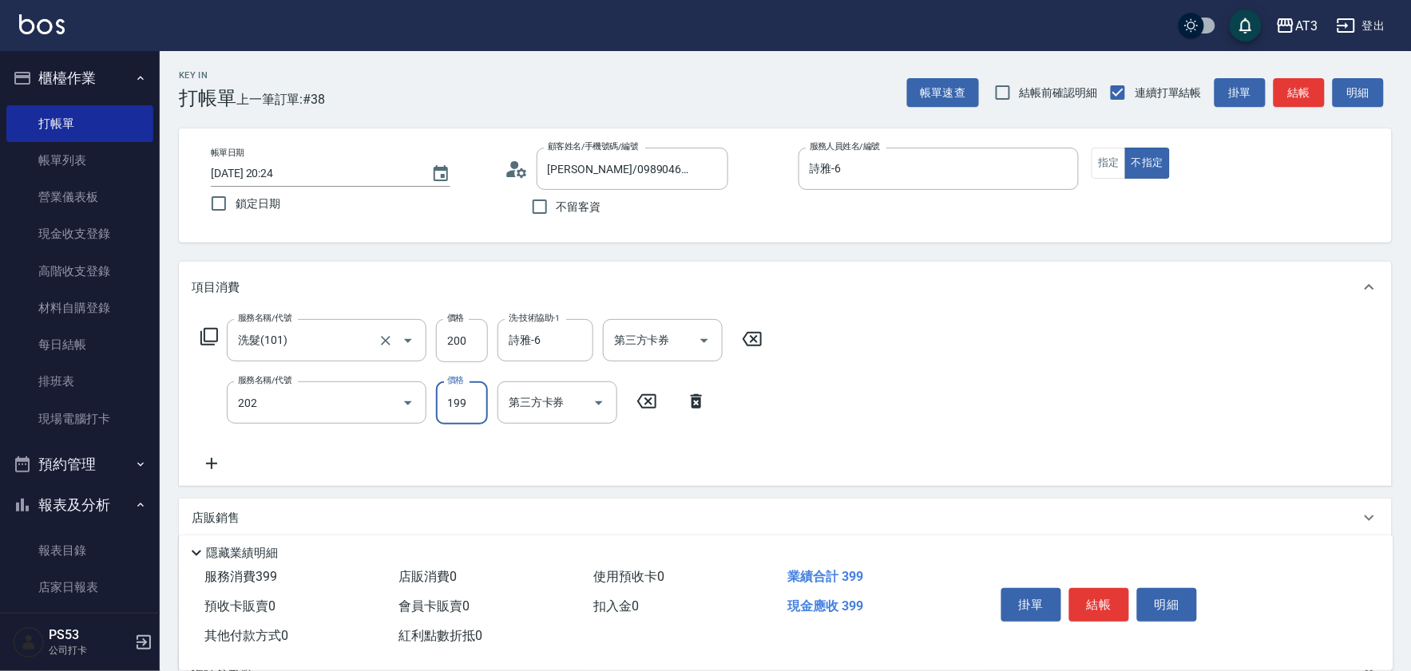
type input "不指定單剪(202)"
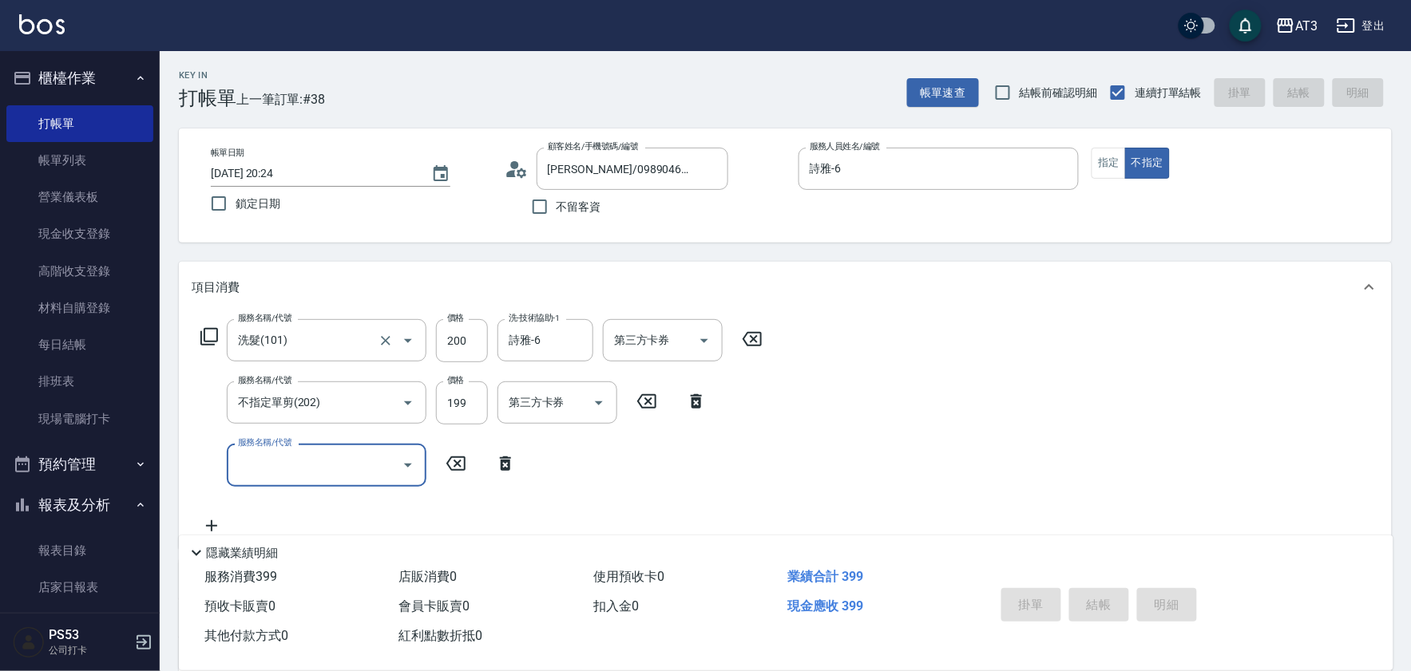
type input "2025/08/16 20:25"
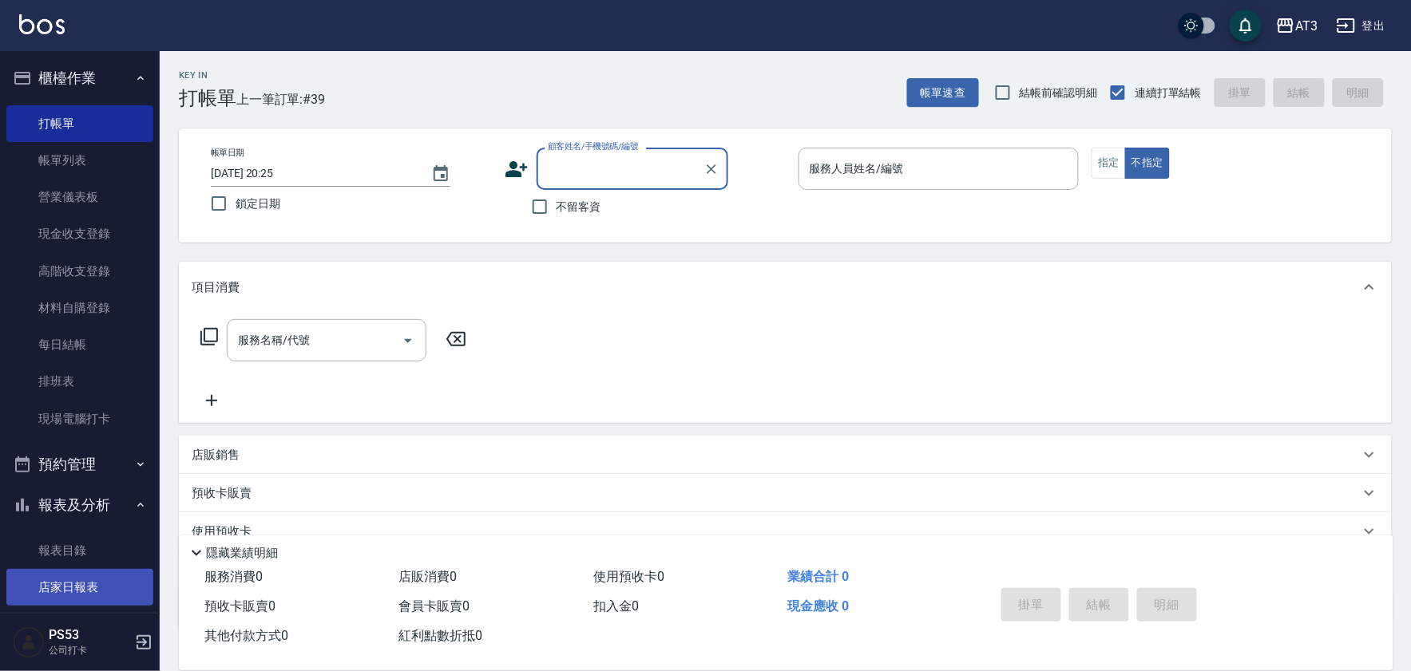
click at [106, 583] on link "店家日報表" at bounding box center [79, 587] width 147 height 37
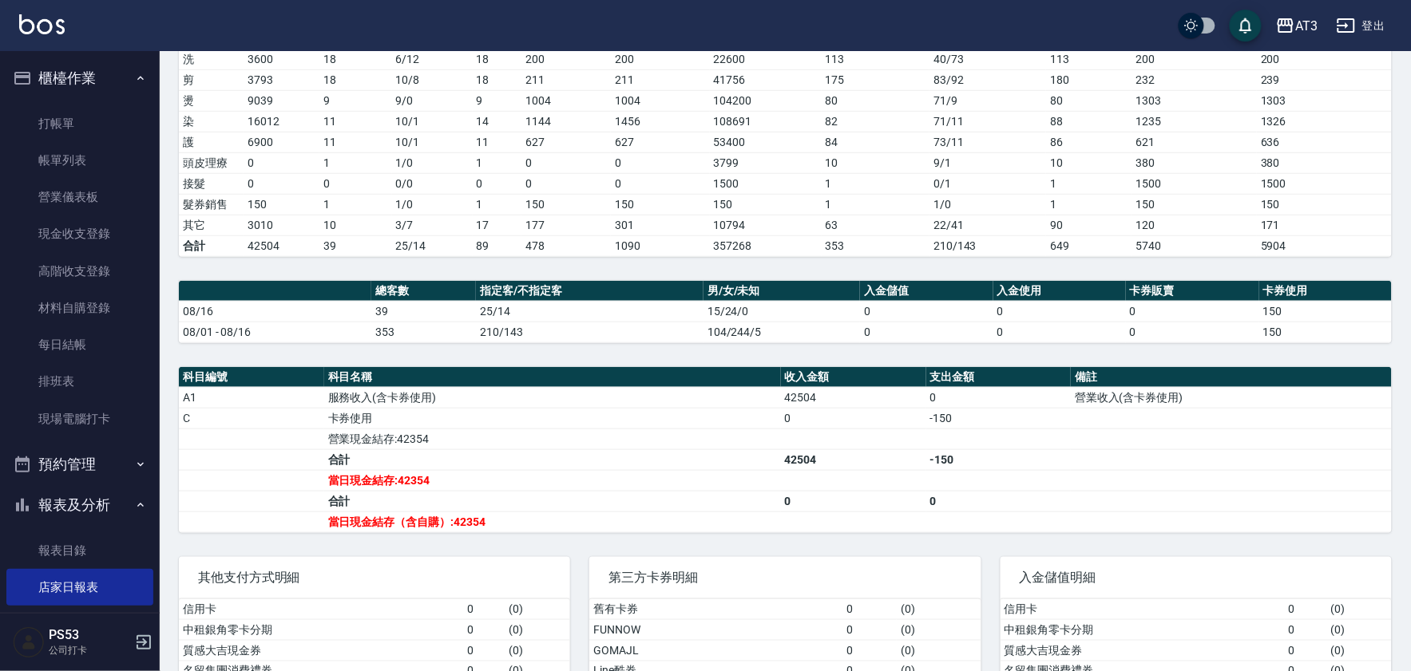
scroll to position [266, 0]
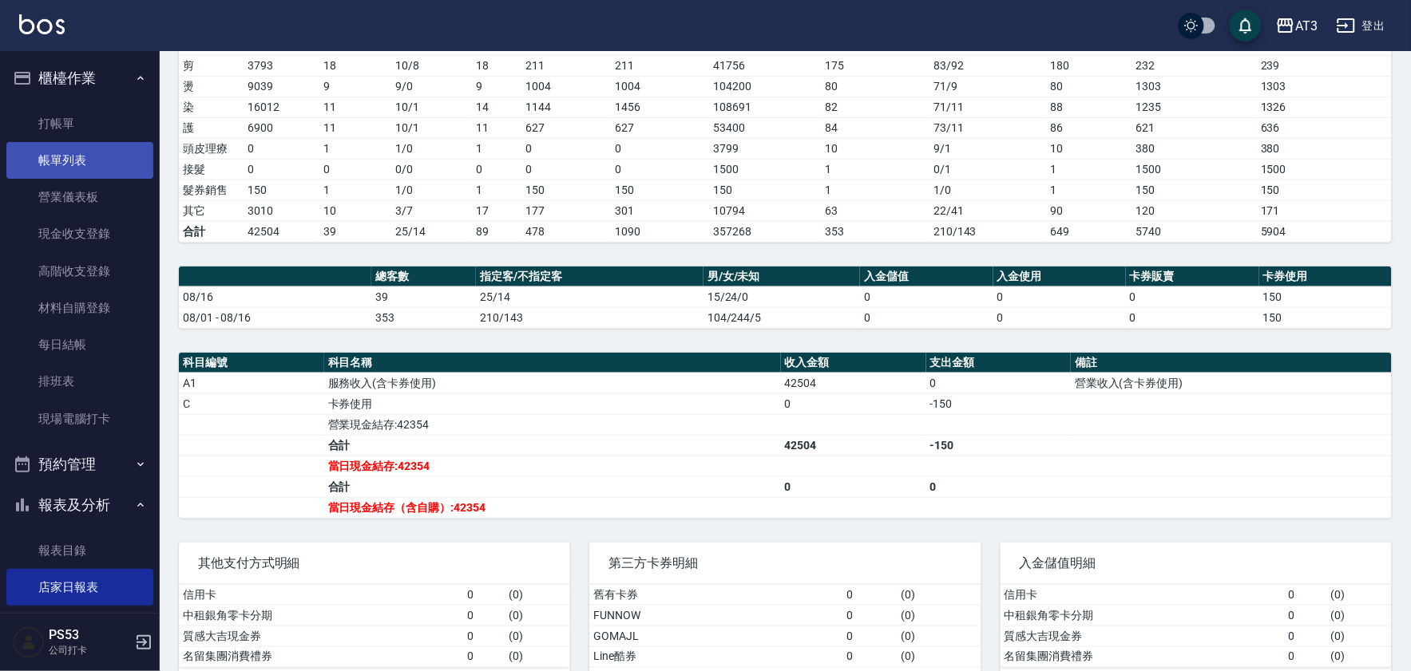
click at [65, 170] on link "帳單列表" at bounding box center [79, 160] width 147 height 37
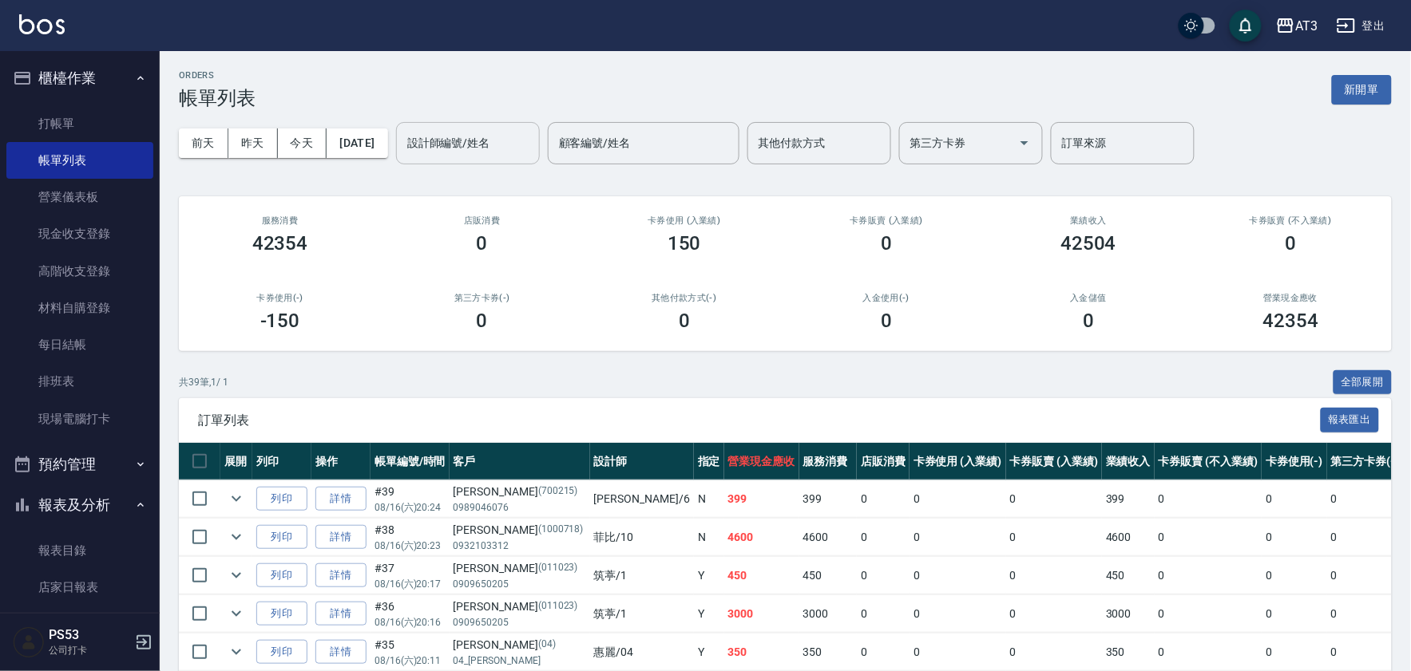
click at [441, 139] on div "設計師編號/姓名 設計師編號/姓名" at bounding box center [468, 143] width 144 height 42
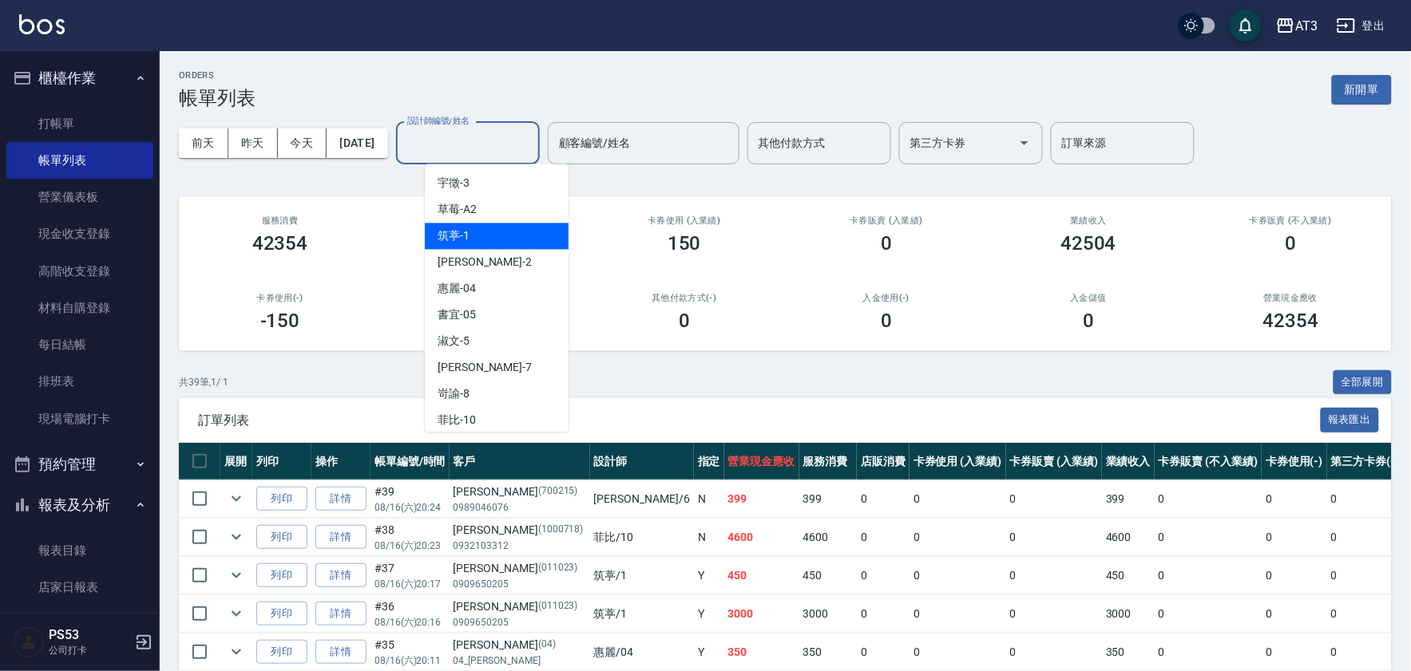
click at [490, 232] on div "筑葶 -1" at bounding box center [497, 237] width 144 height 26
type input "筑葶-1"
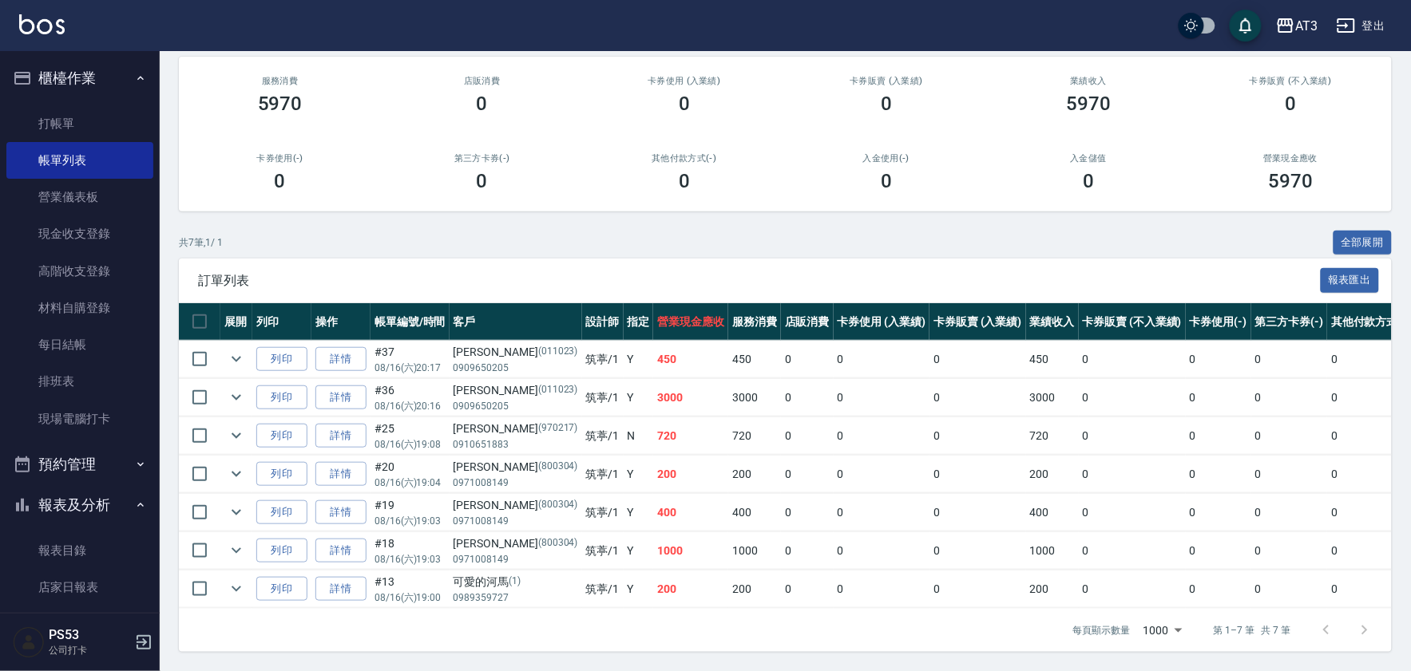
scroll to position [156, 0]
click at [90, 168] on link "帳單列表" at bounding box center [79, 160] width 147 height 37
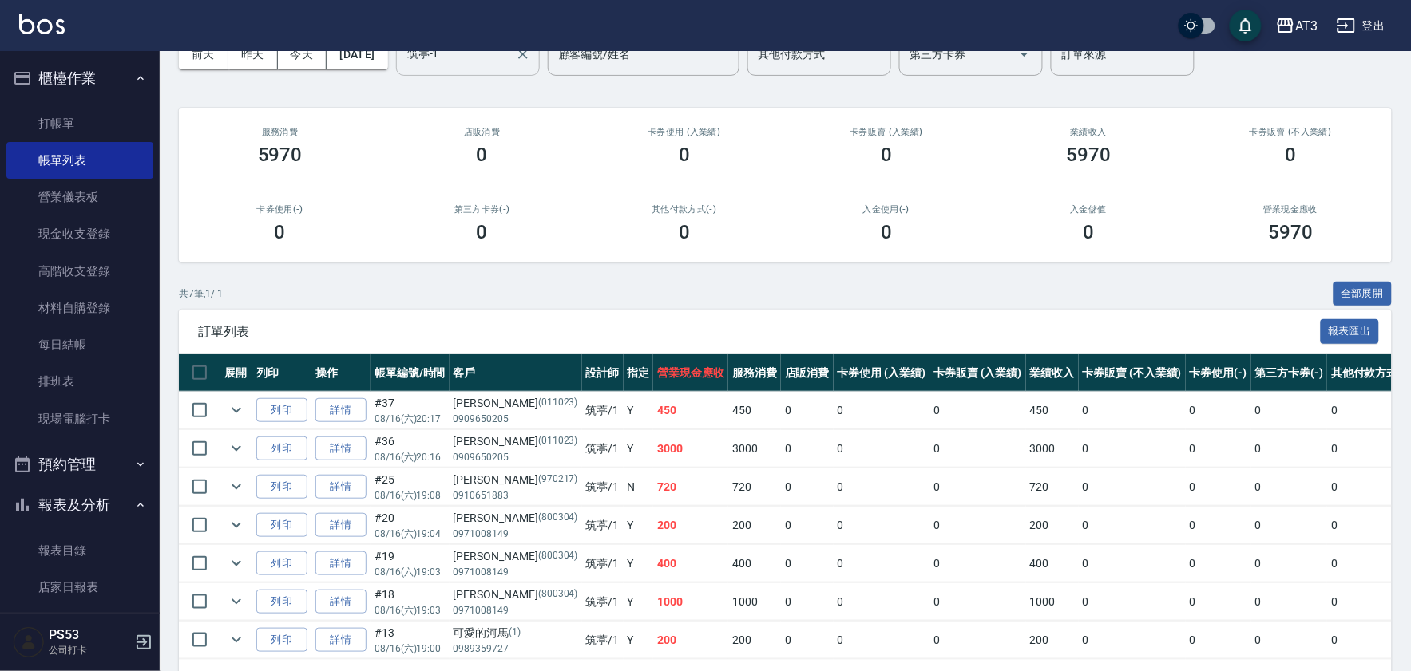
scroll to position [0, 0]
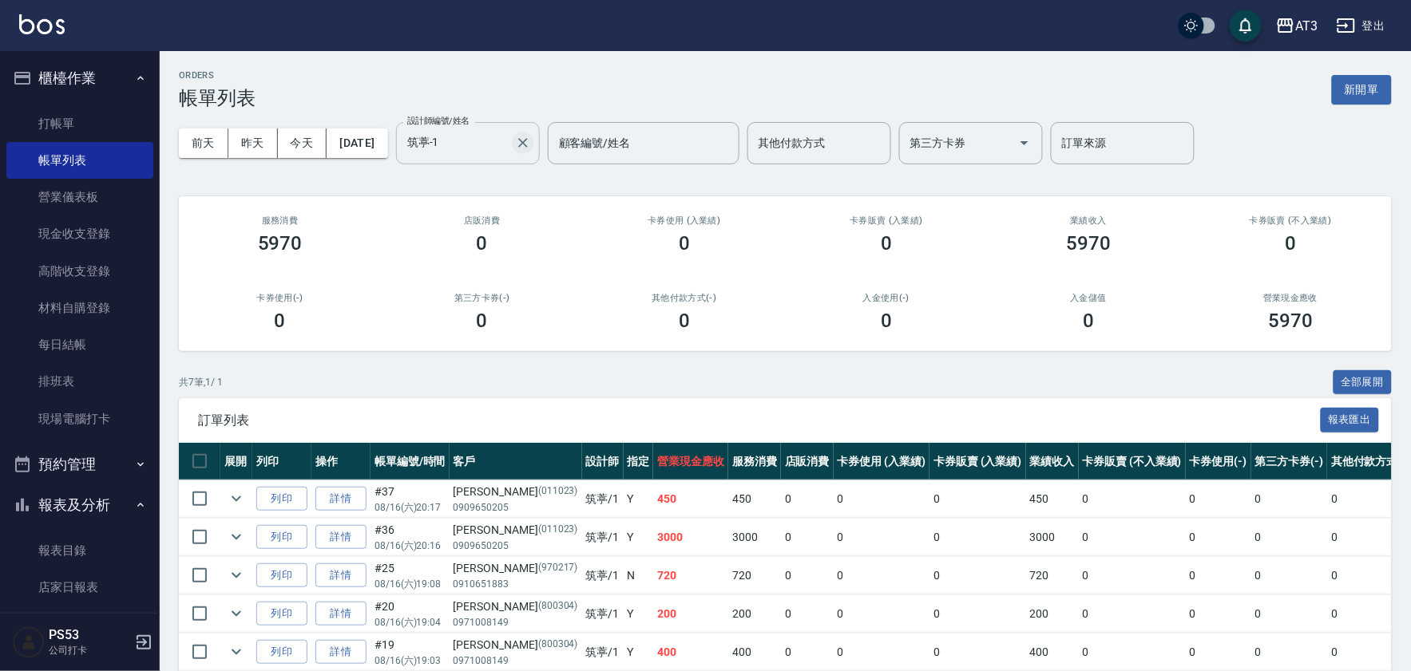
click at [531, 146] on icon "Clear" at bounding box center [523, 143] width 16 height 16
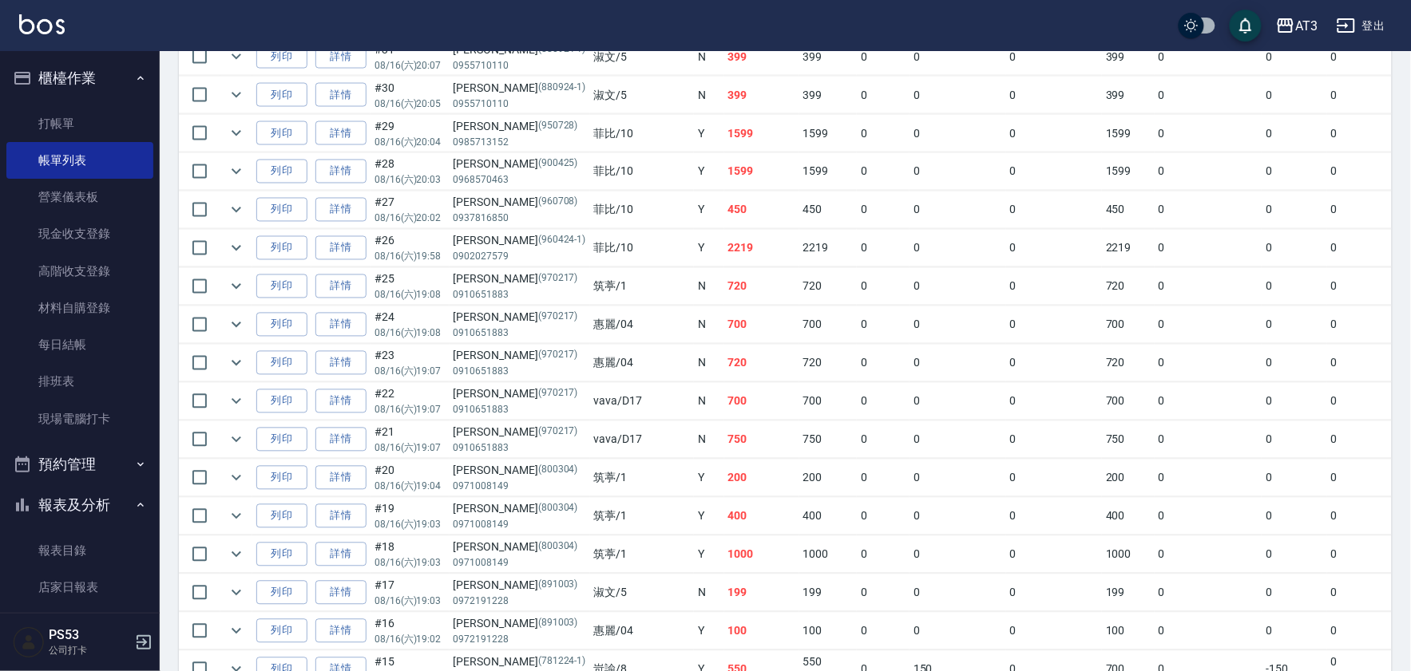
scroll to position [798, 0]
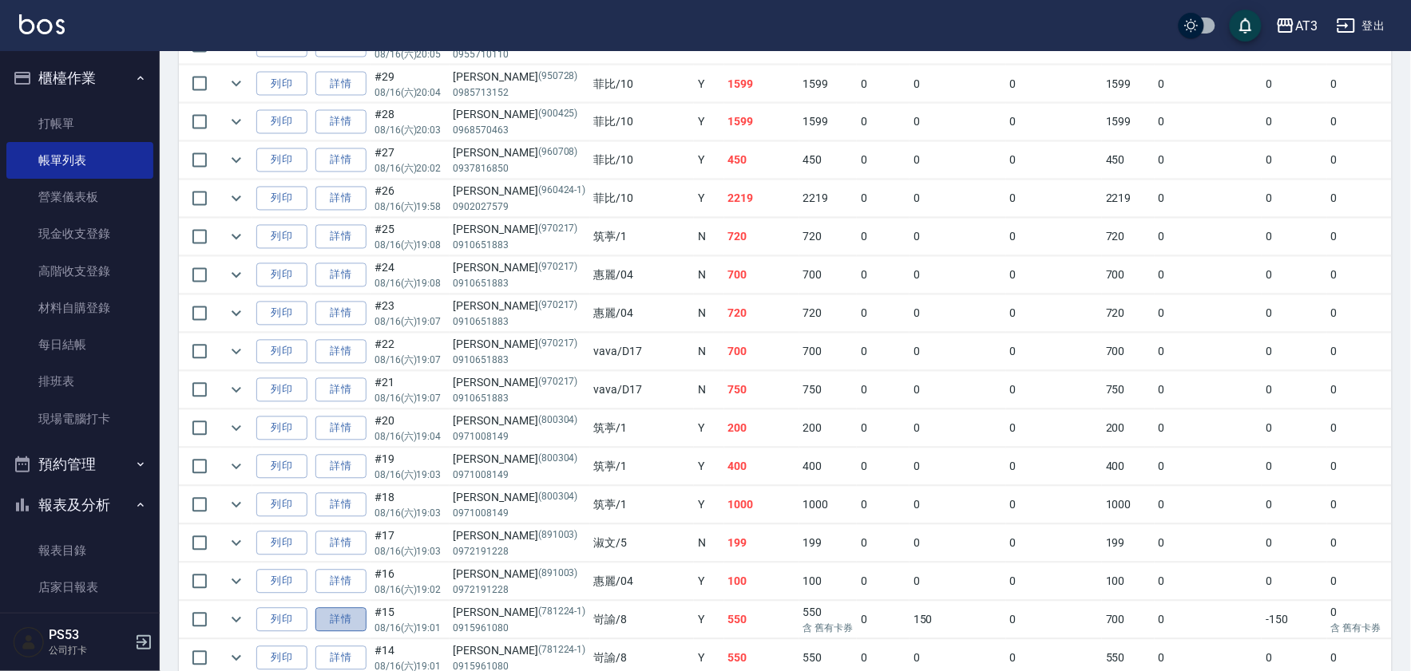
click at [348, 624] on link "詳情" at bounding box center [340, 620] width 51 height 25
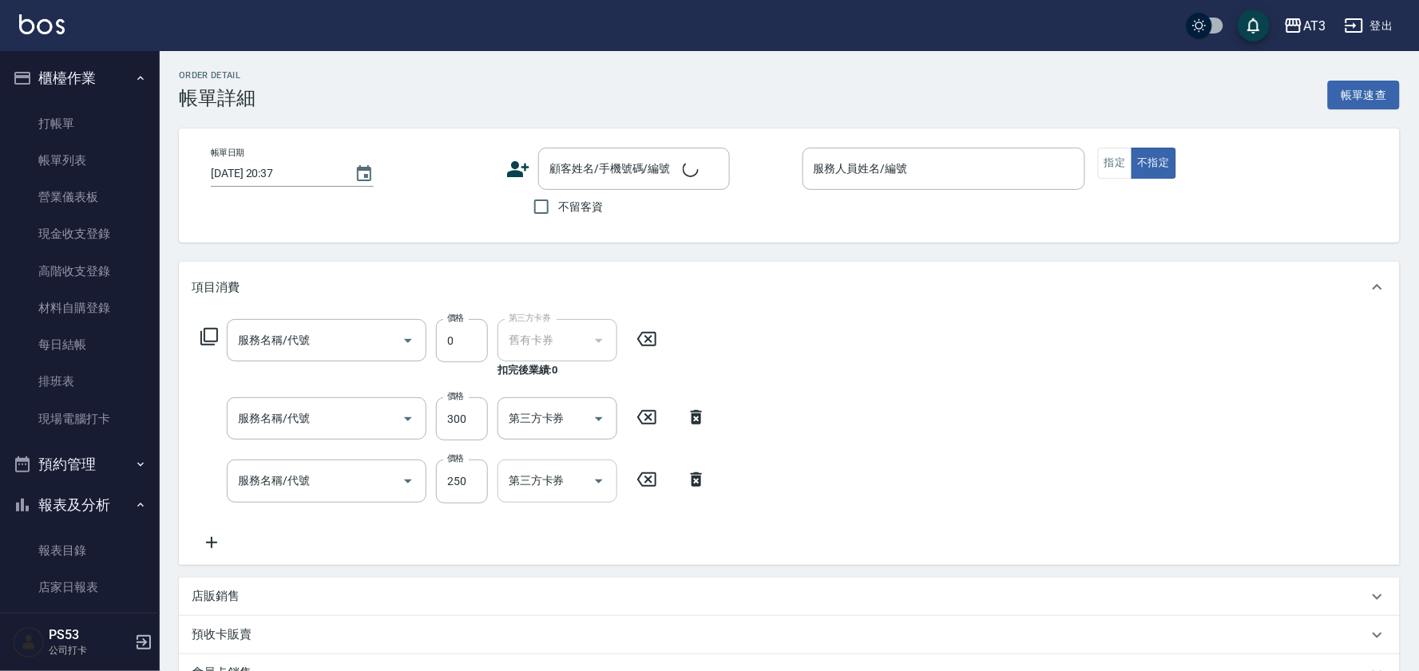
type input "2025/08/16 19:01"
type input "岢諭-8"
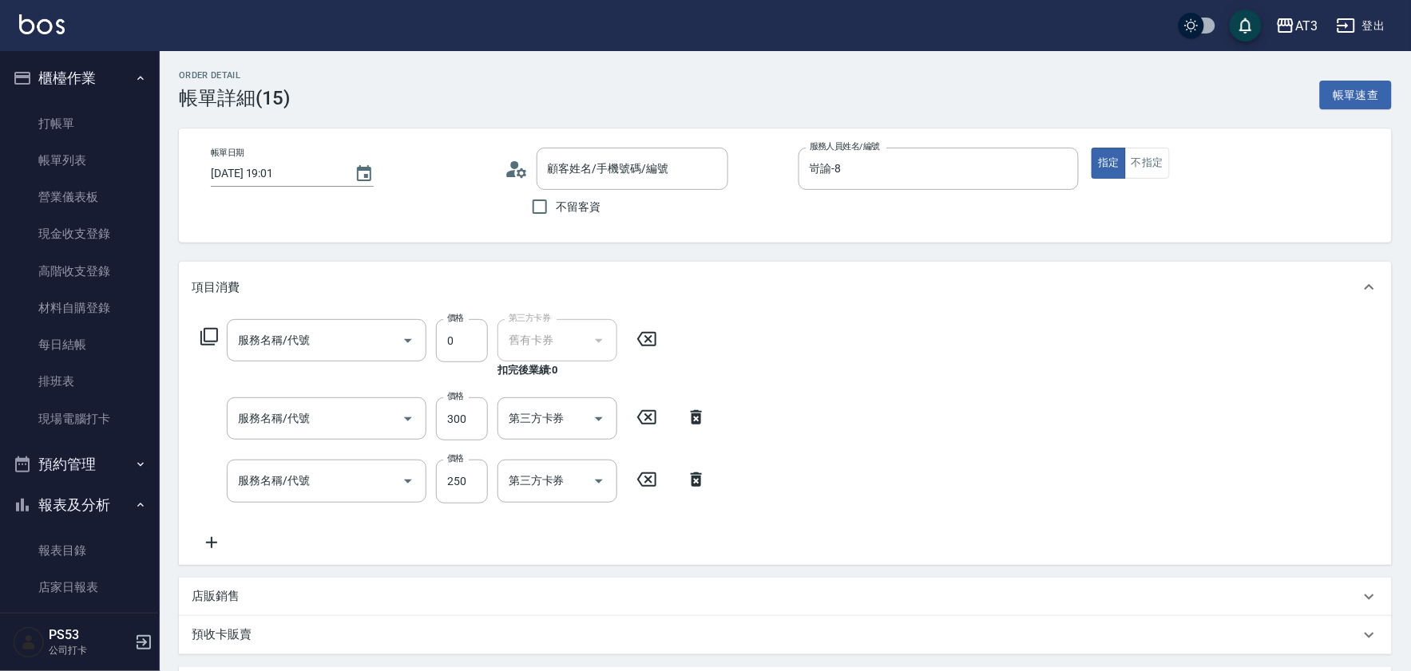
type input "髮原素醫學頭皮養護包套3次抵用/當次入帳(607)"
type input "自備護髮(502)"
type input "指定單剪(203)"
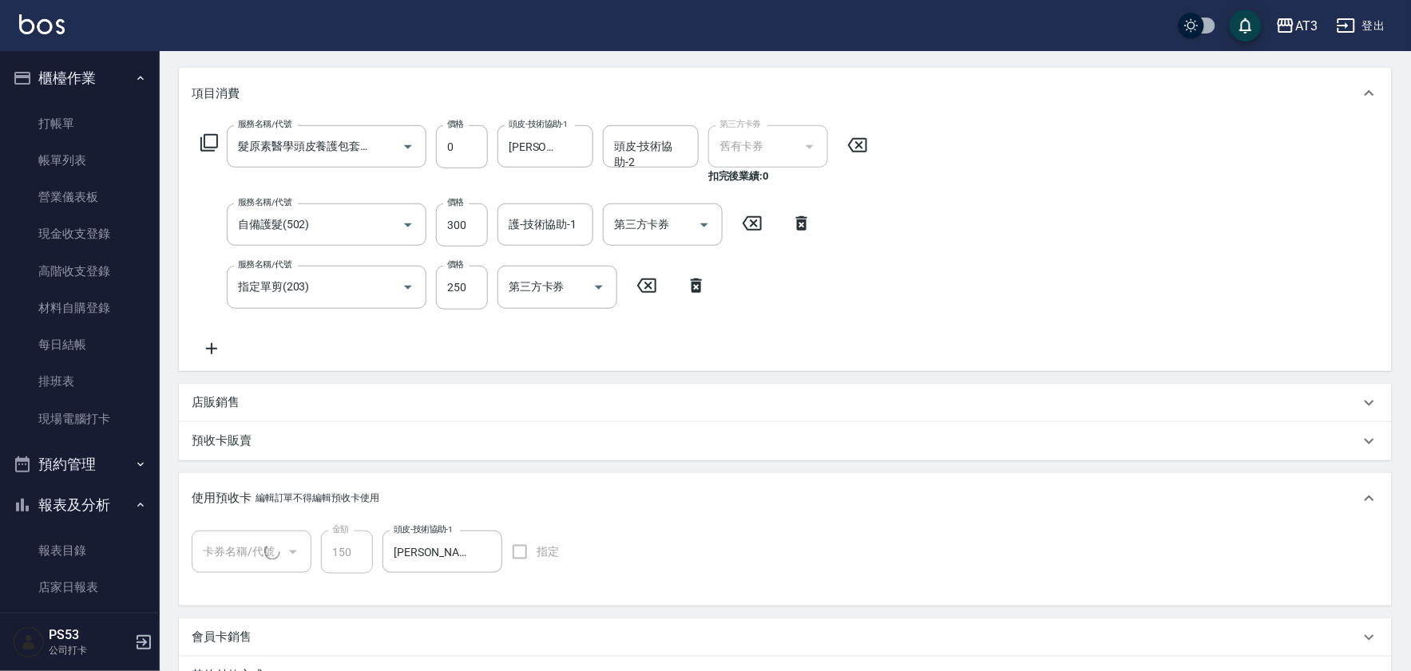
type input "陳昆秀/0915961080/781224-1"
type input "髮原素洗髮券3次/450(1/1)"
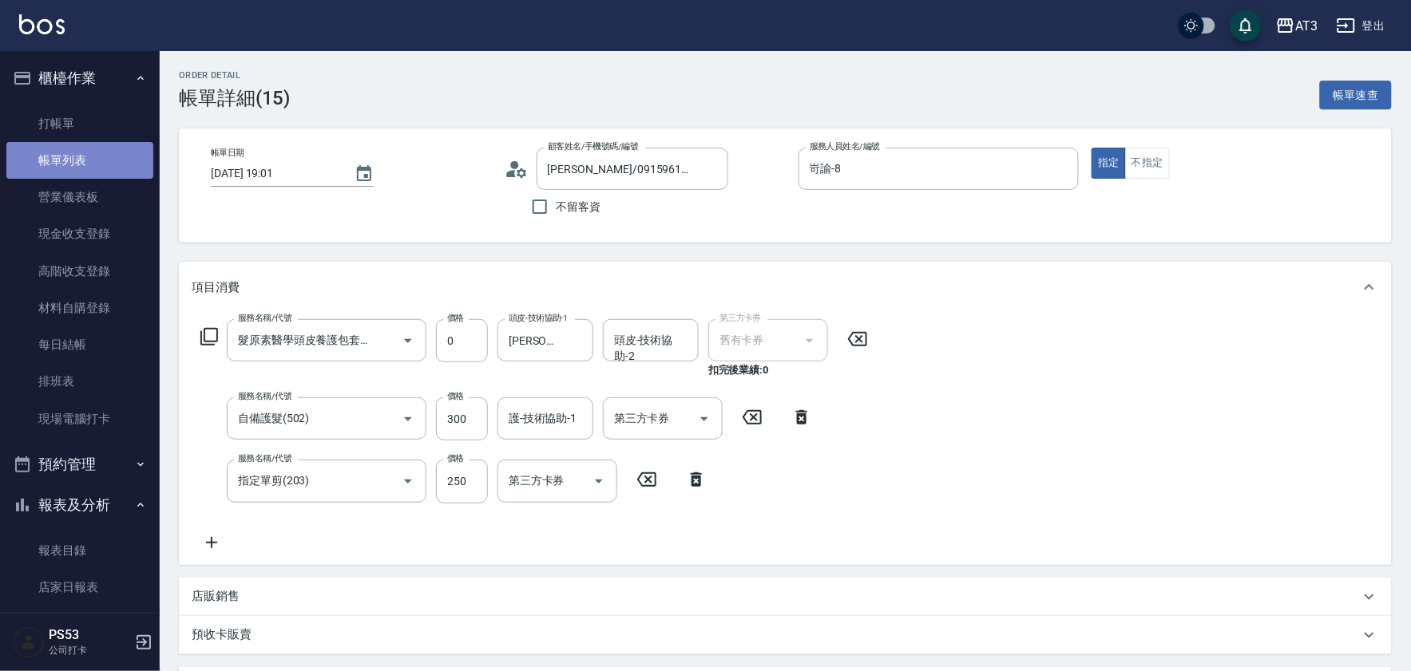
click at [85, 142] on link "帳單列表" at bounding box center [79, 160] width 147 height 37
click at [86, 148] on link "帳單列表" at bounding box center [79, 160] width 147 height 37
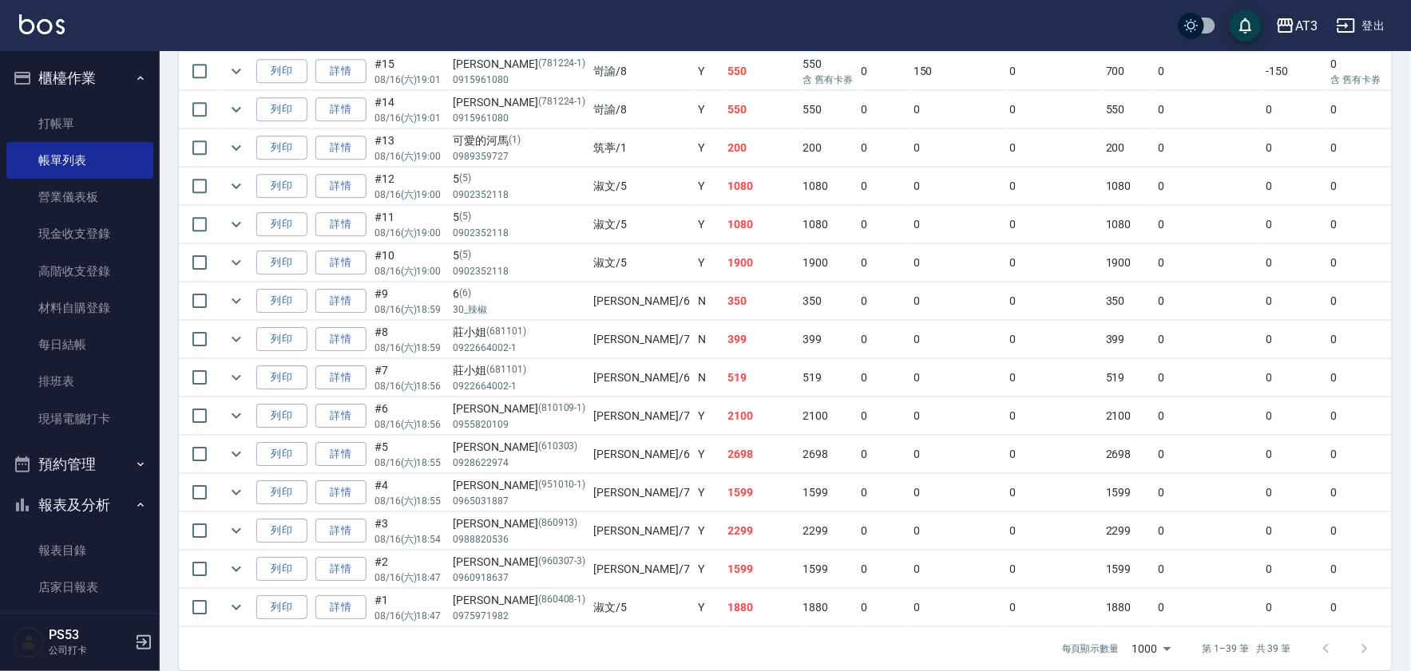
scroll to position [1387, 0]
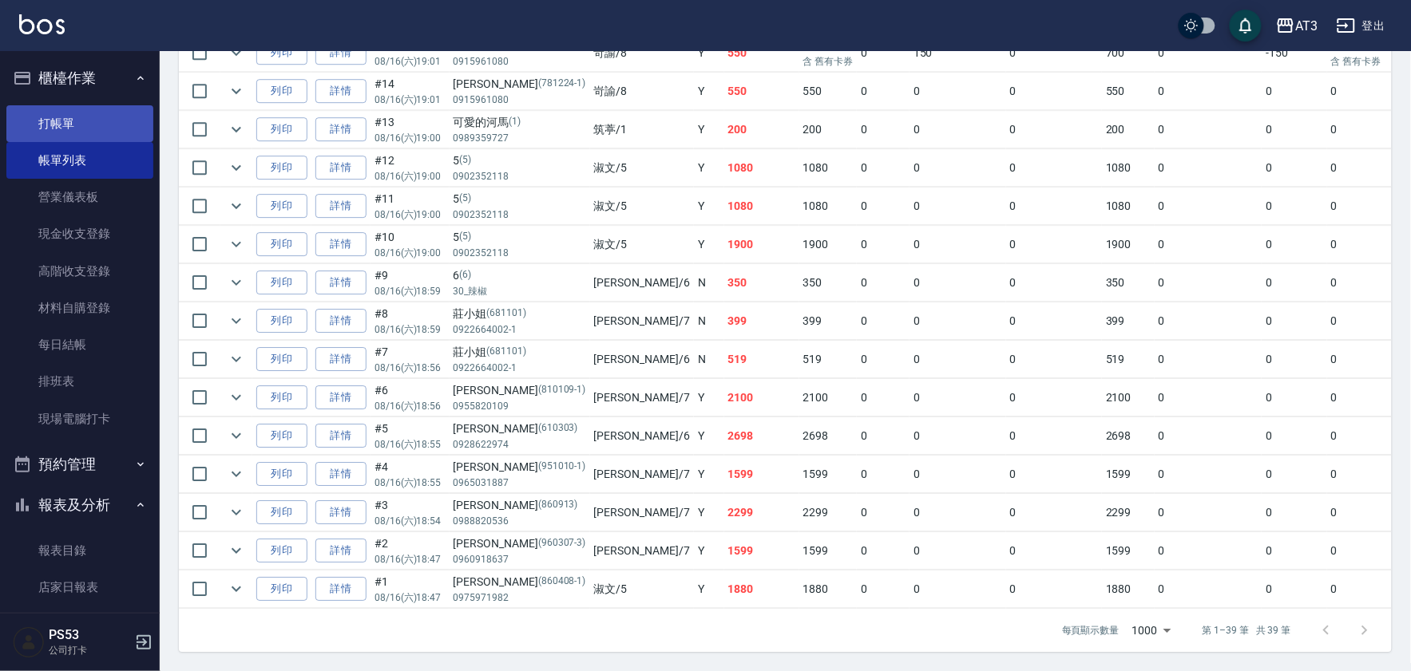
click at [58, 121] on link "打帳單" at bounding box center [79, 123] width 147 height 37
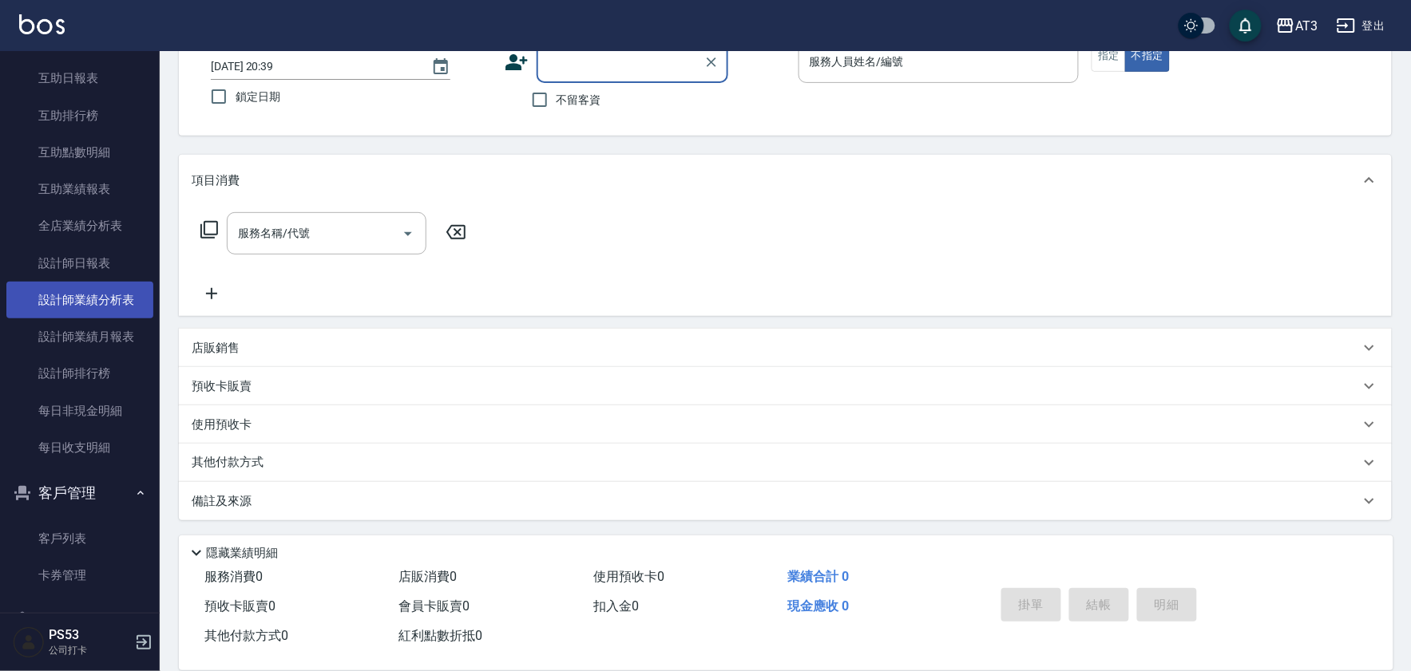
scroll to position [325, 0]
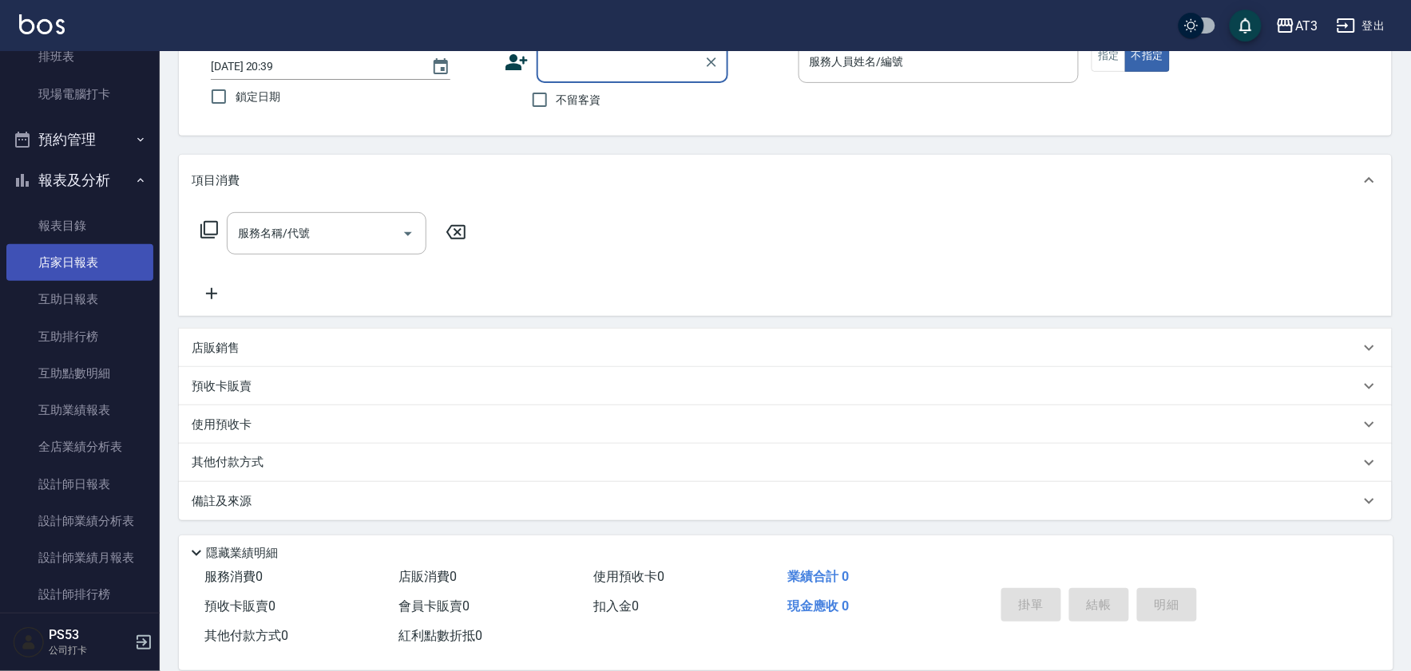
click at [69, 259] on link "店家日報表" at bounding box center [79, 262] width 147 height 37
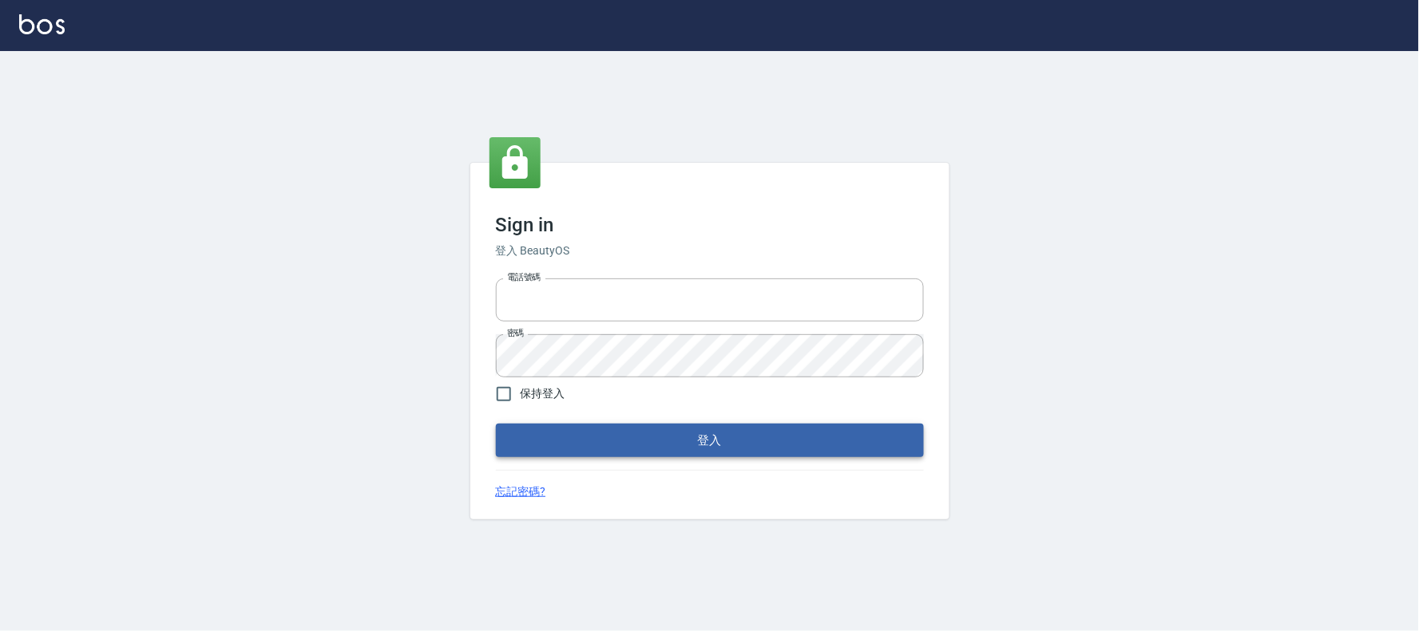
type input "032805930"
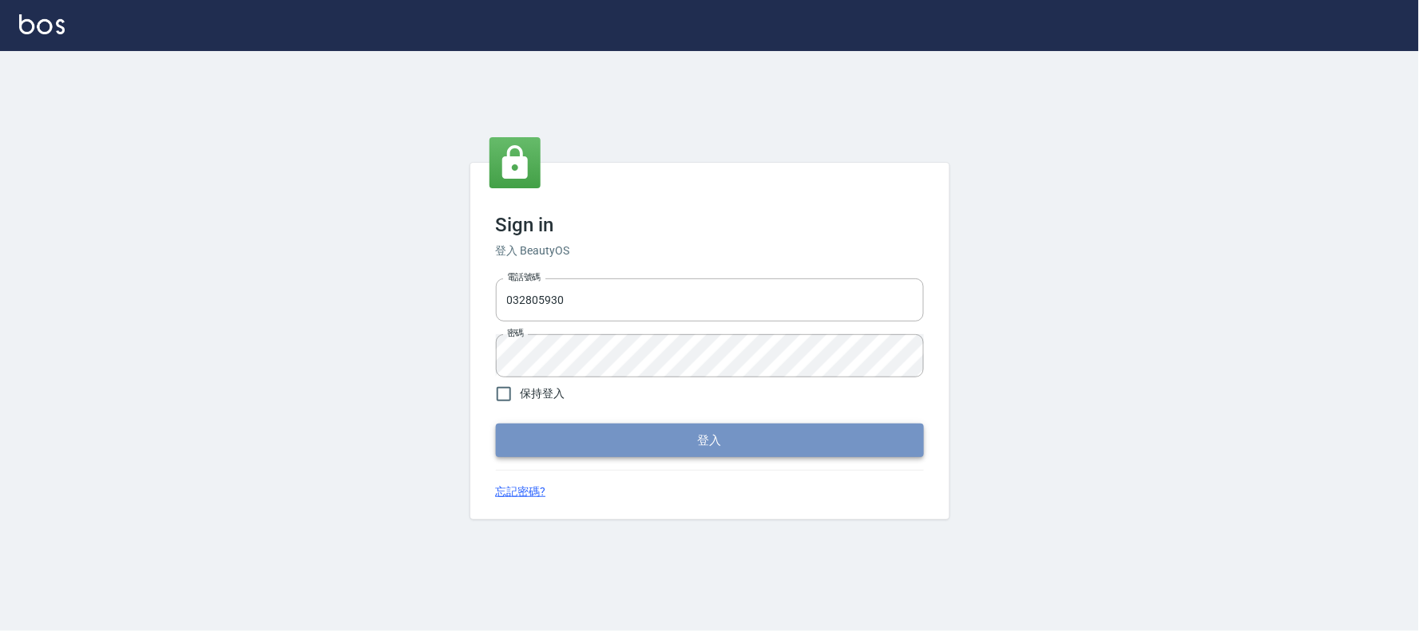
click at [639, 437] on button "登入" at bounding box center [710, 441] width 428 height 34
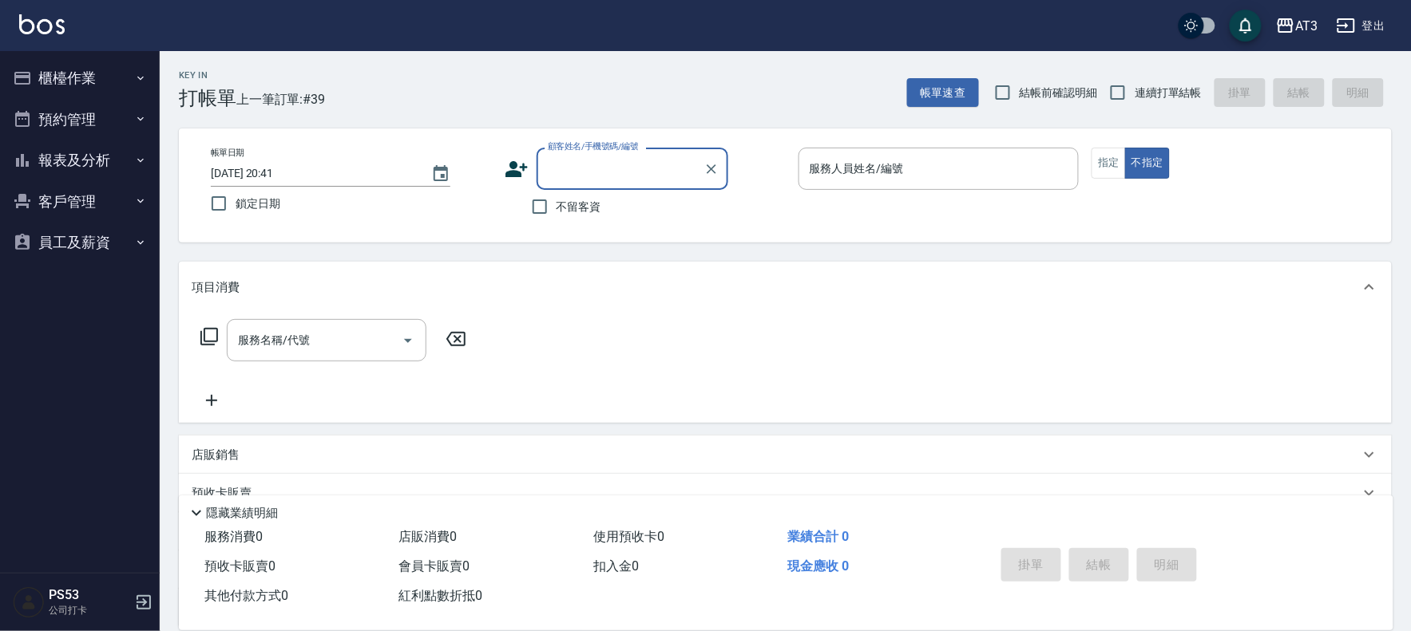
click at [81, 84] on button "櫃檯作業" at bounding box center [79, 78] width 147 height 42
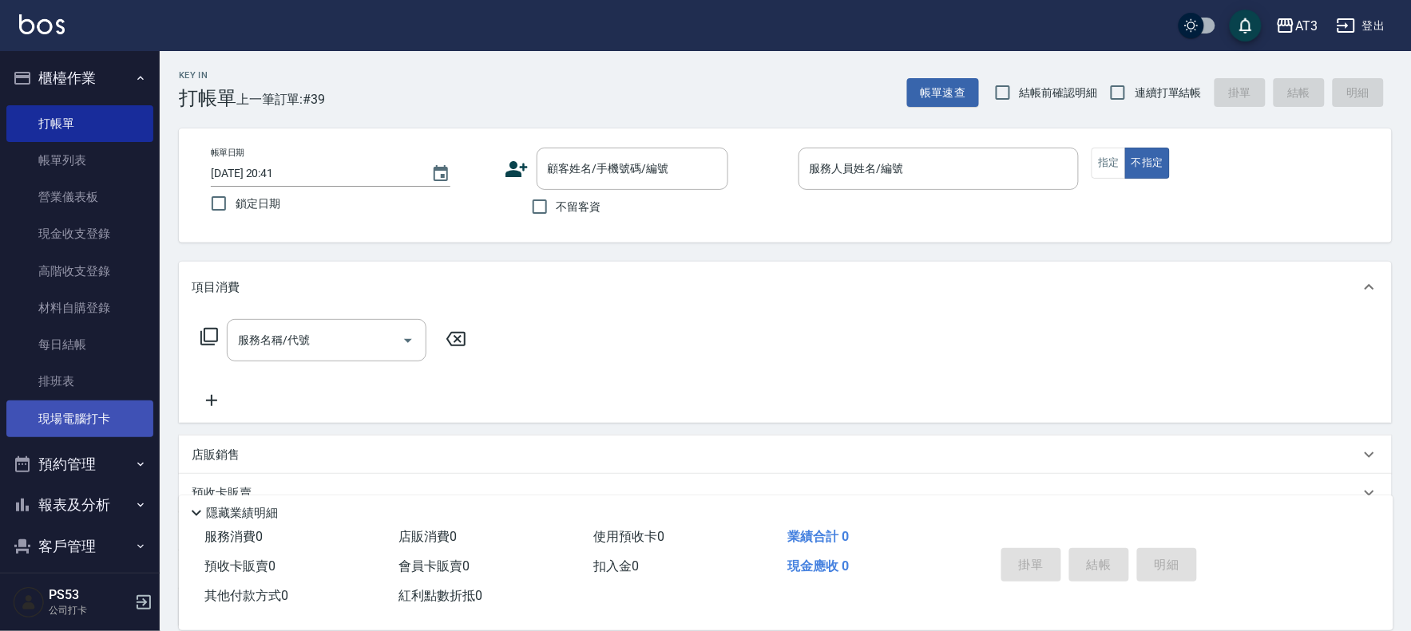
click at [108, 412] on link "現場電腦打卡" at bounding box center [79, 419] width 147 height 37
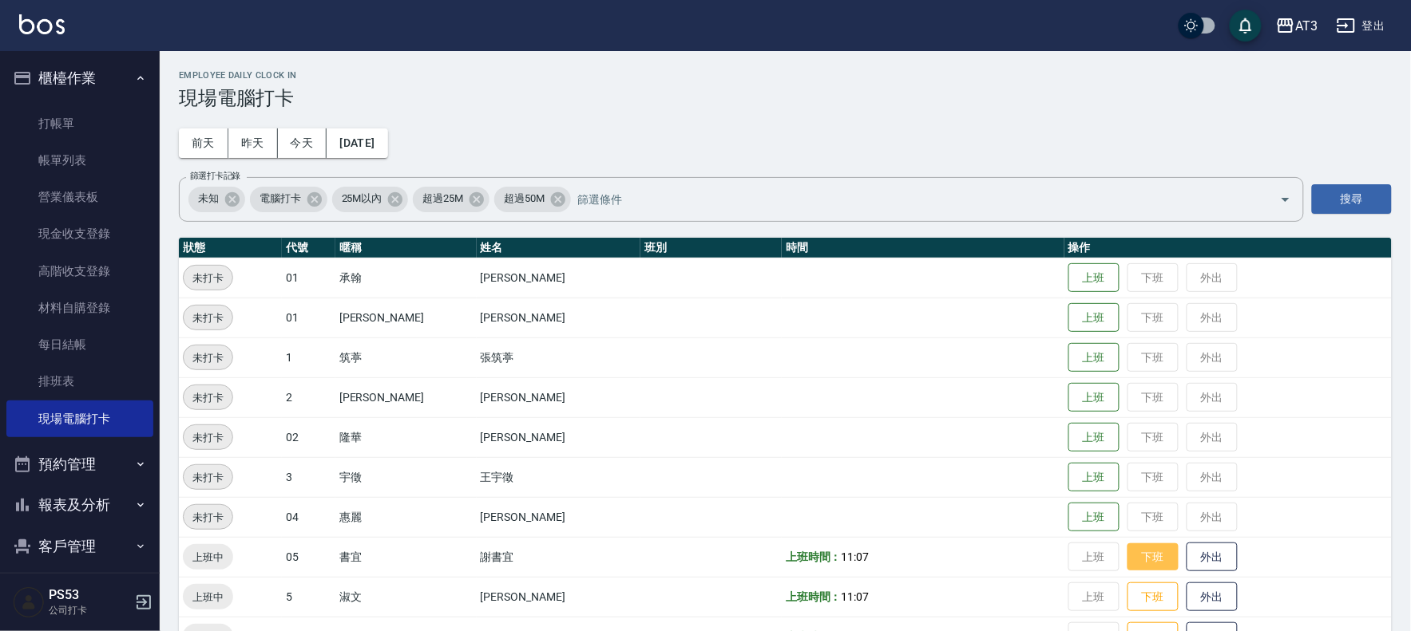
click at [1127, 555] on button "下班" at bounding box center [1152, 558] width 51 height 28
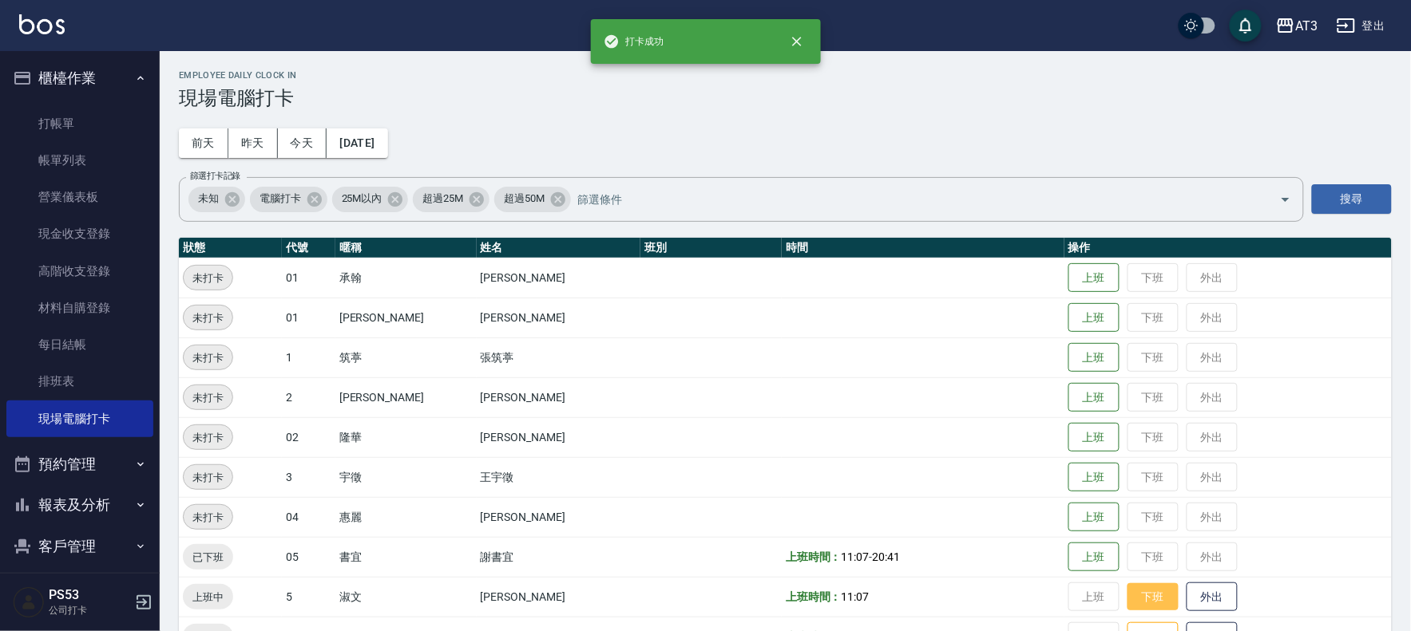
click at [1127, 594] on button "下班" at bounding box center [1152, 598] width 51 height 28
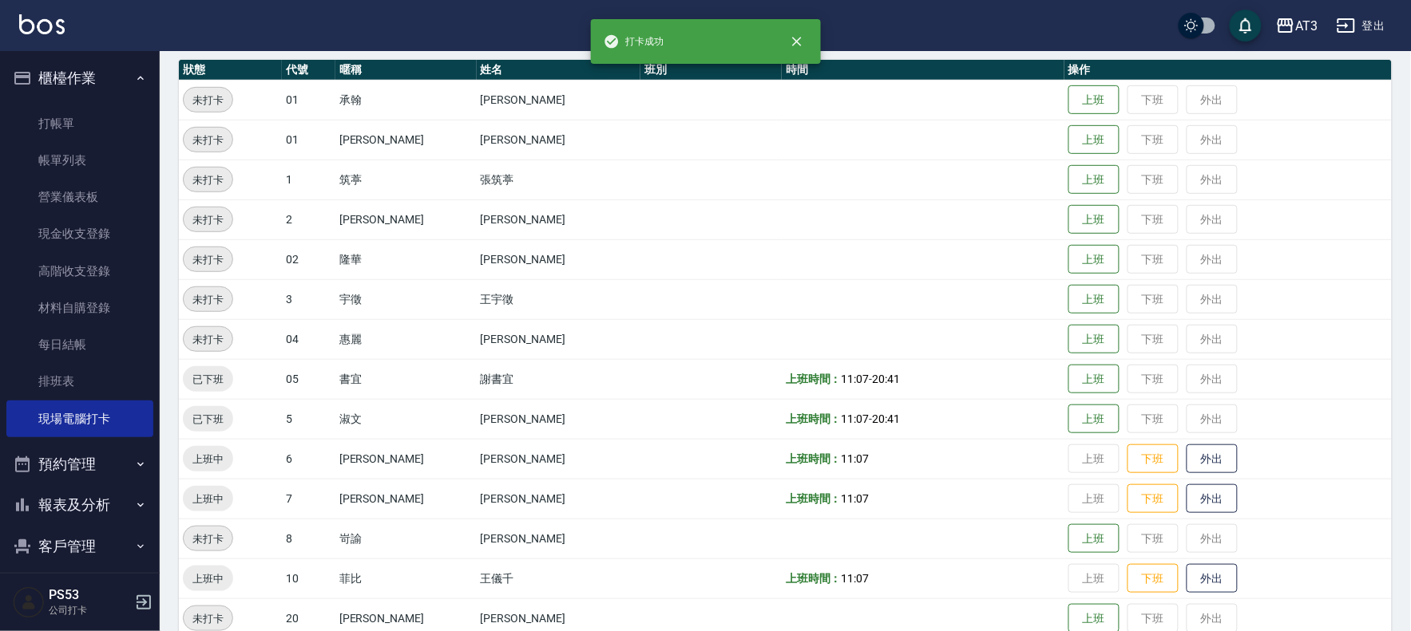
scroll to position [266, 0]
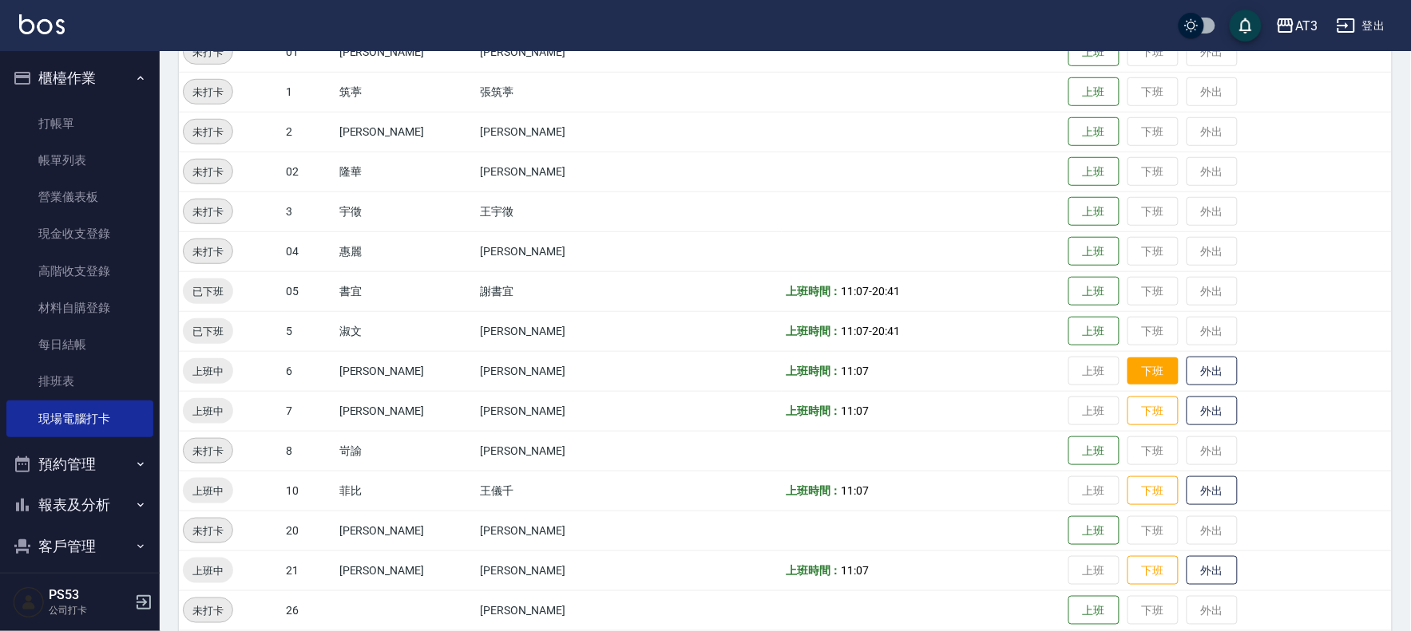
click at [1127, 379] on button "下班" at bounding box center [1152, 372] width 51 height 28
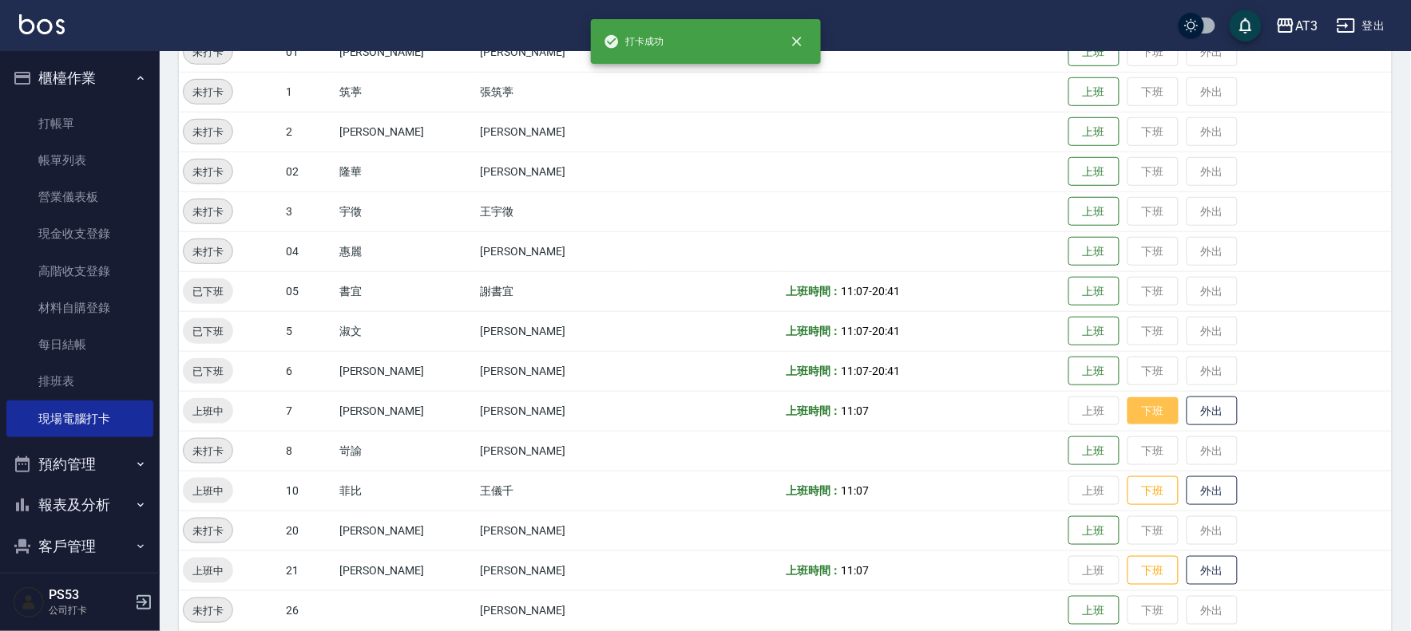
click at [1128, 414] on button "下班" at bounding box center [1152, 412] width 51 height 28
click at [1127, 495] on button "下班" at bounding box center [1152, 491] width 51 height 28
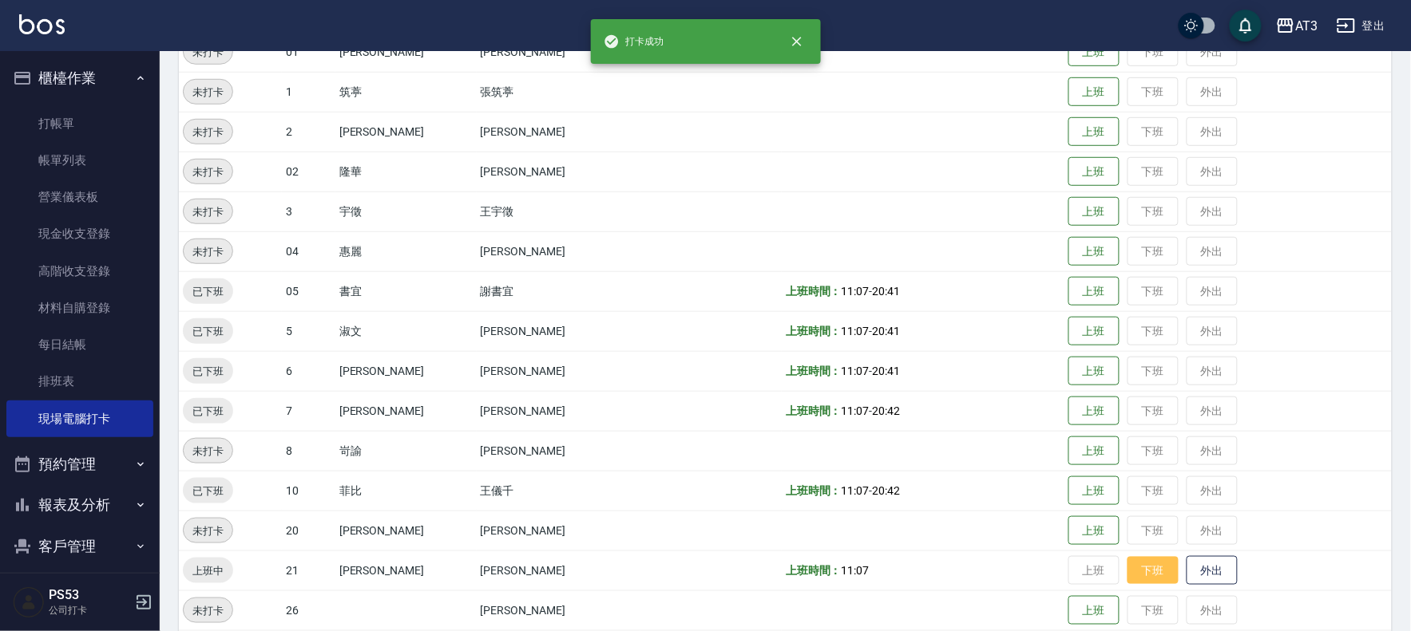
click at [1127, 557] on button "下班" at bounding box center [1152, 571] width 51 height 28
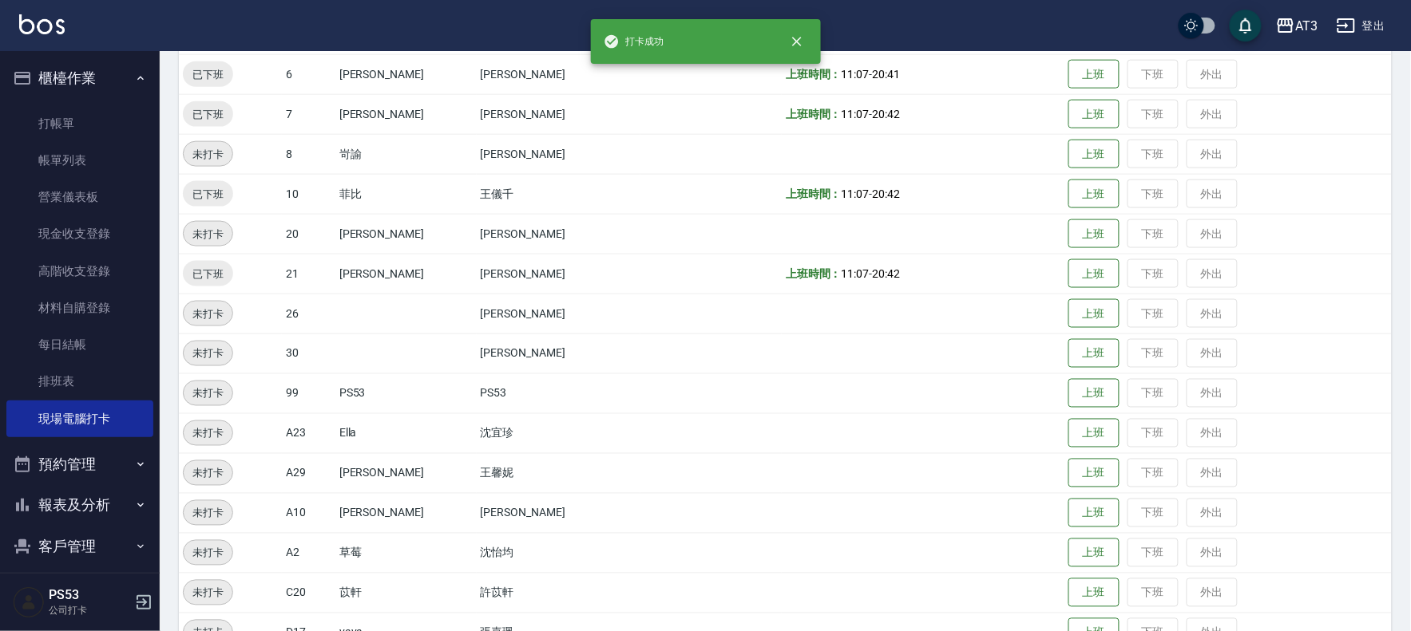
scroll to position [604, 0]
